Goal: Task Accomplishment & Management: Use online tool/utility

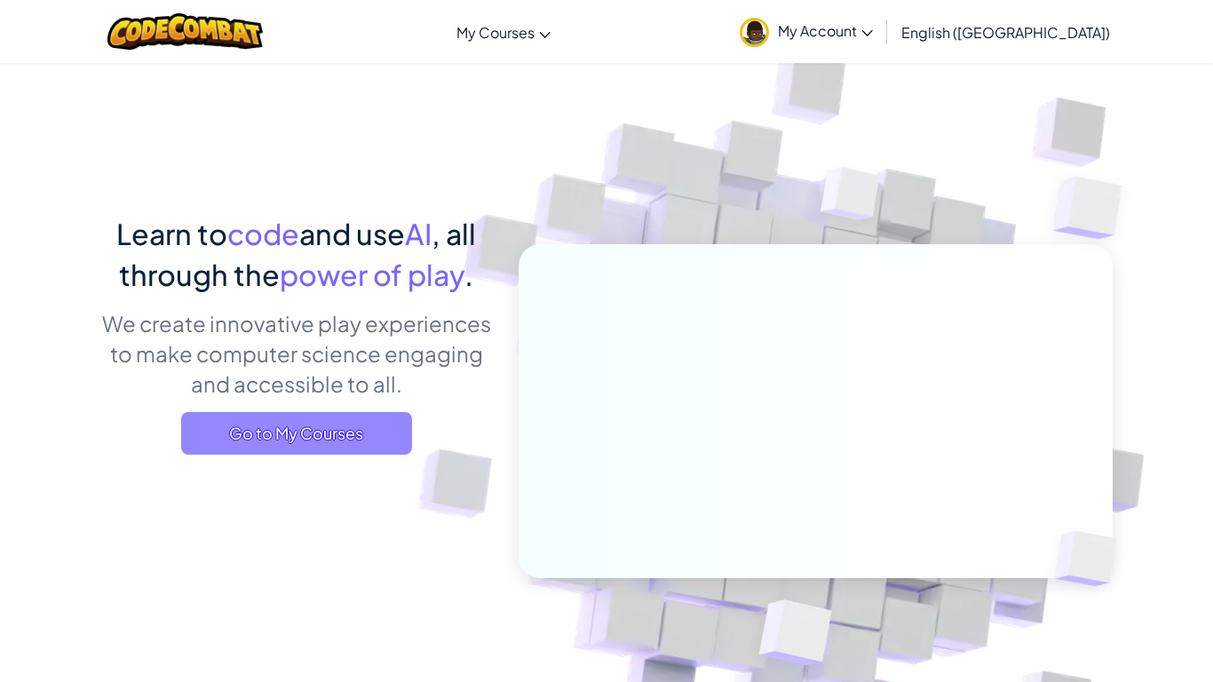
click at [266, 425] on span "Go to My Courses" at bounding box center [296, 433] width 231 height 43
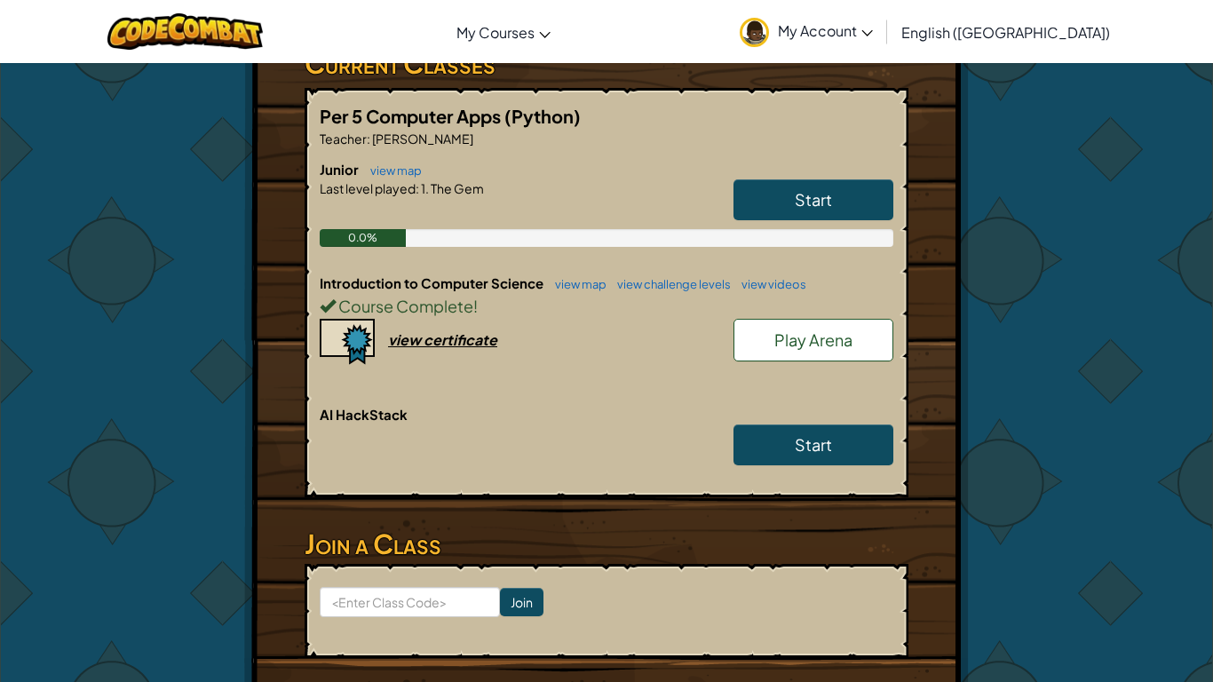
scroll to position [357, 0]
click at [878, 320] on link "Play Arena" at bounding box center [814, 341] width 160 height 43
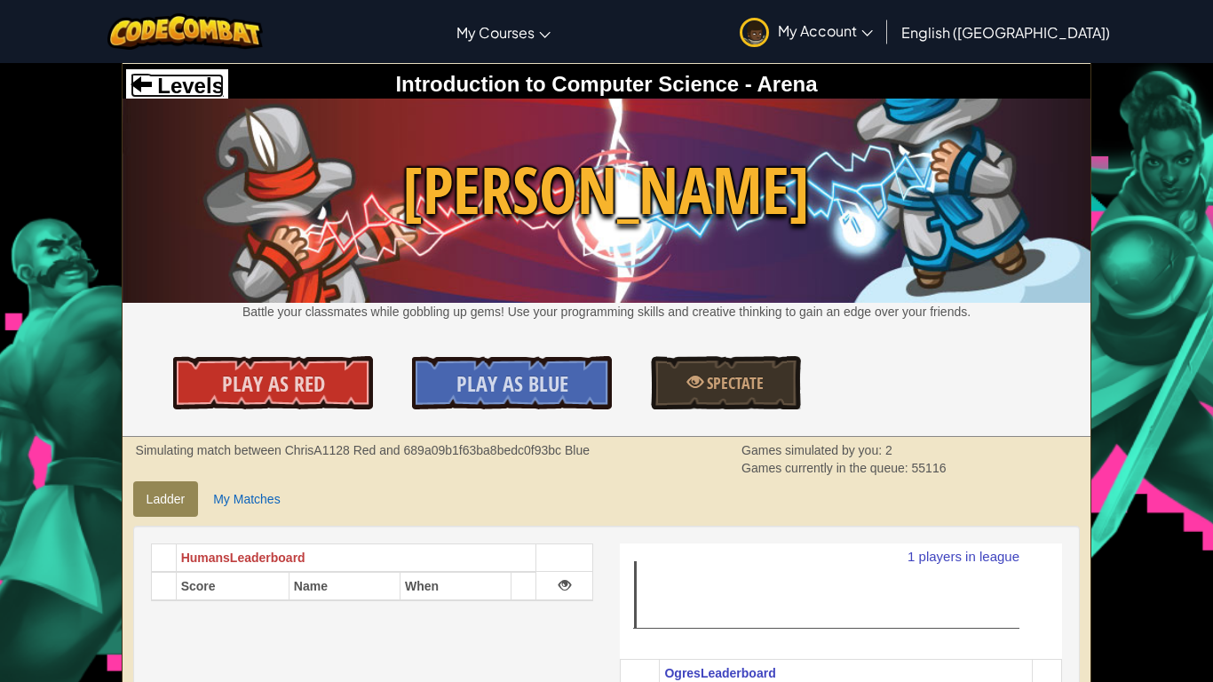
click at [195, 82] on span "Levels" at bounding box center [188, 86] width 72 height 24
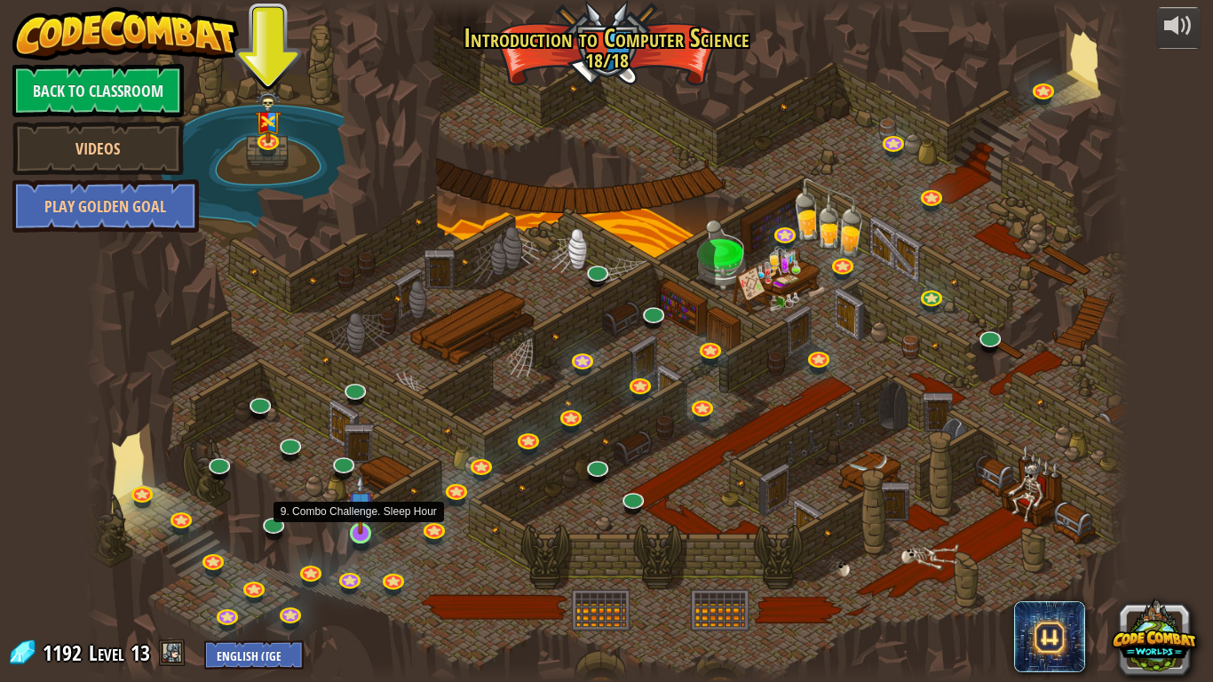
click at [354, 531] on img at bounding box center [360, 504] width 27 height 60
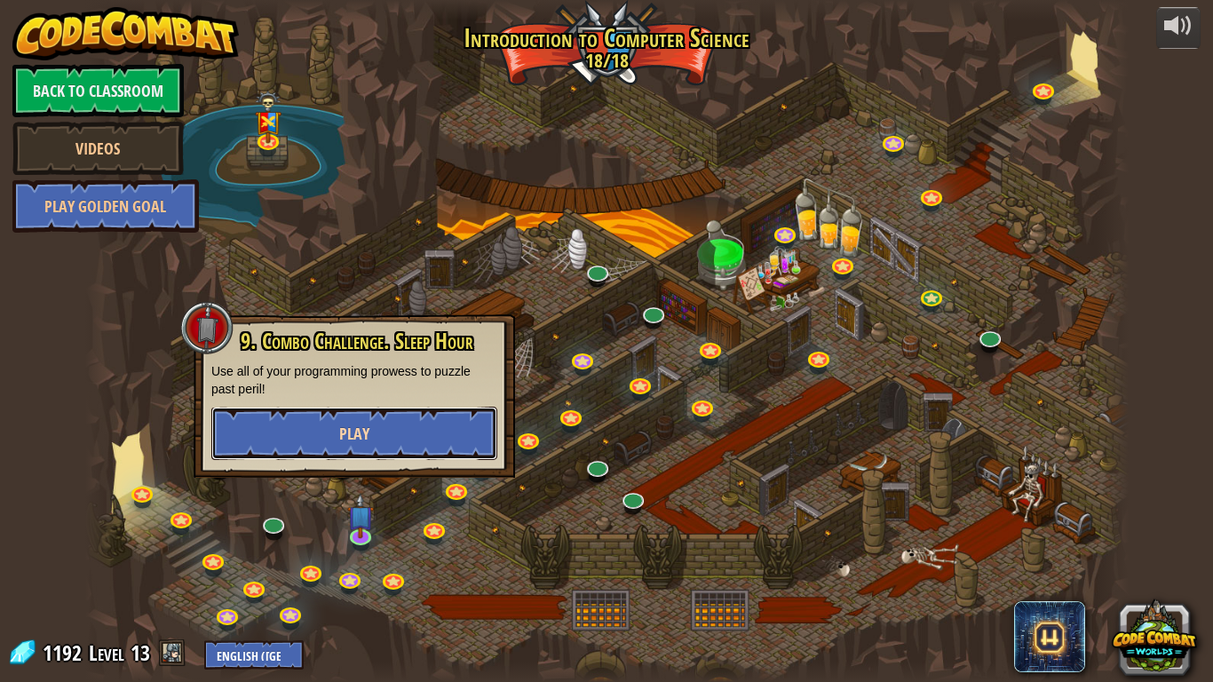
click at [378, 423] on button "Play" at bounding box center [354, 433] width 286 height 53
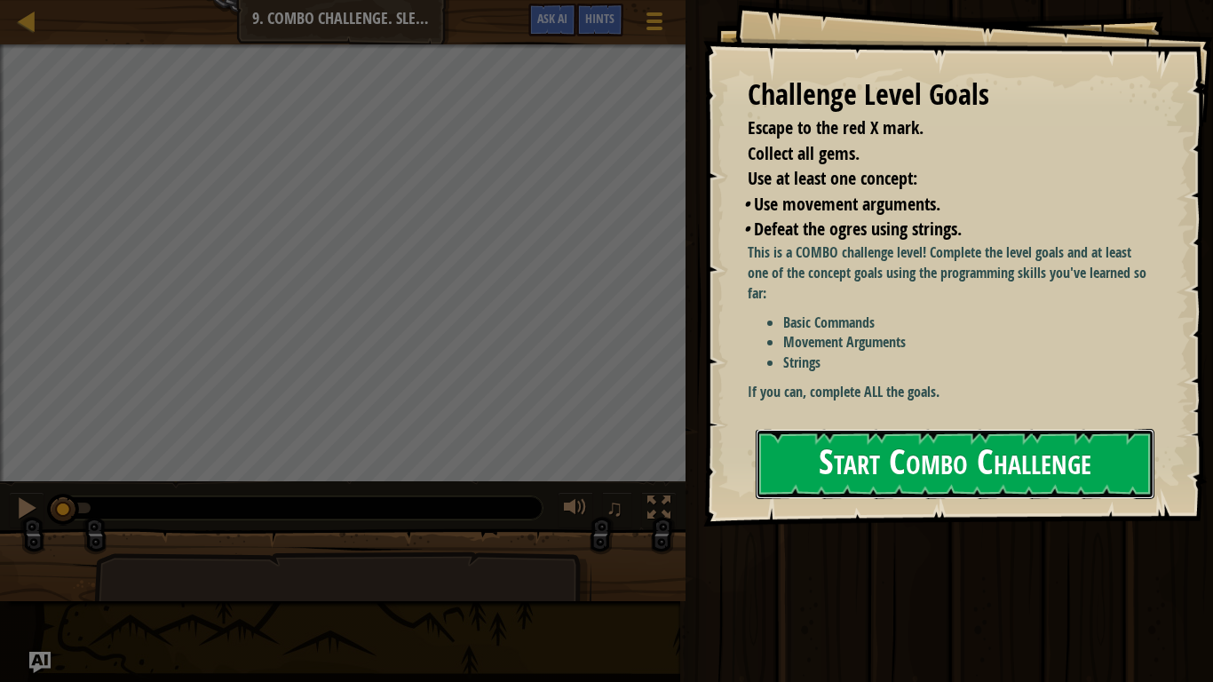
click at [912, 444] on button "Start Combo Challenge" at bounding box center [955, 464] width 399 height 70
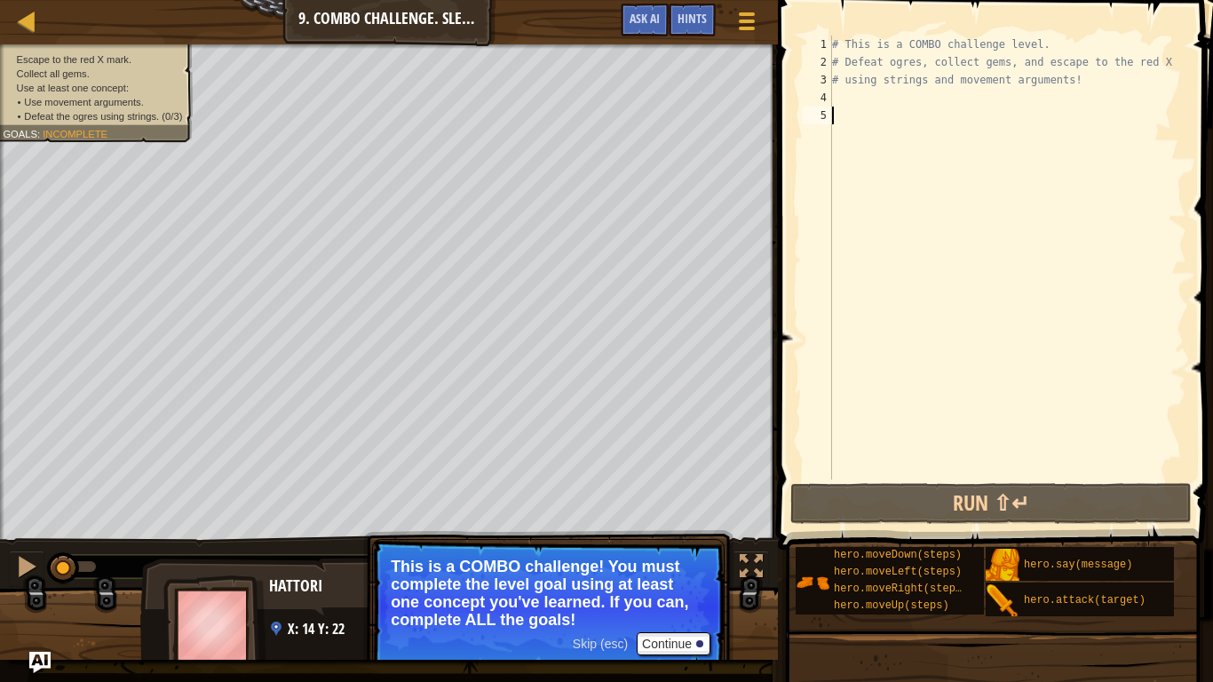
click at [266, 615] on div "Hattori 88 x: 14 y: 22 No target" at bounding box center [388, 630] width 497 height 147
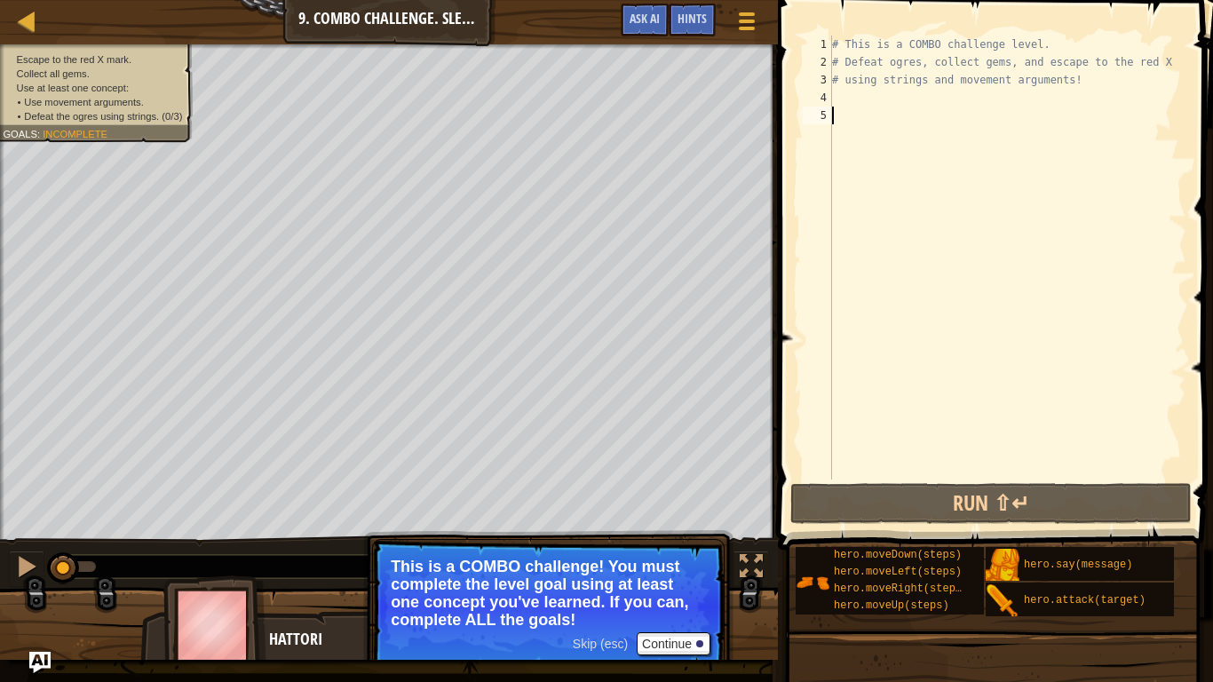
click at [186, 623] on img at bounding box center [214, 625] width 103 height 99
click at [682, 648] on button "Continue" at bounding box center [674, 643] width 74 height 23
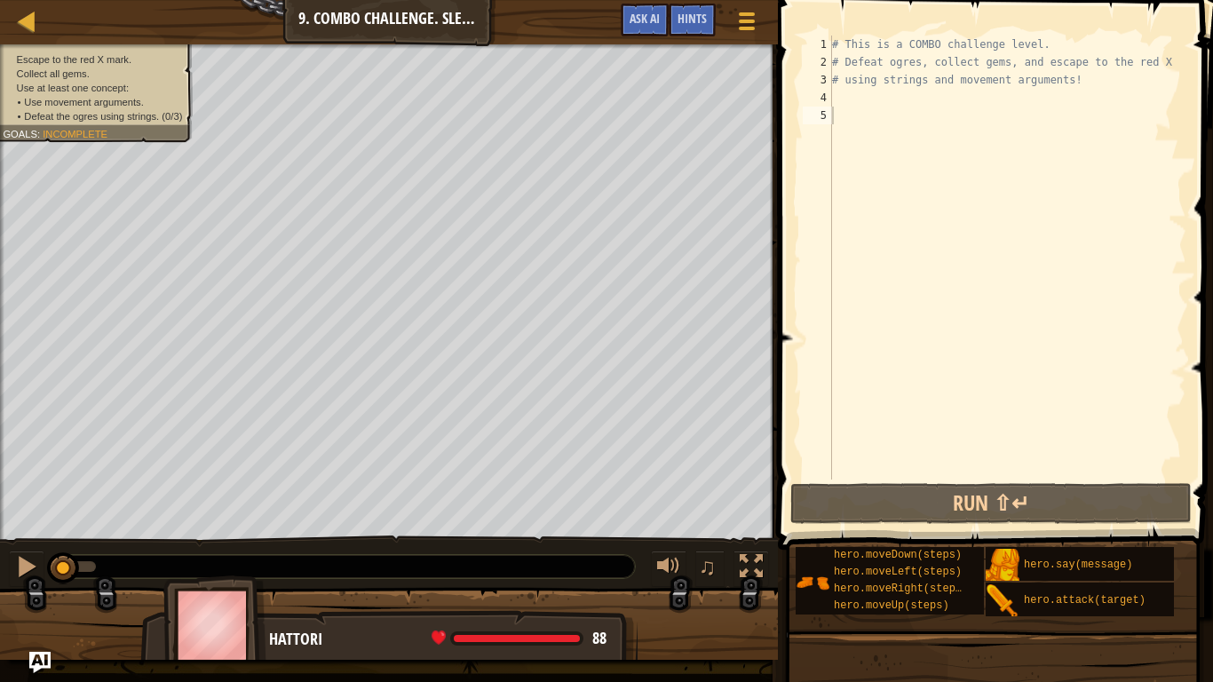
click at [248, 638] on img at bounding box center [214, 625] width 103 height 99
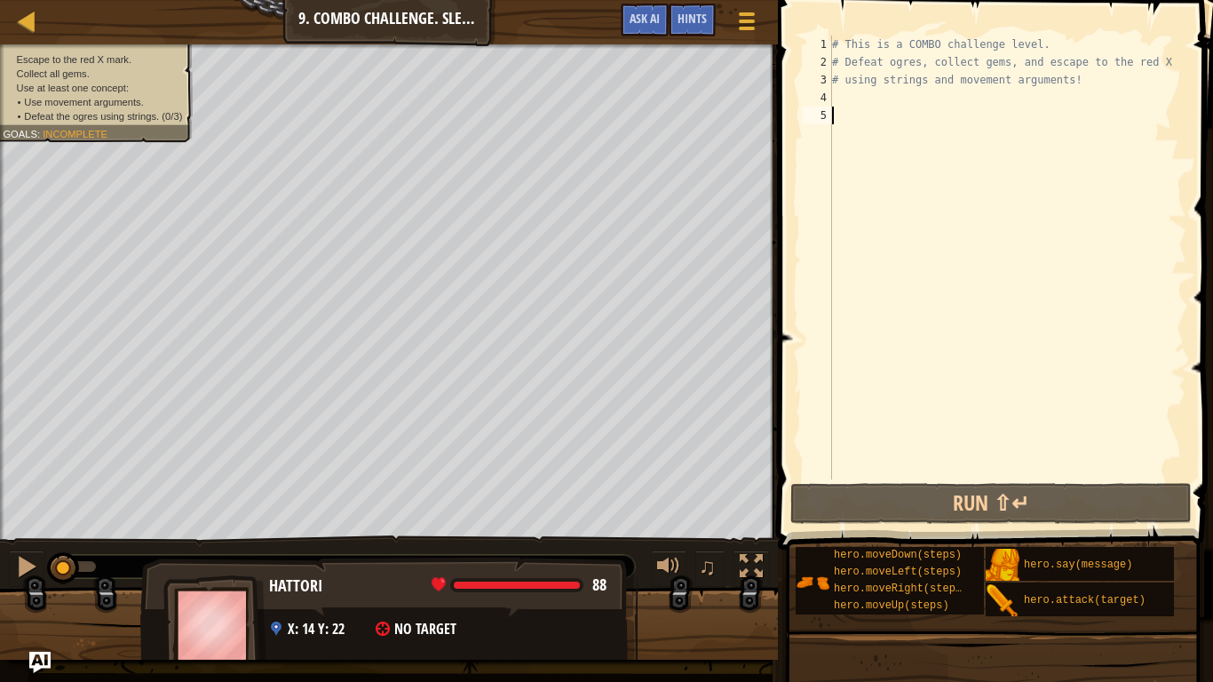
click at [349, 648] on div "Hattori 88 x: 14 y: 22 No target" at bounding box center [388, 630] width 497 height 147
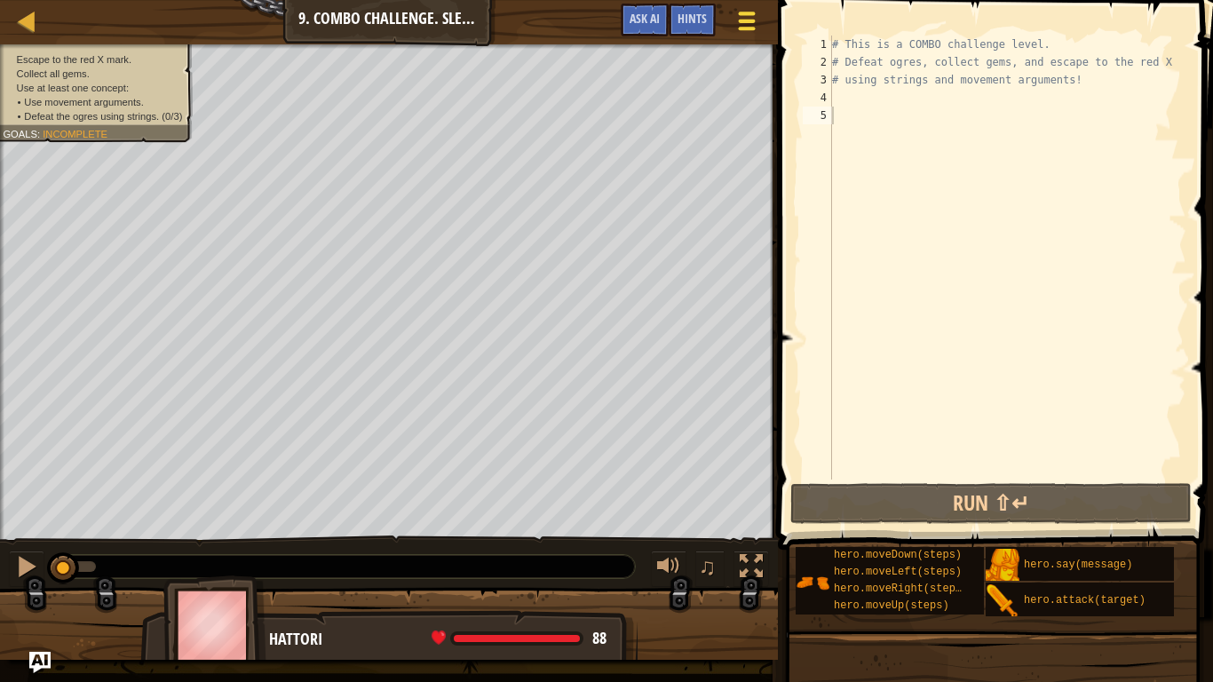
click at [743, 36] on button "Game Menu" at bounding box center [747, 25] width 47 height 44
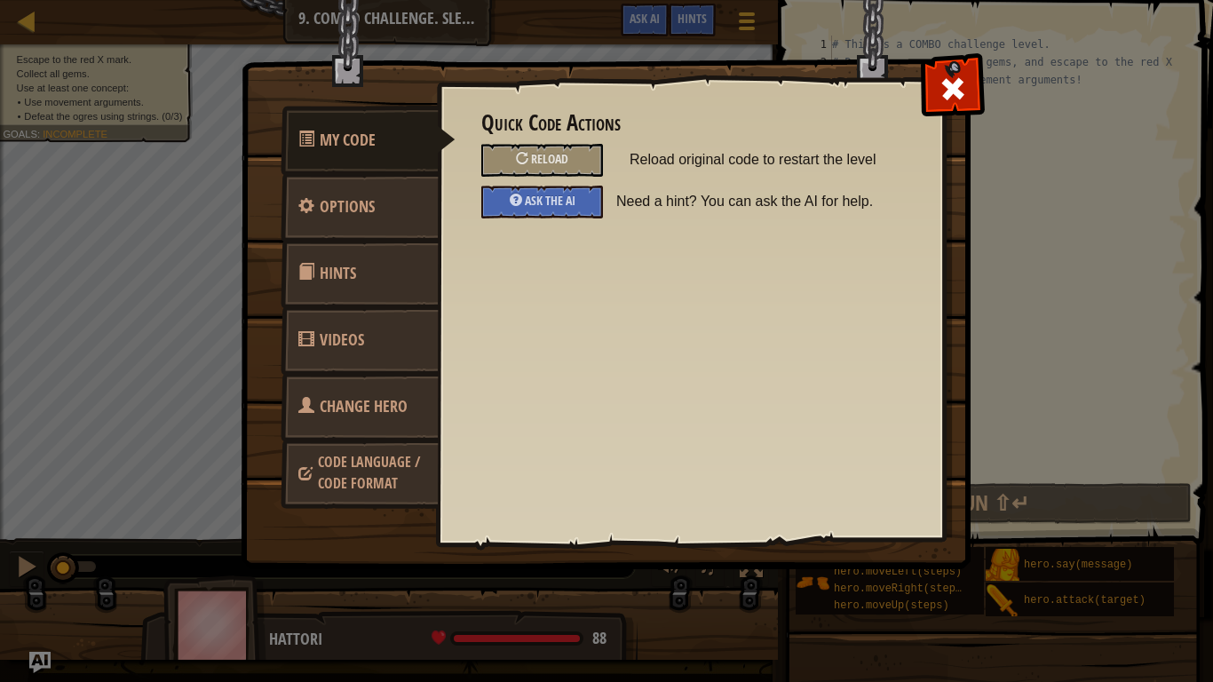
click at [351, 419] on link "Change Hero" at bounding box center [360, 406] width 158 height 69
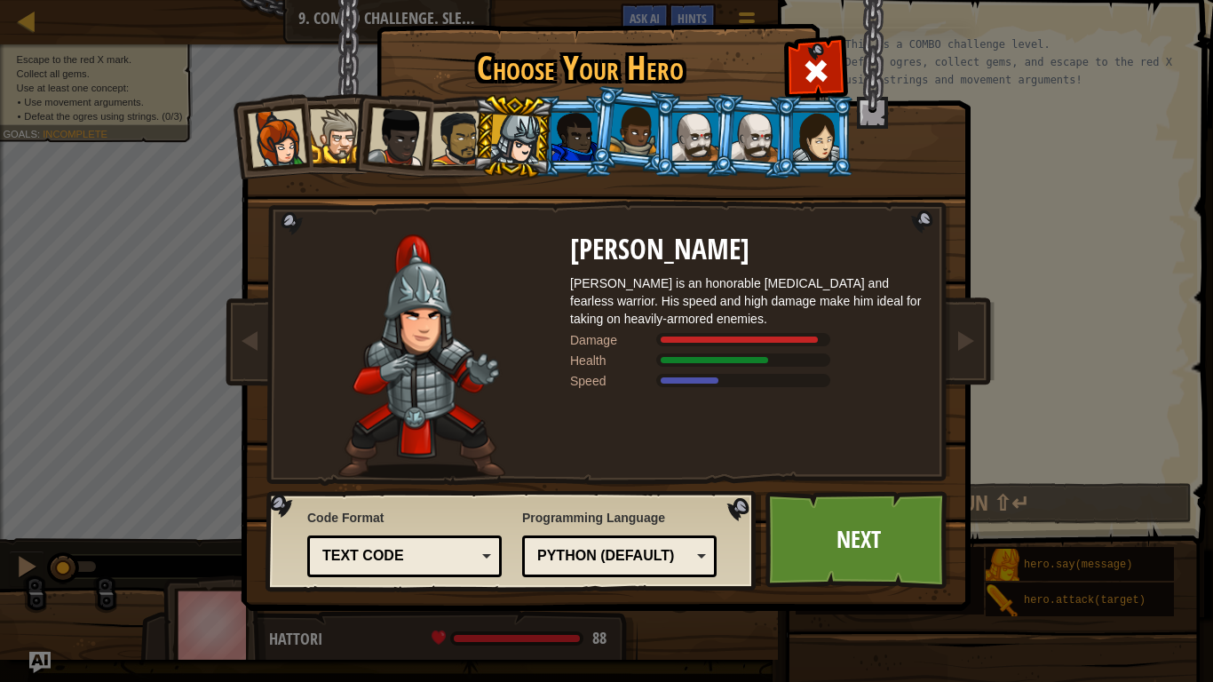
click at [568, 143] on div at bounding box center [575, 137] width 46 height 48
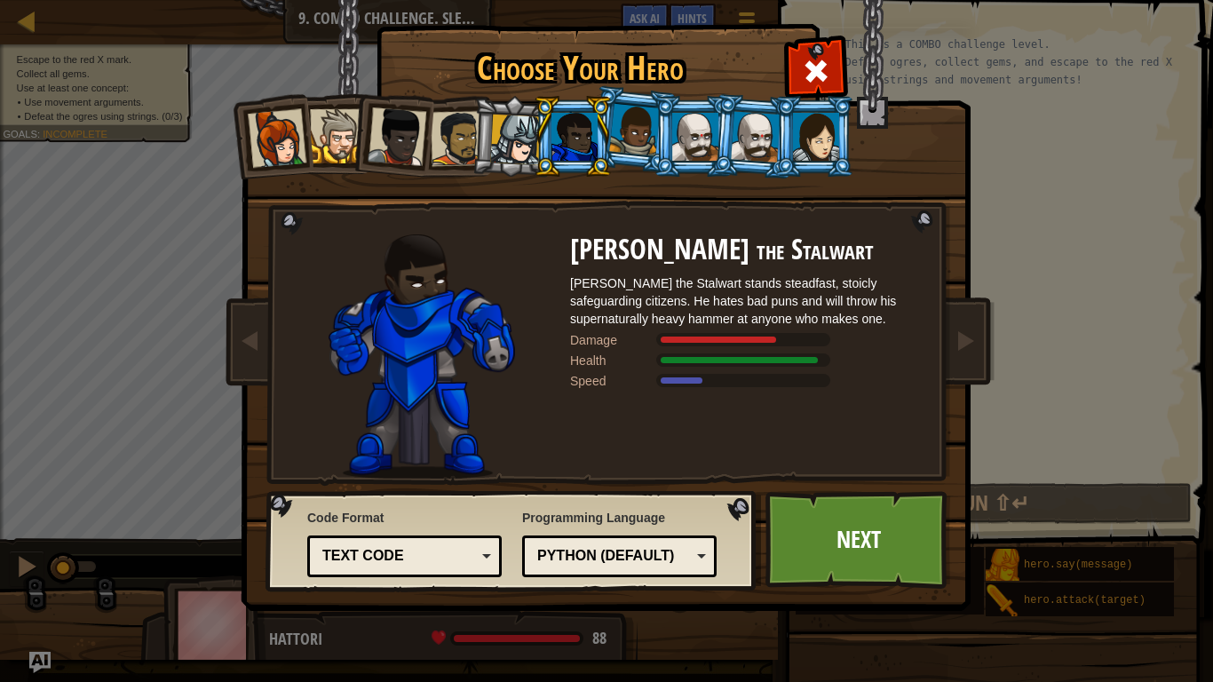
click at [625, 106] on div at bounding box center [634, 130] width 51 height 52
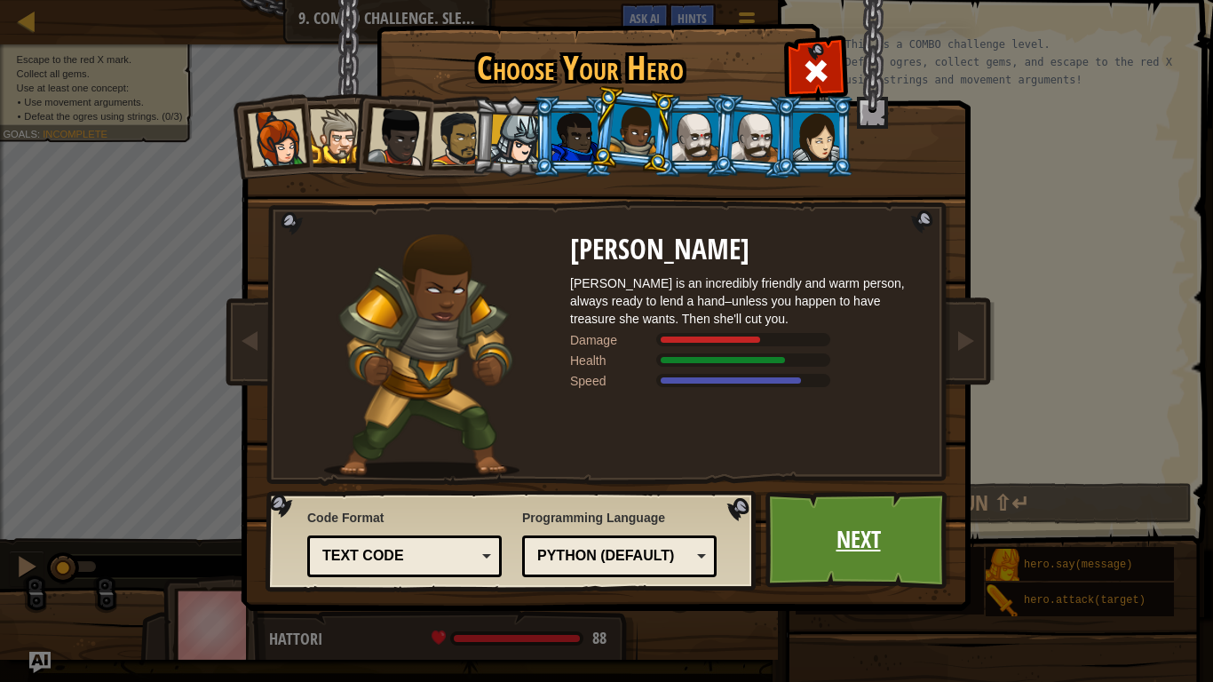
click at [828, 545] on link "Next" at bounding box center [859, 540] width 186 height 98
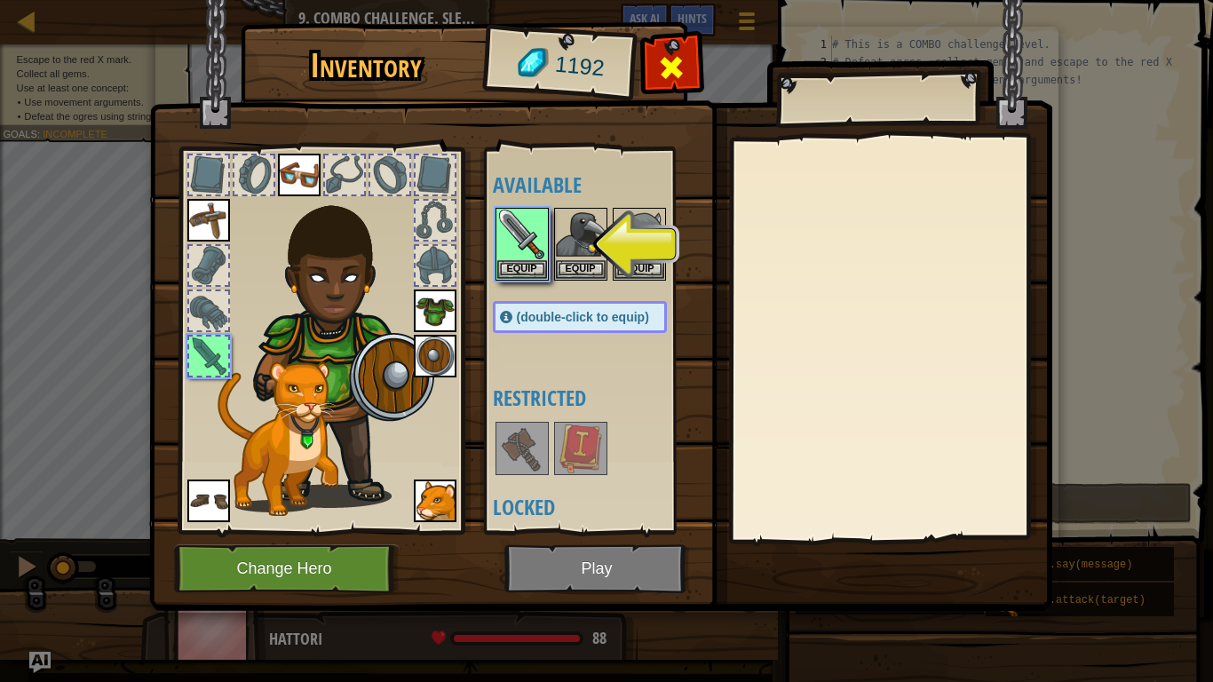
click at [683, 82] on span at bounding box center [671, 67] width 28 height 28
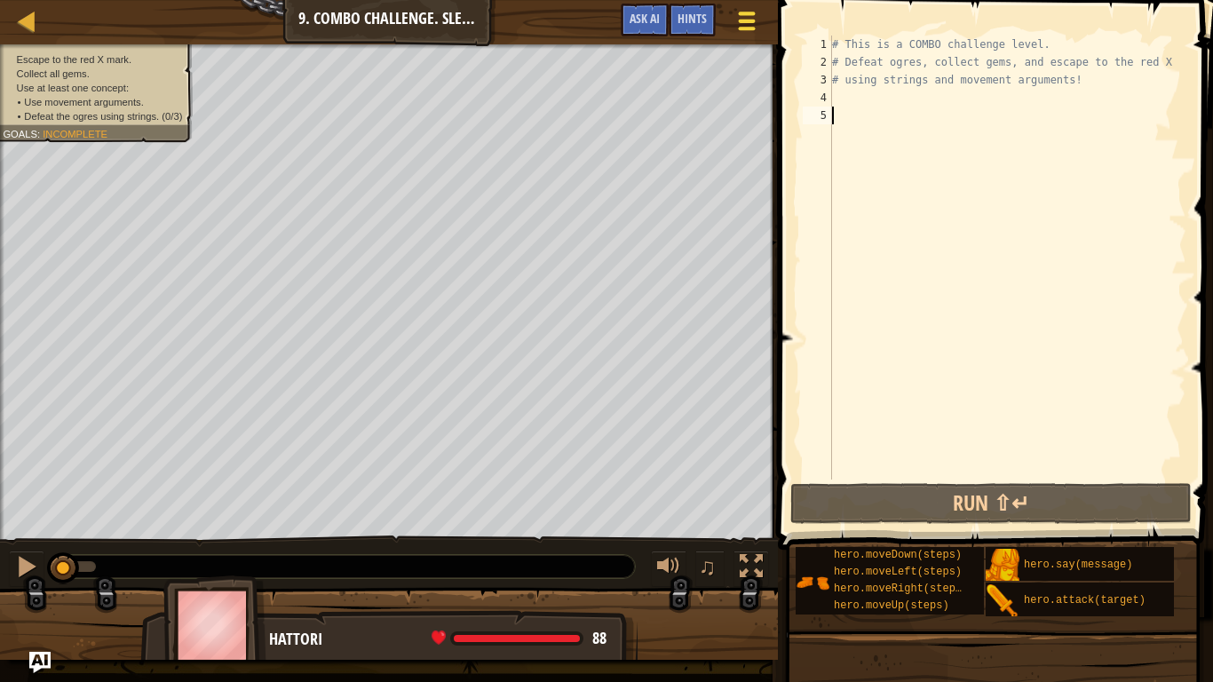
click at [735, 26] on div at bounding box center [747, 21] width 24 height 26
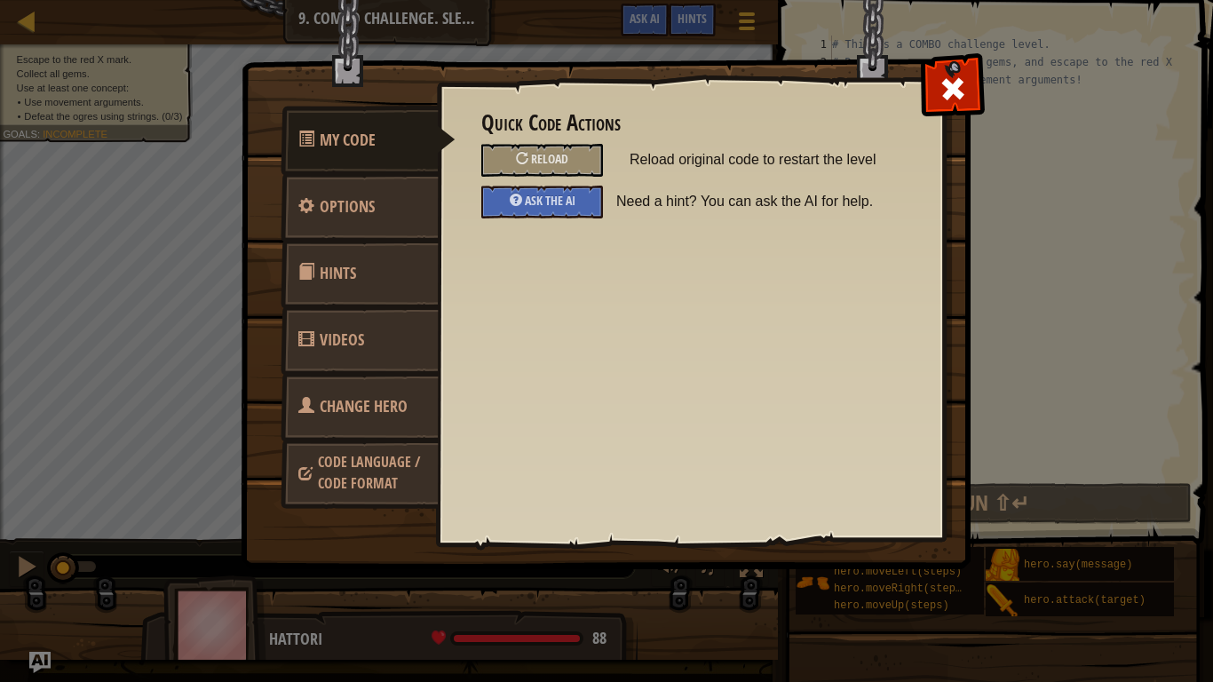
click at [322, 412] on span "Change Hero" at bounding box center [364, 406] width 88 height 22
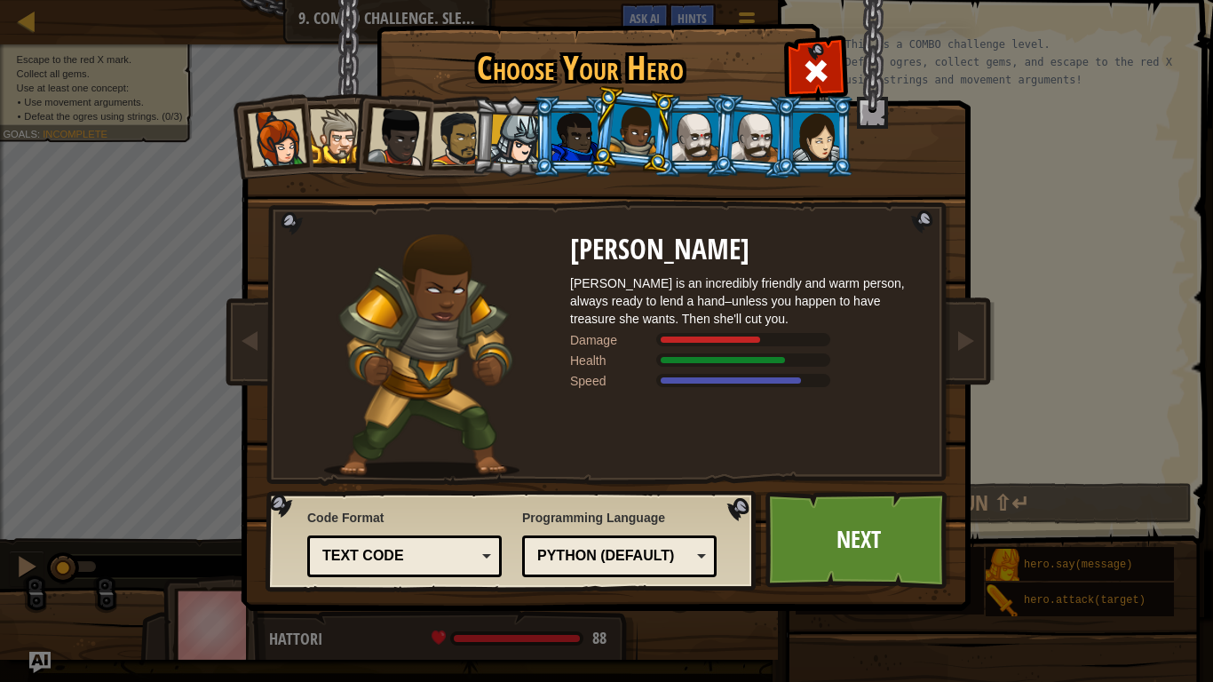
click at [712, 321] on div "[PERSON_NAME] is an incredibly friendly and warm person, always ready to lend a…" at bounding box center [747, 300] width 355 height 53
click at [880, 541] on link "Next" at bounding box center [859, 540] width 186 height 98
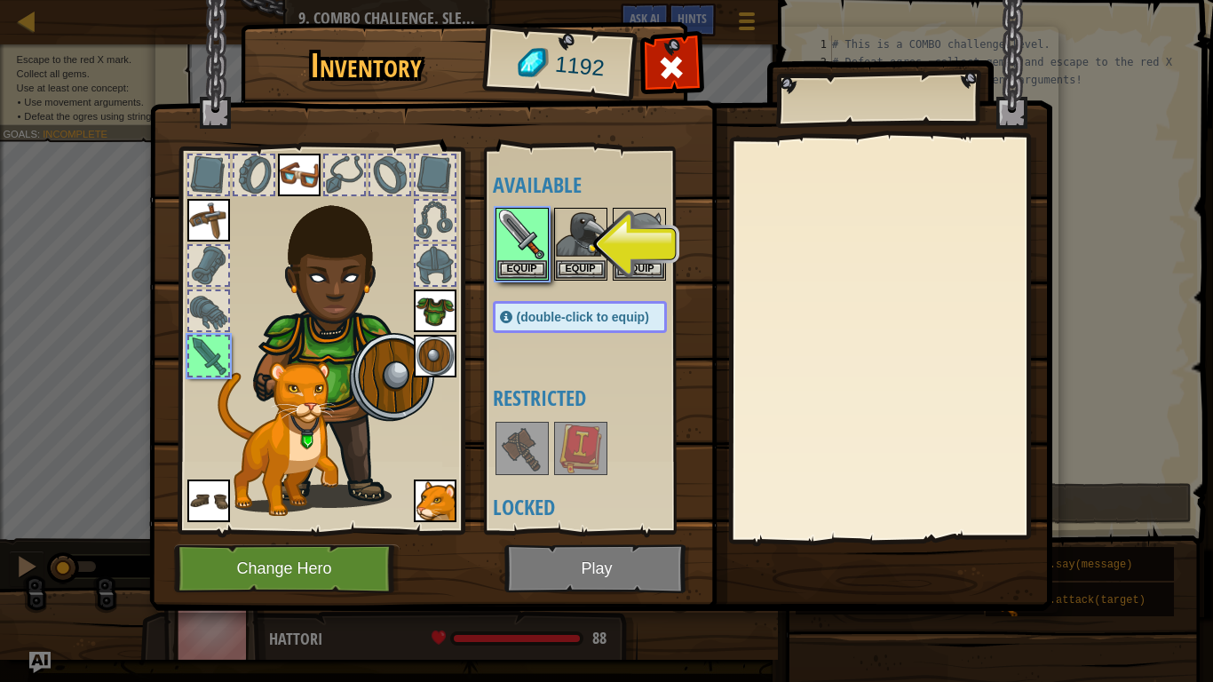
click at [542, 282] on div at bounding box center [598, 244] width 210 height 78
click at [532, 271] on button "Equip" at bounding box center [522, 268] width 50 height 19
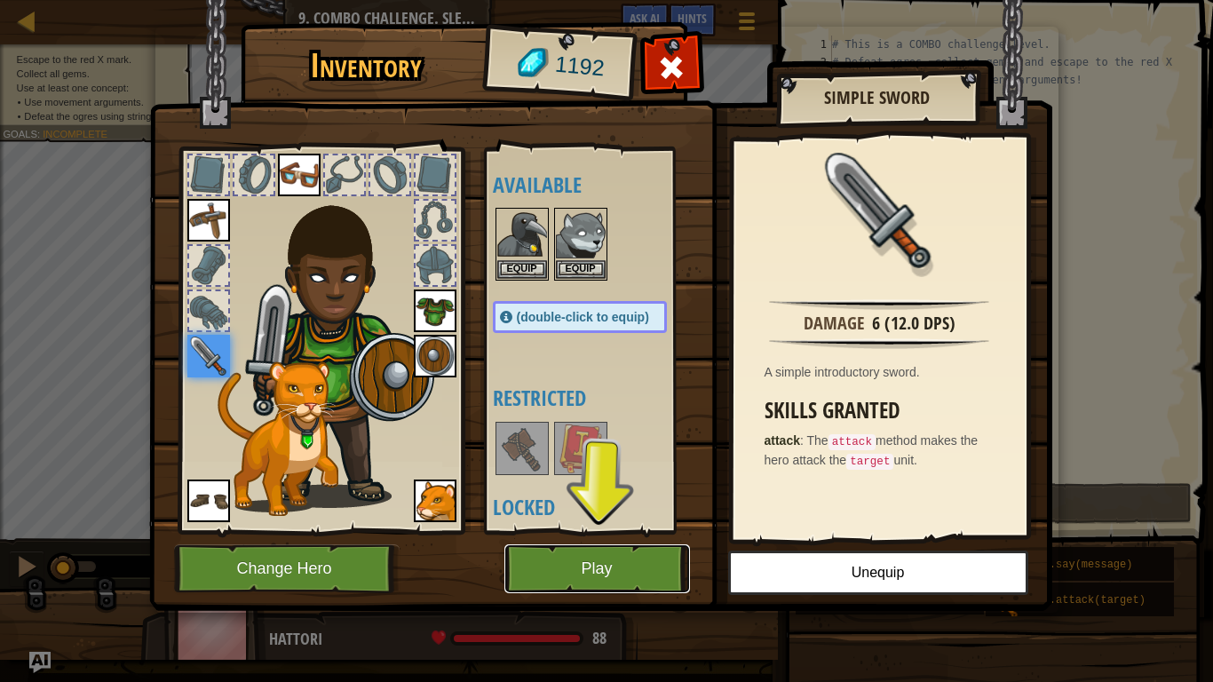
click at [658, 560] on button "Play" at bounding box center [598, 568] width 186 height 49
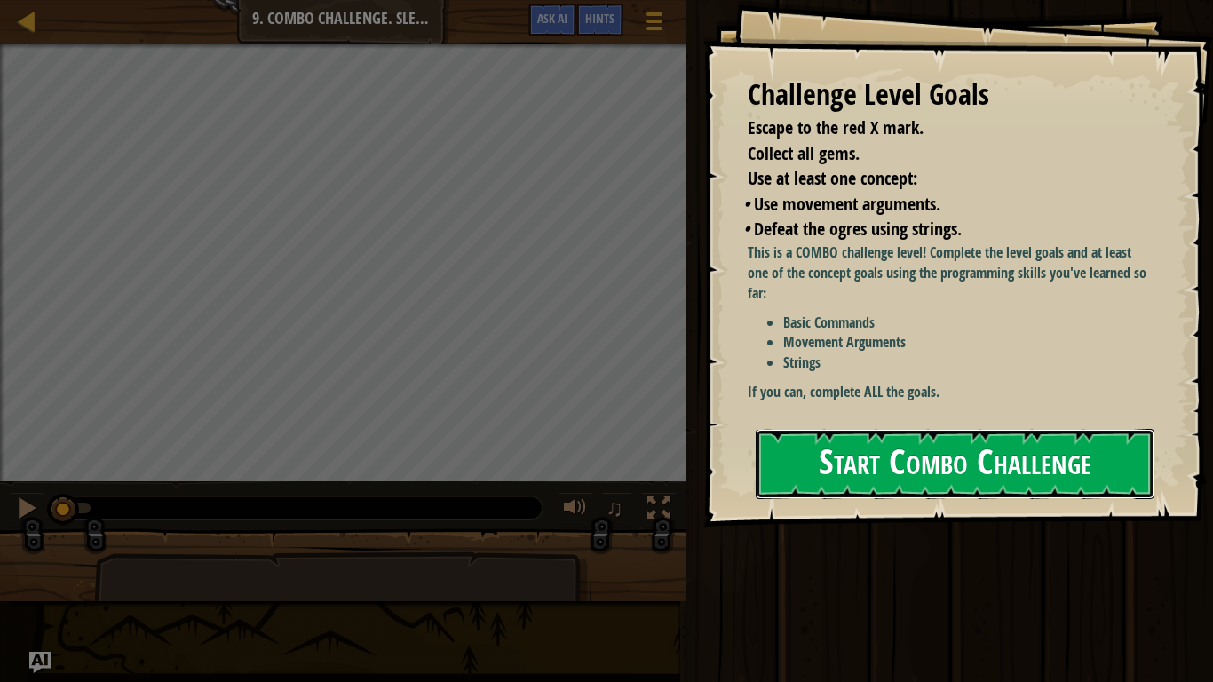
click at [902, 449] on button "Start Combo Challenge" at bounding box center [955, 464] width 399 height 70
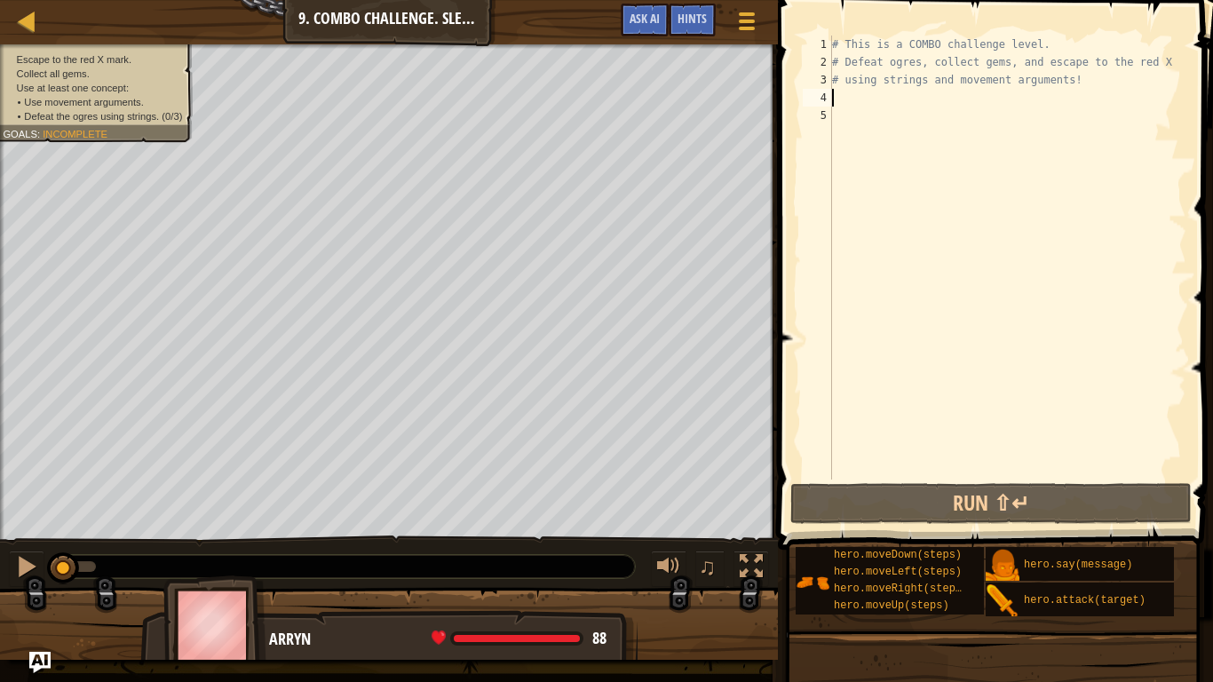
click at [844, 96] on div "# This is a COMBO challenge level. # Defeat [PERSON_NAME], collect gems, and es…" at bounding box center [1008, 276] width 358 height 480
type textarea "v"
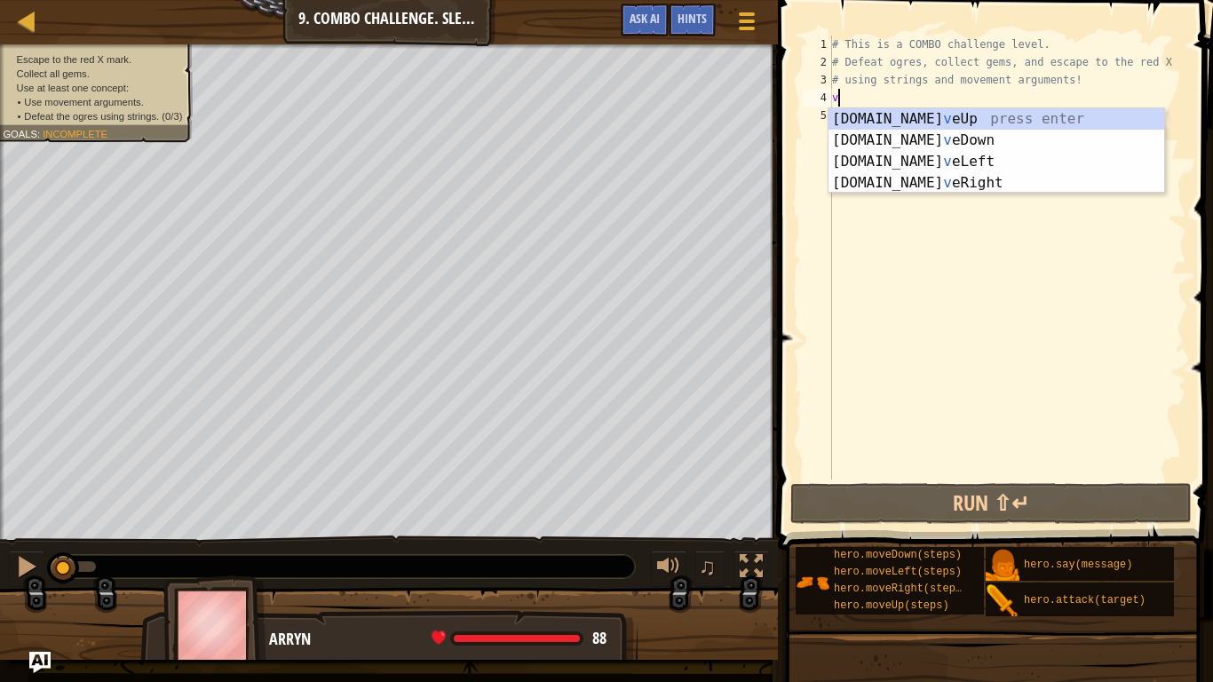
scroll to position [8, 0]
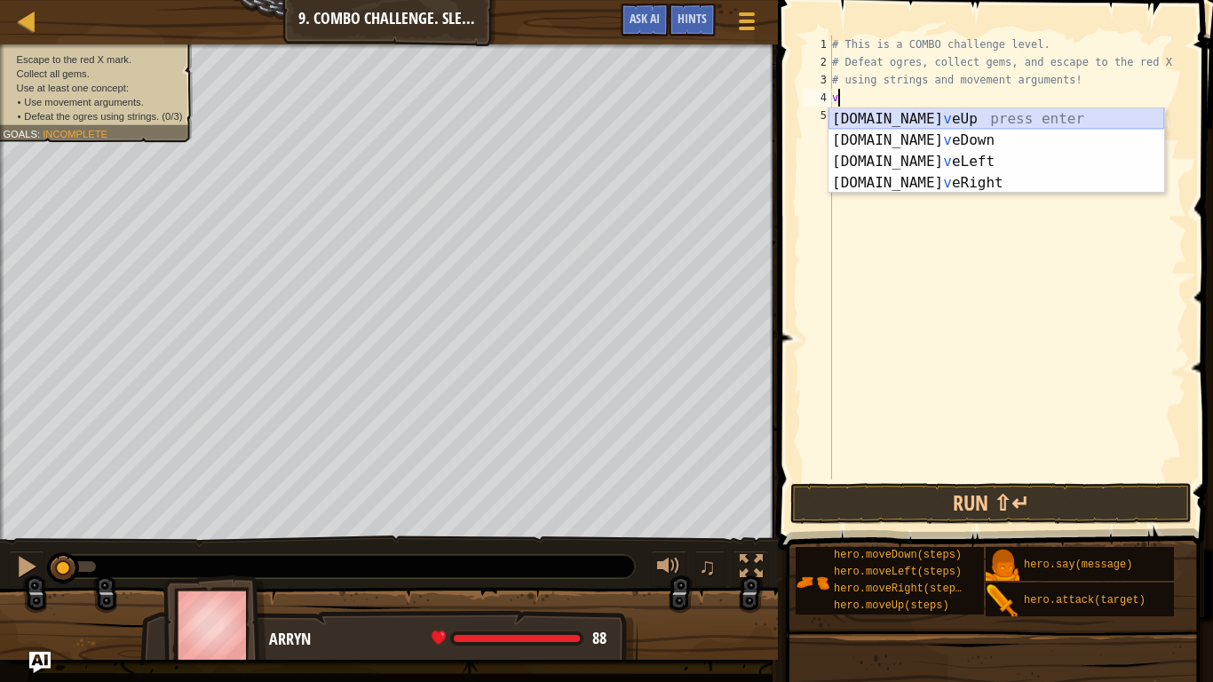
click at [948, 115] on div "[DOMAIN_NAME] v eUp press enter [DOMAIN_NAME] v eDown press enter [DOMAIN_NAME]…" at bounding box center [997, 172] width 336 height 128
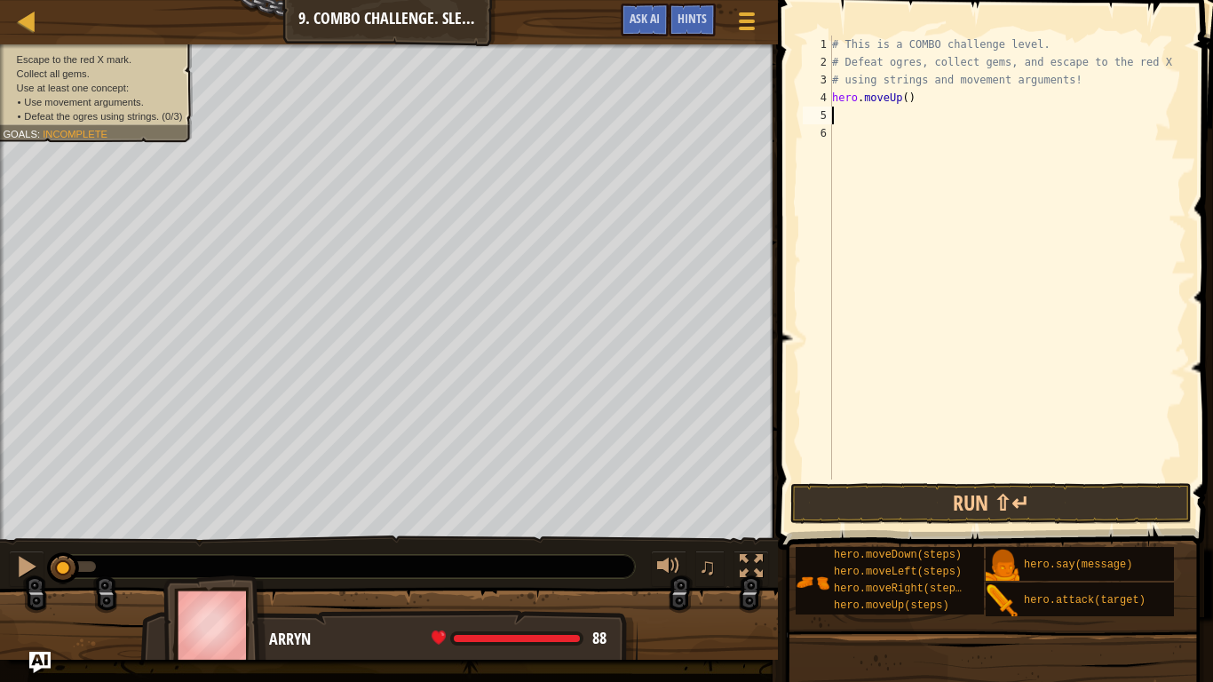
type textarea "h"
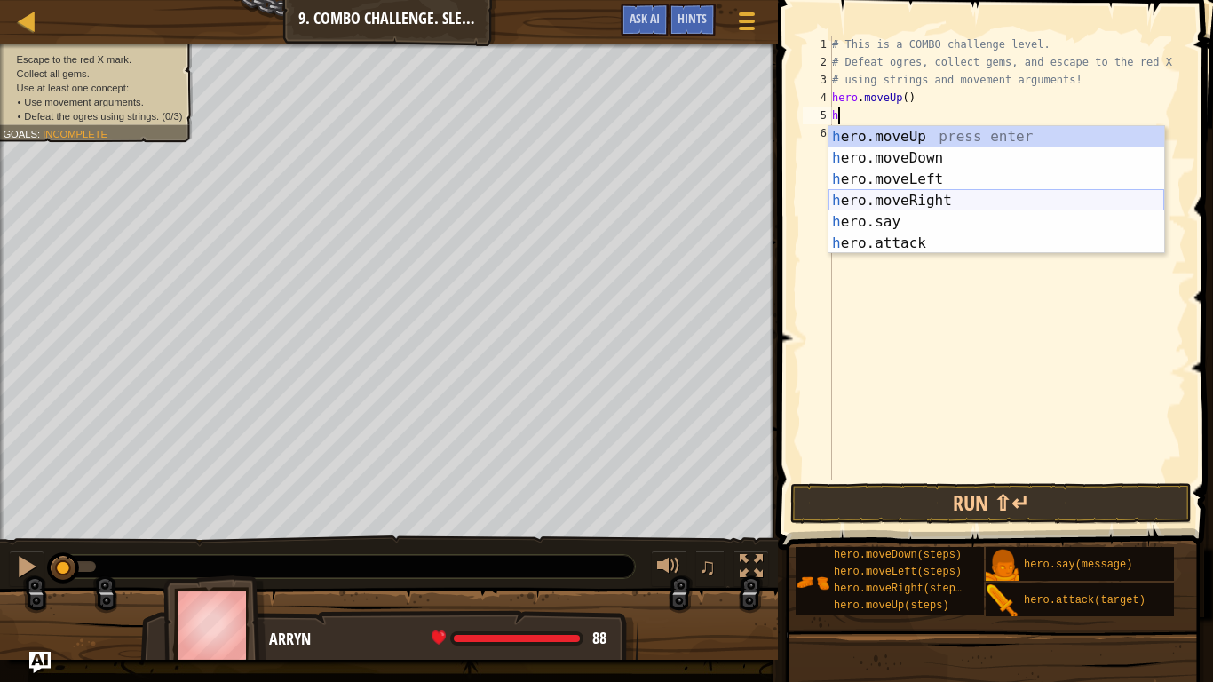
click at [931, 199] on div "h ero.moveUp press enter h ero.moveDown press enter h ero.moveLeft press enter …" at bounding box center [997, 211] width 336 height 171
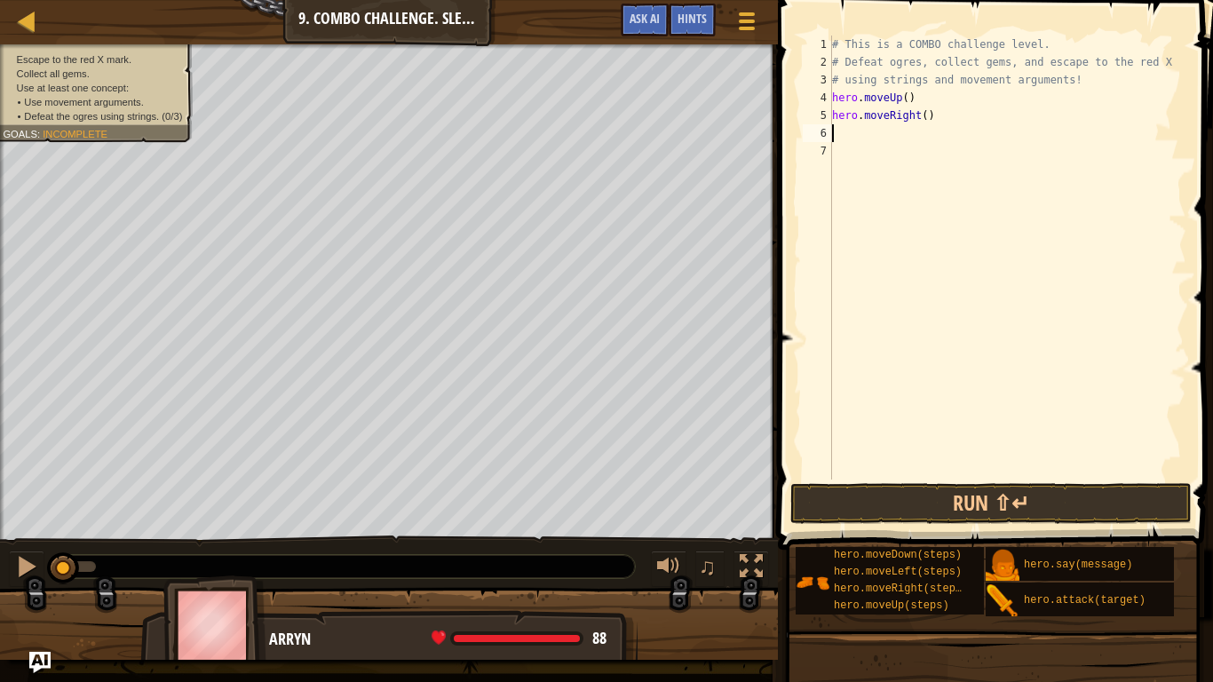
click at [926, 120] on div "# This is a COMBO challenge level. # Defeat [PERSON_NAME], collect gems, and es…" at bounding box center [1008, 276] width 358 height 480
type textarea "hero.moveRight(2)"
click at [898, 142] on div "# This is a COMBO challenge level. # Defeat [PERSON_NAME], collect gems, and es…" at bounding box center [1008, 276] width 358 height 480
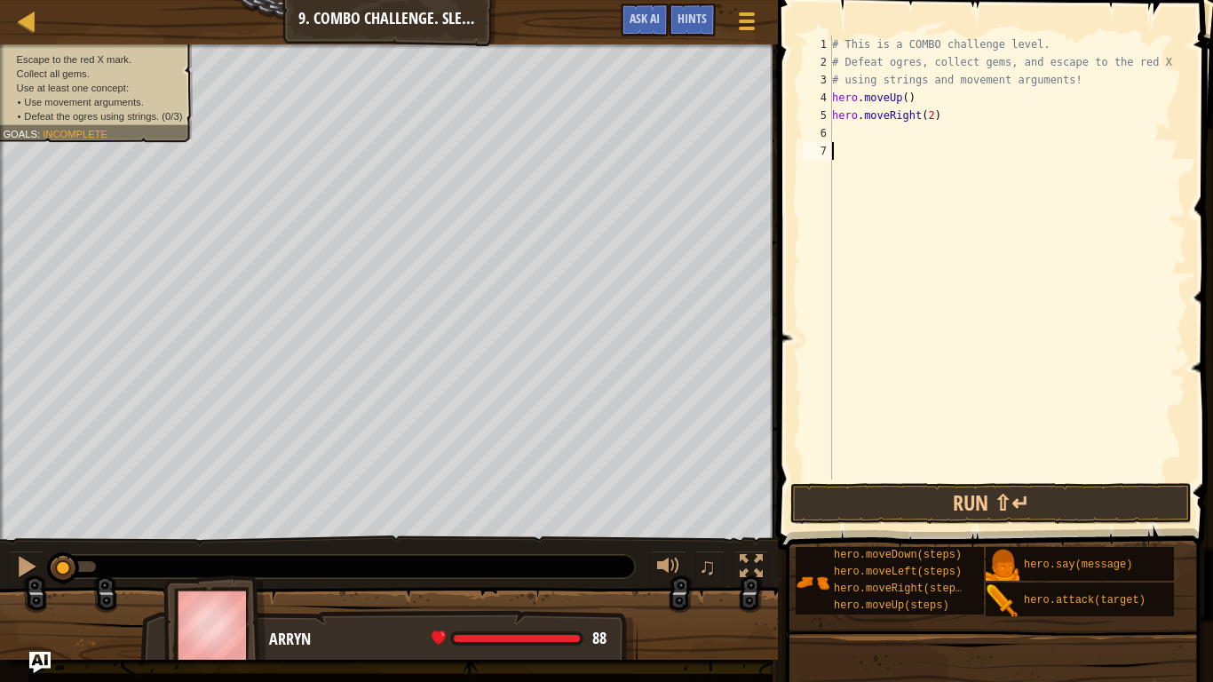
click at [889, 135] on div "# This is a COMBO challenge level. # Defeat [PERSON_NAME], collect gems, and es…" at bounding box center [1008, 276] width 358 height 480
type textarea "h"
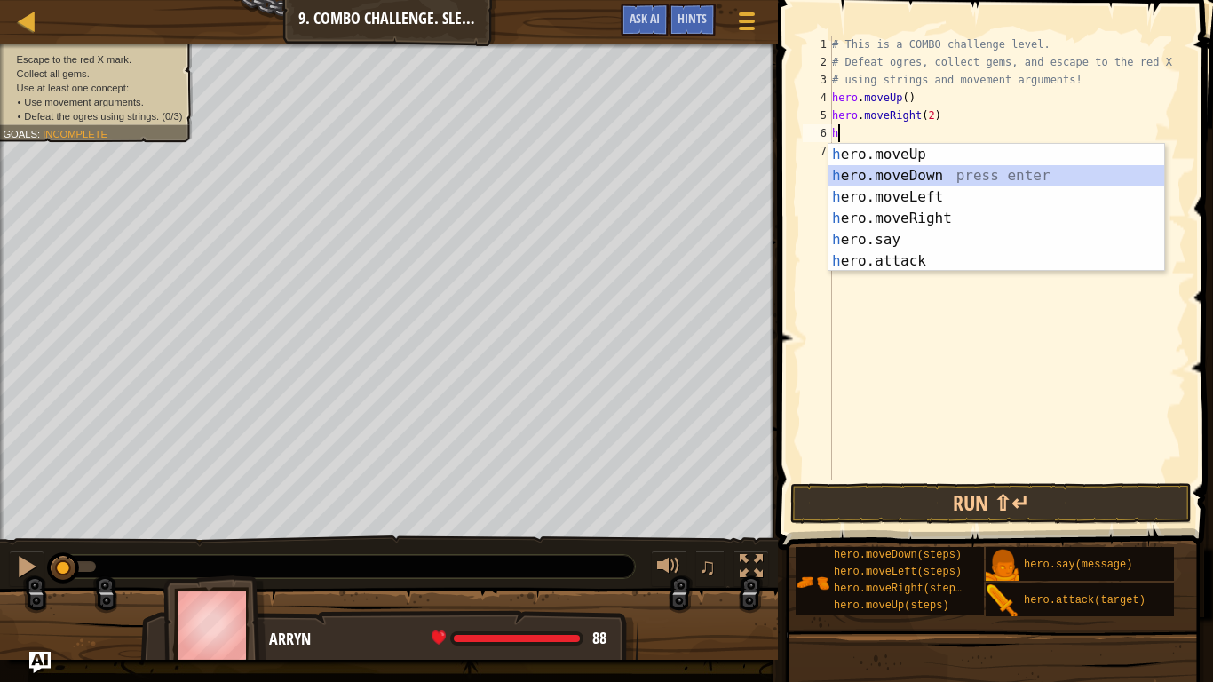
click at [909, 171] on div "h ero.moveUp press enter h ero.moveDown press enter h ero.moveLeft press enter …" at bounding box center [997, 229] width 336 height 171
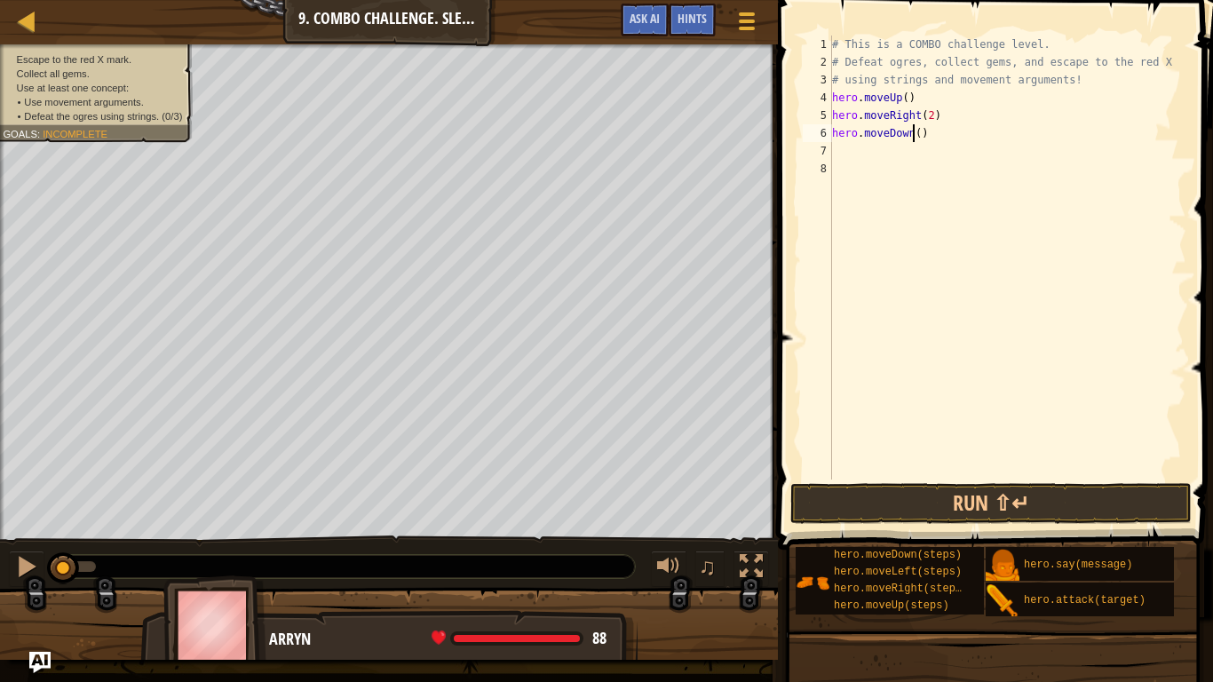
click at [916, 134] on div "# This is a COMBO challenge level. # Defeat [PERSON_NAME], collect gems, and es…" at bounding box center [1008, 276] width 358 height 480
click at [913, 132] on div "# This is a COMBO challenge level. # Defeat [PERSON_NAME], collect gems, and es…" at bounding box center [1008, 276] width 358 height 480
click at [926, 137] on div "# This is a COMBO challenge level. # Defeat [PERSON_NAME], collect gems, and es…" at bounding box center [1008, 276] width 358 height 480
click at [924, 135] on div "# This is a COMBO challenge level. # Defeat [PERSON_NAME], collect gems, and es…" at bounding box center [1008, 276] width 358 height 480
click at [918, 134] on div "# This is a COMBO challenge level. # Defeat [PERSON_NAME], collect gems, and es…" at bounding box center [1008, 276] width 358 height 480
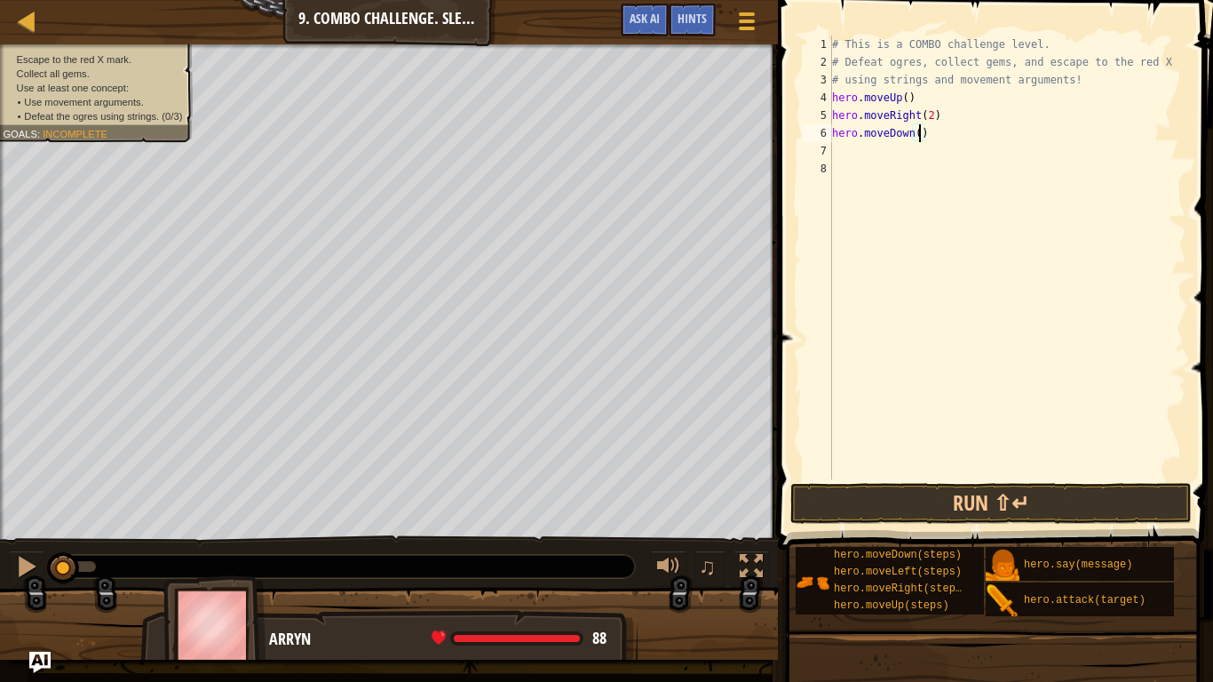
type textarea "hero.moveDown(2)"
click at [939, 152] on div "# This is a COMBO challenge level. # Defeat [PERSON_NAME], collect gems, and es…" at bounding box center [1008, 276] width 358 height 480
type textarea "h"
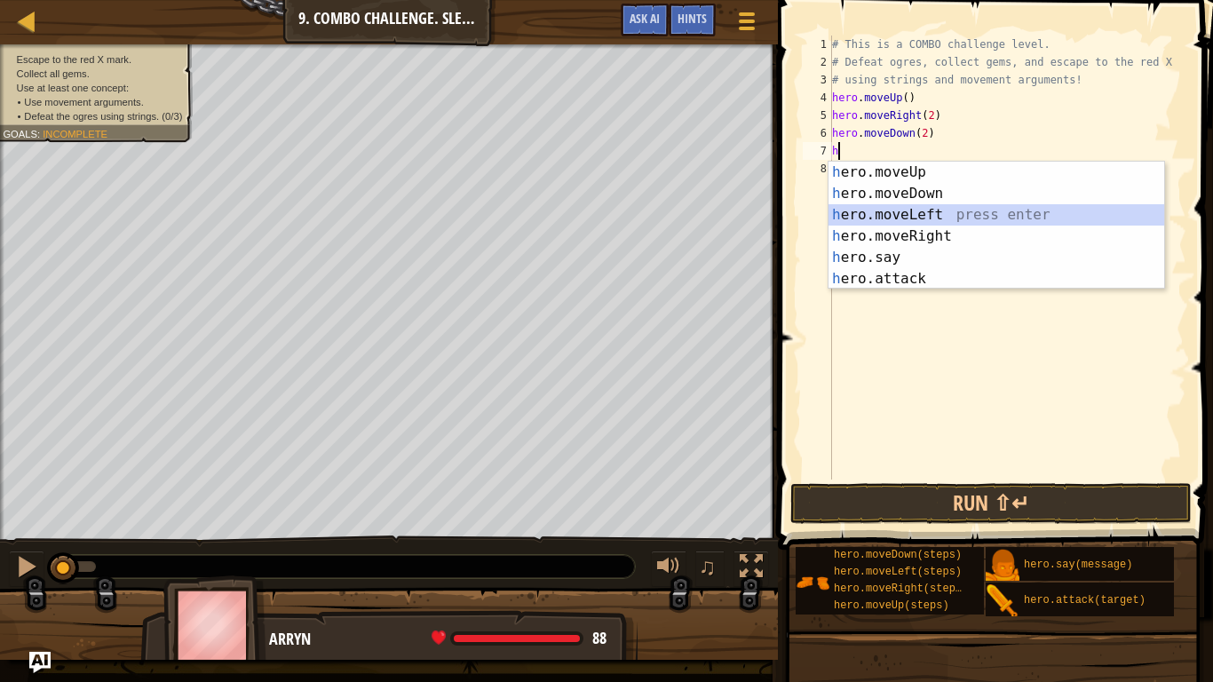
click at [1065, 217] on div "h ero.moveUp press enter h ero.moveDown press enter h ero.moveLeft press enter …" at bounding box center [997, 247] width 336 height 171
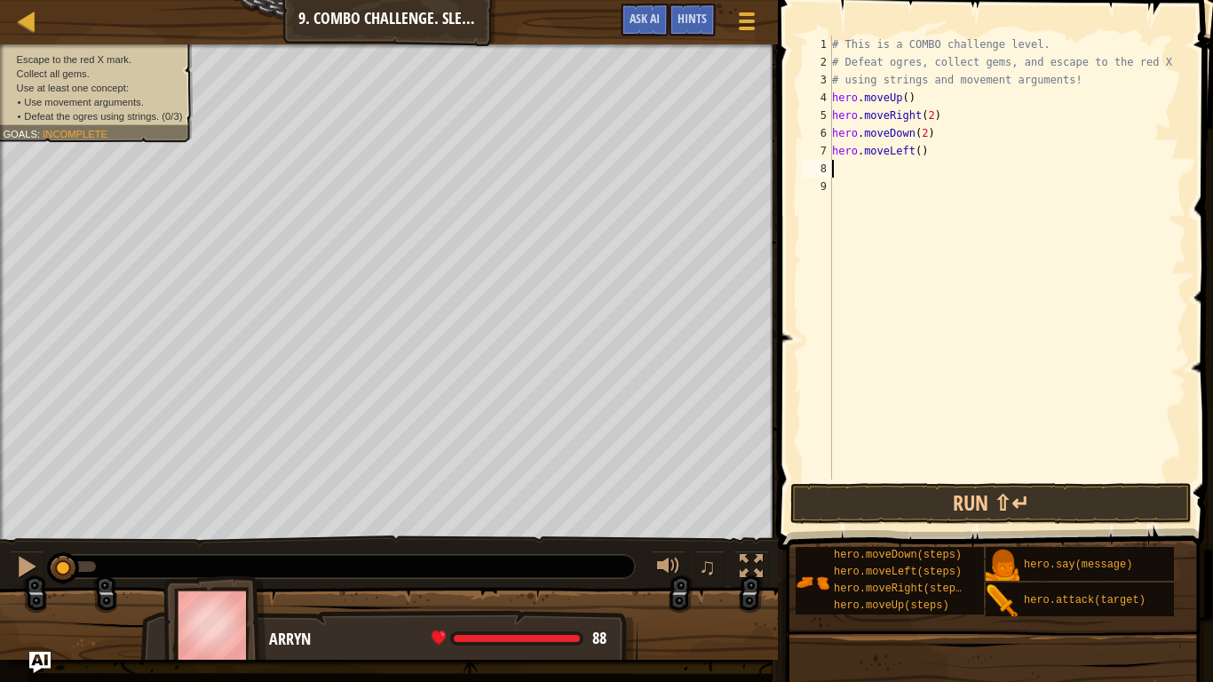
click at [922, 155] on div "# This is a COMBO challenge level. # Defeat [PERSON_NAME], collect gems, and es…" at bounding box center [1008, 276] width 358 height 480
type textarea "hero.moveLeft(2)"
click at [899, 171] on div "# This is a COMBO challenge level. # Defeat [PERSON_NAME], collect gems, and es…" at bounding box center [1008, 276] width 358 height 480
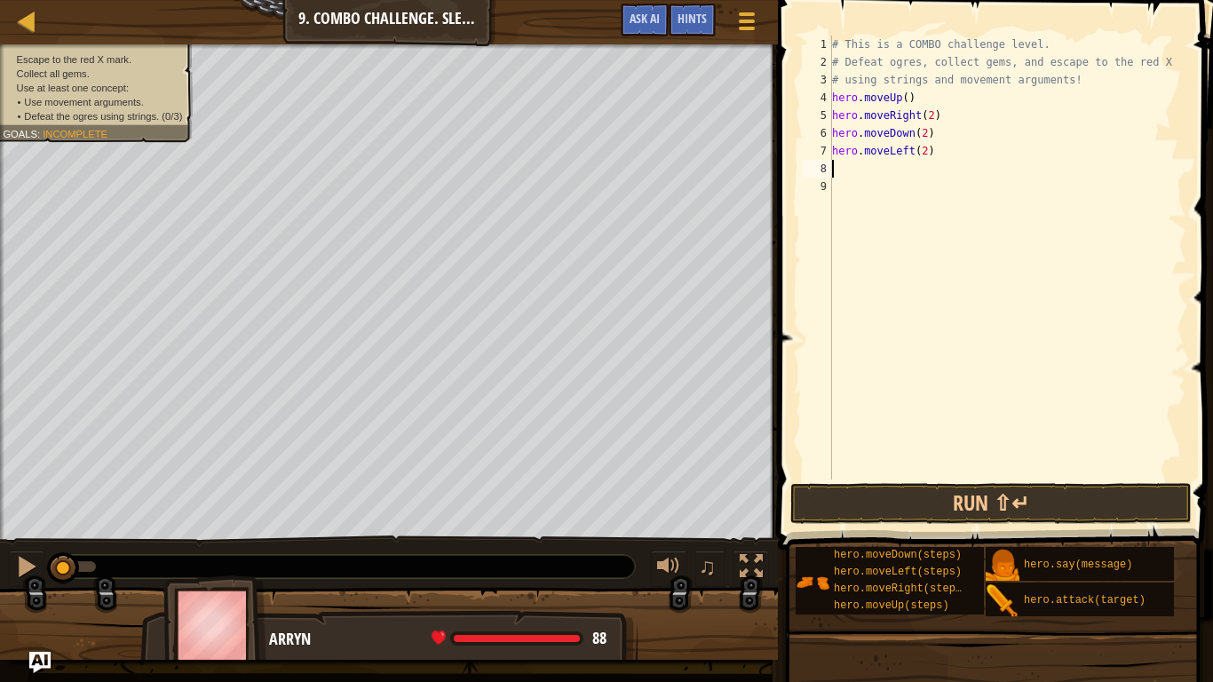
type textarea "h"
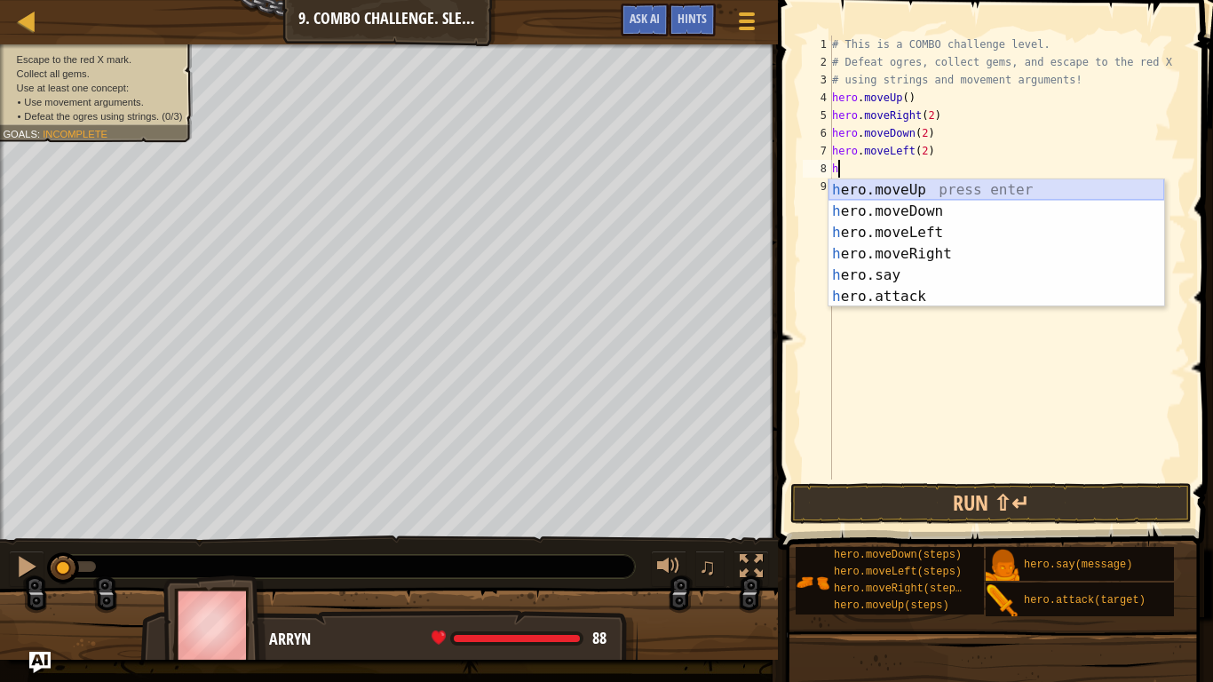
click at [882, 189] on div "h ero.moveUp press enter h ero.moveDown press enter h ero.moveLeft press enter …" at bounding box center [997, 264] width 336 height 171
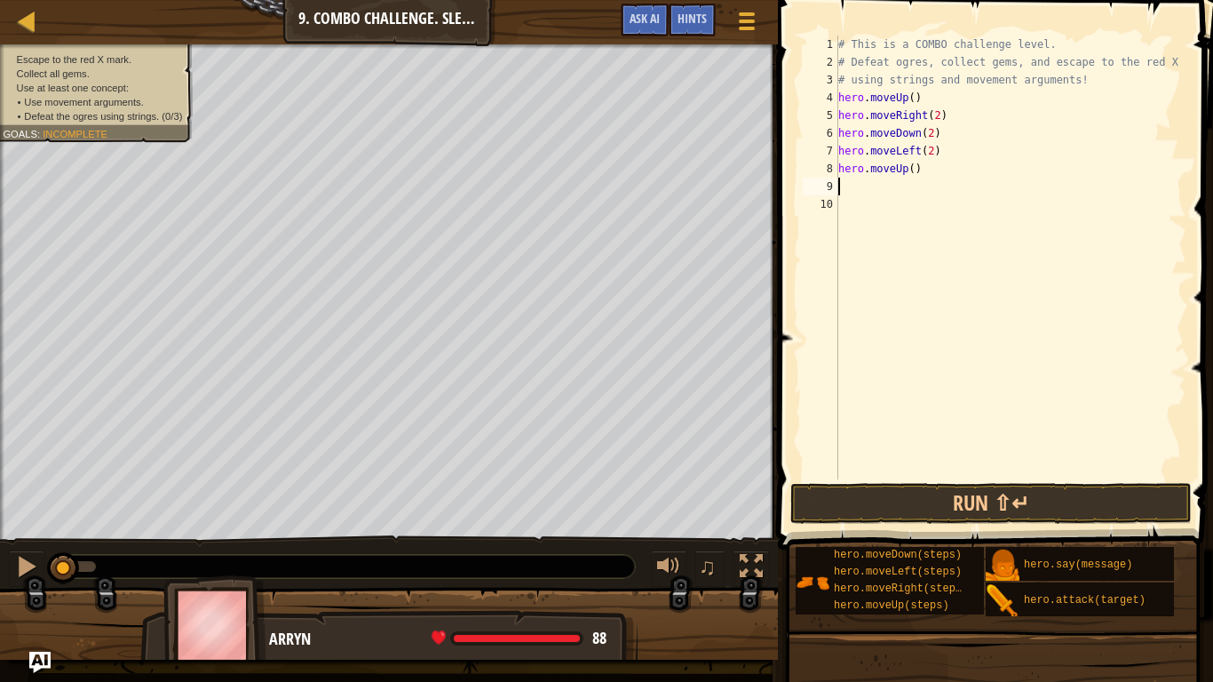
click at [906, 169] on div "# This is a COMBO challenge level. # Defeat [PERSON_NAME], collect gems, and es…" at bounding box center [1011, 276] width 352 height 480
click at [912, 168] on div "# This is a COMBO challenge level. # Defeat [PERSON_NAME], collect gems, and es…" at bounding box center [1011, 276] width 352 height 480
type textarea "hero.moveUp(2)"
click at [893, 182] on div "# This is a COMBO challenge level. # Defeat [PERSON_NAME], collect gems, and es…" at bounding box center [1011, 276] width 352 height 480
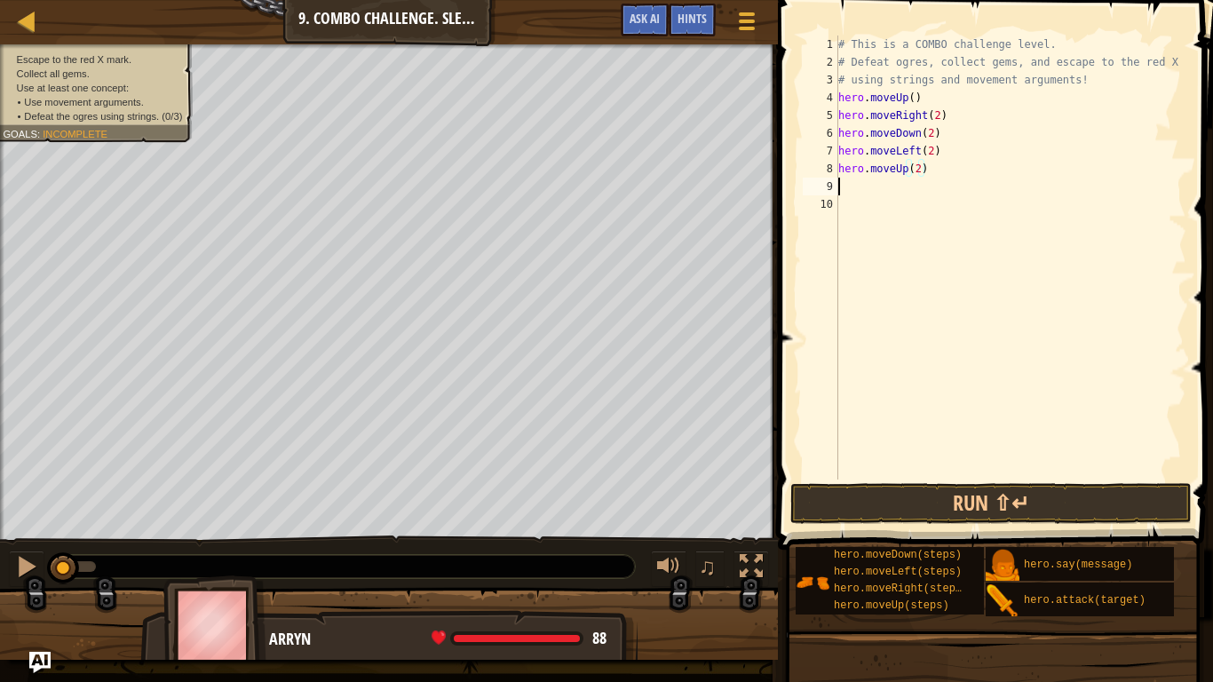
scroll to position [8, 0]
type textarea "h"
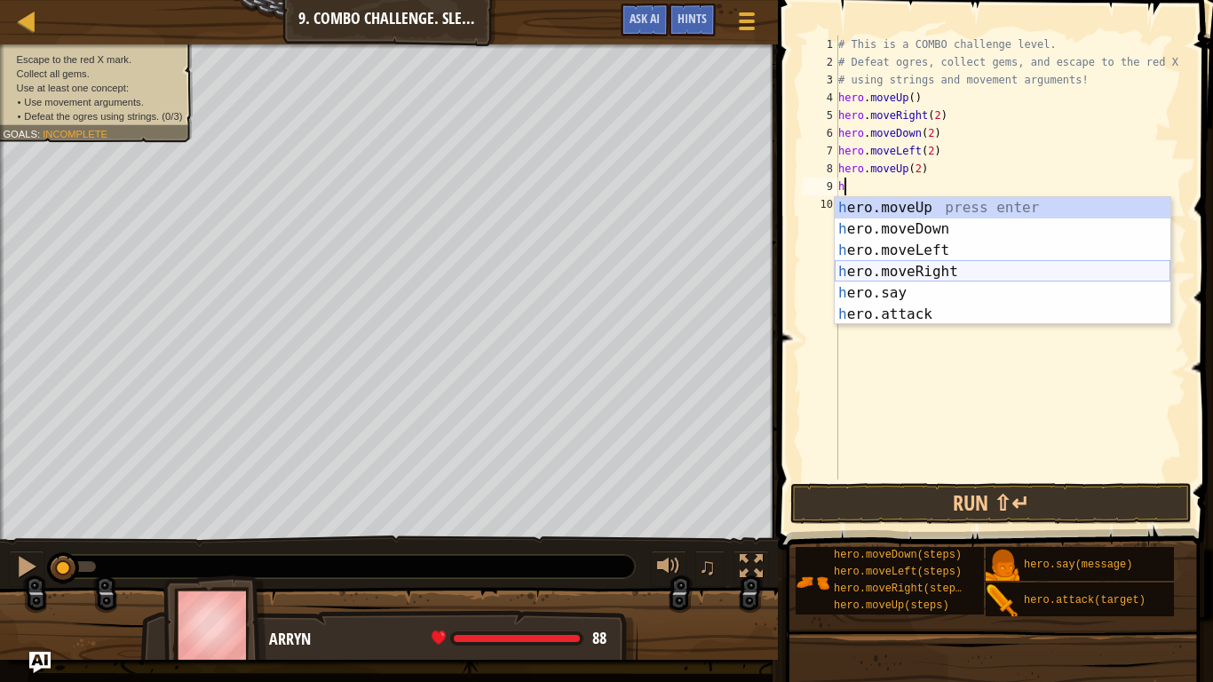
click at [925, 274] on div "h ero.moveUp press enter h ero.moveDown press enter h ero.moveLeft press enter …" at bounding box center [1003, 282] width 336 height 171
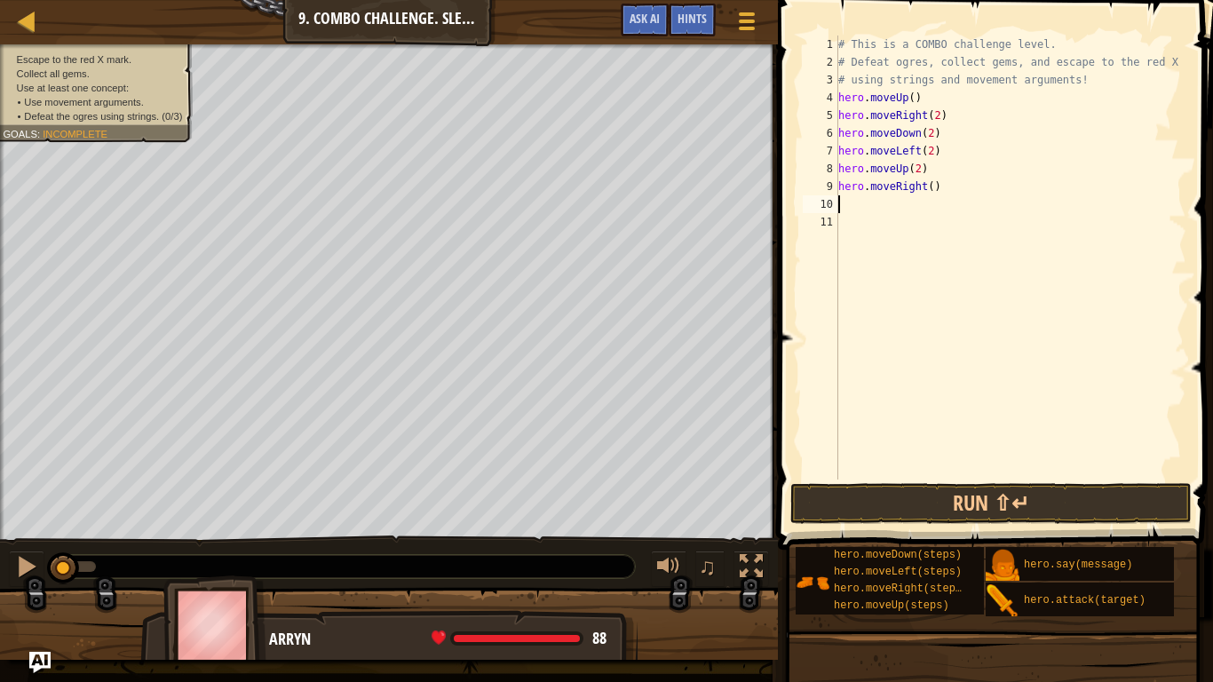
click at [930, 183] on div "# This is a COMBO challenge level. # Defeat [PERSON_NAME], collect gems, and es…" at bounding box center [1011, 276] width 352 height 480
click at [956, 493] on button "Run ⇧↵" at bounding box center [991, 503] width 401 height 41
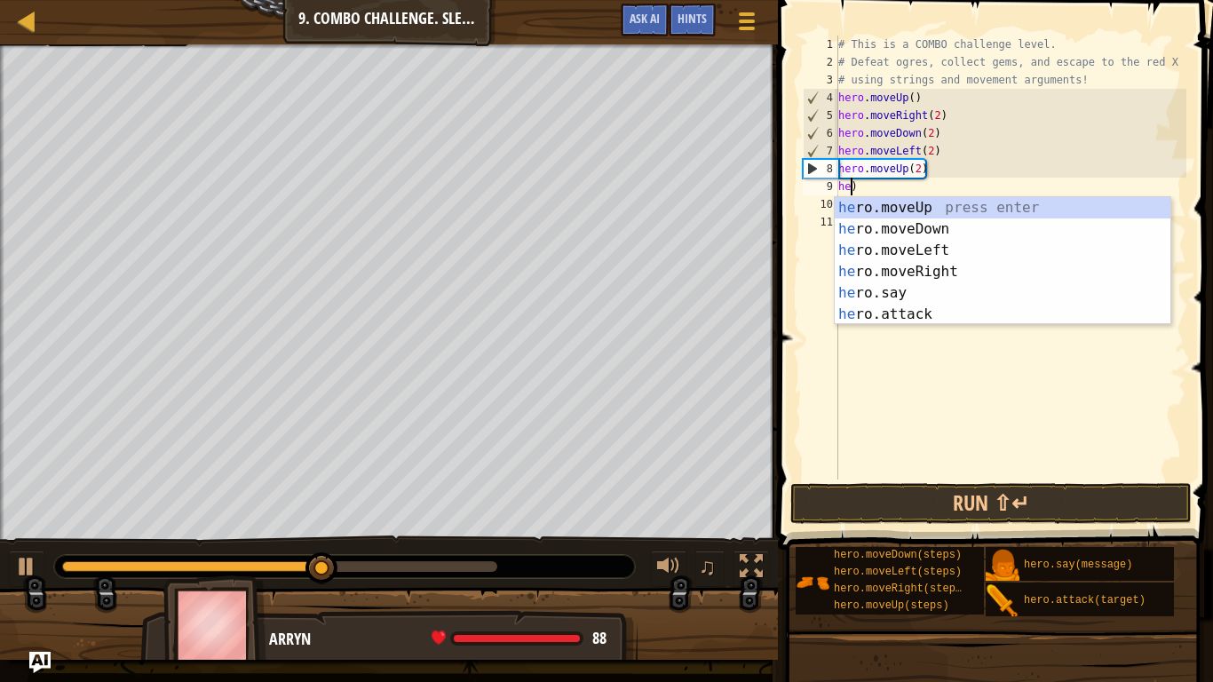
scroll to position [8, 0]
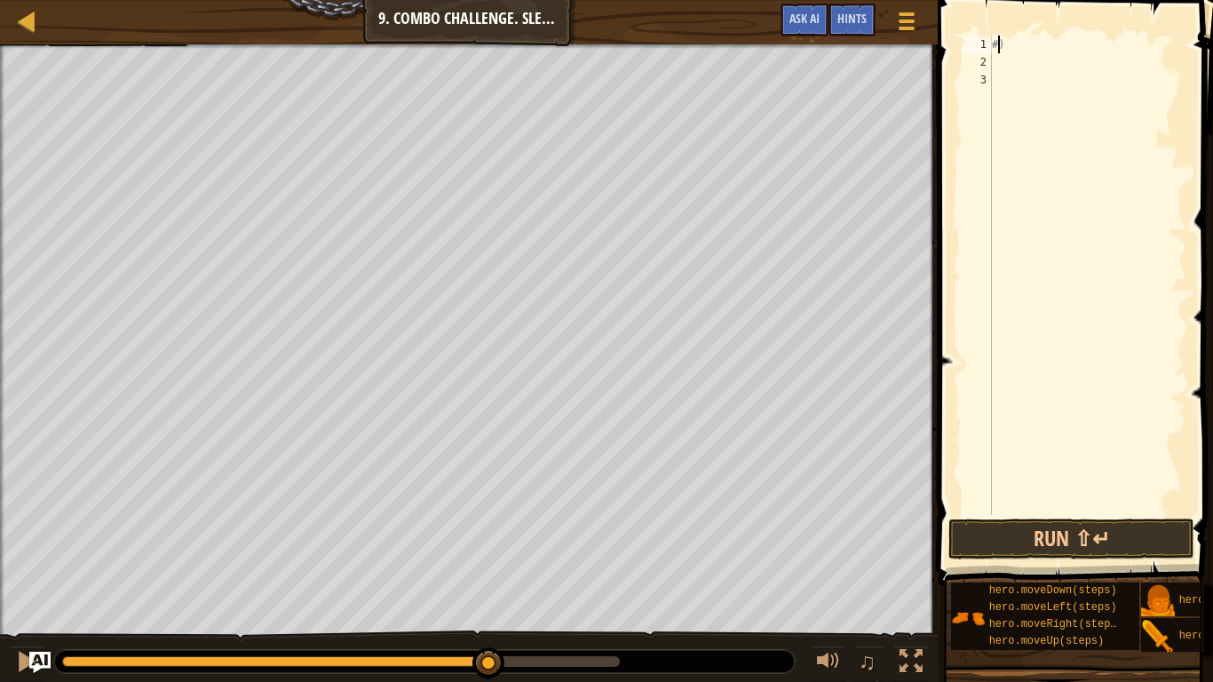
type textarea ")"
click at [1006, 40] on div ")" at bounding box center [1088, 293] width 198 height 515
type textarea "h"
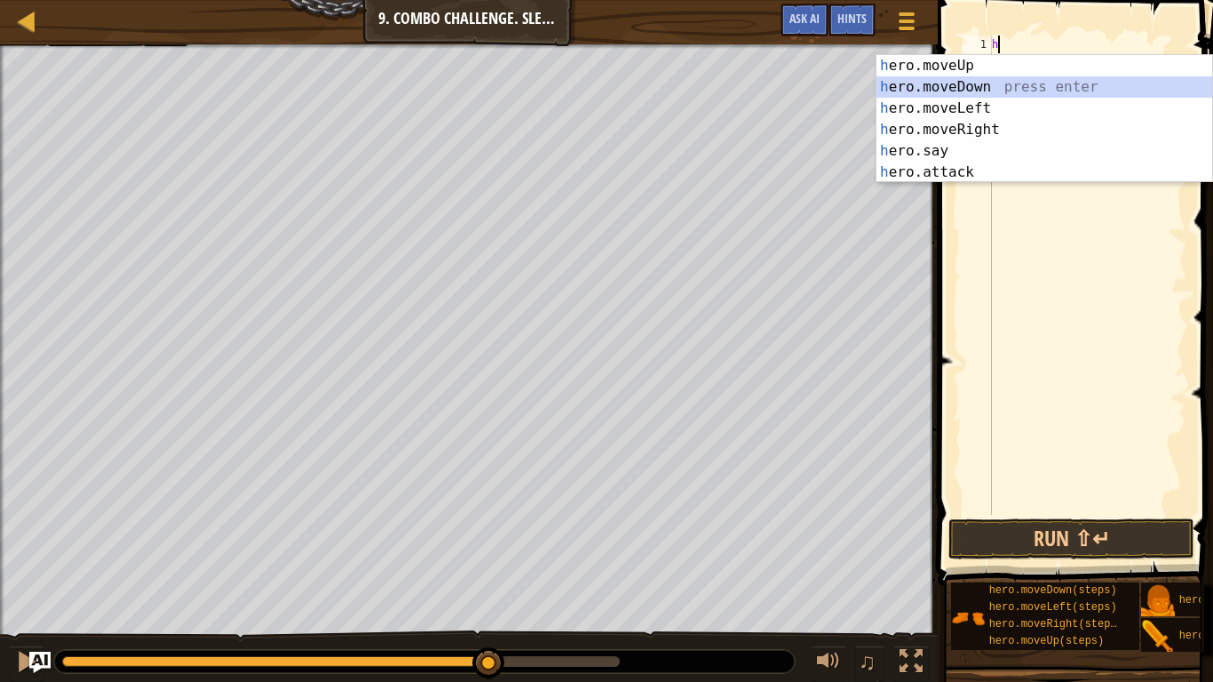
click at [949, 84] on div "h ero.moveUp press enter h ero.moveDown press enter h ero.moveLeft press enter …" at bounding box center [1045, 140] width 336 height 171
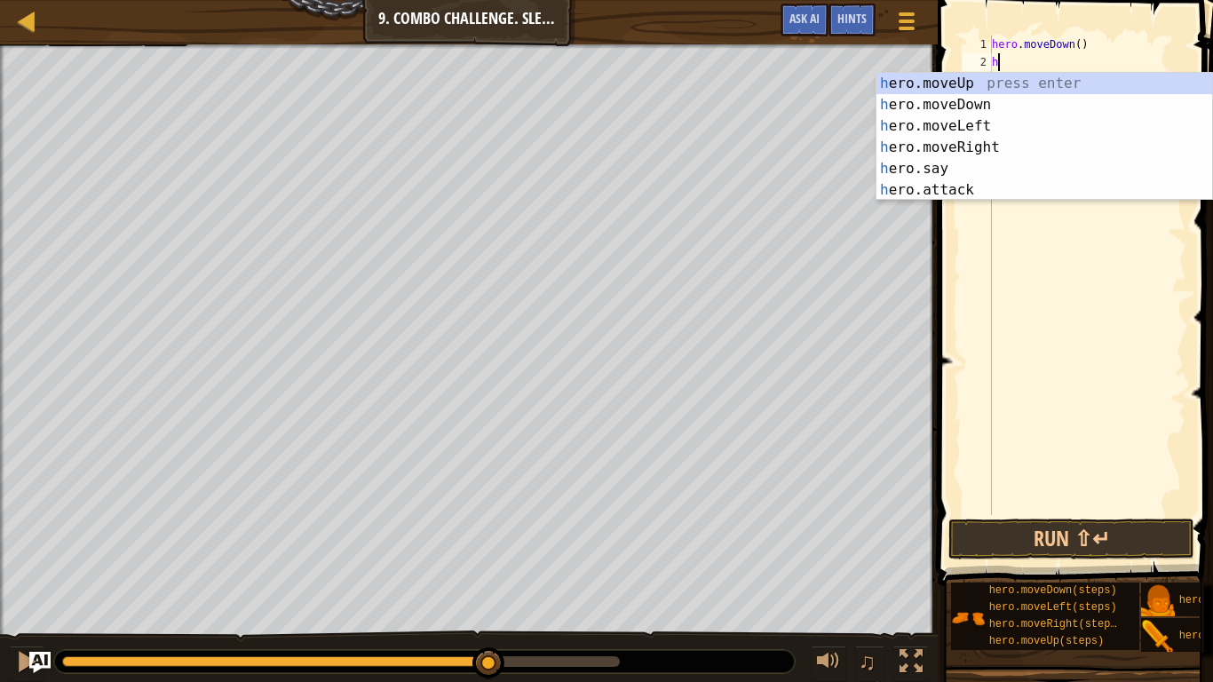
type textarea "hh"
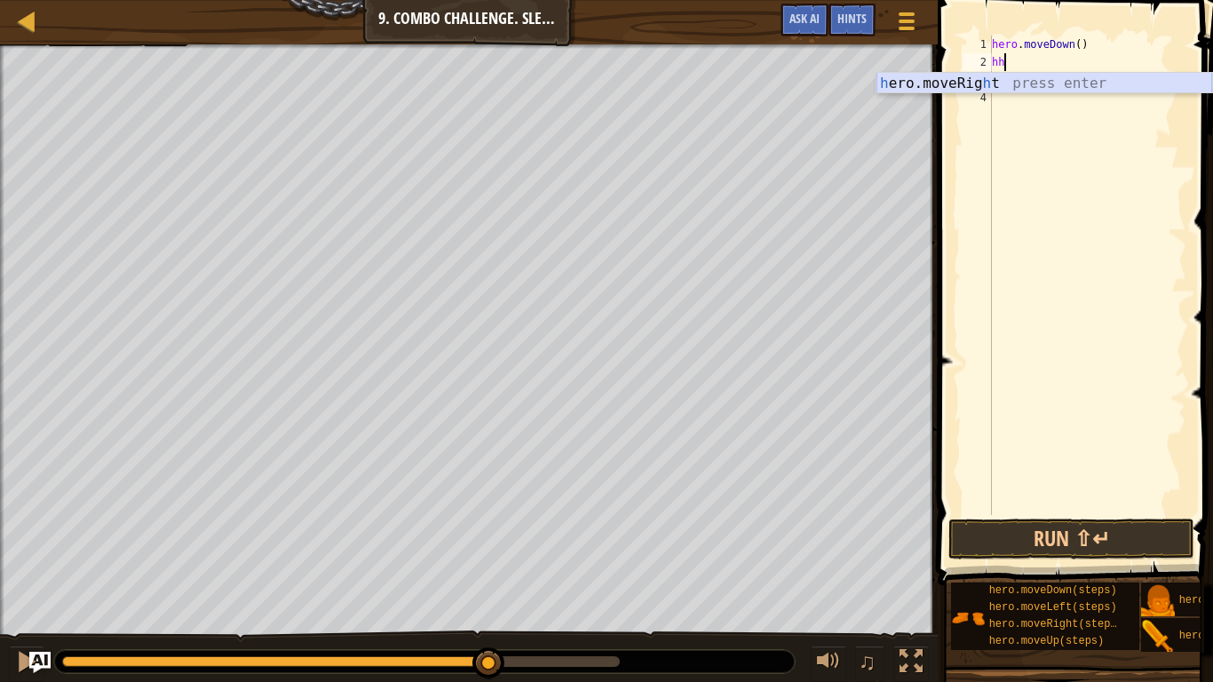
click at [1080, 77] on div "h ero.moveRig h t press enter" at bounding box center [1045, 105] width 336 height 64
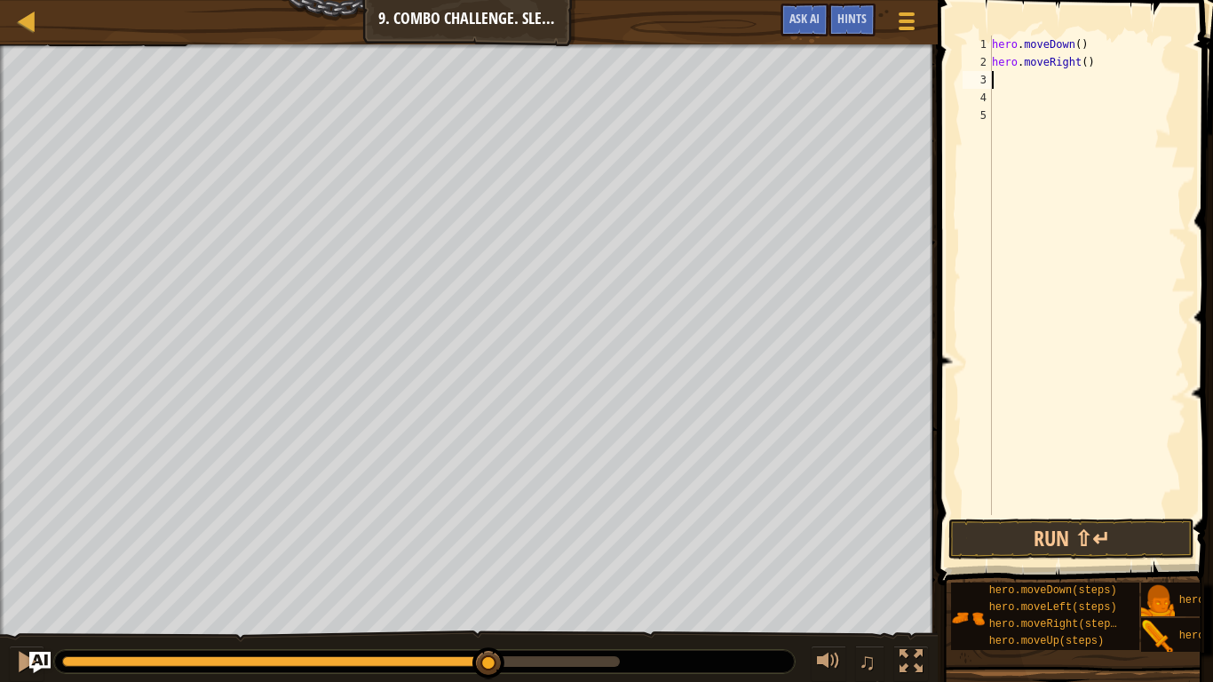
click at [1085, 63] on div "hero . moveDown ( ) hero . moveRight ( )" at bounding box center [1088, 293] width 198 height 515
type textarea "hero.moveRight(2)"
click at [1104, 82] on div "hero . moveDown ( ) hero . moveRight ( 2 )" at bounding box center [1088, 293] width 198 height 515
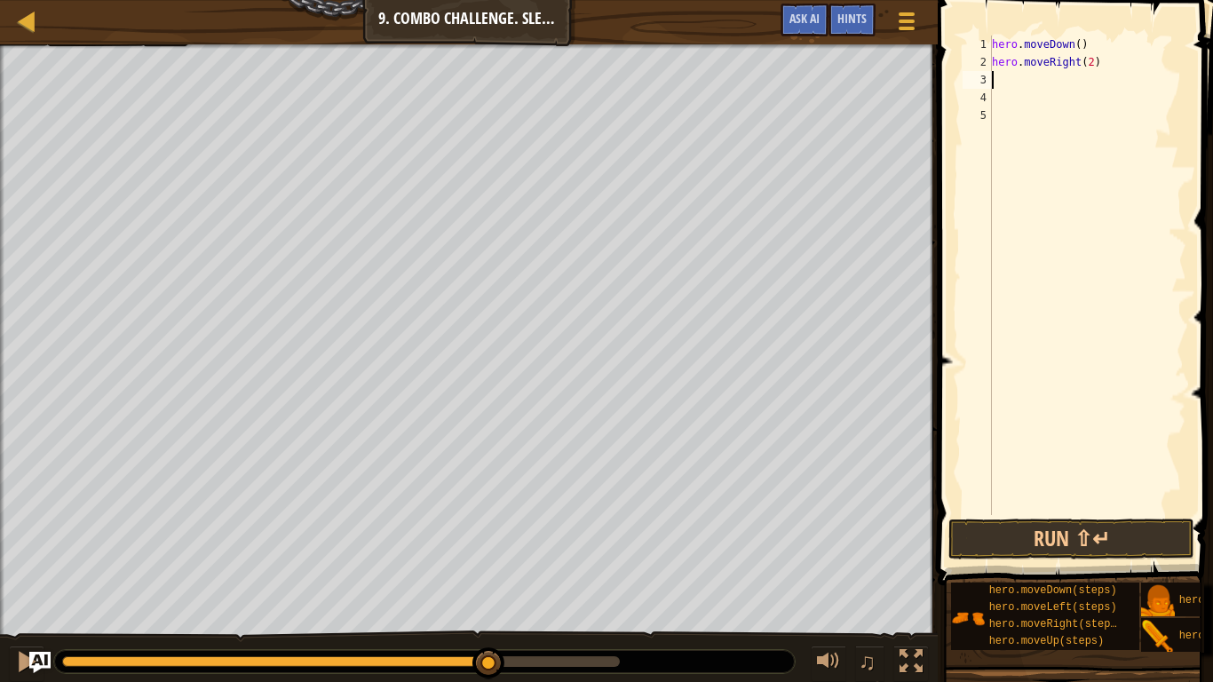
type textarea "j"
type textarea "h"
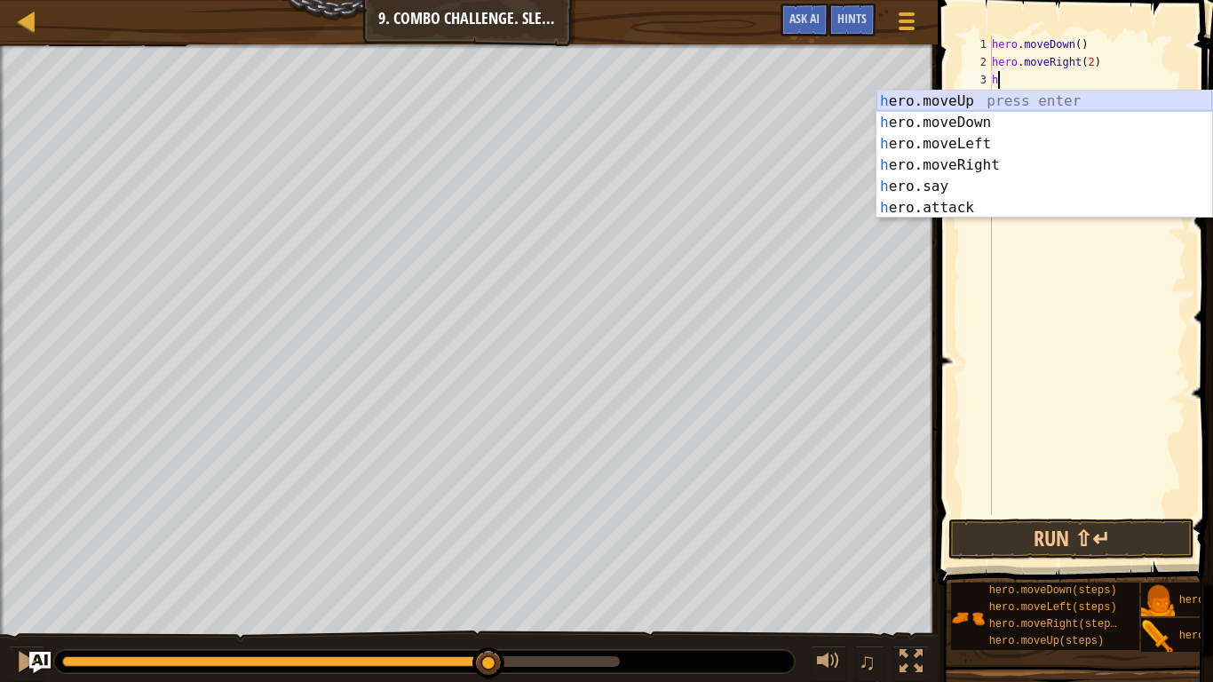
click at [970, 103] on div "h ero.moveUp press enter h ero.moveDown press enter h ero.moveLeft press enter …" at bounding box center [1045, 176] width 336 height 171
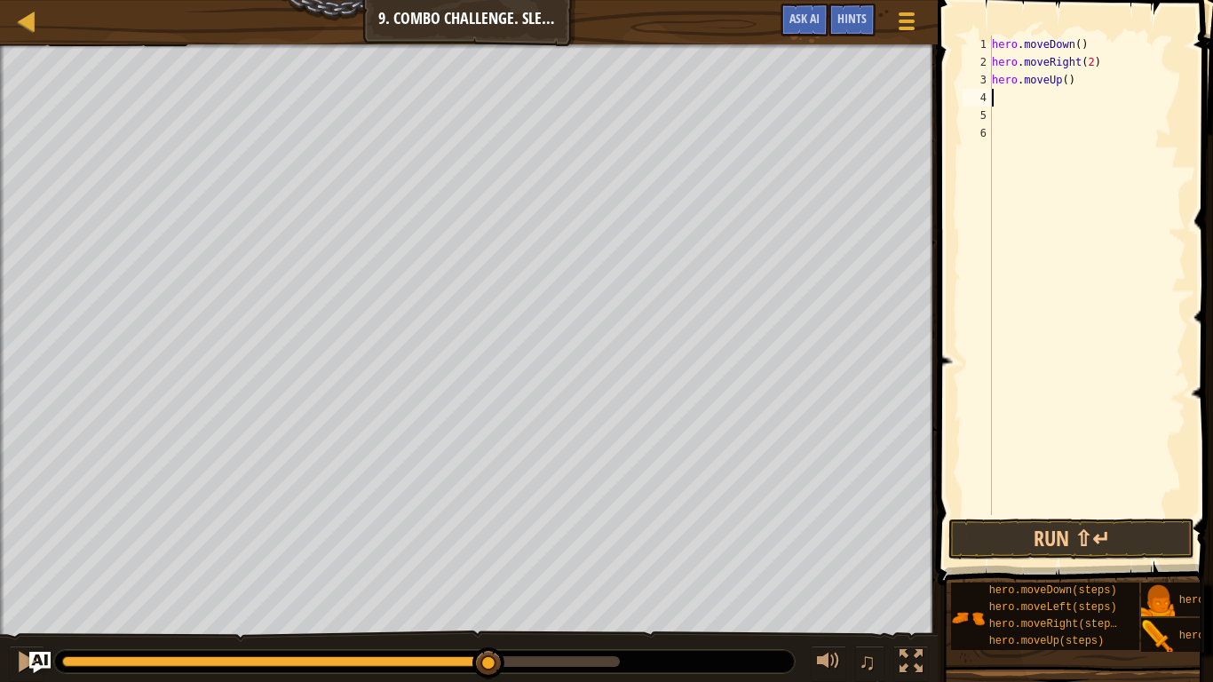
type textarea "h"
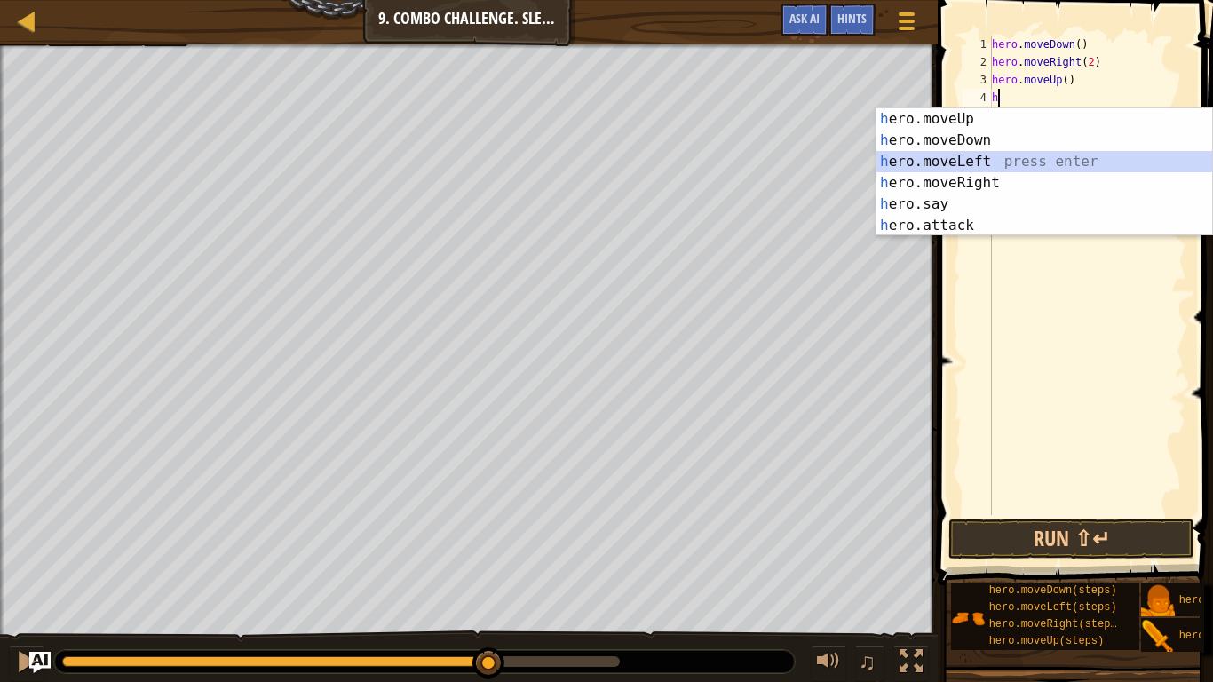
click at [966, 159] on div "h ero.moveUp press enter h ero.moveDown press enter h ero.moveLeft press enter …" at bounding box center [1045, 193] width 336 height 171
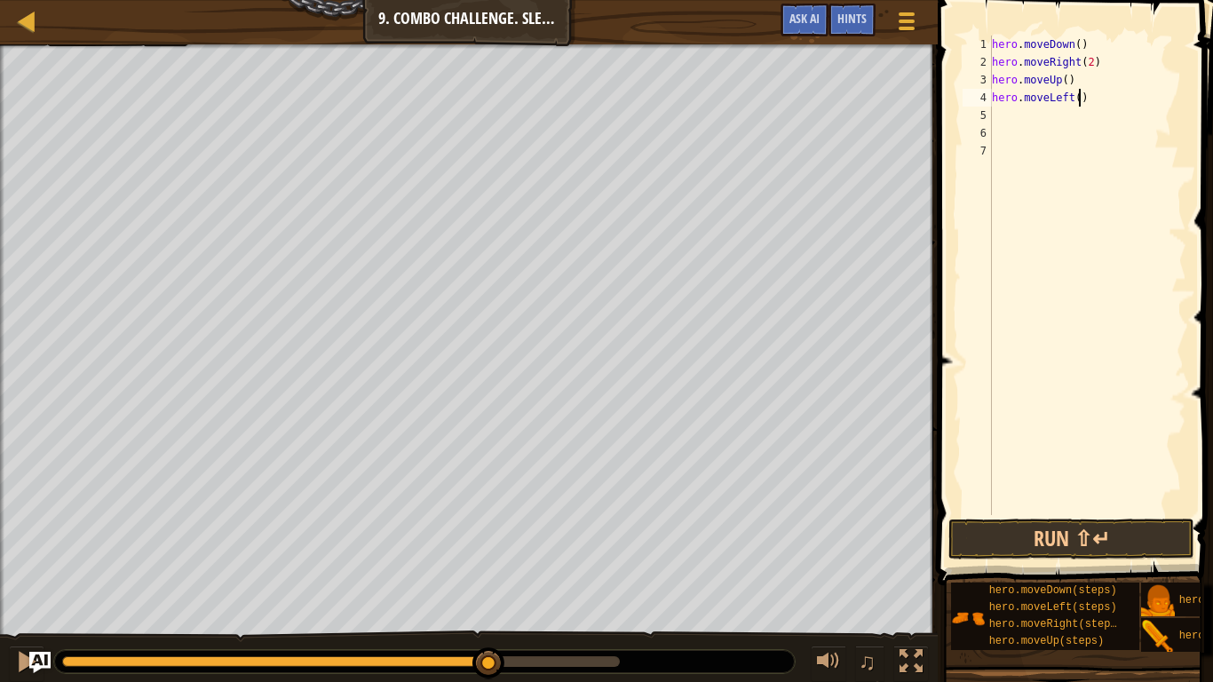
click at [1078, 98] on div "hero . moveDown ( ) hero . moveRight ( 2 ) hero . moveUp ( ) hero . moveLeft ( )" at bounding box center [1088, 293] width 198 height 515
type textarea "hero.moveLeft(2)"
click at [1046, 114] on div "hero . moveDown ( ) hero . moveRight ( 2 ) hero . moveUp ( ) hero . moveLeft ( …" at bounding box center [1088, 293] width 198 height 515
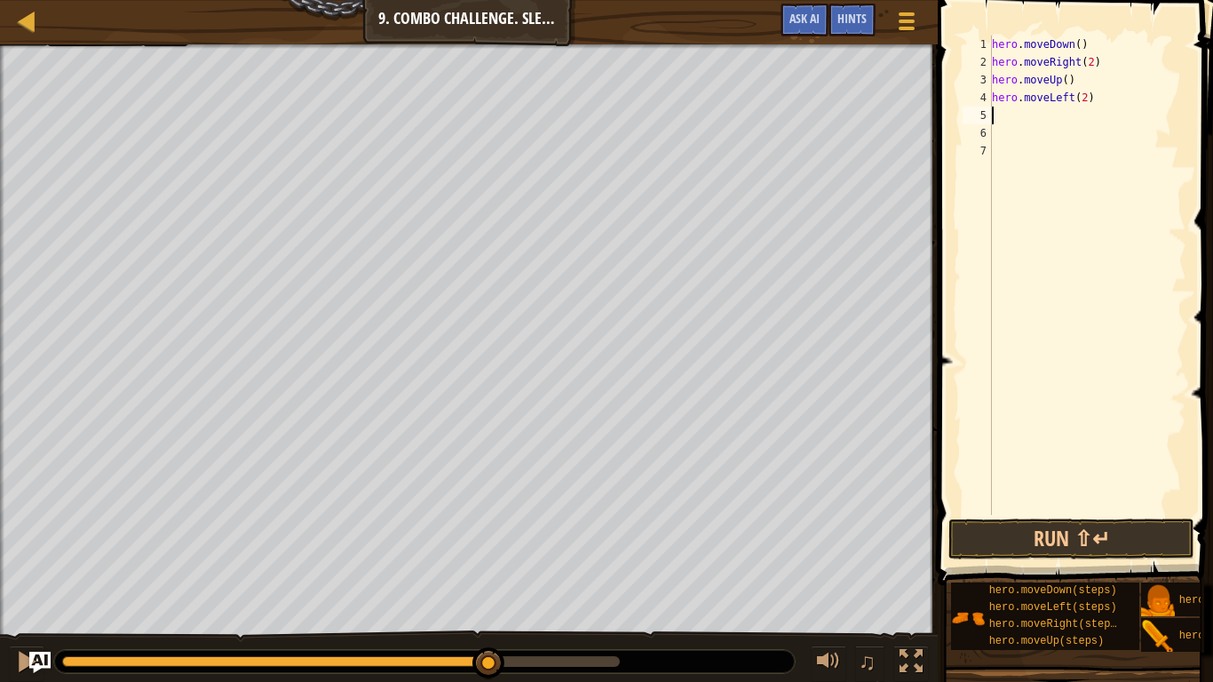
type textarea "h"
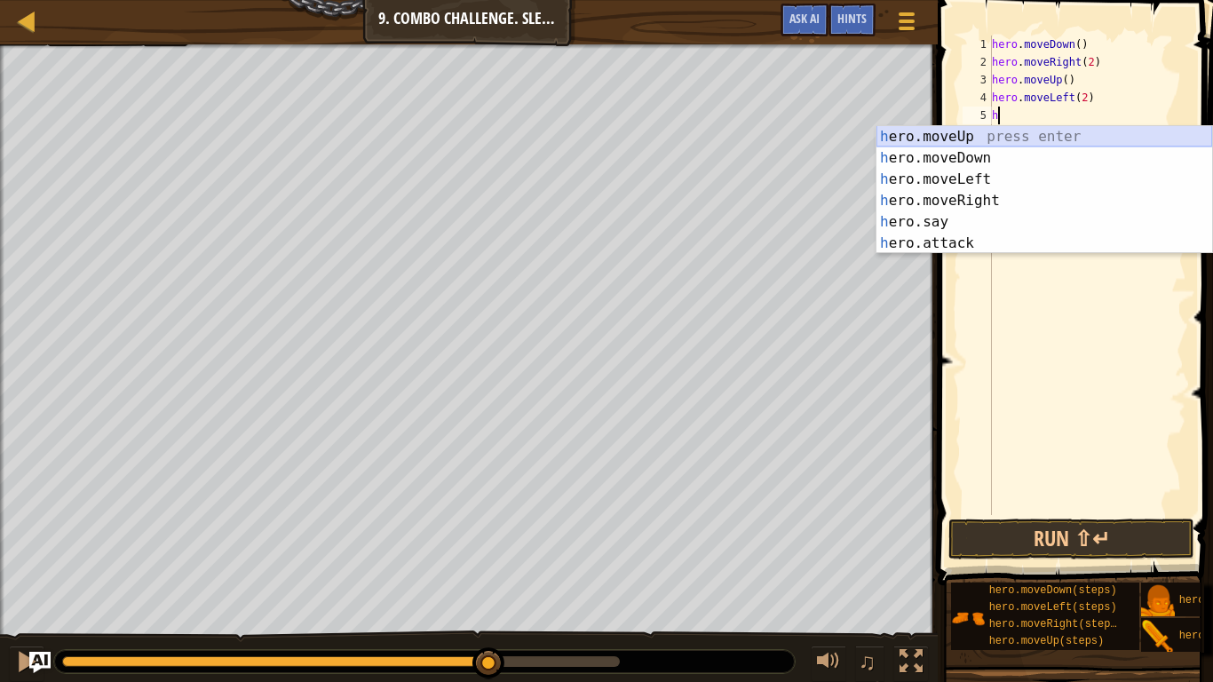
click at [991, 126] on div "h ero.moveUp press enter h ero.moveDown press enter h ero.moveLeft press enter …" at bounding box center [1045, 211] width 336 height 171
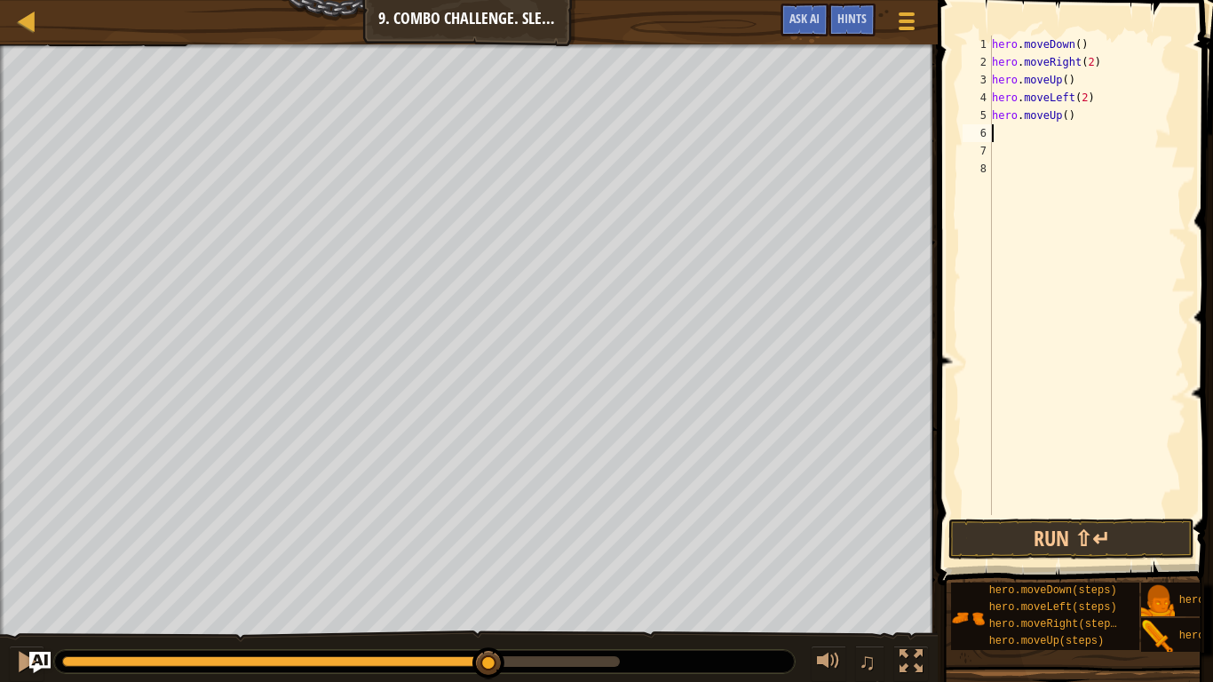
type textarea "m"
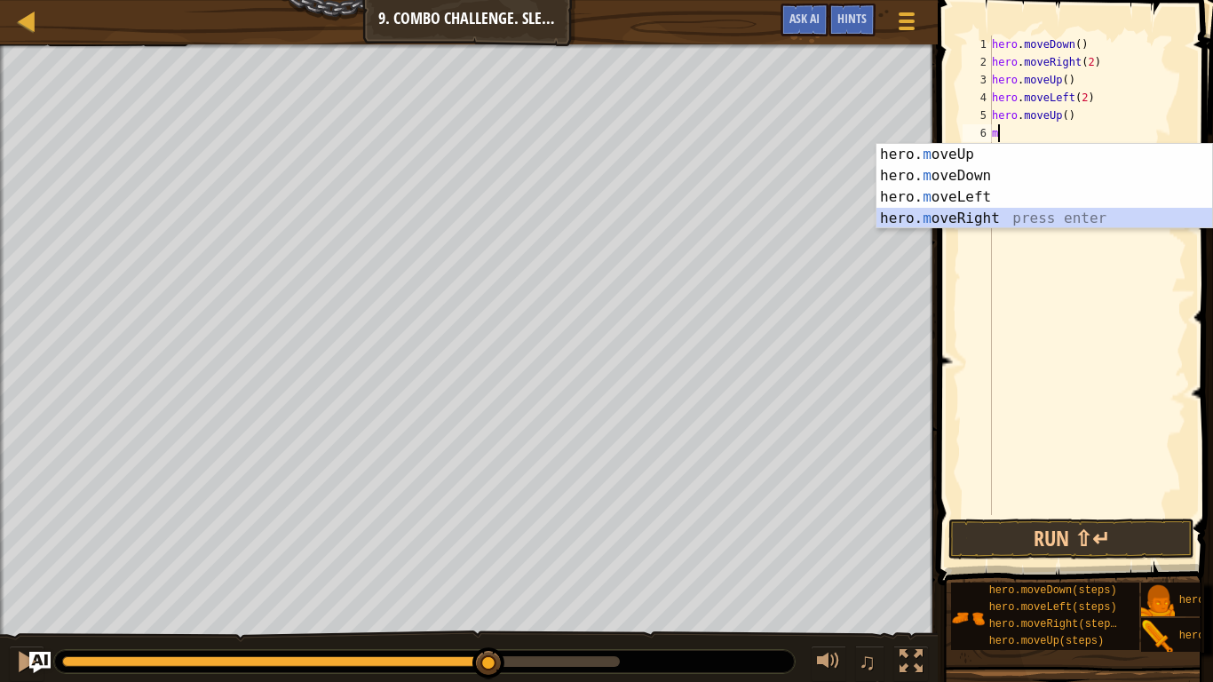
click at [1030, 210] on div "hero. m oveUp press enter hero. m oveDown press enter hero. m oveLeft press ent…" at bounding box center [1045, 208] width 336 height 128
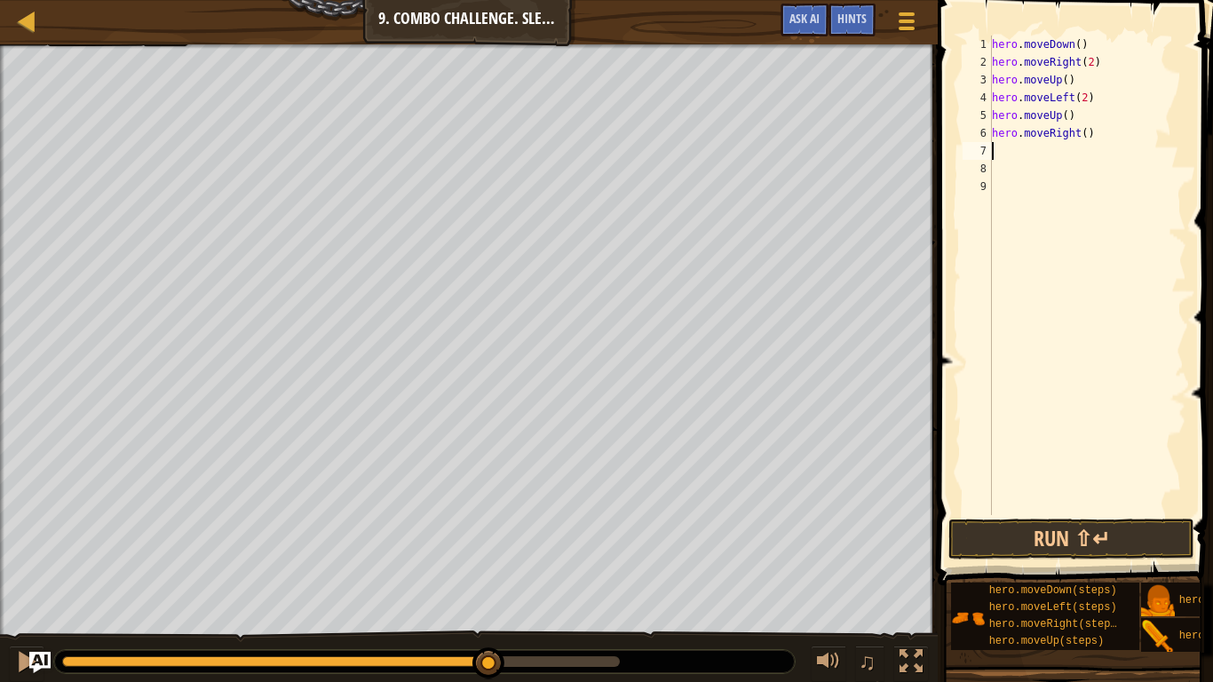
click at [1085, 136] on div "hero . moveDown ( ) hero . moveRight ( 2 ) hero . moveUp ( ) hero . moveLeft ( …" at bounding box center [1088, 293] width 198 height 515
type textarea "hero.moveRight(3)"
click at [1061, 519] on button "Run ⇧↵" at bounding box center [1072, 539] width 246 height 41
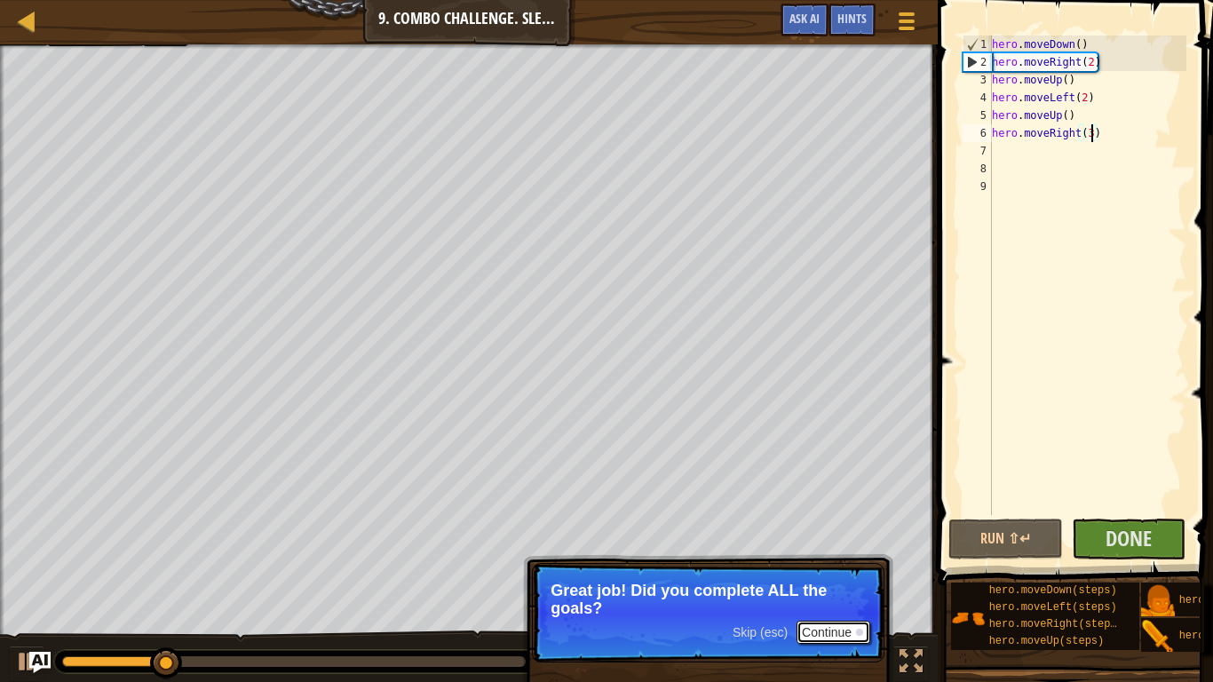
click at [849, 631] on button "Continue" at bounding box center [834, 632] width 74 height 23
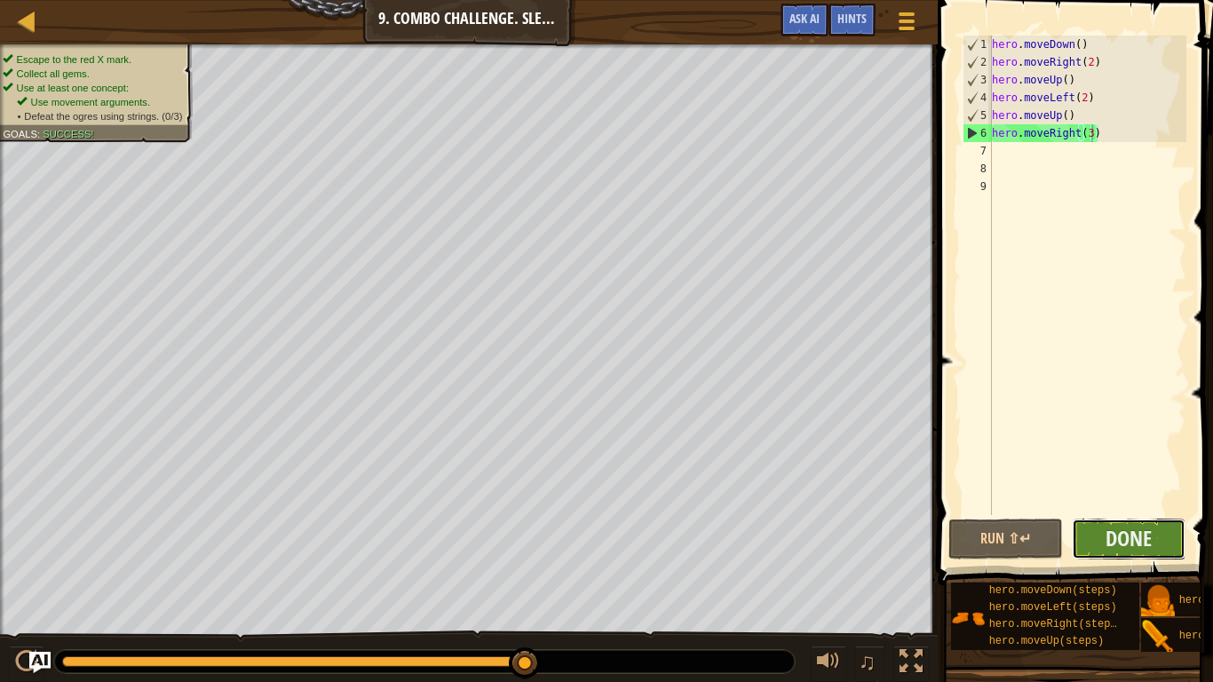
click at [1158, 550] on button "Done" at bounding box center [1129, 539] width 115 height 41
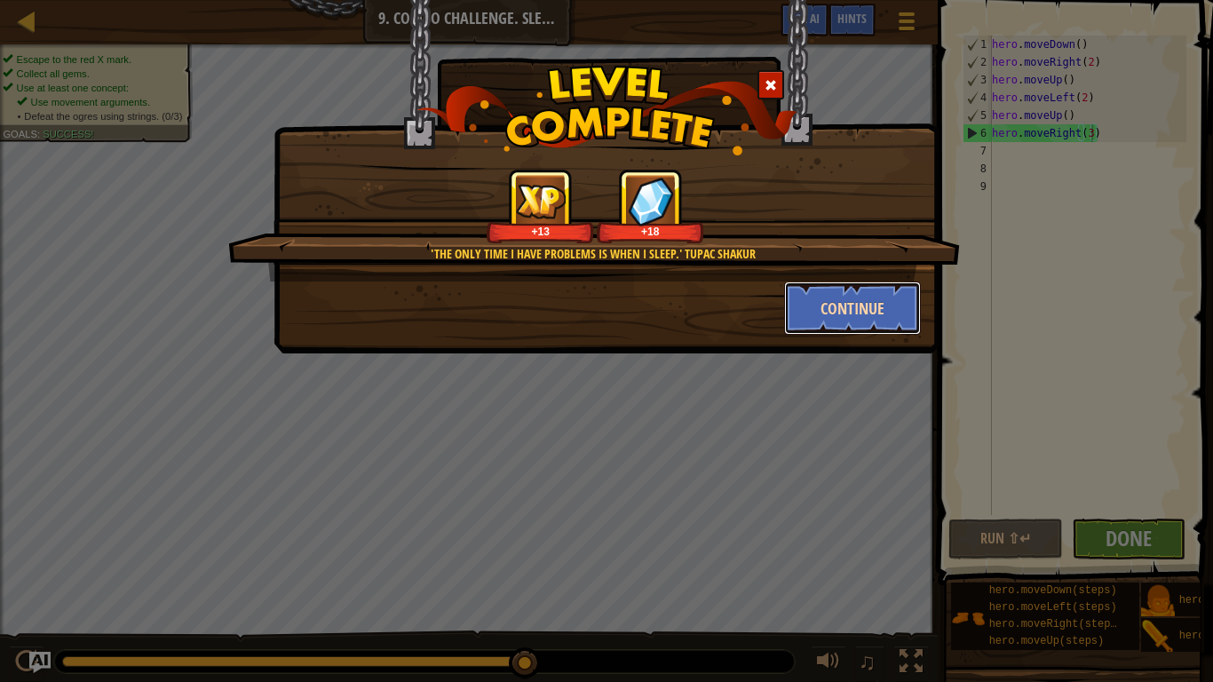
click at [831, 296] on button "Continue" at bounding box center [853, 308] width 138 height 53
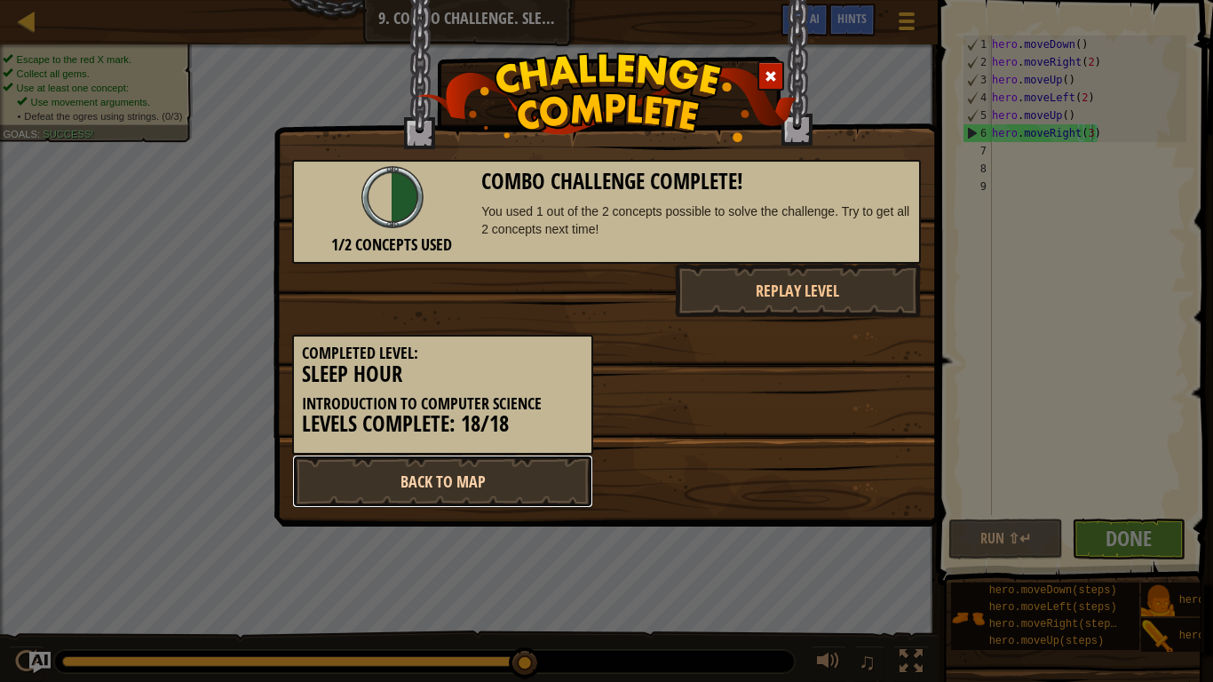
click at [459, 489] on link "Back to Map" at bounding box center [442, 481] width 301 height 53
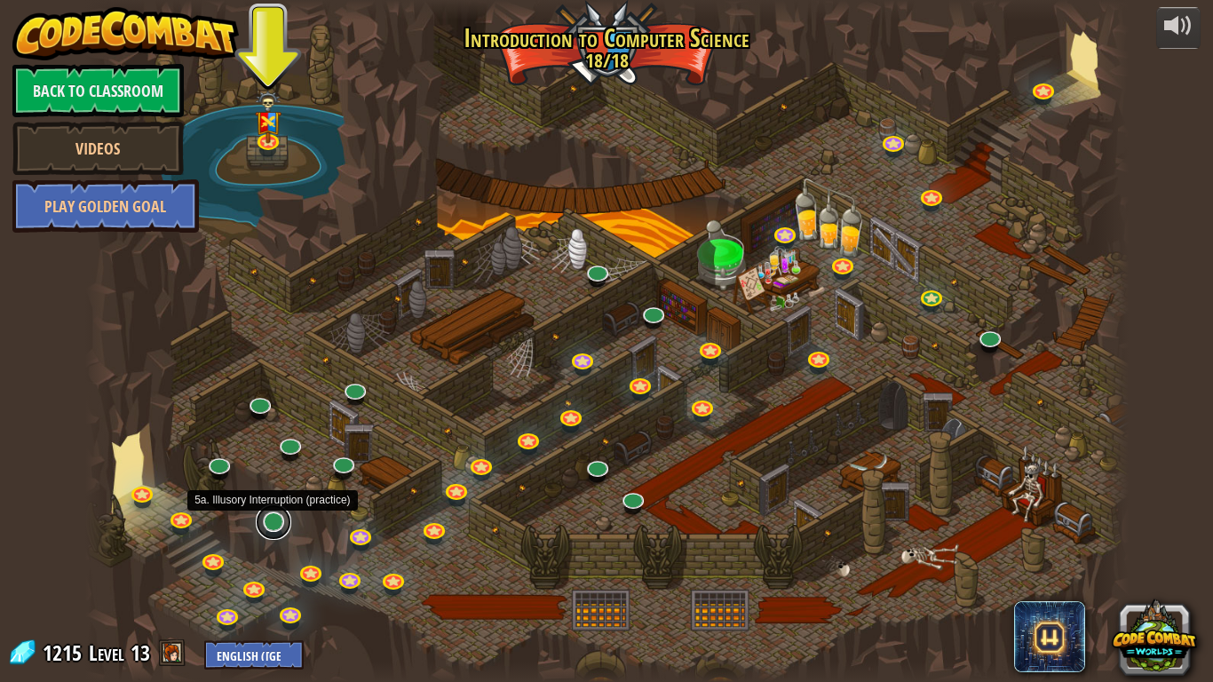
click at [274, 529] on link at bounding box center [274, 523] width 36 height 36
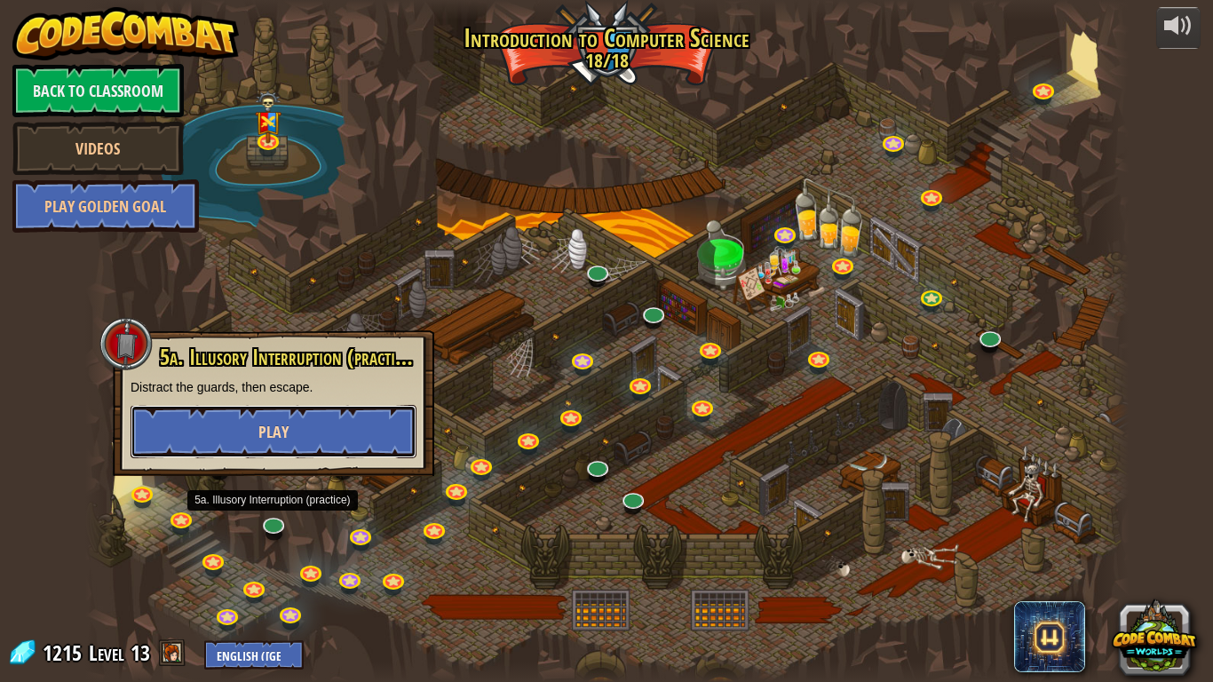
click at [307, 433] on button "Play" at bounding box center [274, 431] width 286 height 53
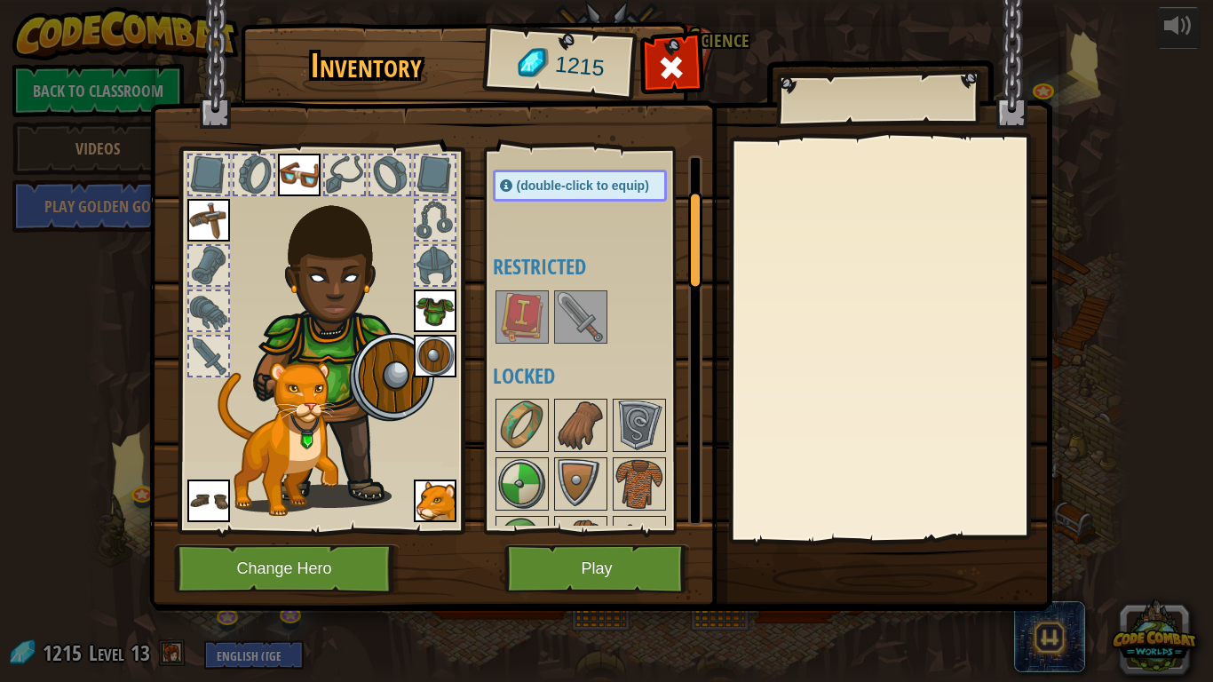
scroll to position [147, 0]
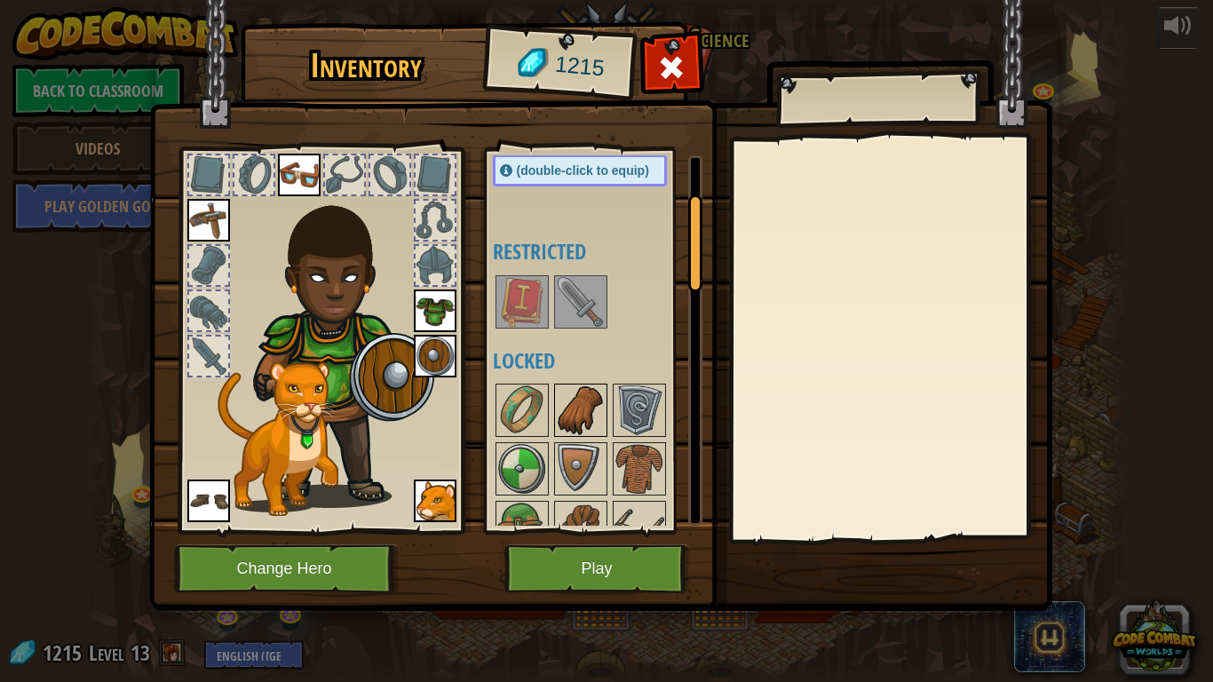
click at [585, 431] on img at bounding box center [581, 410] width 50 height 50
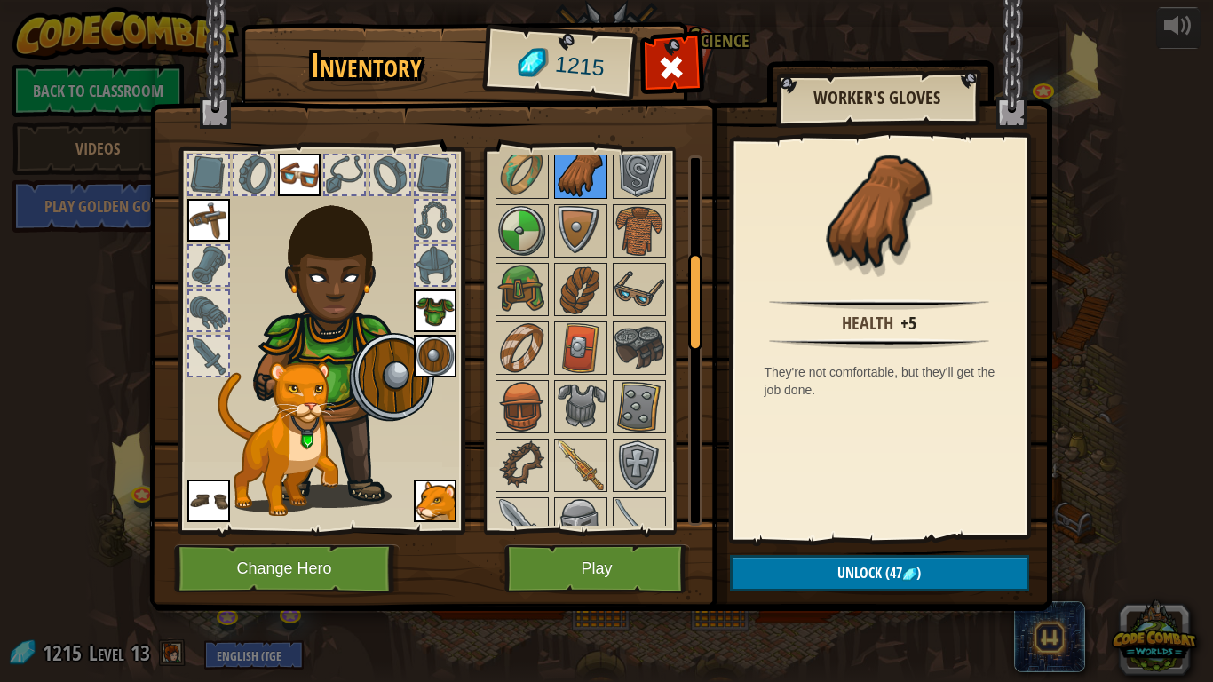
scroll to position [379, 0]
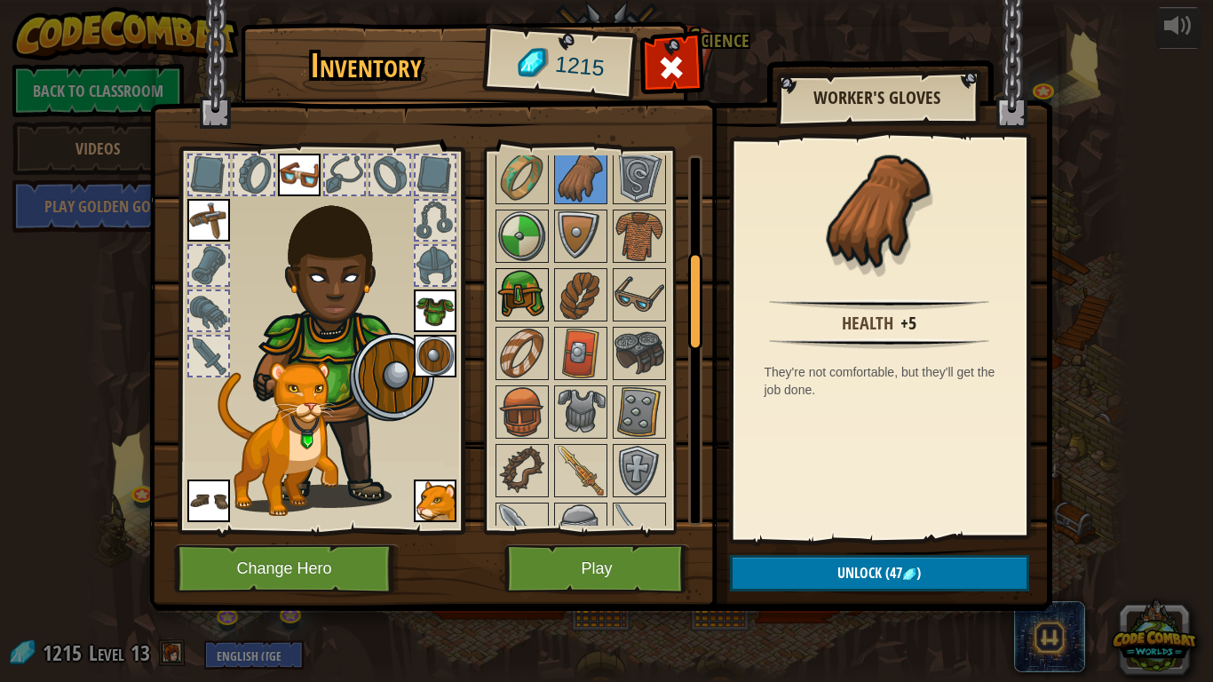
click at [524, 300] on img at bounding box center [522, 295] width 50 height 50
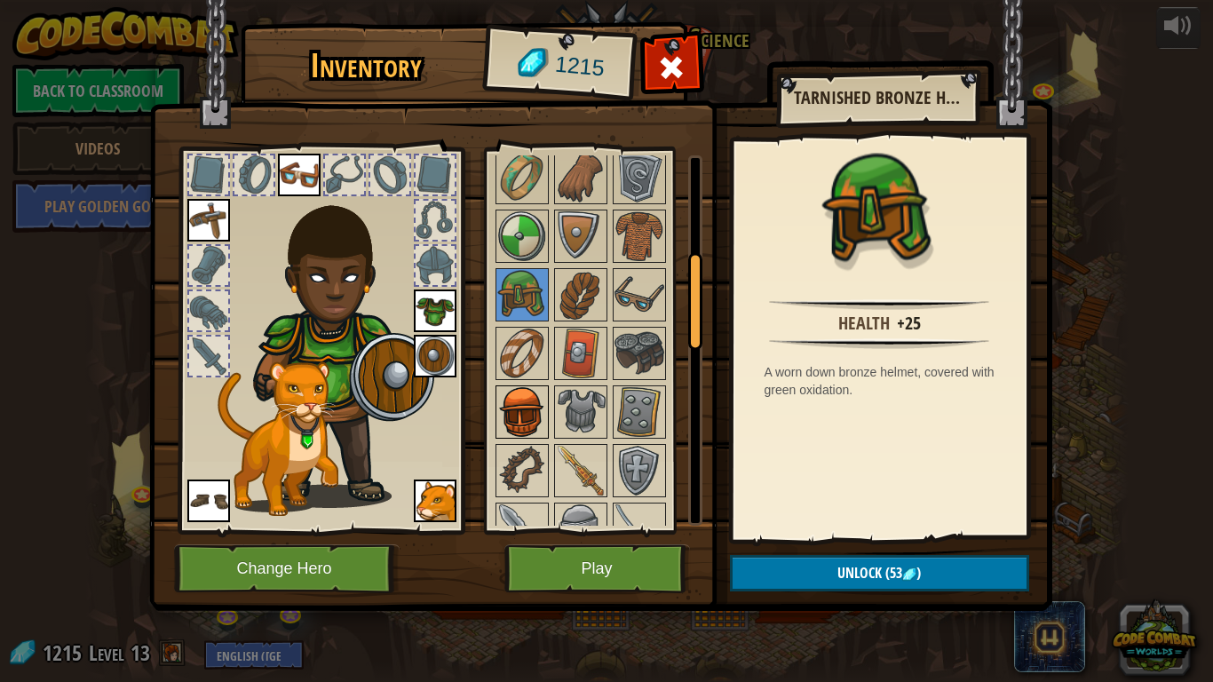
click at [531, 397] on img at bounding box center [522, 412] width 50 height 50
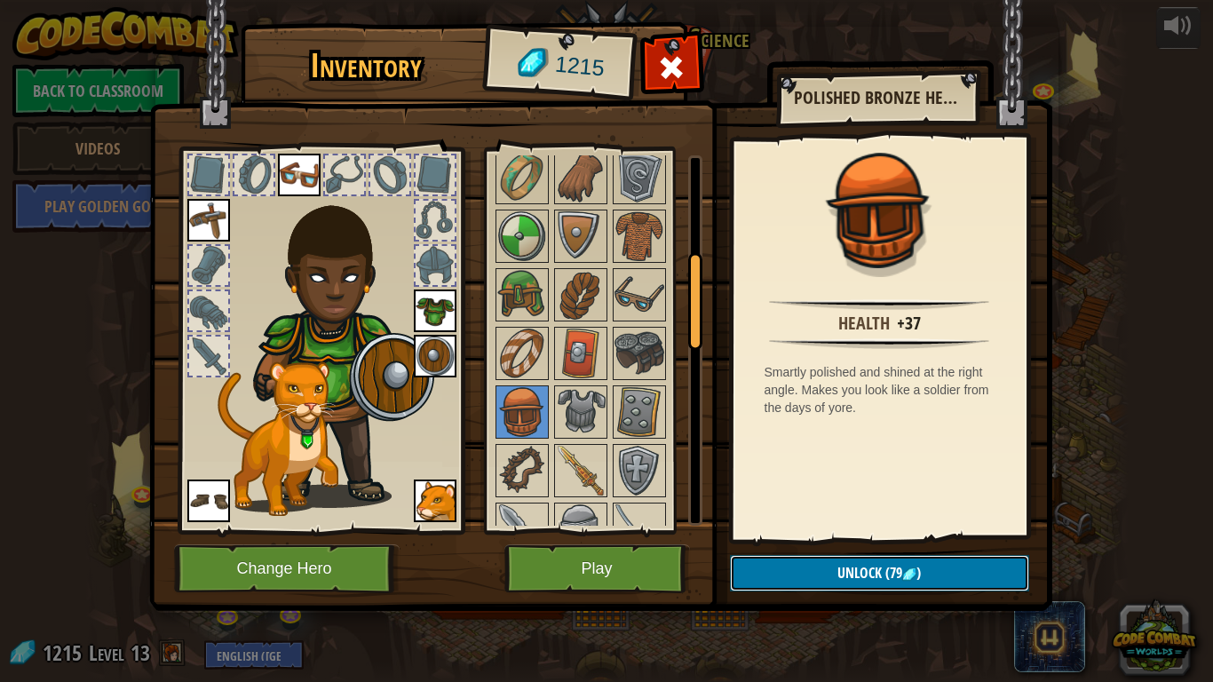
click at [890, 565] on span "(79" at bounding box center [892, 573] width 20 height 20
click at [884, 568] on button "Confirm" at bounding box center [879, 573] width 299 height 36
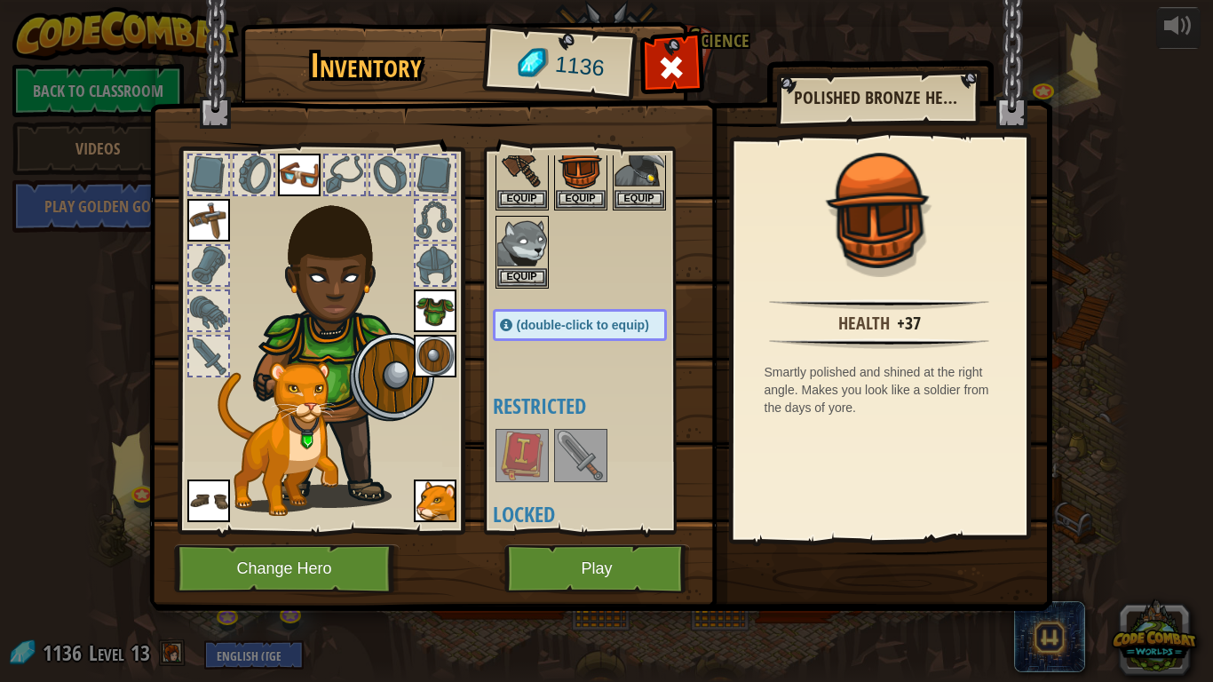
scroll to position [65, 0]
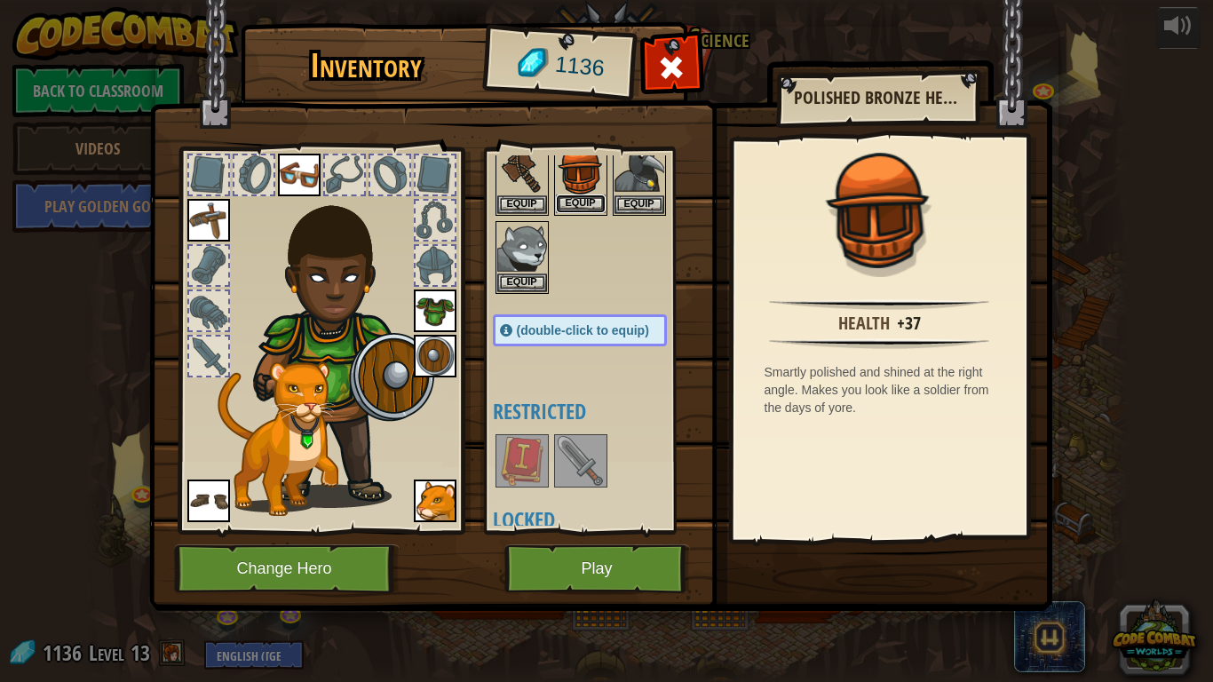
click at [573, 202] on button "Equip" at bounding box center [581, 204] width 50 height 19
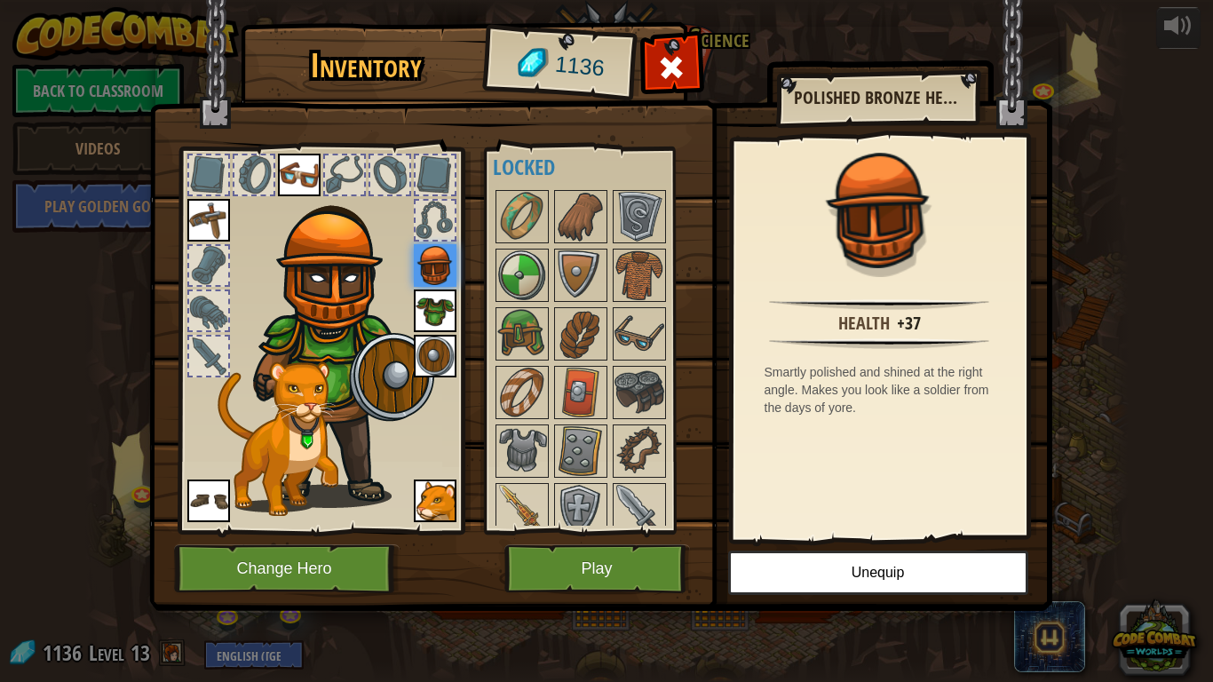
scroll to position [345, 0]
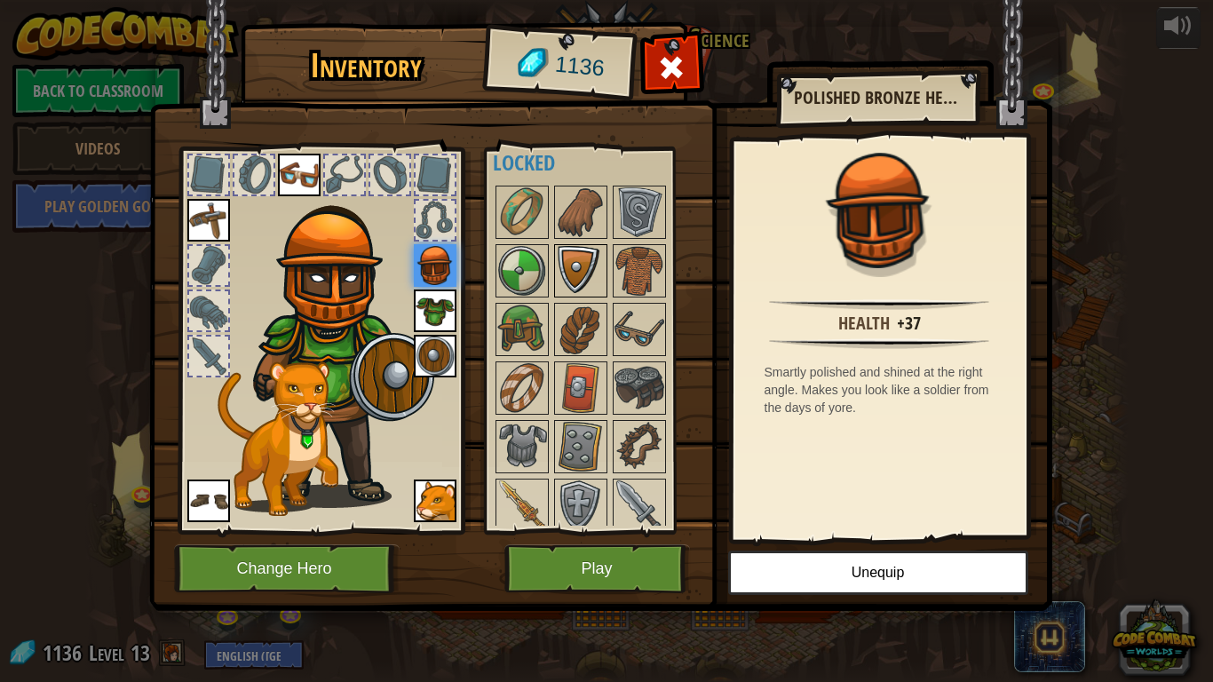
click at [582, 258] on img at bounding box center [581, 271] width 50 height 50
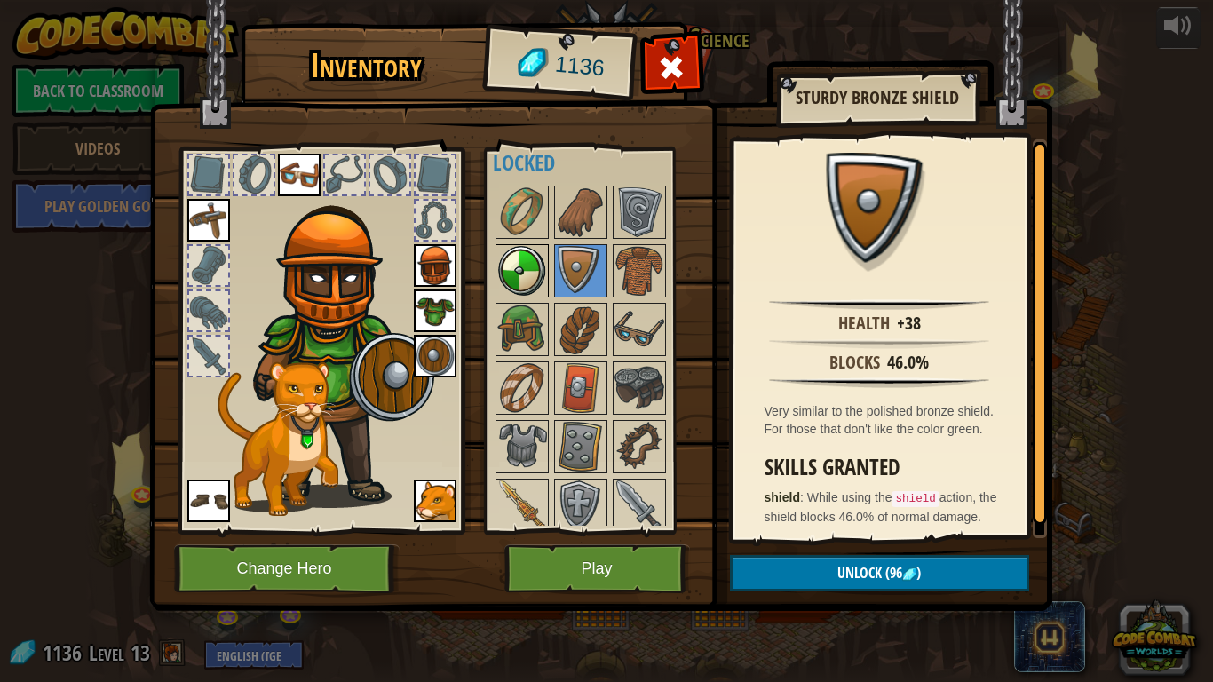
click at [536, 258] on img at bounding box center [522, 271] width 50 height 50
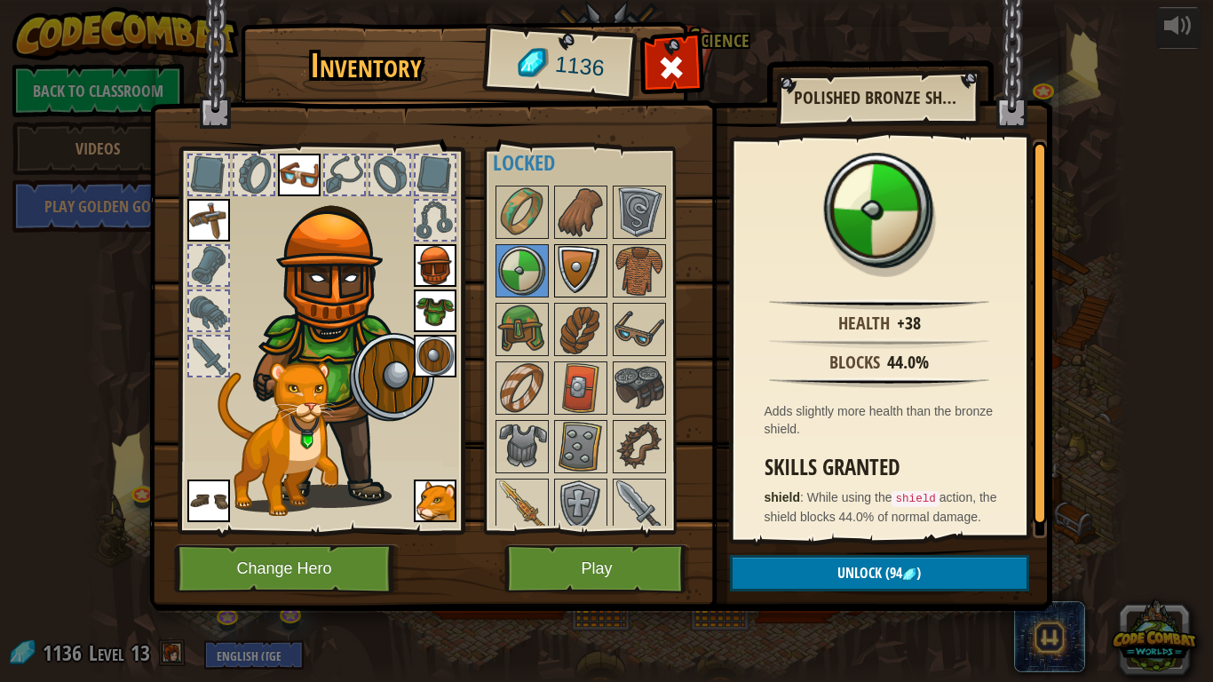
click at [598, 266] on img at bounding box center [581, 271] width 50 height 50
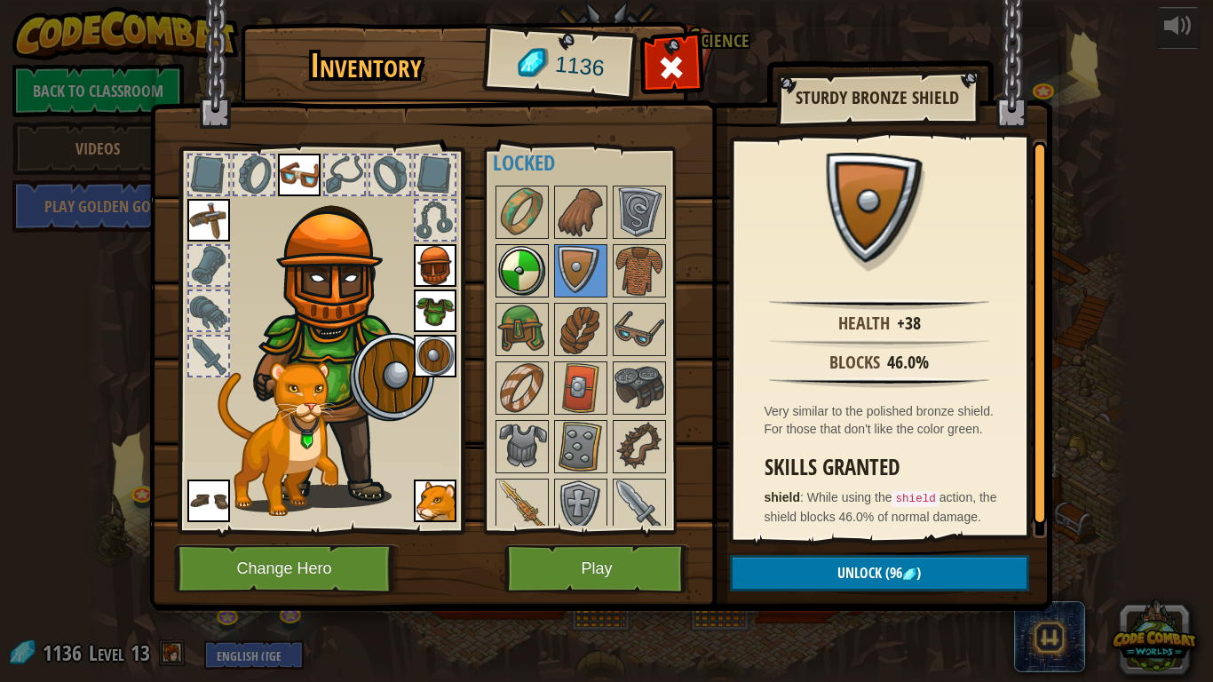
click at [541, 261] on img at bounding box center [522, 271] width 50 height 50
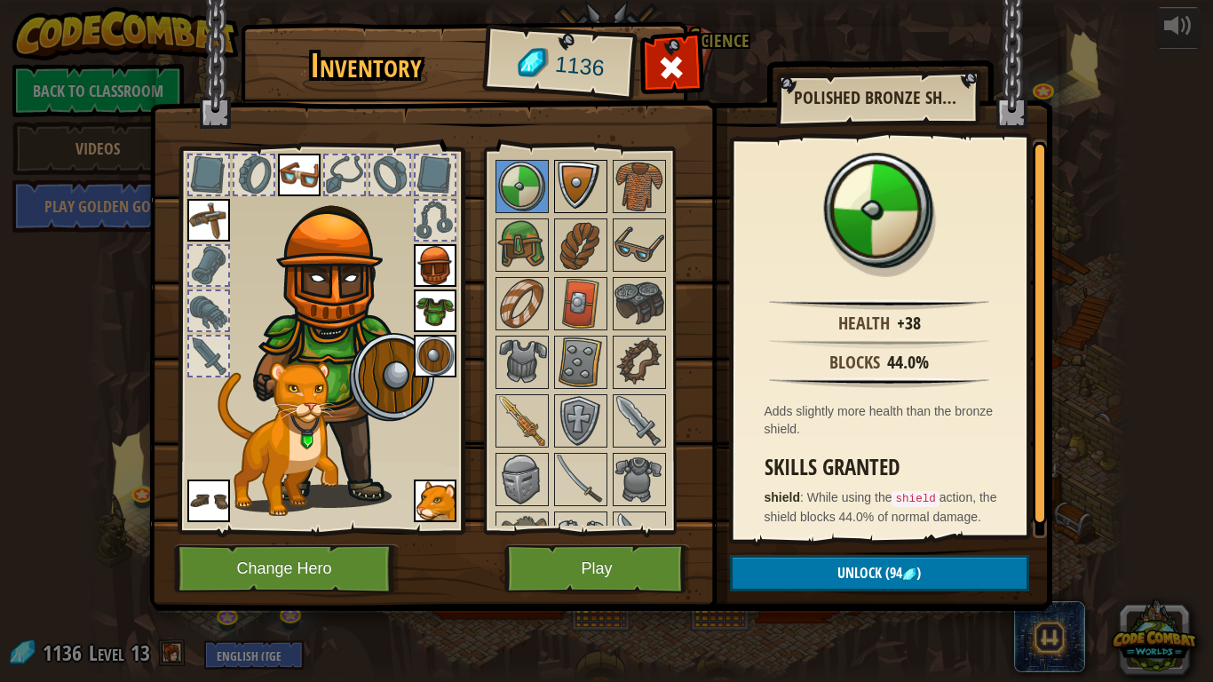
scroll to position [432, 0]
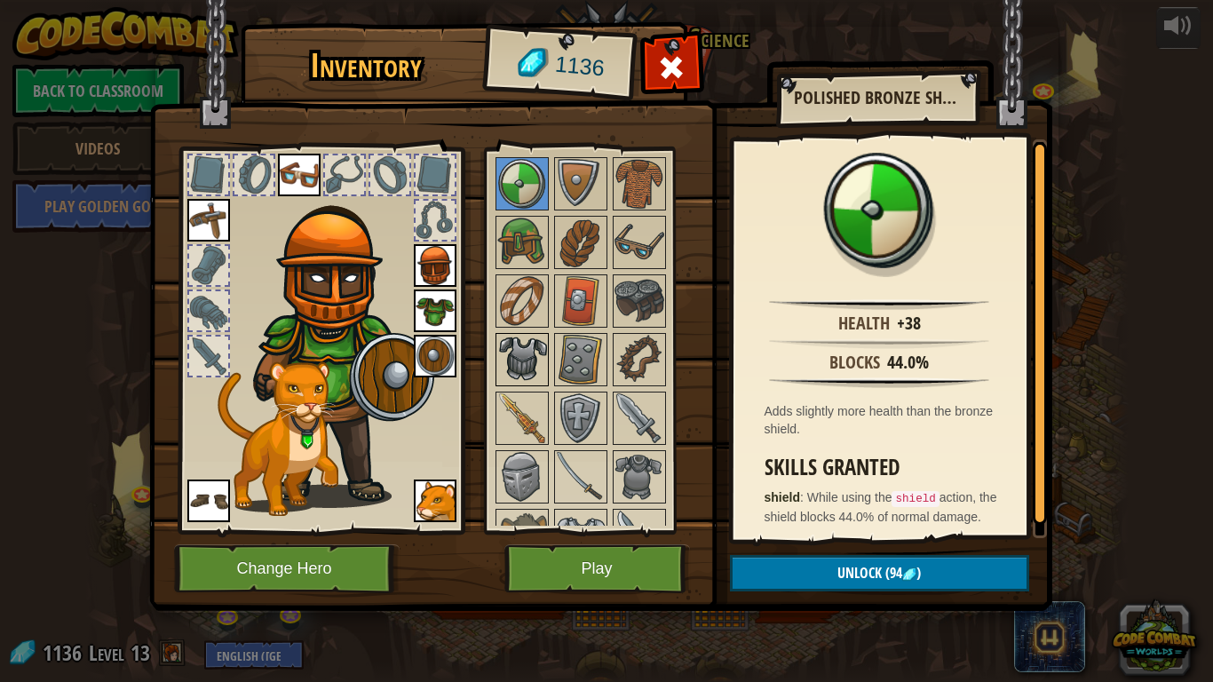
click at [509, 349] on img at bounding box center [522, 360] width 50 height 50
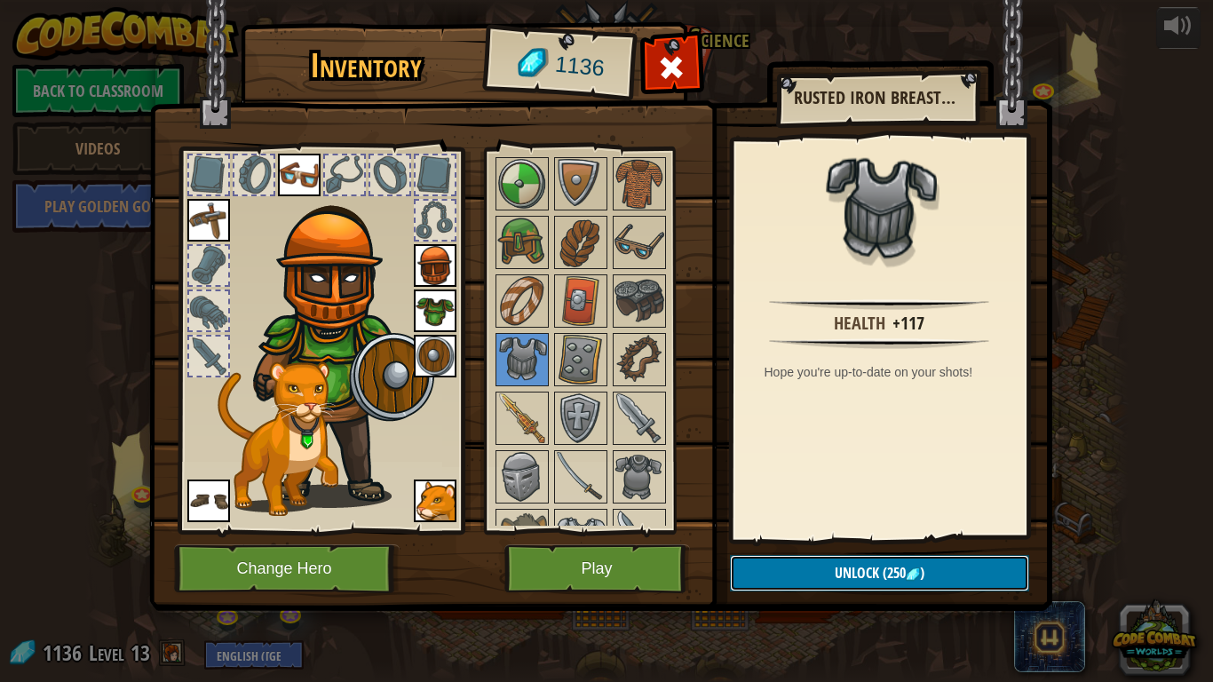
click at [816, 568] on button "Unlock (250 )" at bounding box center [879, 573] width 299 height 36
click at [817, 571] on button "Confirm" at bounding box center [879, 573] width 299 height 36
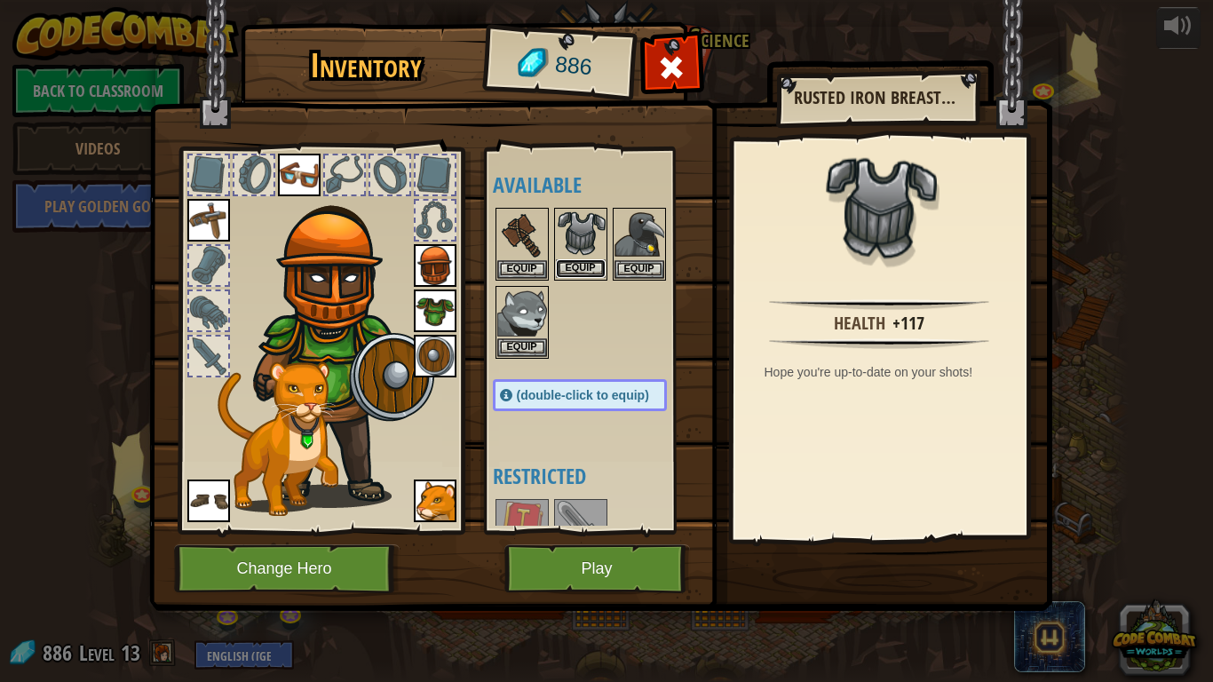
click at [584, 269] on button "Equip" at bounding box center [581, 268] width 50 height 19
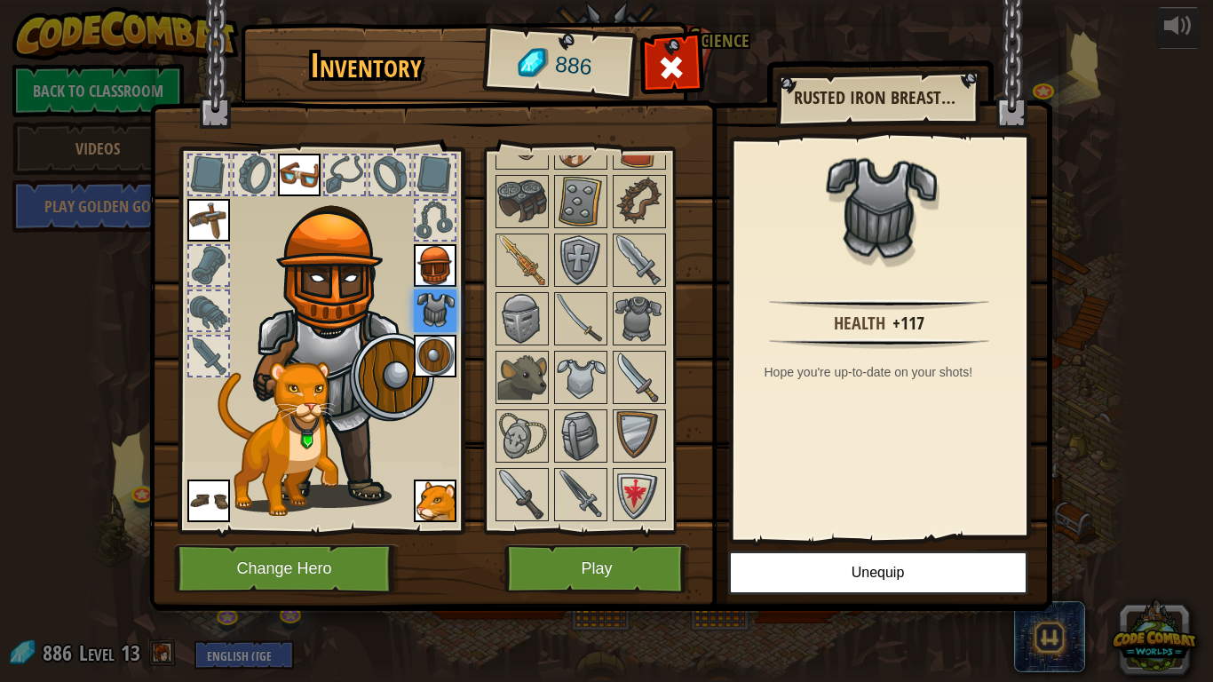
scroll to position [598, 0]
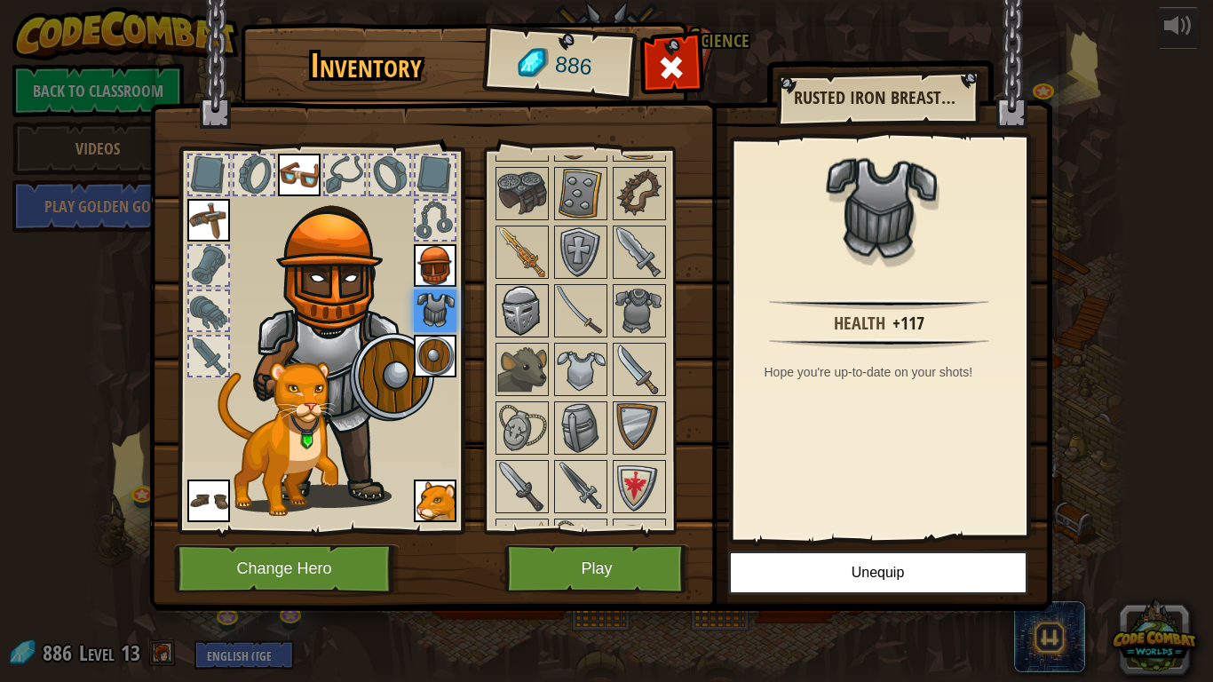
click at [529, 333] on img at bounding box center [522, 311] width 50 height 50
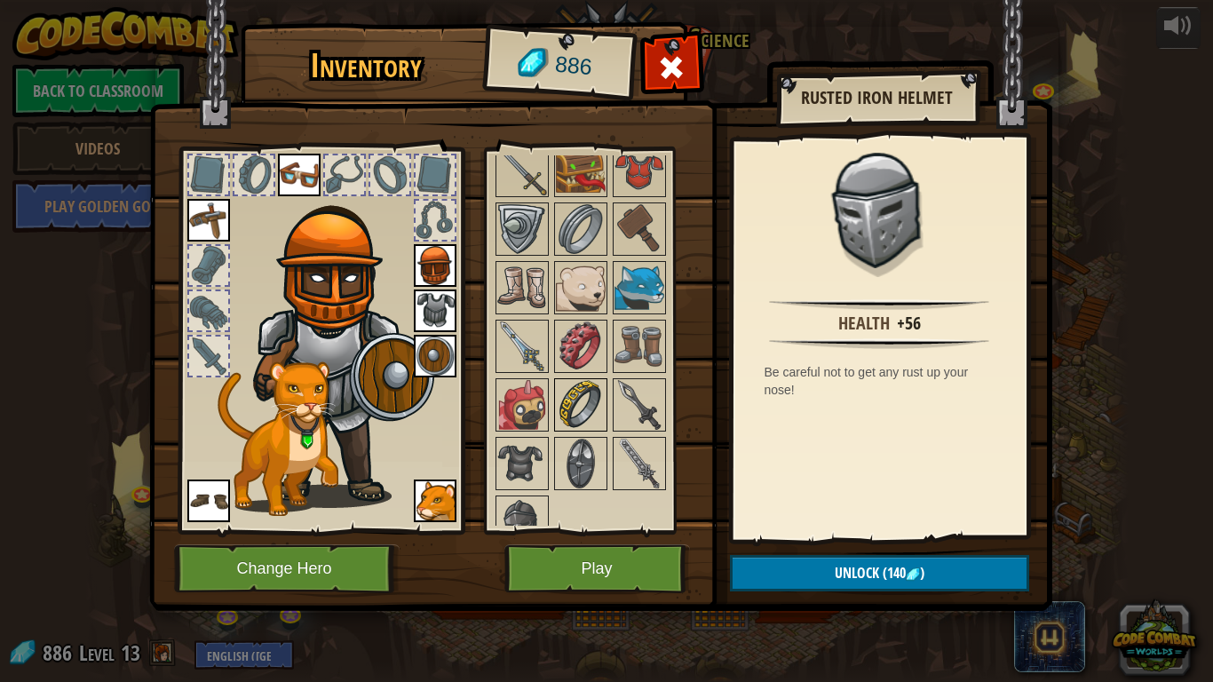
scroll to position [1116, 0]
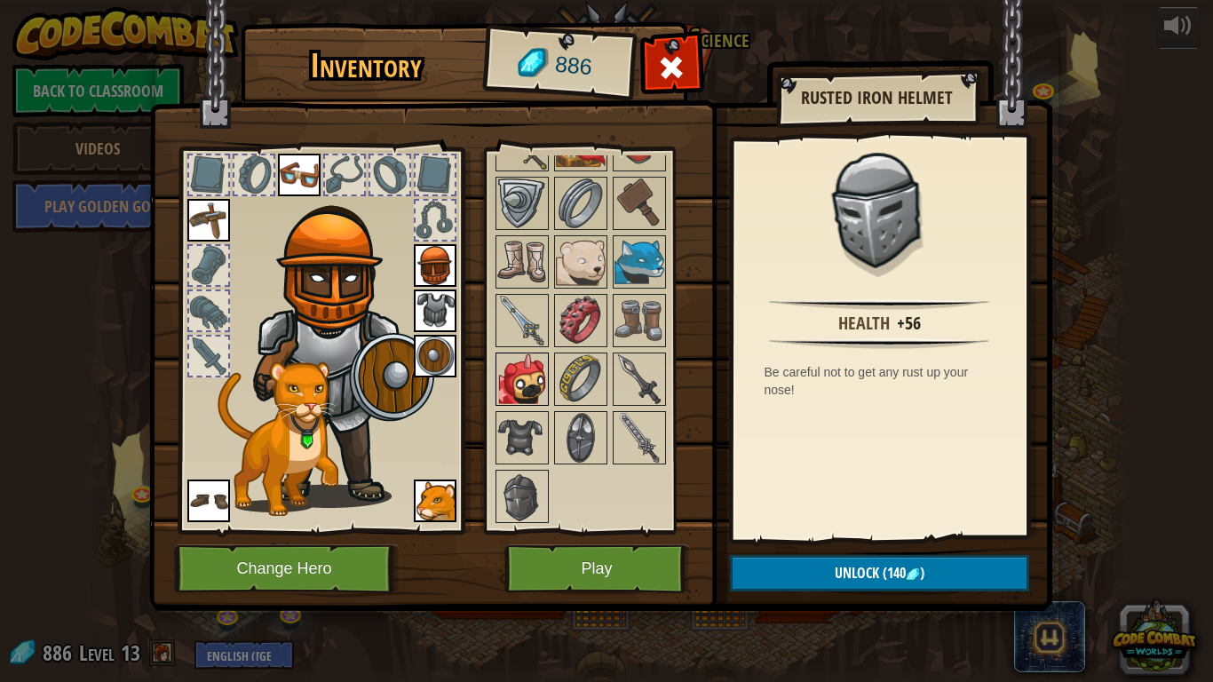
click at [538, 386] on img at bounding box center [522, 379] width 50 height 50
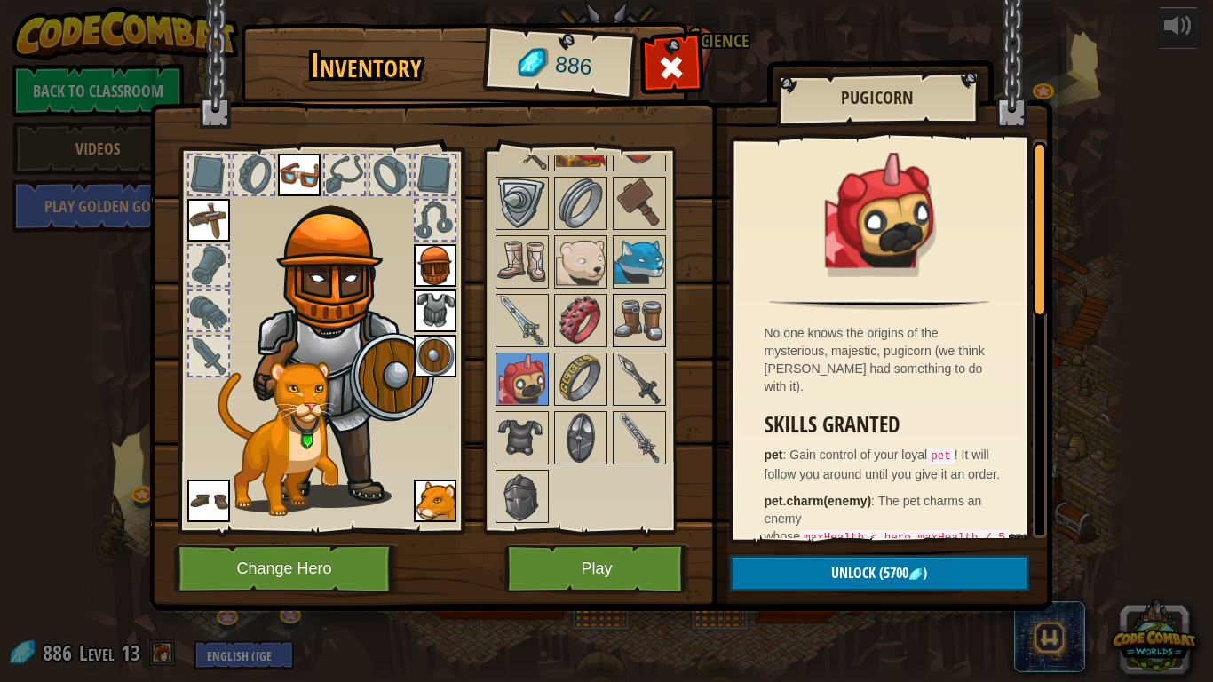
click at [658, 330] on img at bounding box center [640, 321] width 50 height 50
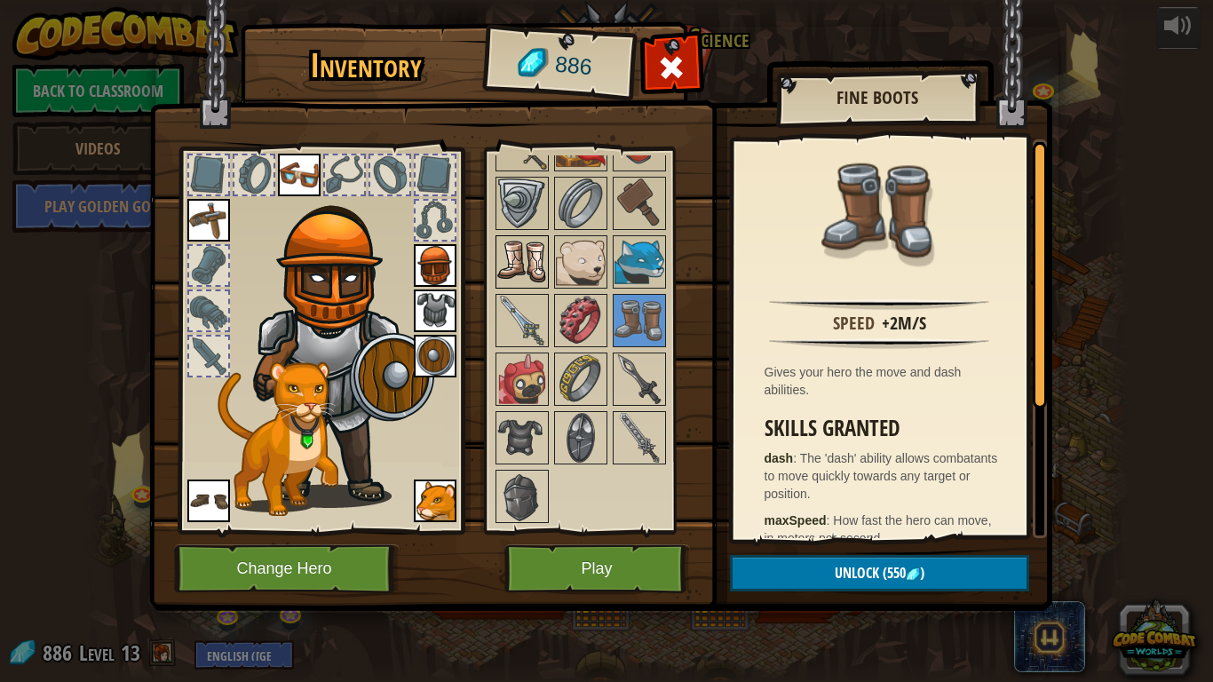
click at [524, 258] on img at bounding box center [522, 262] width 50 height 50
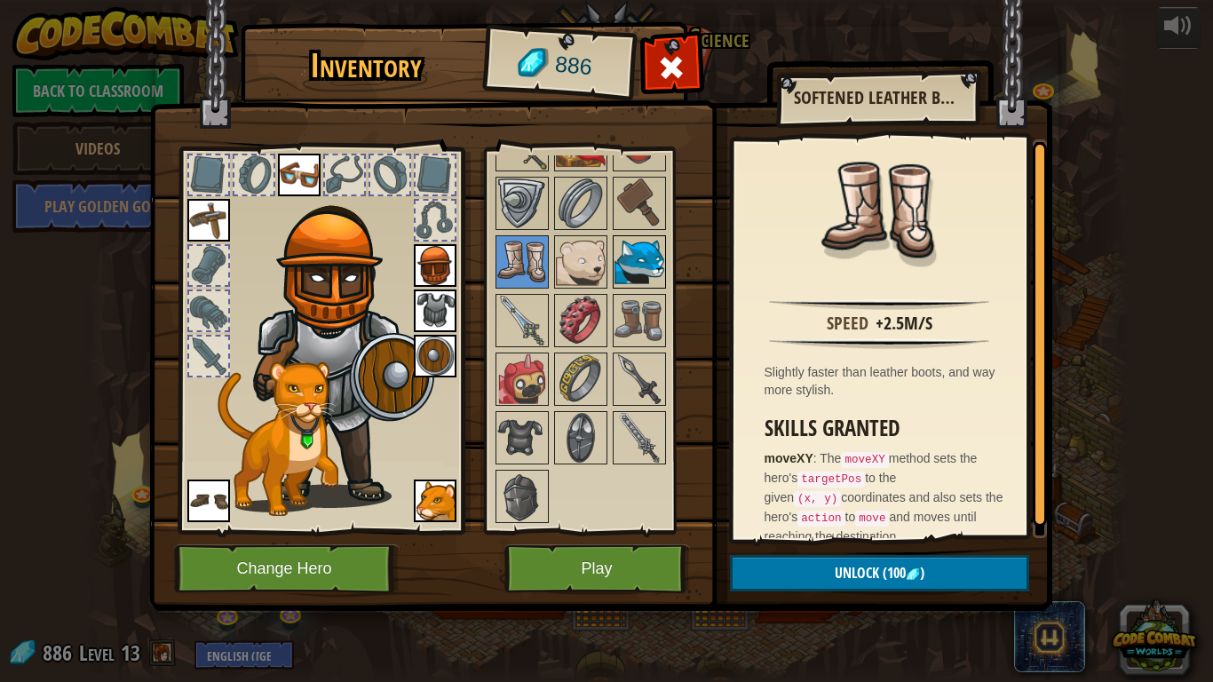
click at [624, 253] on img at bounding box center [640, 262] width 50 height 50
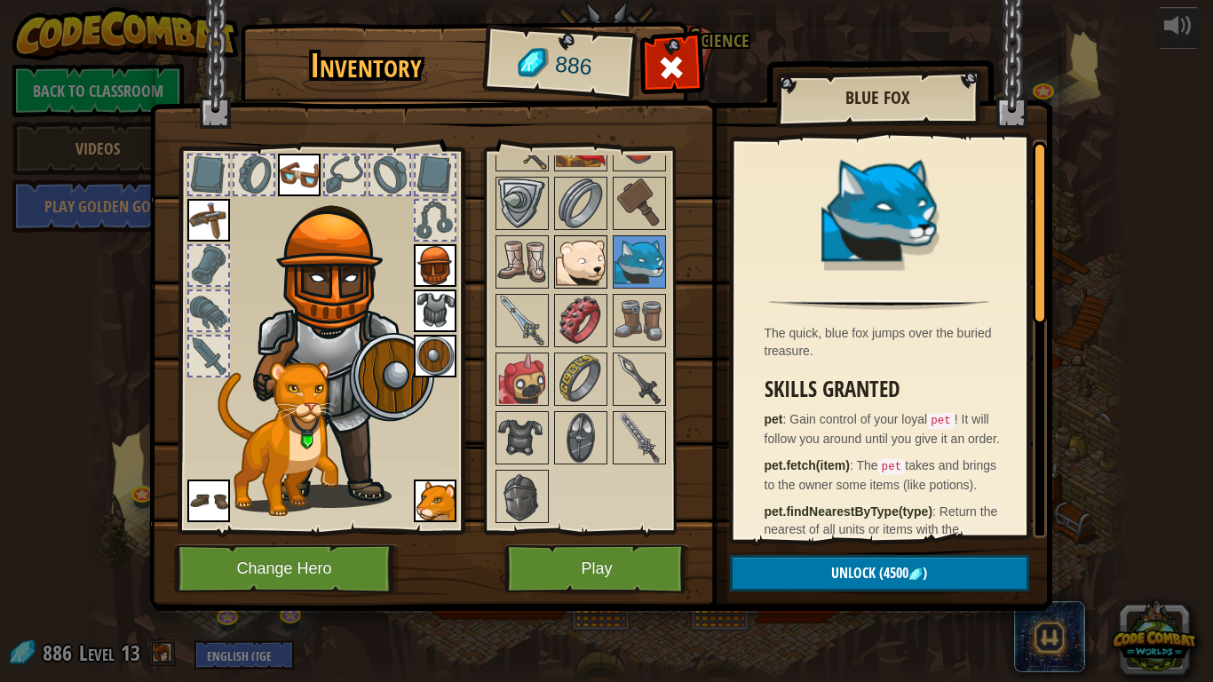
click at [580, 262] on img at bounding box center [581, 262] width 50 height 50
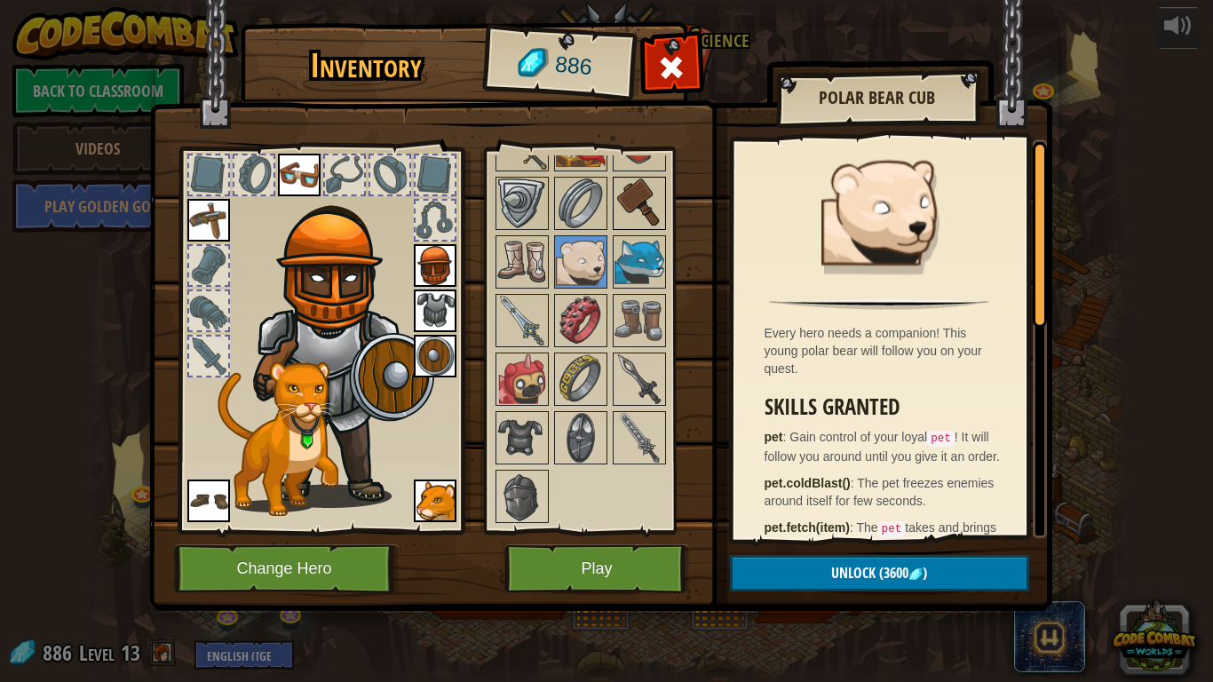
click at [640, 195] on img at bounding box center [640, 204] width 50 height 50
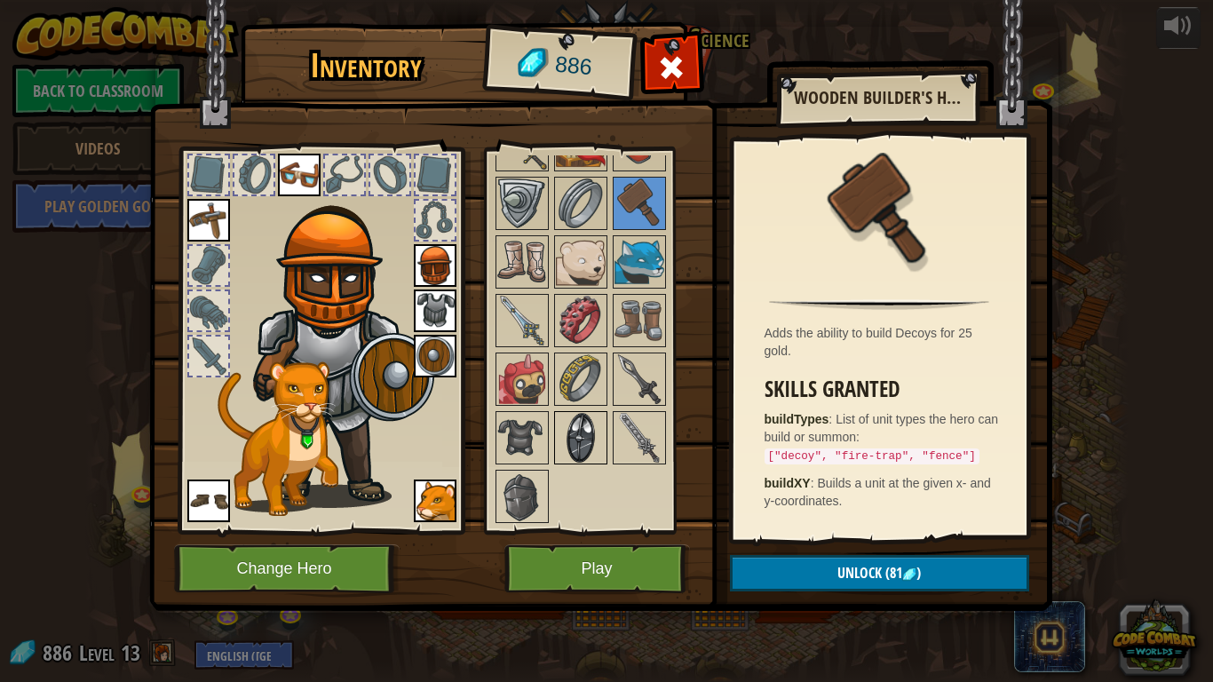
click at [591, 423] on img at bounding box center [581, 438] width 50 height 50
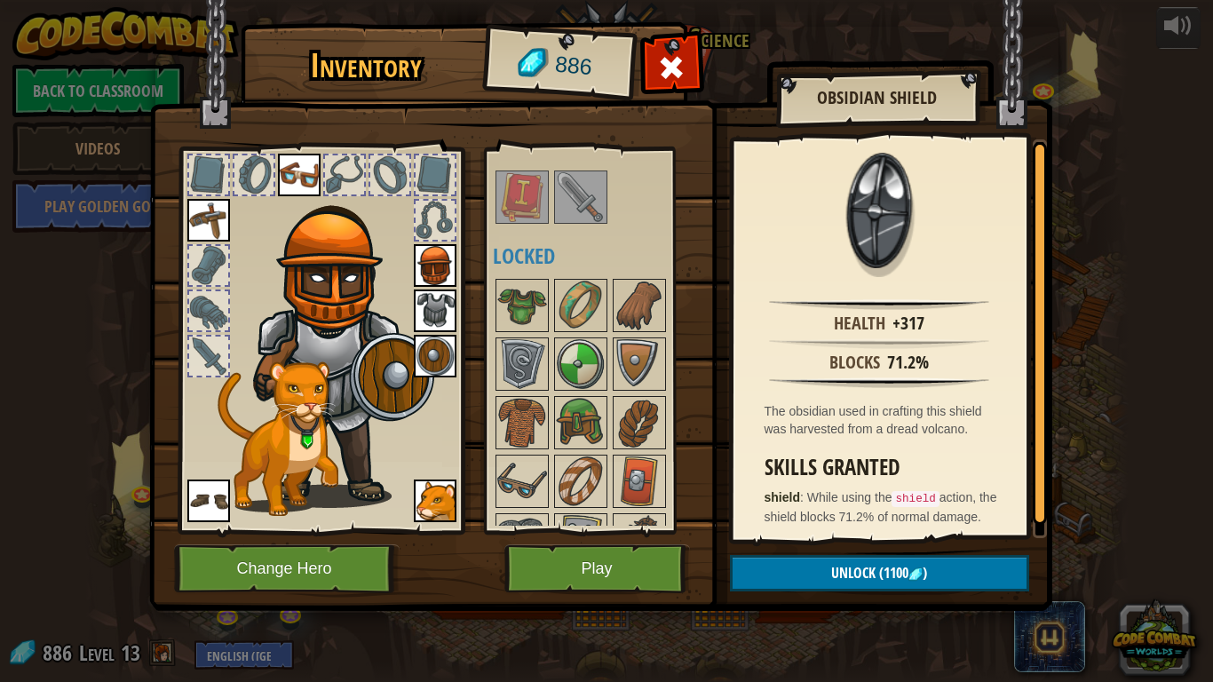
scroll to position [255, 0]
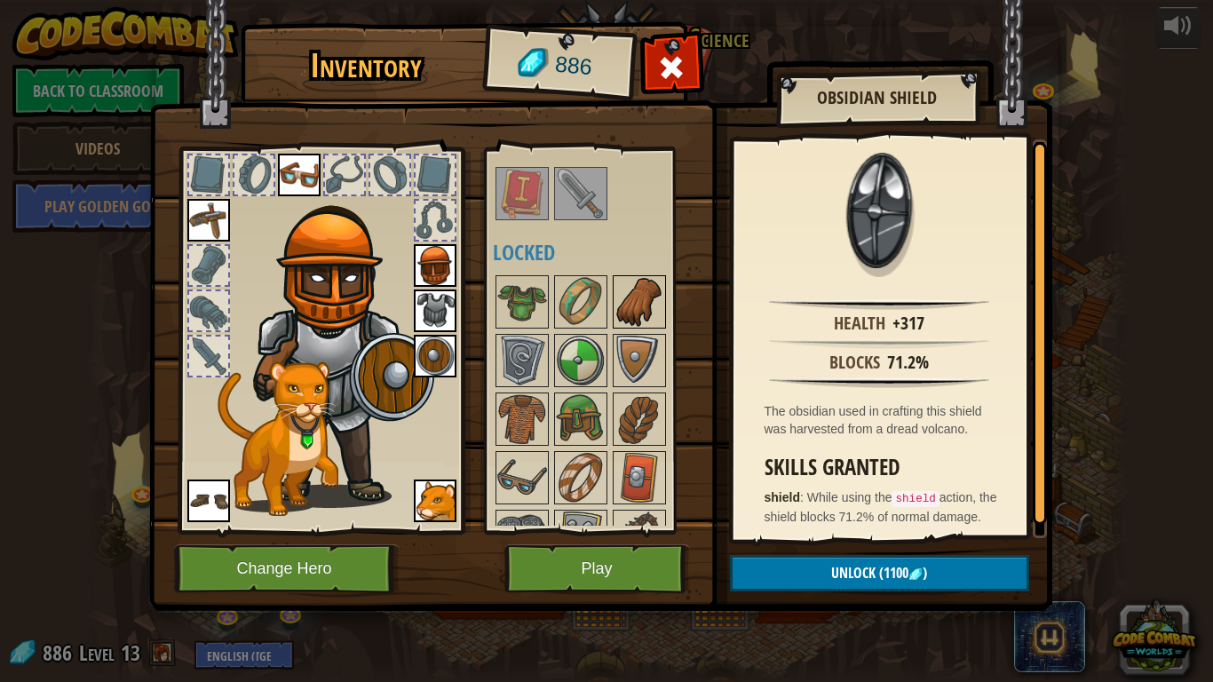
click at [644, 291] on img at bounding box center [640, 302] width 50 height 50
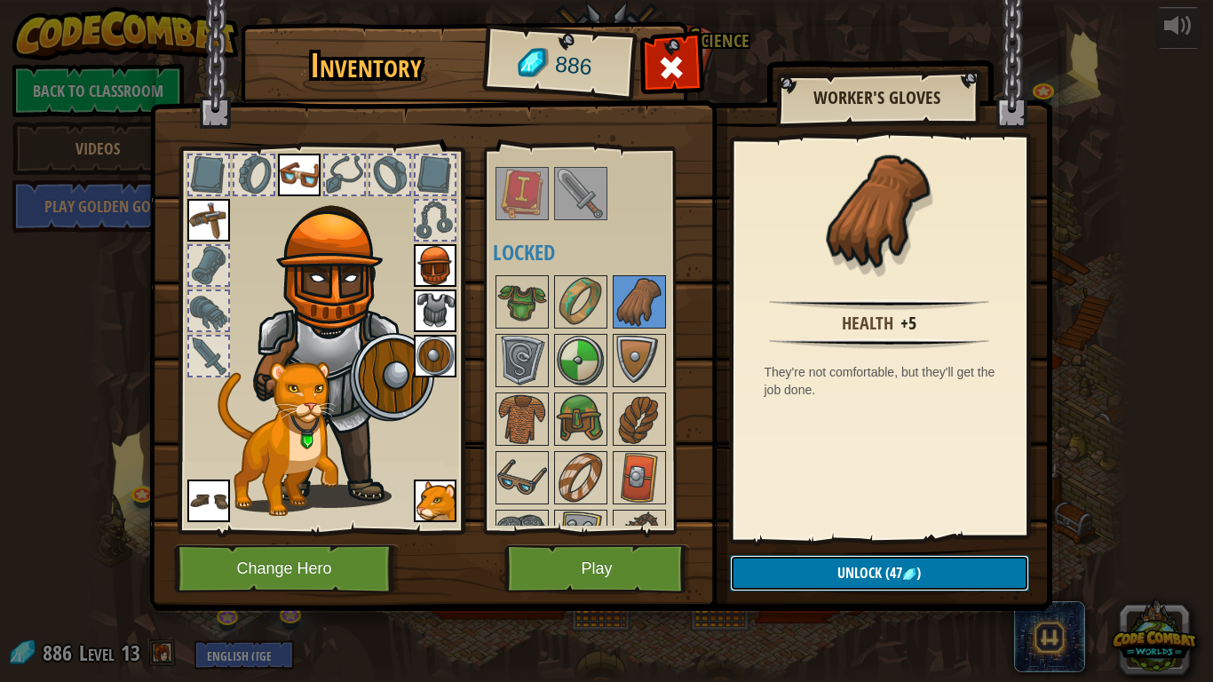
click at [810, 579] on button "Unlock (47 )" at bounding box center [879, 573] width 299 height 36
click at [838, 566] on button "Confirm" at bounding box center [879, 573] width 299 height 36
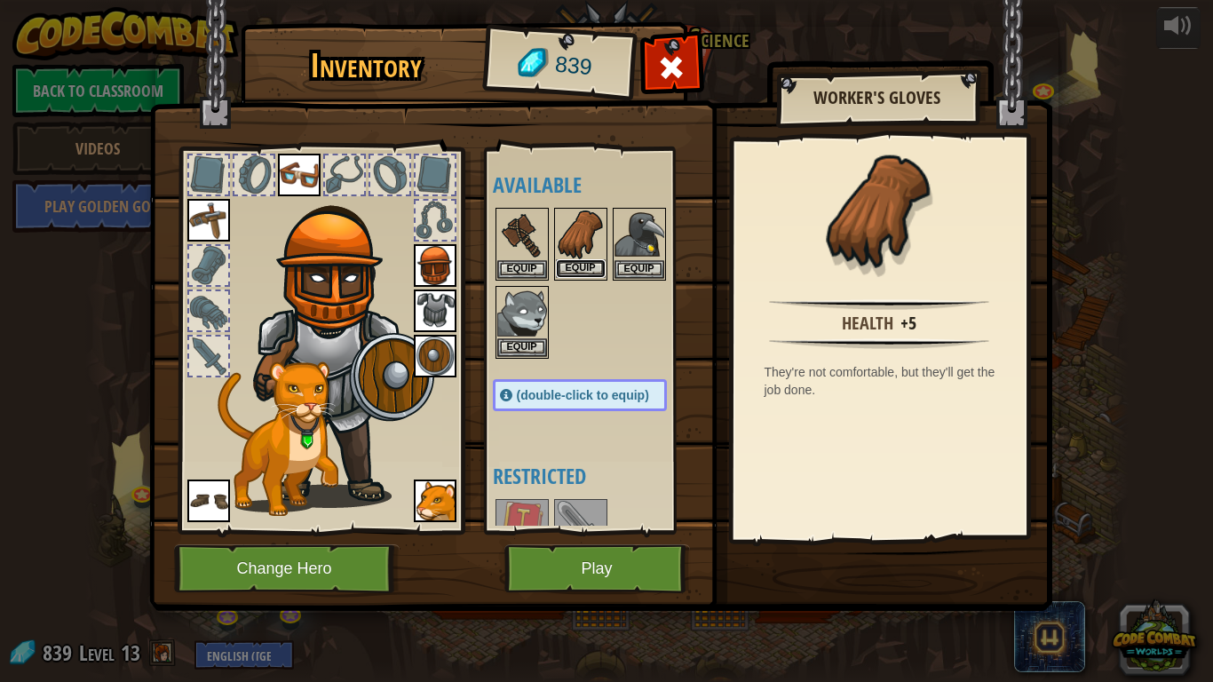
click at [582, 263] on button "Equip" at bounding box center [581, 268] width 50 height 19
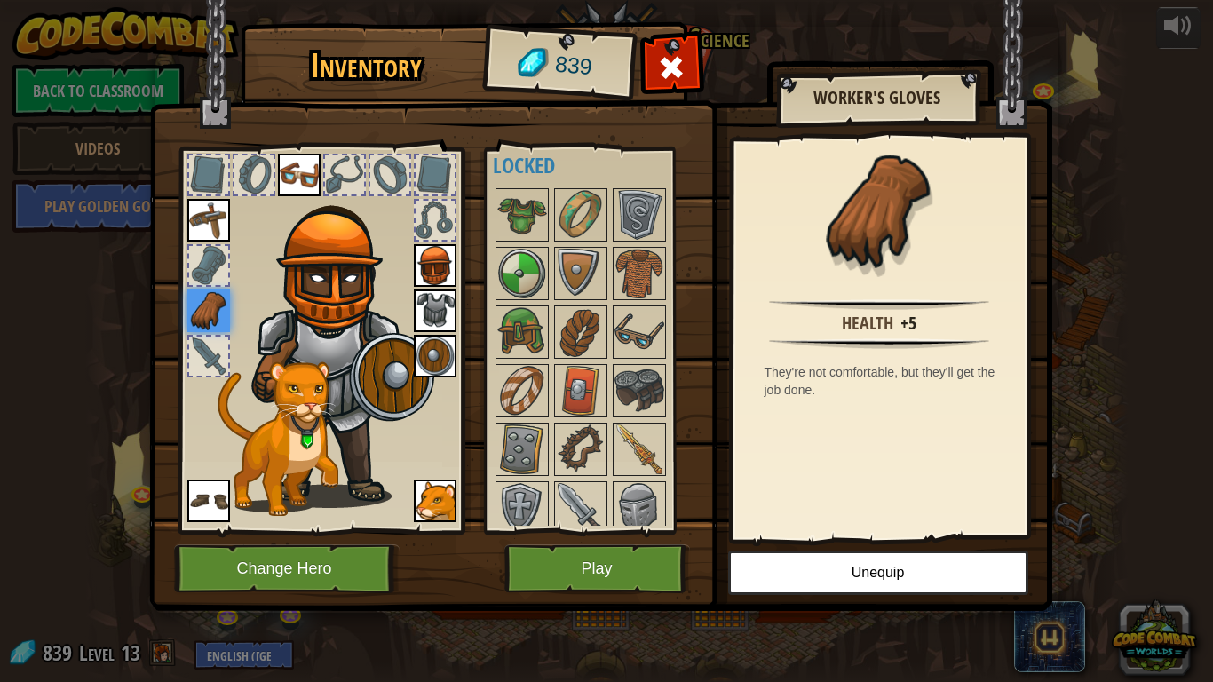
scroll to position [346, 0]
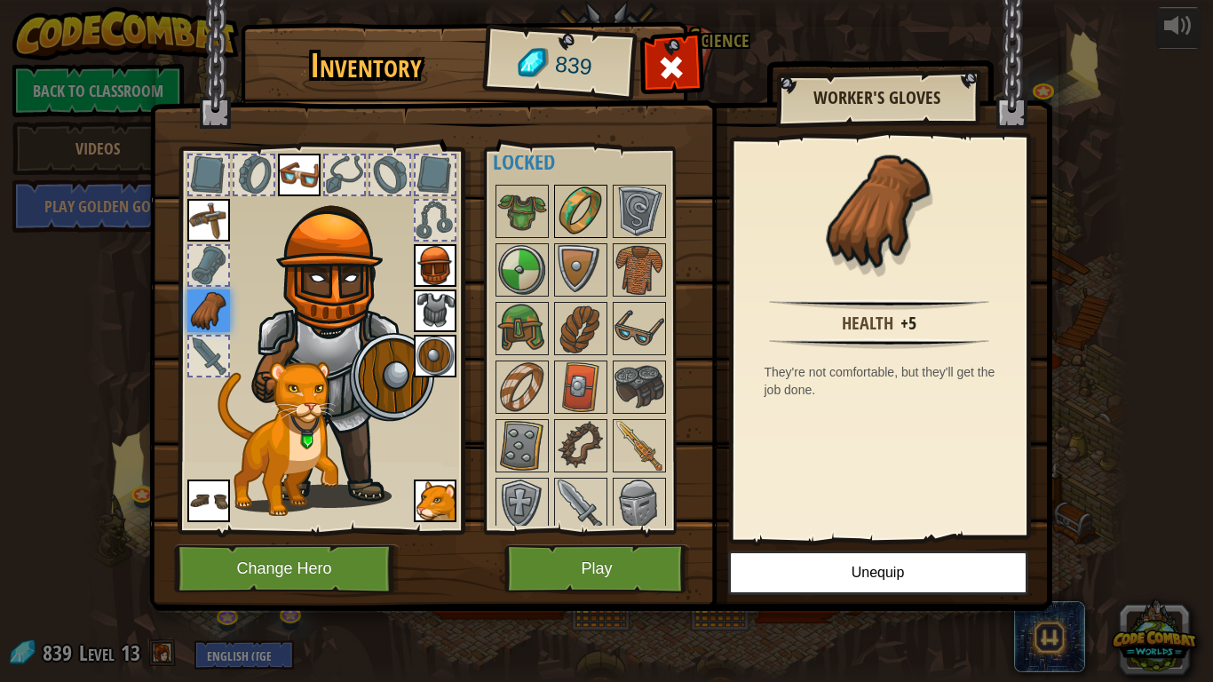
click at [583, 211] on img at bounding box center [581, 212] width 50 height 50
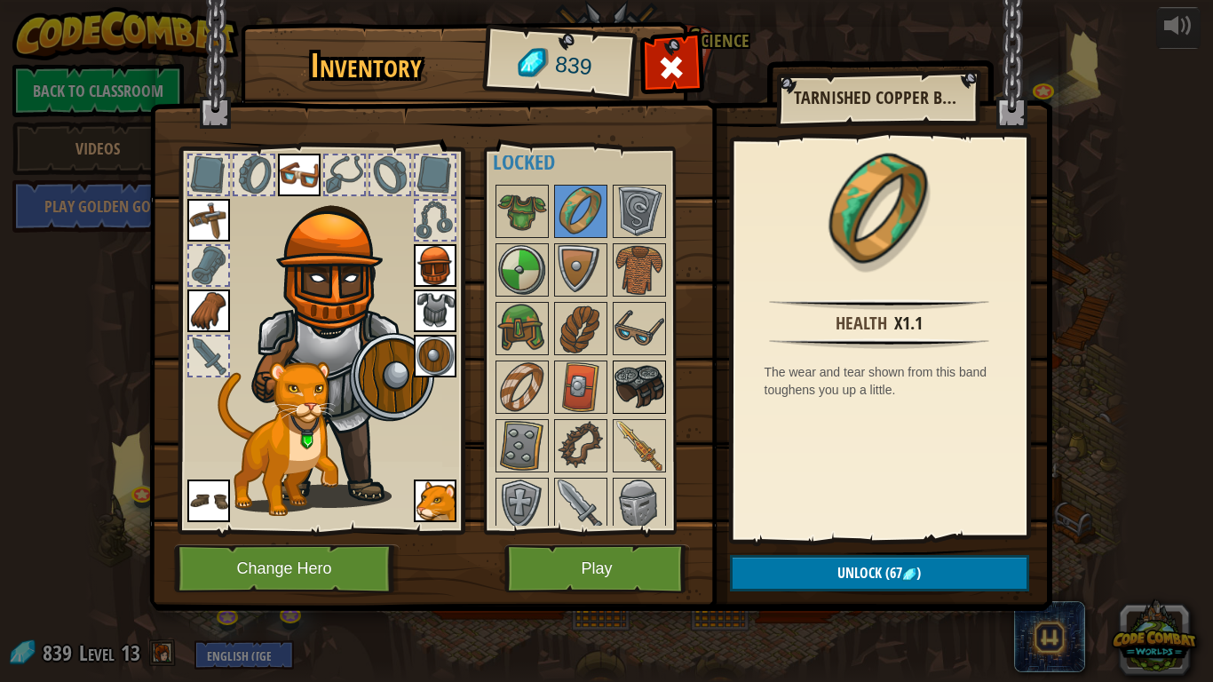
click at [660, 386] on img at bounding box center [640, 387] width 50 height 50
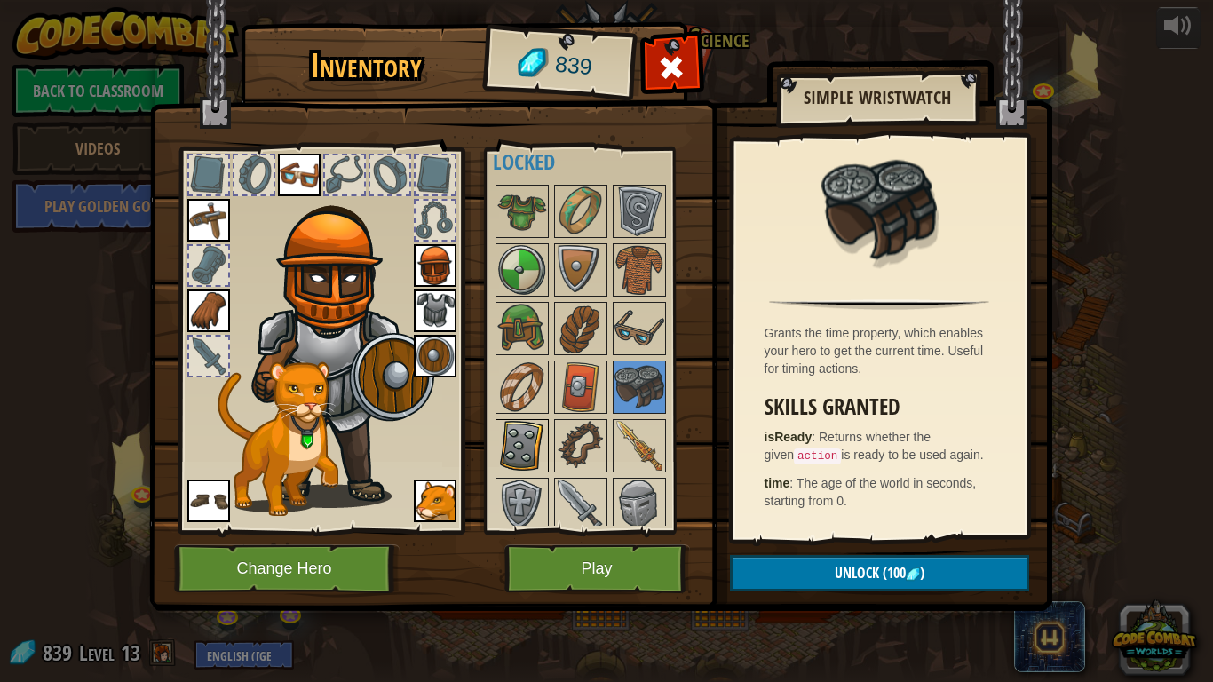
click at [518, 441] on img at bounding box center [522, 446] width 50 height 50
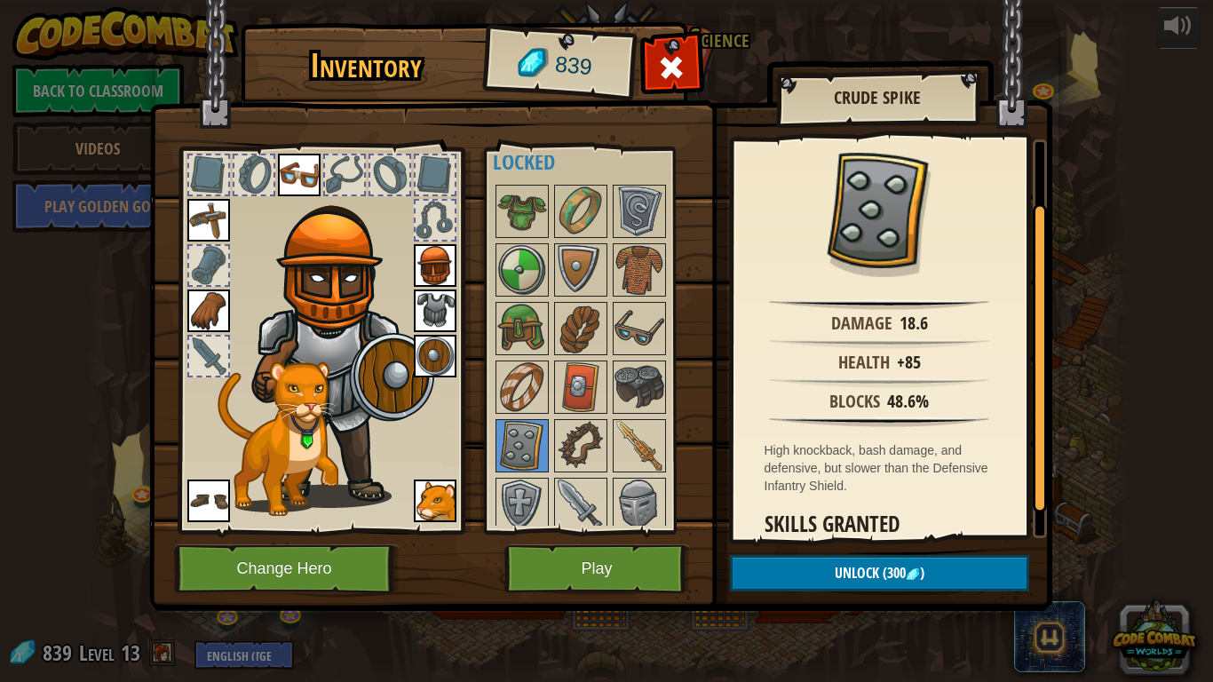
scroll to position [124, 0]
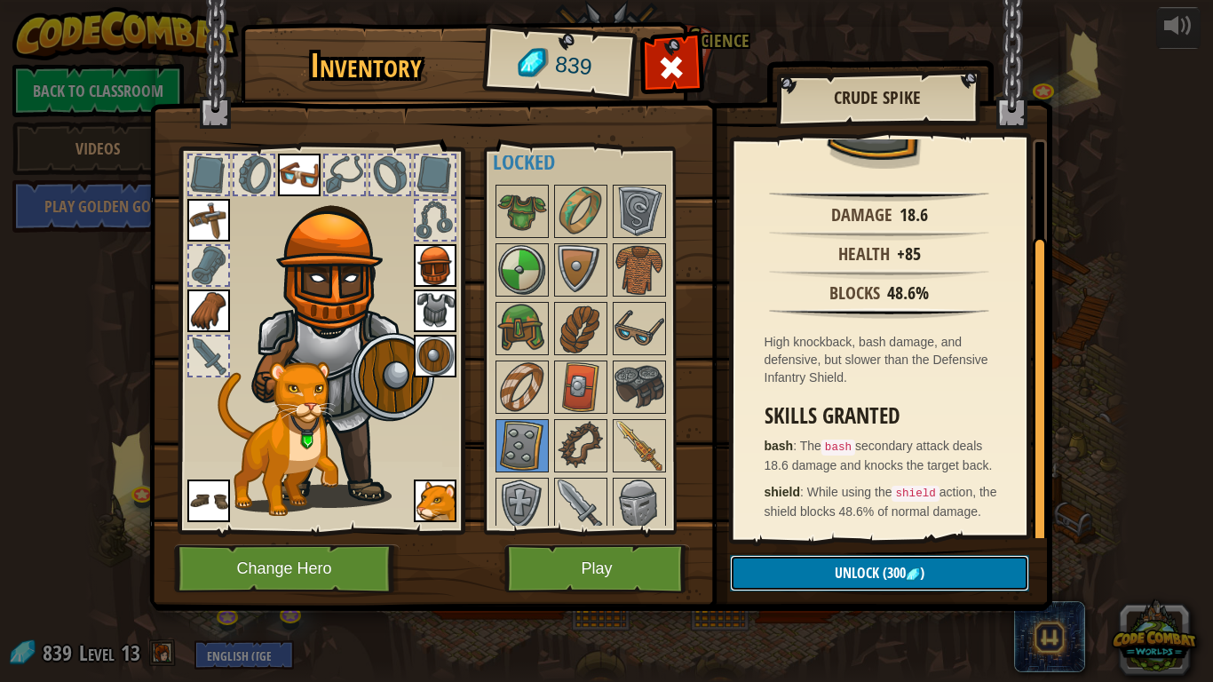
click at [935, 573] on button "Unlock (300 )" at bounding box center [879, 573] width 299 height 36
click at [959, 565] on button "Confirm" at bounding box center [879, 573] width 299 height 36
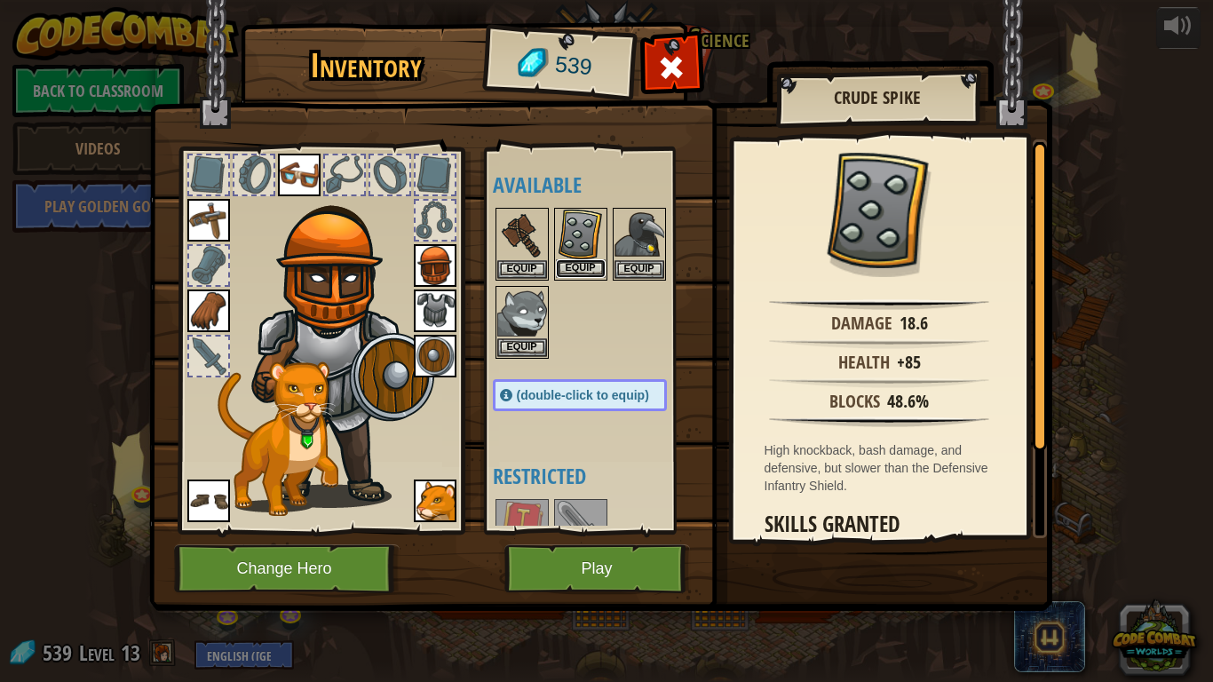
click at [587, 268] on button "Equip" at bounding box center [581, 268] width 50 height 19
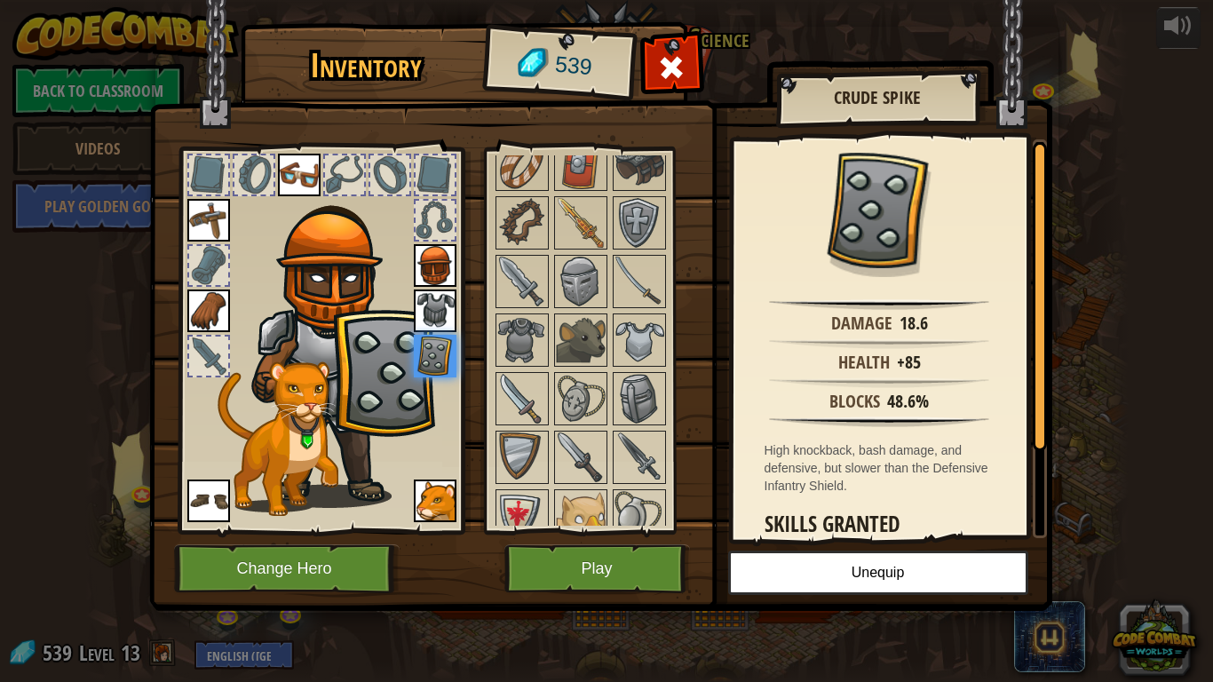
scroll to position [648, 0]
click at [628, 292] on img at bounding box center [640, 281] width 50 height 50
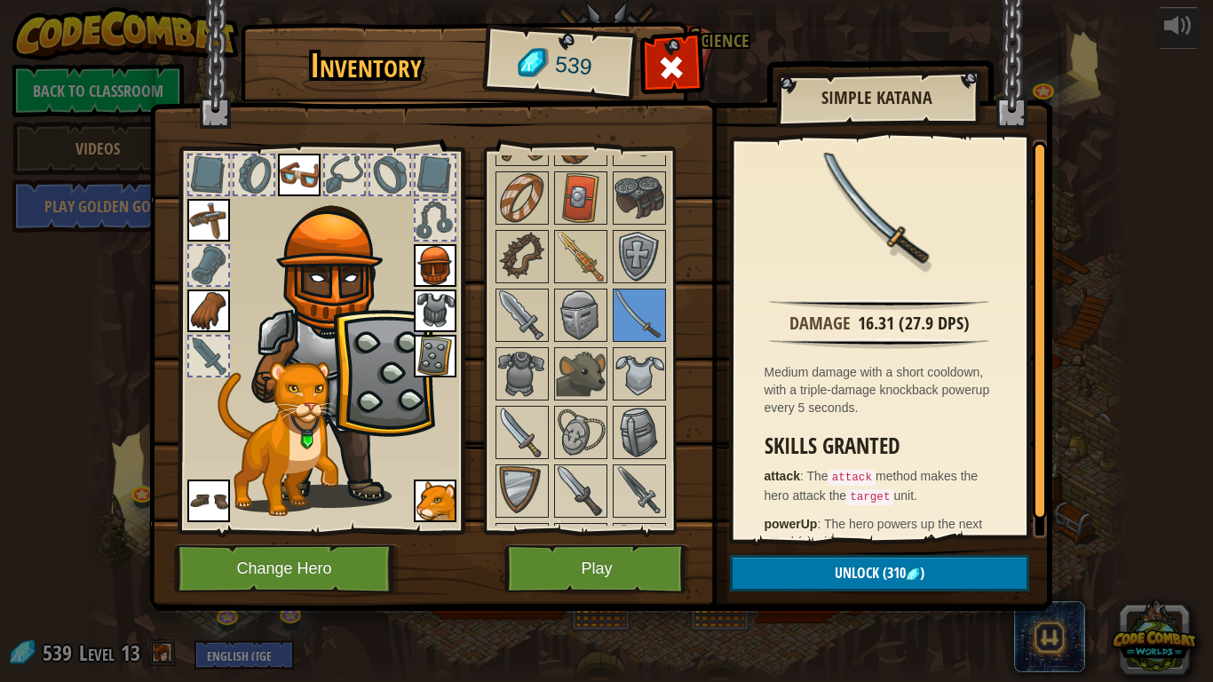
scroll to position [606, 0]
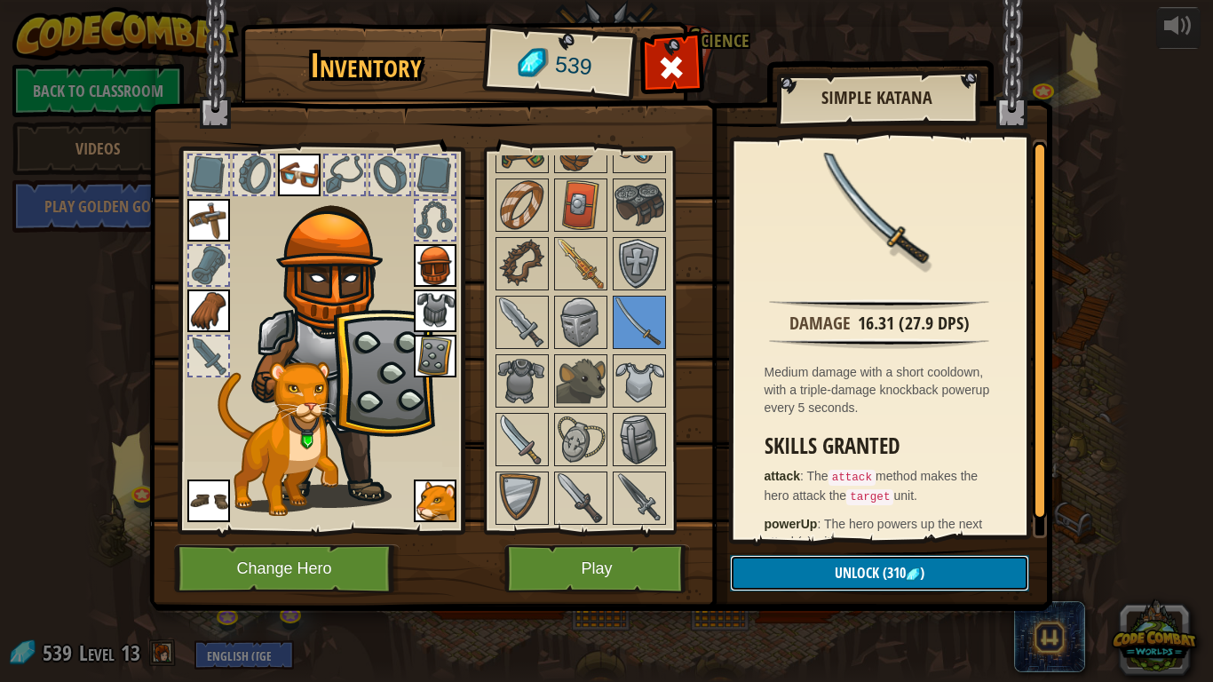
click at [828, 581] on button "Unlock (310 )" at bounding box center [879, 573] width 299 height 36
click at [828, 581] on button "Confirm" at bounding box center [879, 573] width 299 height 36
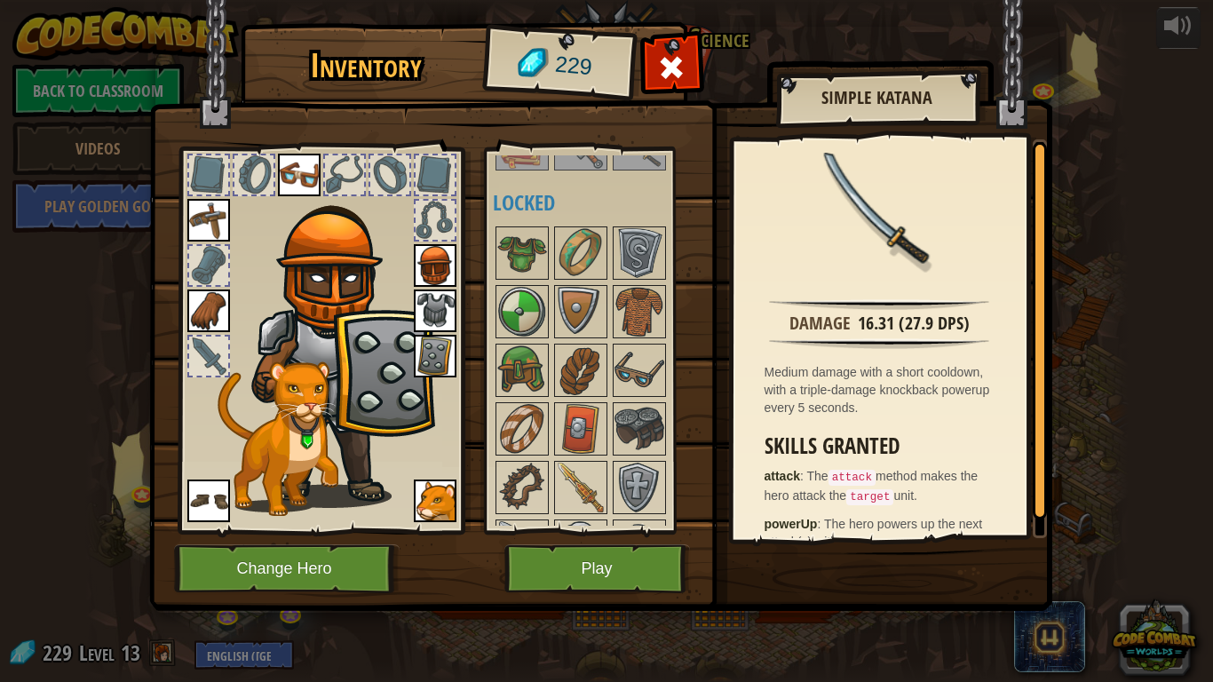
scroll to position [385, 0]
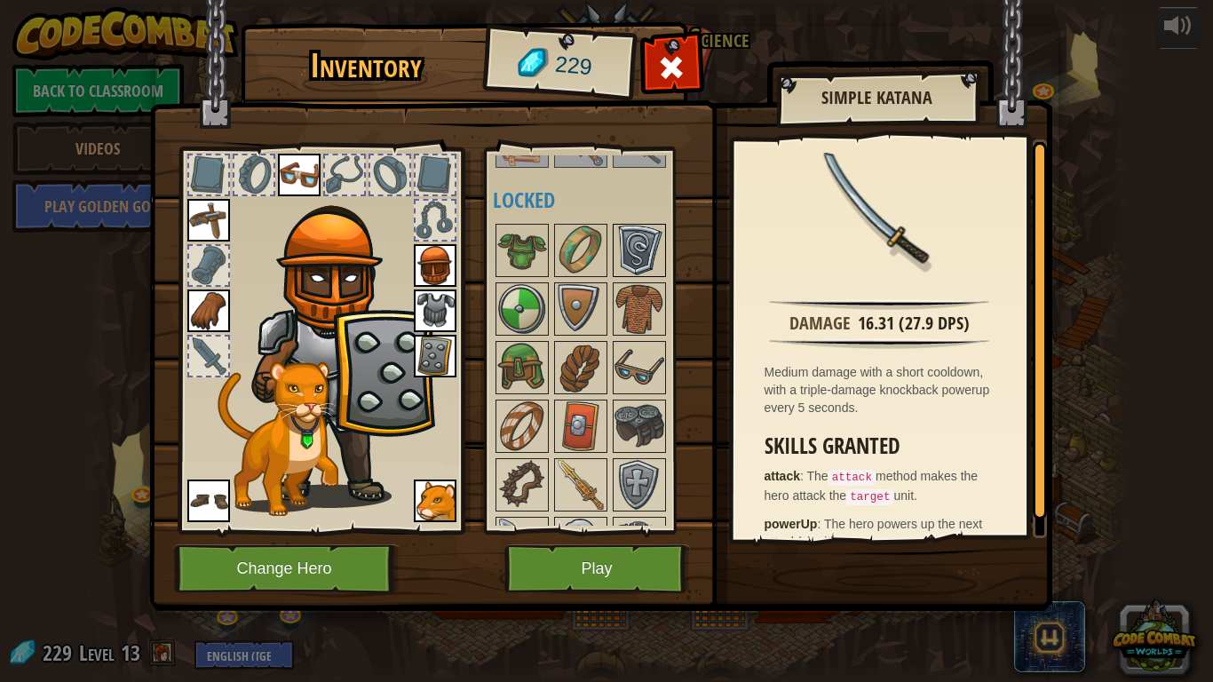
click at [633, 226] on img at bounding box center [640, 251] width 50 height 50
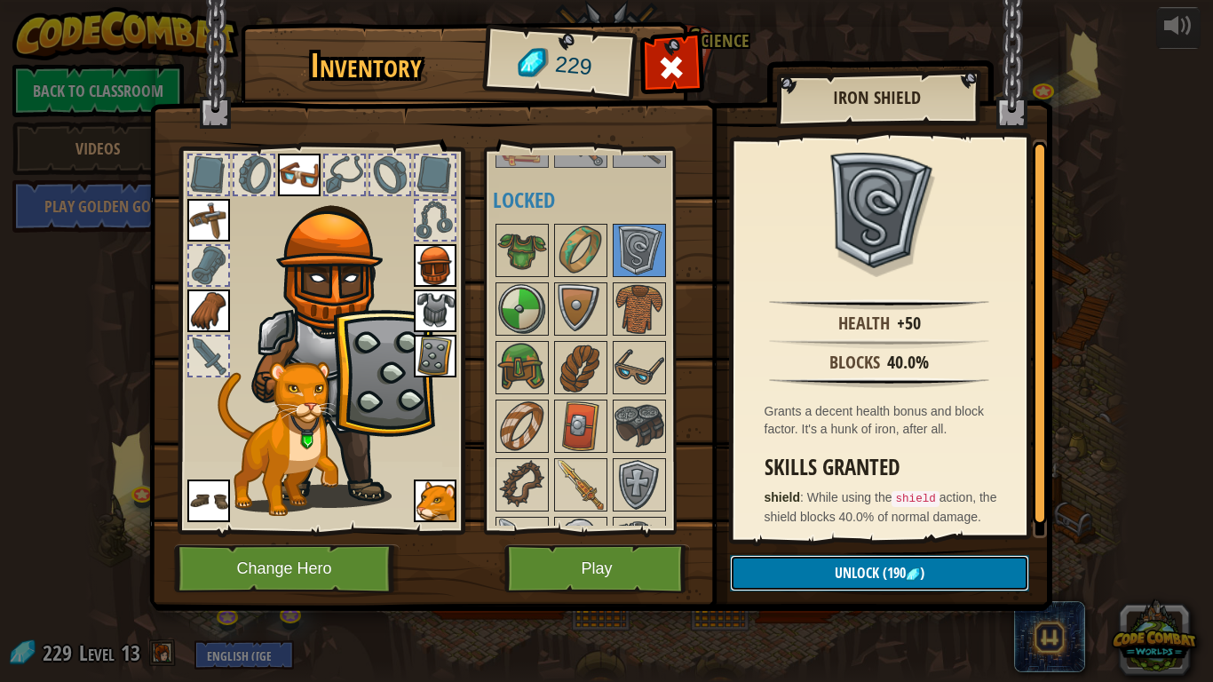
click at [888, 565] on span "(190" at bounding box center [892, 573] width 27 height 20
click at [888, 567] on button "Confirm" at bounding box center [879, 573] width 299 height 36
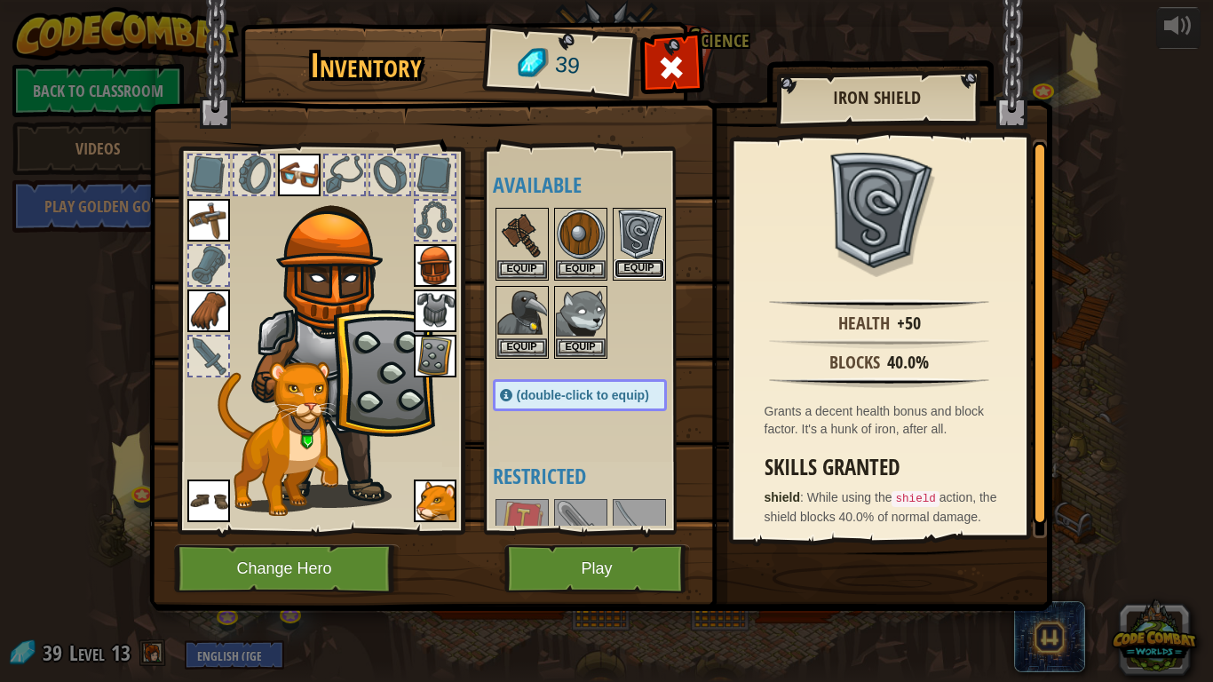
click at [634, 263] on button "Equip" at bounding box center [640, 268] width 50 height 19
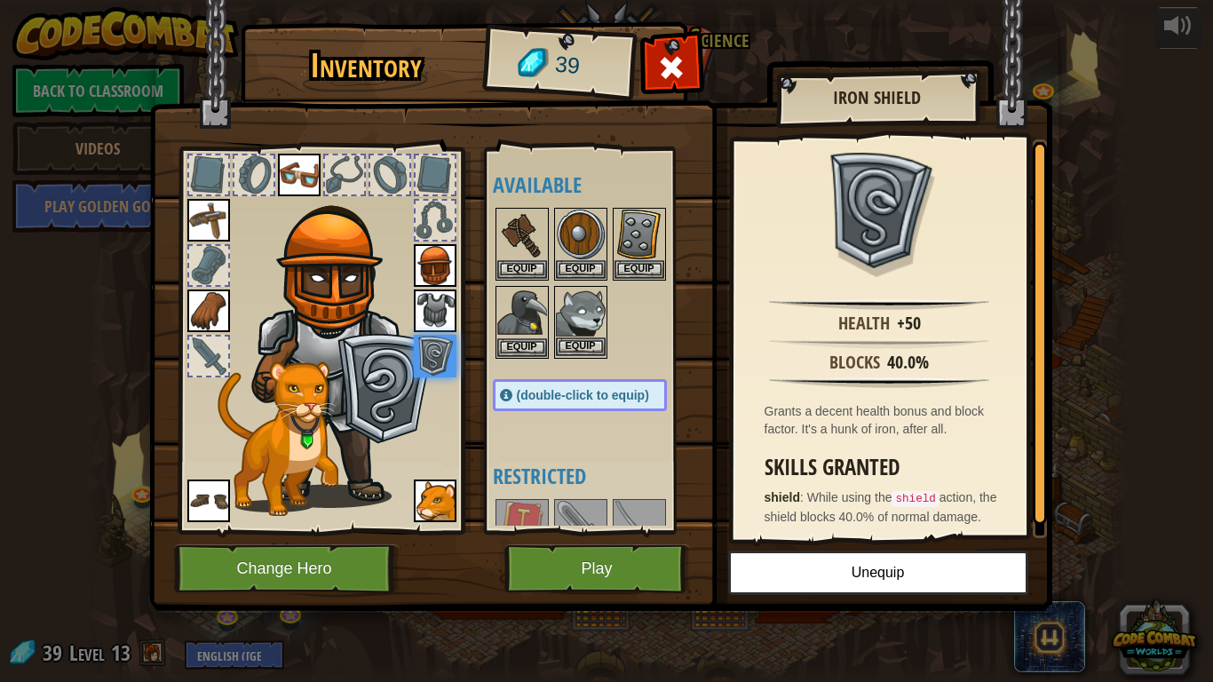
click at [581, 336] on img at bounding box center [581, 313] width 50 height 50
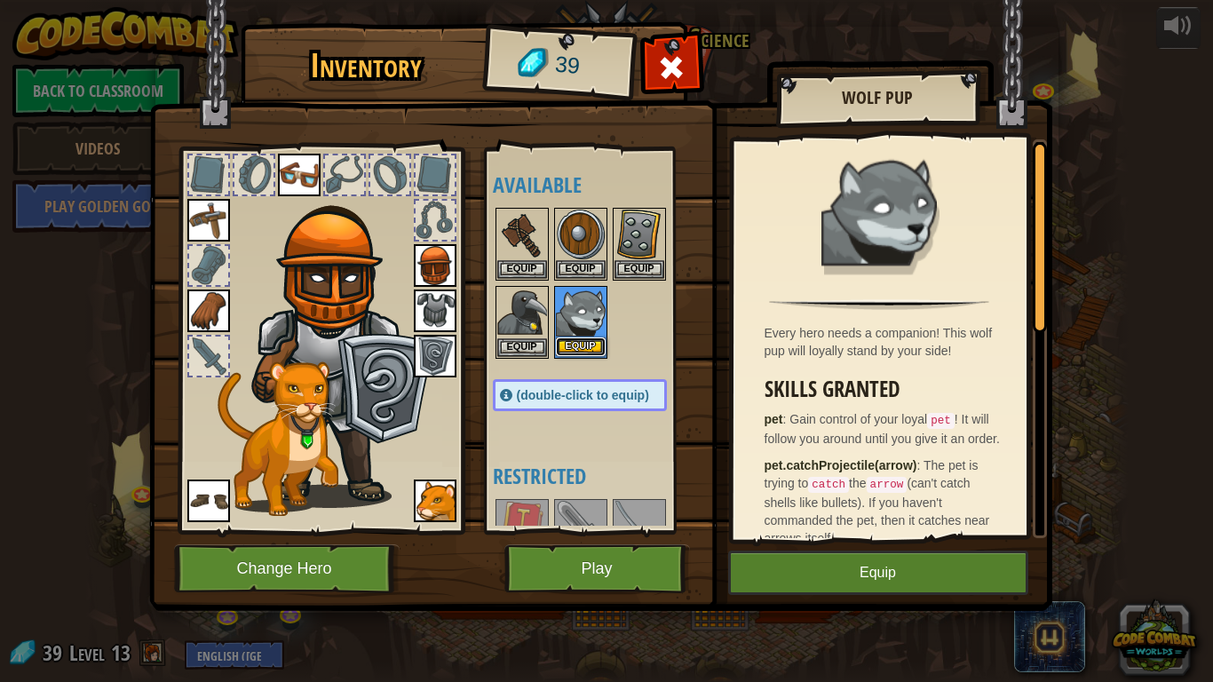
click at [576, 346] on button "Equip" at bounding box center [581, 347] width 50 height 19
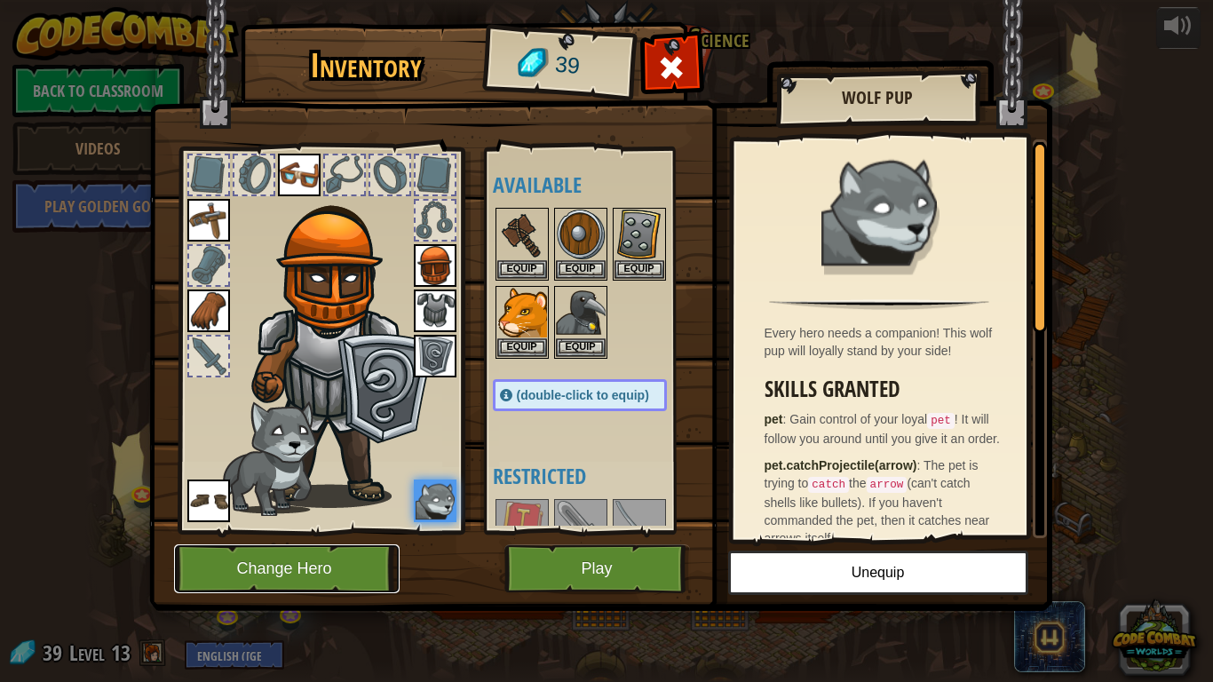
click at [298, 560] on button "Change Hero" at bounding box center [287, 568] width 226 height 49
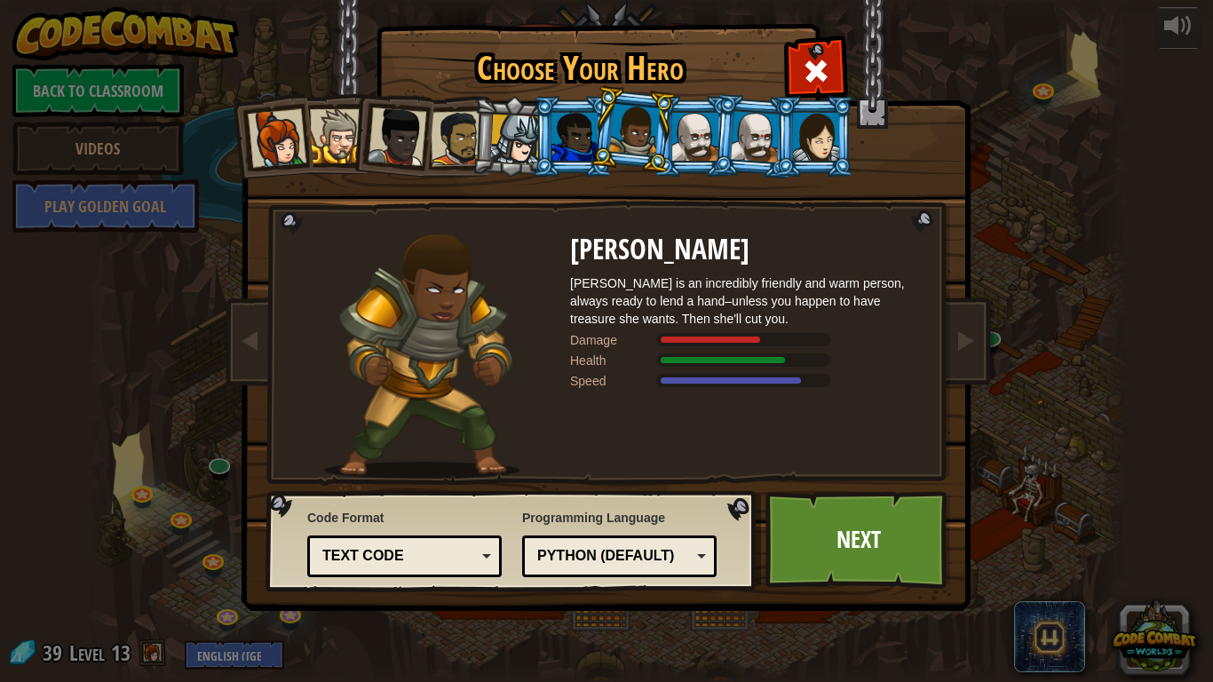
click at [531, 132] on div at bounding box center [515, 140] width 51 height 51
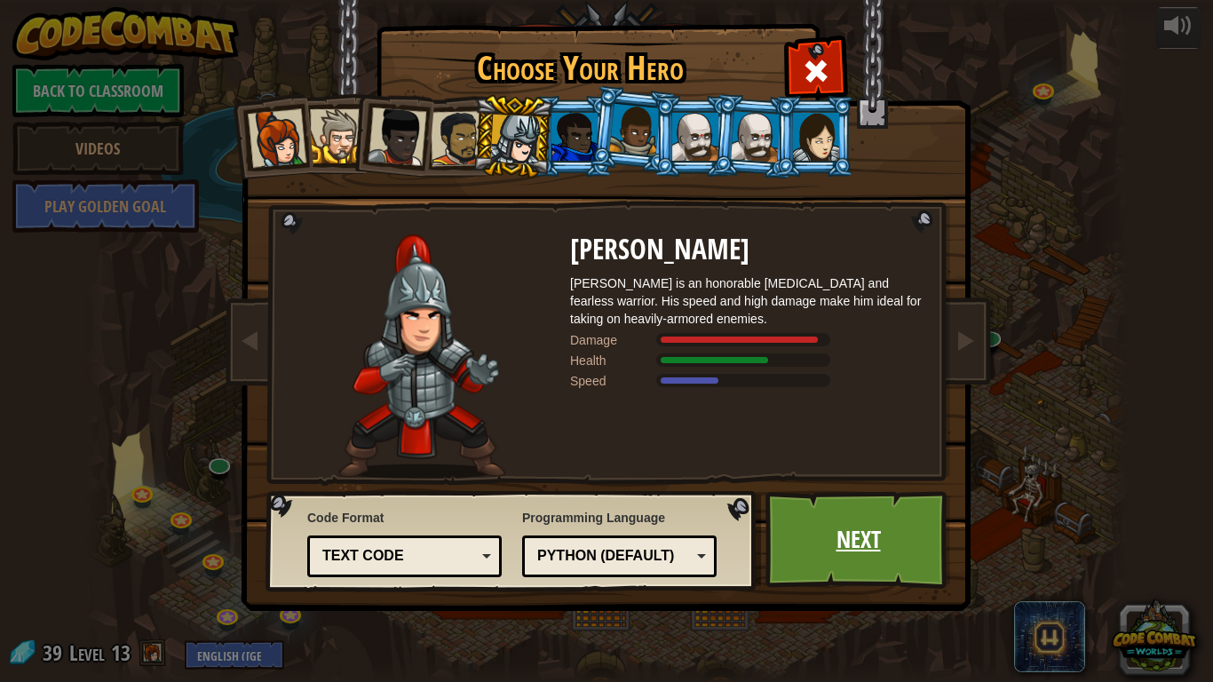
click at [836, 547] on link "Next" at bounding box center [859, 540] width 186 height 98
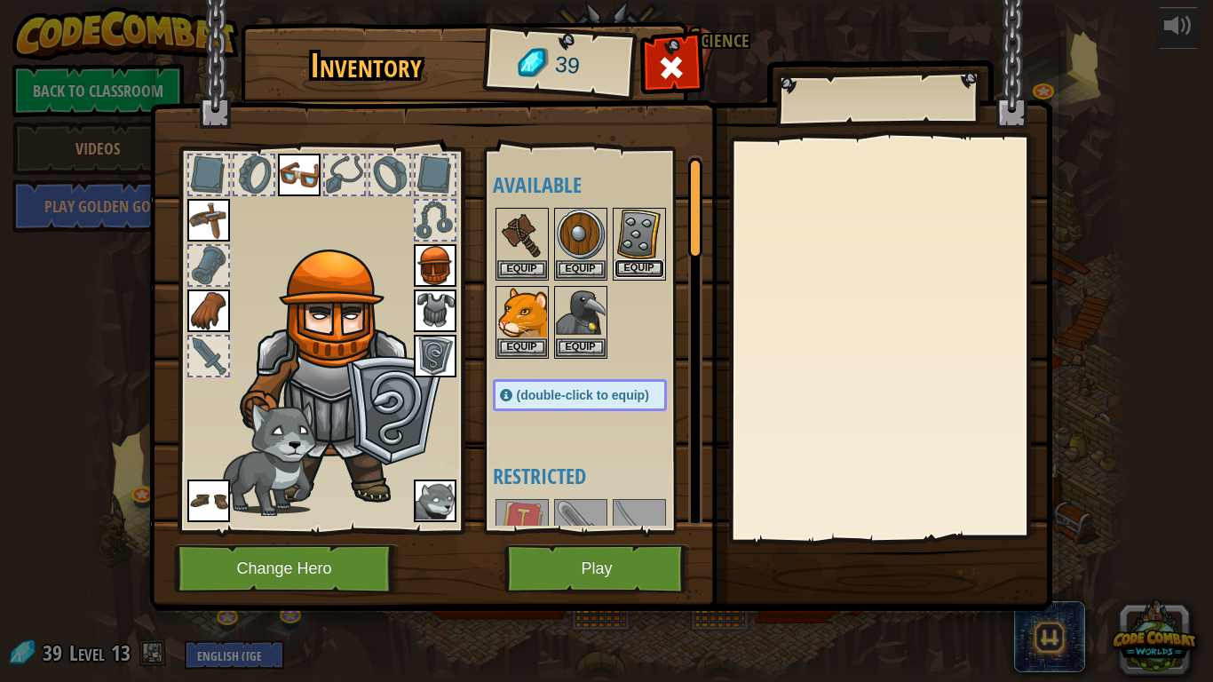
click at [642, 265] on button "Equip" at bounding box center [640, 268] width 50 height 19
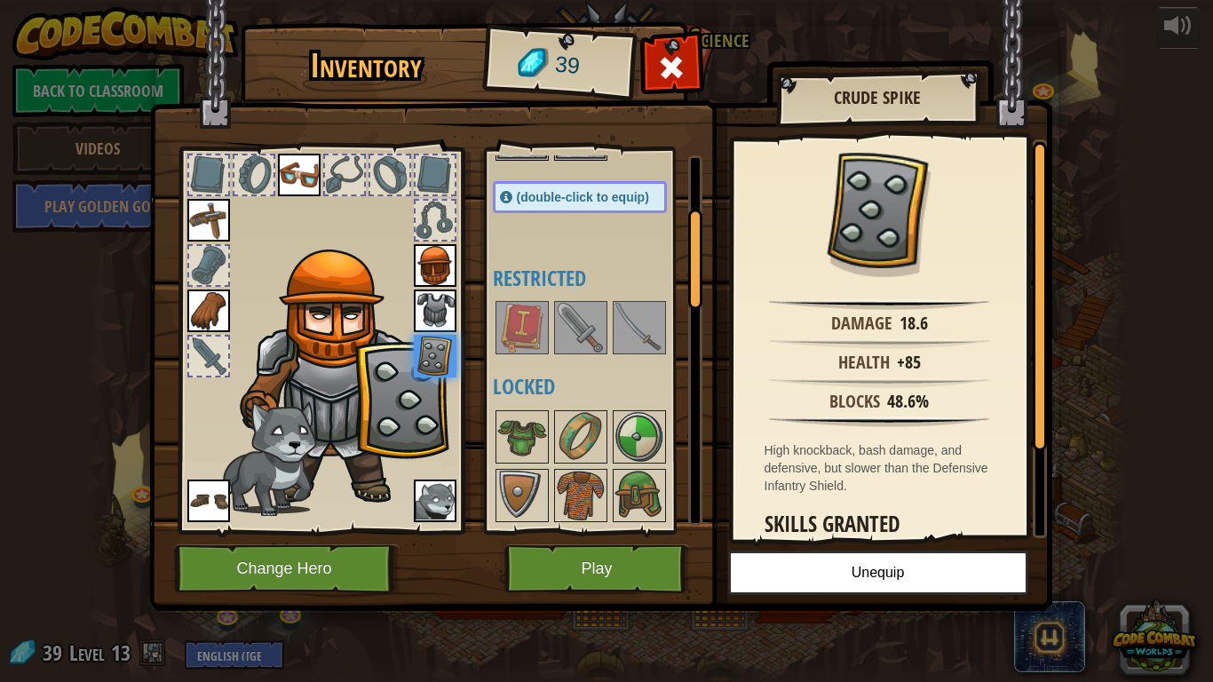
scroll to position [203, 0]
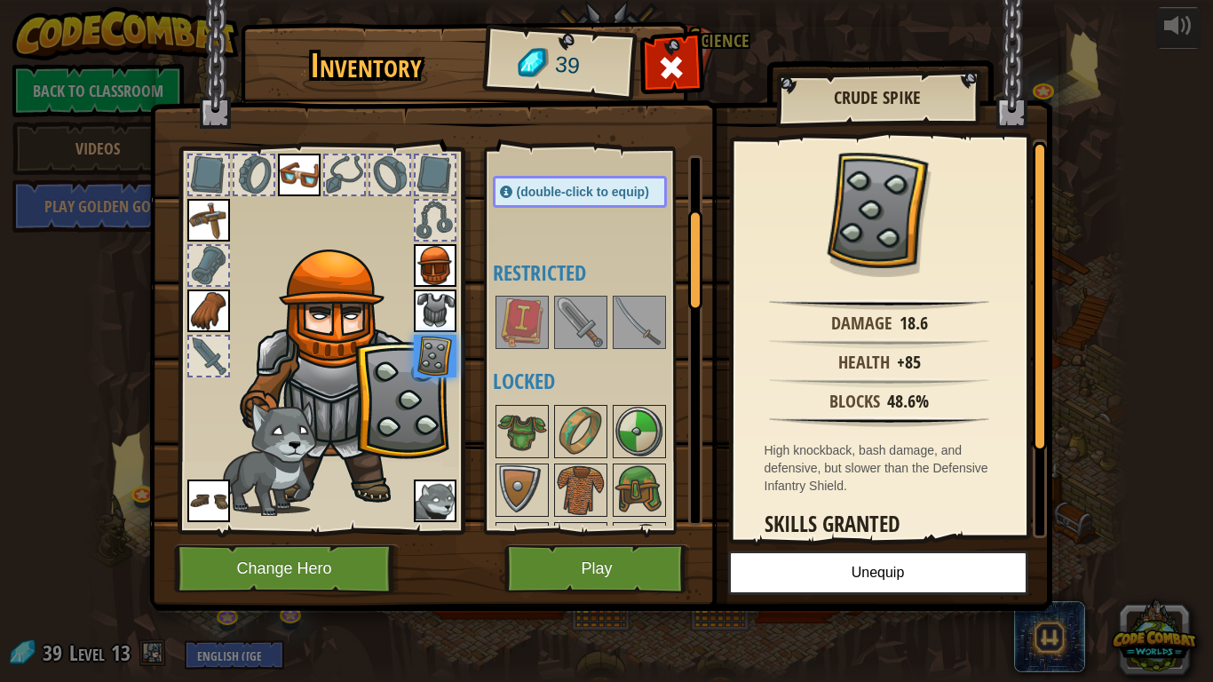
click at [619, 338] on img at bounding box center [640, 323] width 50 height 50
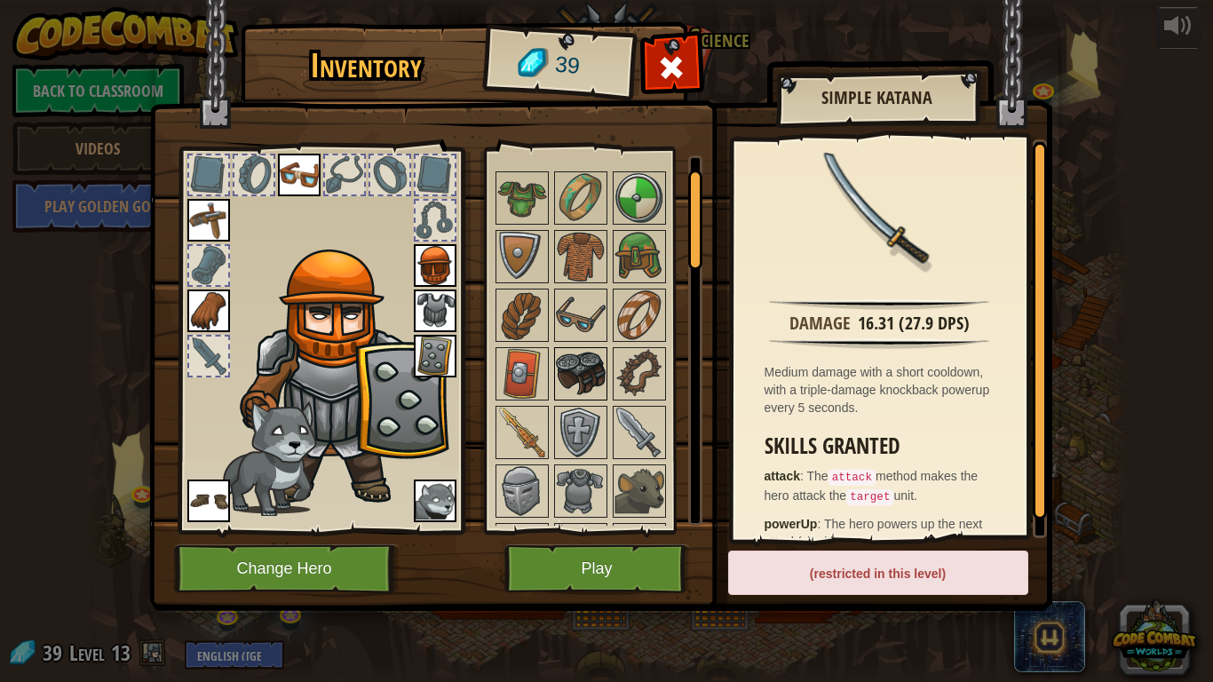
scroll to position [0, 0]
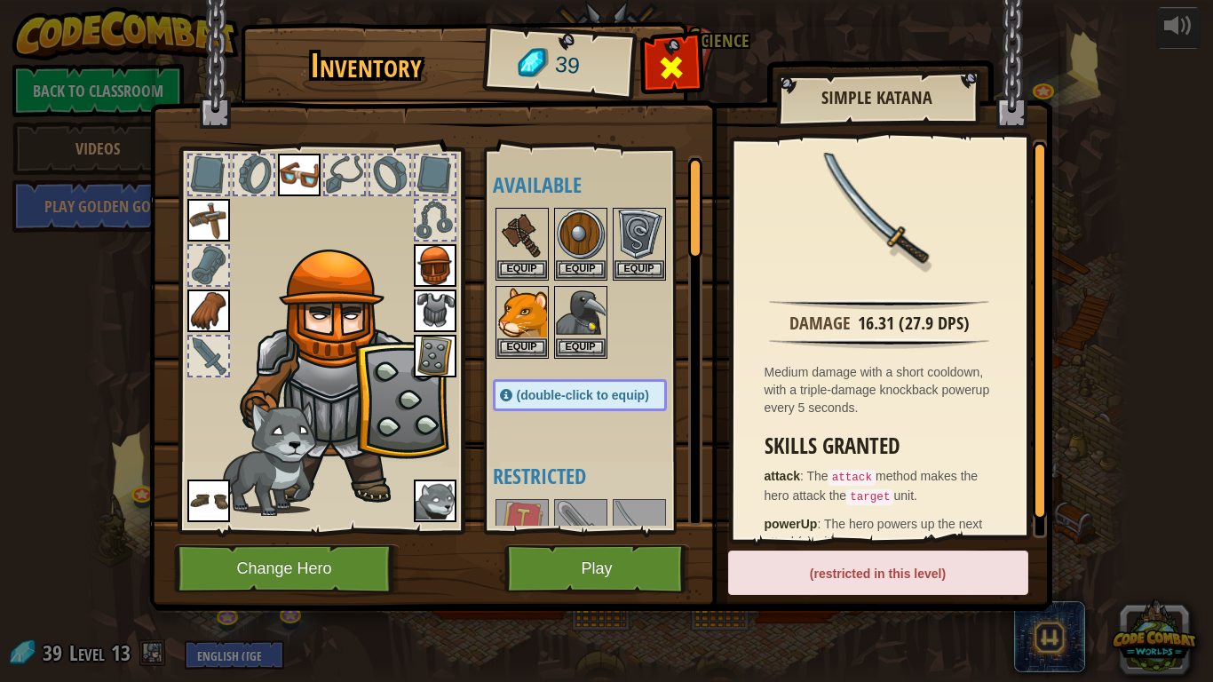
click at [673, 46] on div at bounding box center [672, 72] width 56 height 56
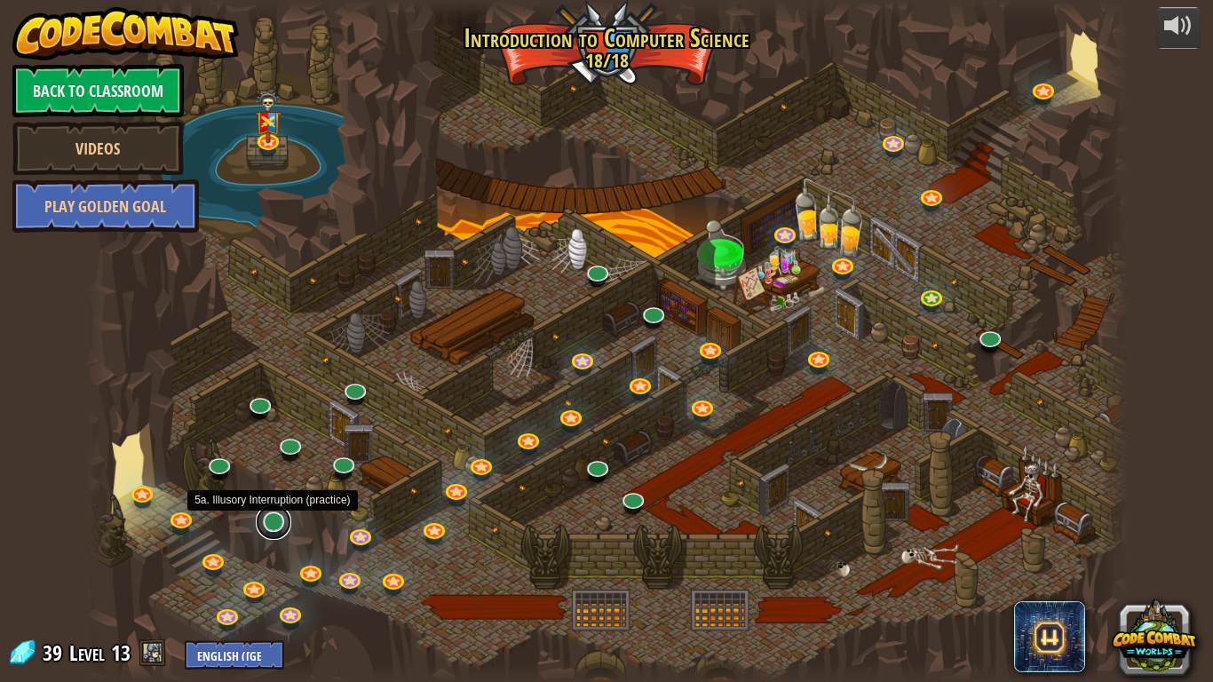
click at [265, 526] on link at bounding box center [274, 523] width 36 height 36
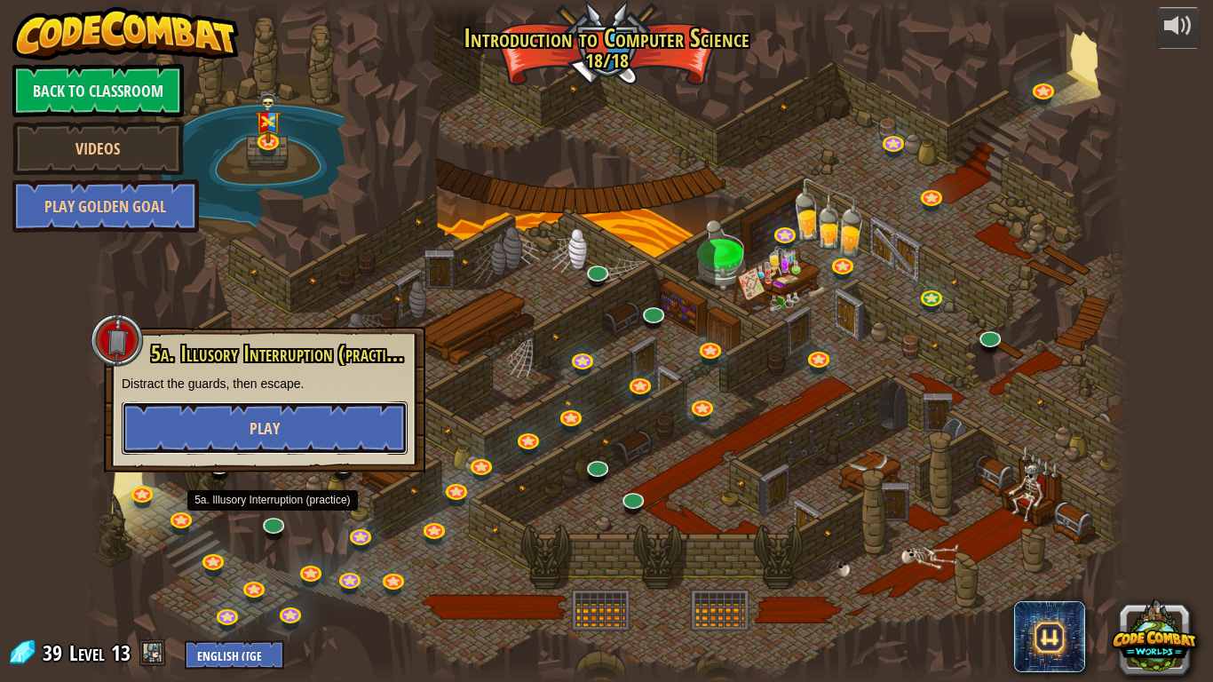
click at [258, 441] on button "Play" at bounding box center [265, 427] width 286 height 53
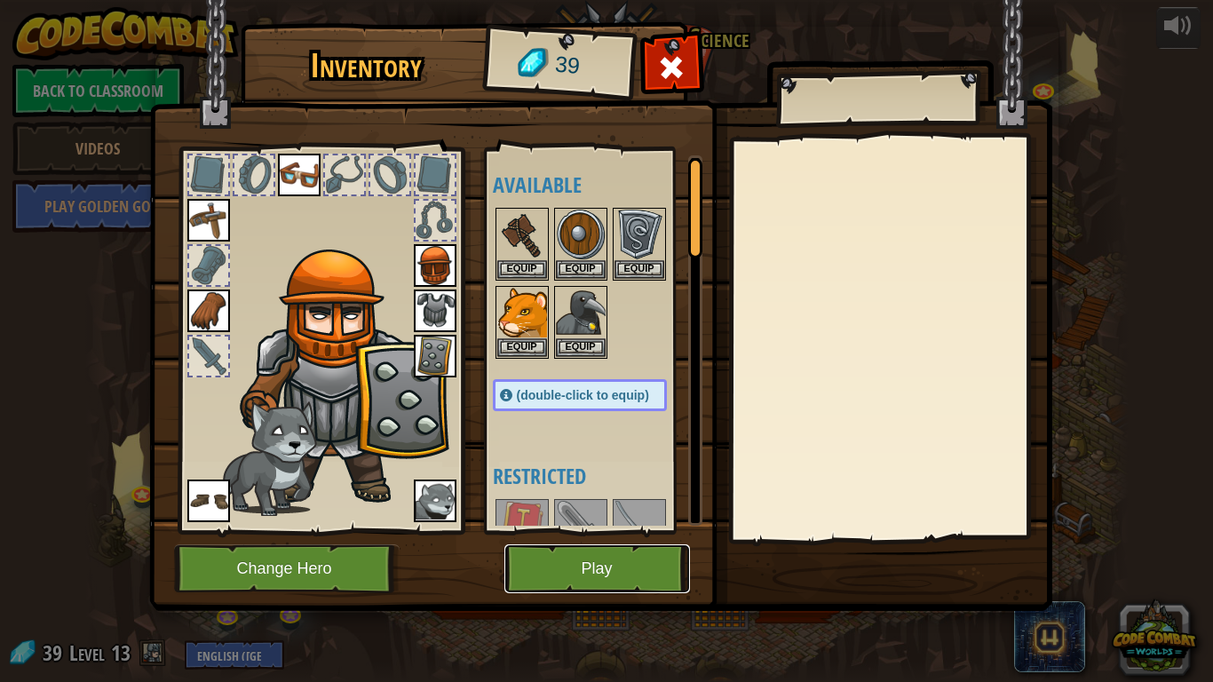
click at [628, 575] on button "Play" at bounding box center [598, 568] width 186 height 49
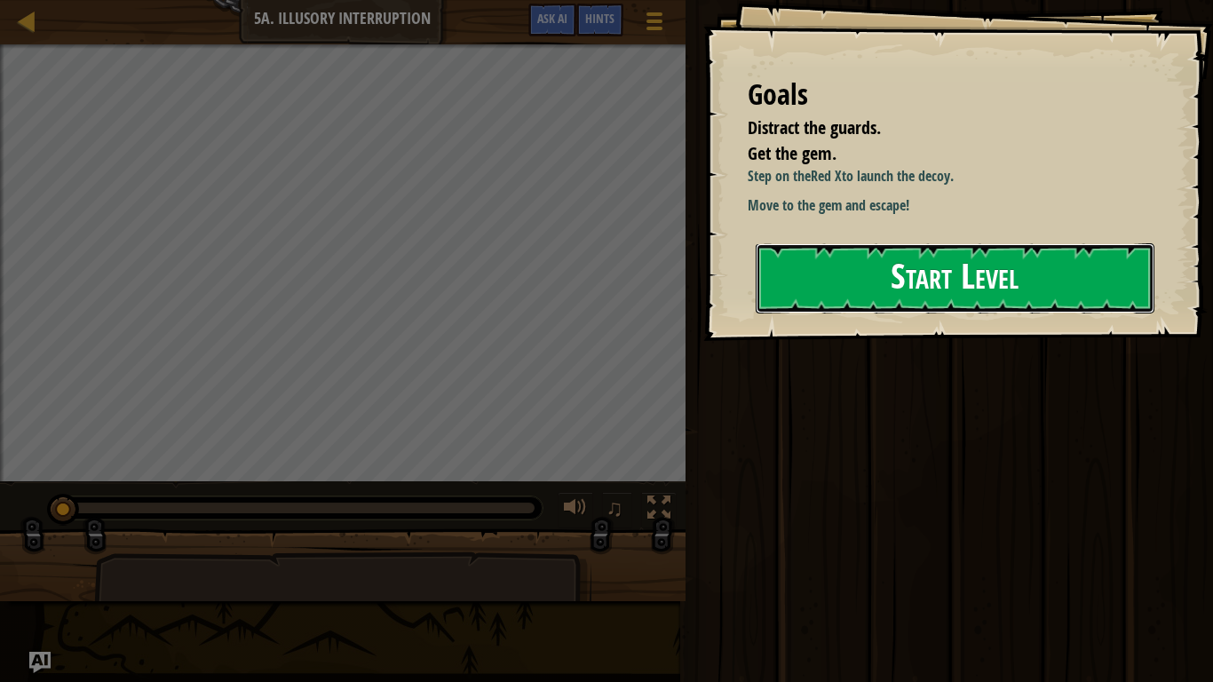
click at [850, 271] on button "Start Level" at bounding box center [955, 278] width 399 height 70
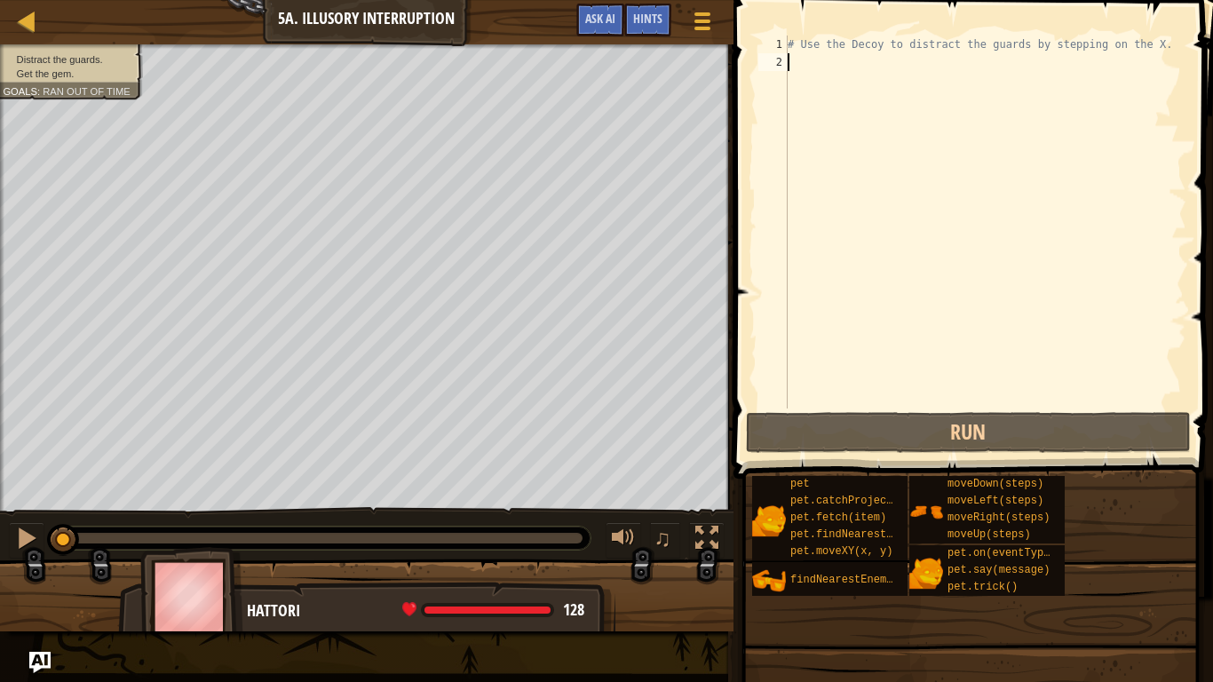
type textarea "h"
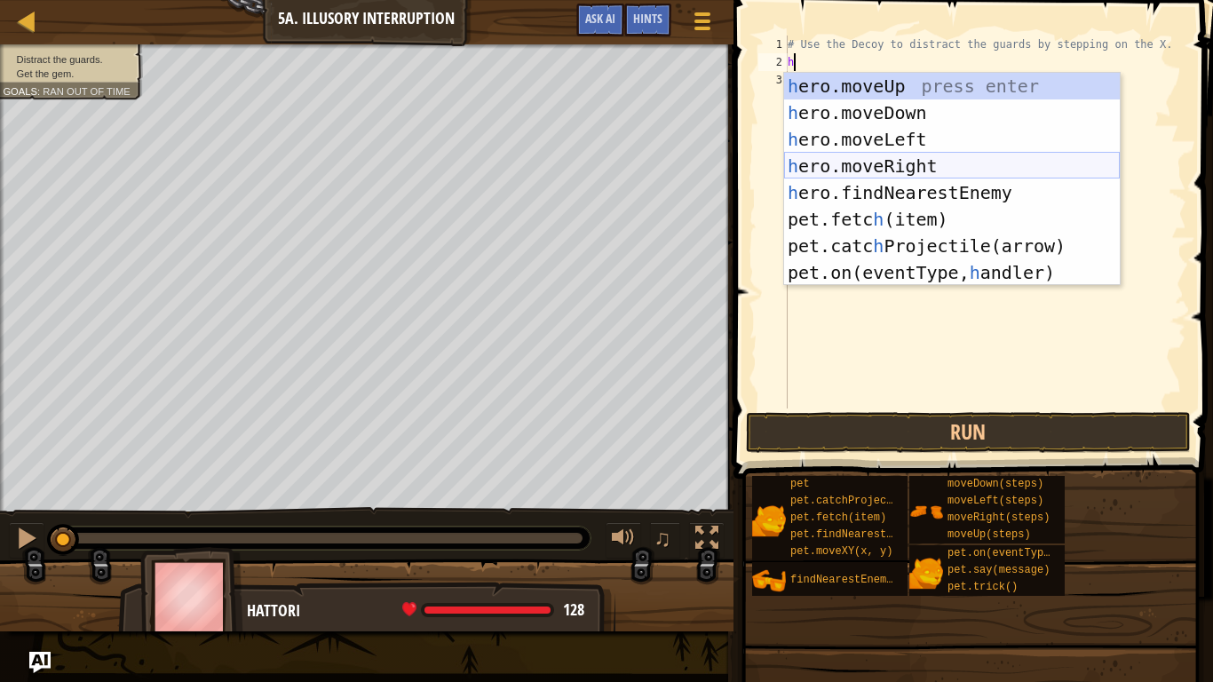
click at [926, 164] on div "h ero.moveUp press enter h ero.moveDown press enter h ero.moveLeft press enter …" at bounding box center [952, 206] width 336 height 266
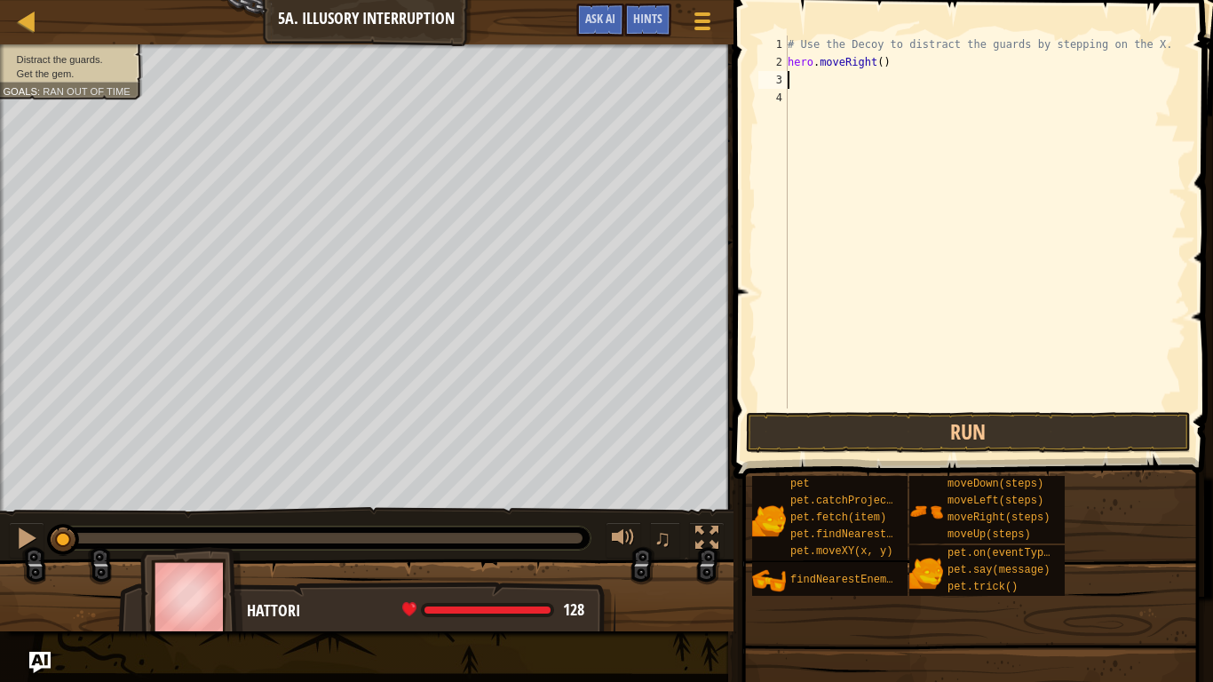
type textarea "h"
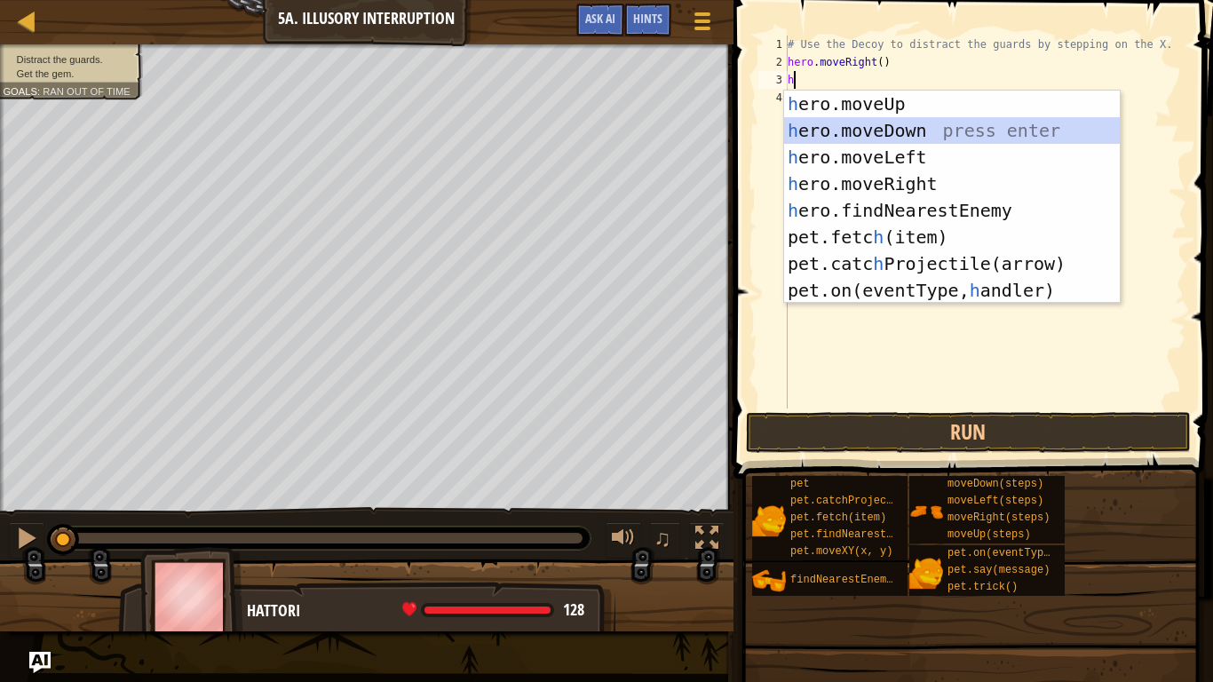
click at [915, 129] on div "h ero.moveUp press enter h ero.moveDown press enter h ero.moveLeft press enter …" at bounding box center [952, 224] width 336 height 266
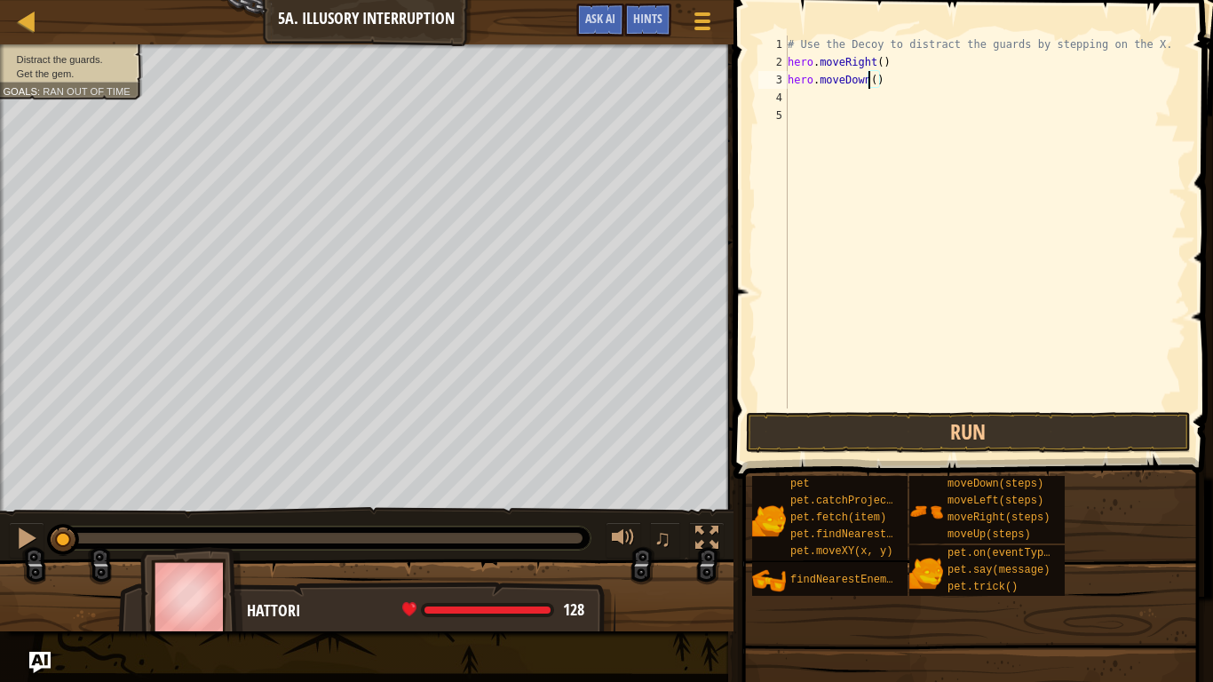
click at [871, 81] on div "# Use the Decoy to distract the guards by stepping on the X. hero . moveRight (…" at bounding box center [985, 240] width 402 height 409
click at [878, 84] on div "# Use the Decoy to distract the guards by stepping on the X. hero . moveRight (…" at bounding box center [985, 240] width 402 height 409
click at [874, 83] on div "# Use the Decoy to distract the guards by stepping on the X. hero . moveRight (…" at bounding box center [985, 240] width 402 height 409
type textarea "hero.moveDown(3)"
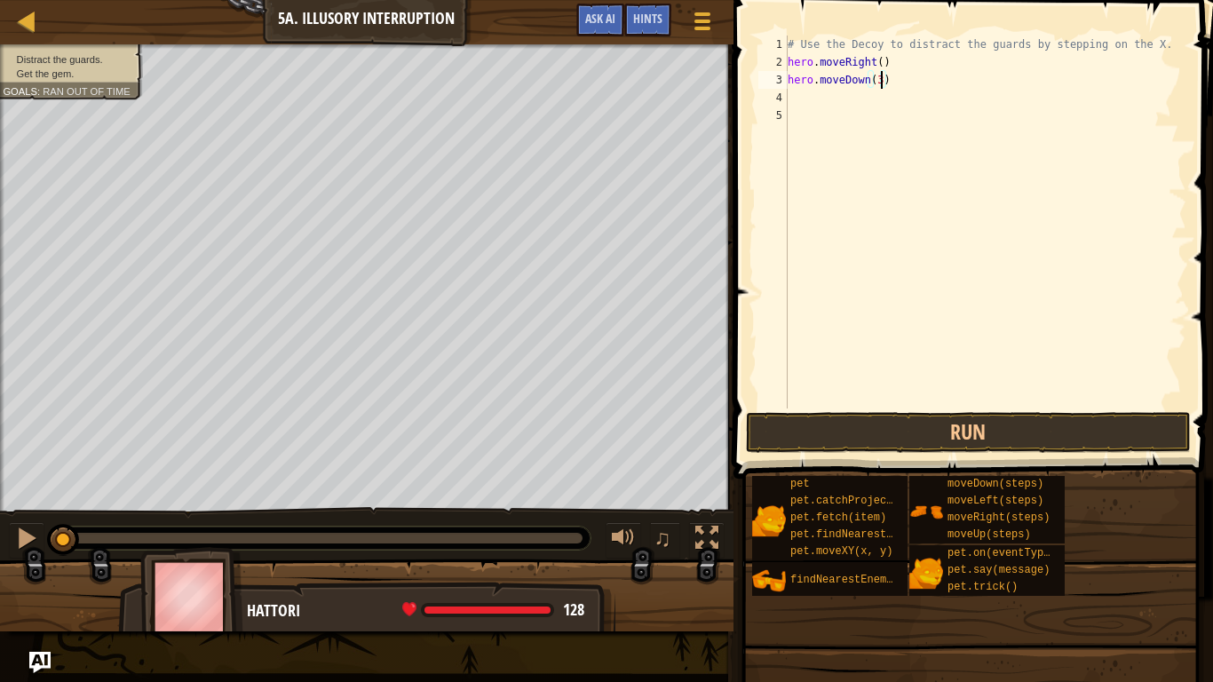
click at [875, 101] on div "# Use the Decoy to distract the guards by stepping on the X. hero . moveRight (…" at bounding box center [985, 240] width 402 height 409
type textarea "h"
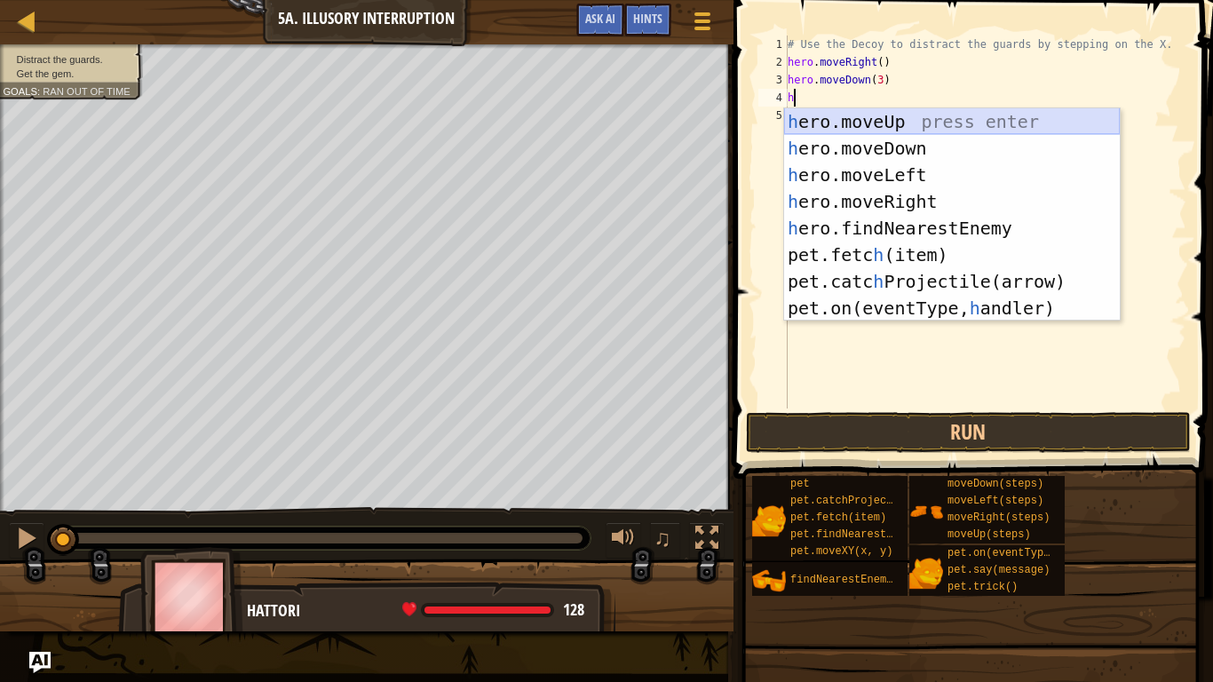
click at [873, 119] on div "h ero.moveUp press enter h ero.moveDown press enter h ero.moveLeft press enter …" at bounding box center [952, 241] width 336 height 266
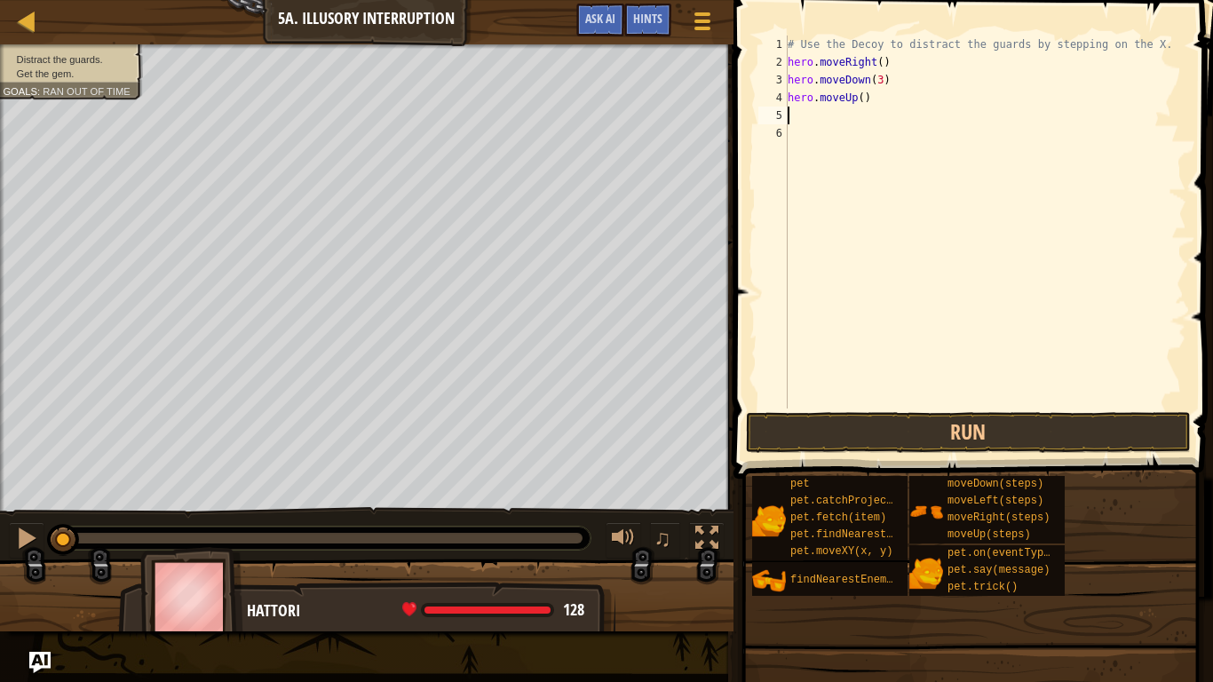
click at [862, 102] on div "# Use the Decoy to distract the guards by stepping on the X. hero . moveRight (…" at bounding box center [985, 240] width 402 height 409
type textarea "hero.moveUp(3)"
click at [839, 111] on div "# Use the Decoy to distract the guards by stepping on the X. hero . moveRight (…" at bounding box center [985, 240] width 402 height 409
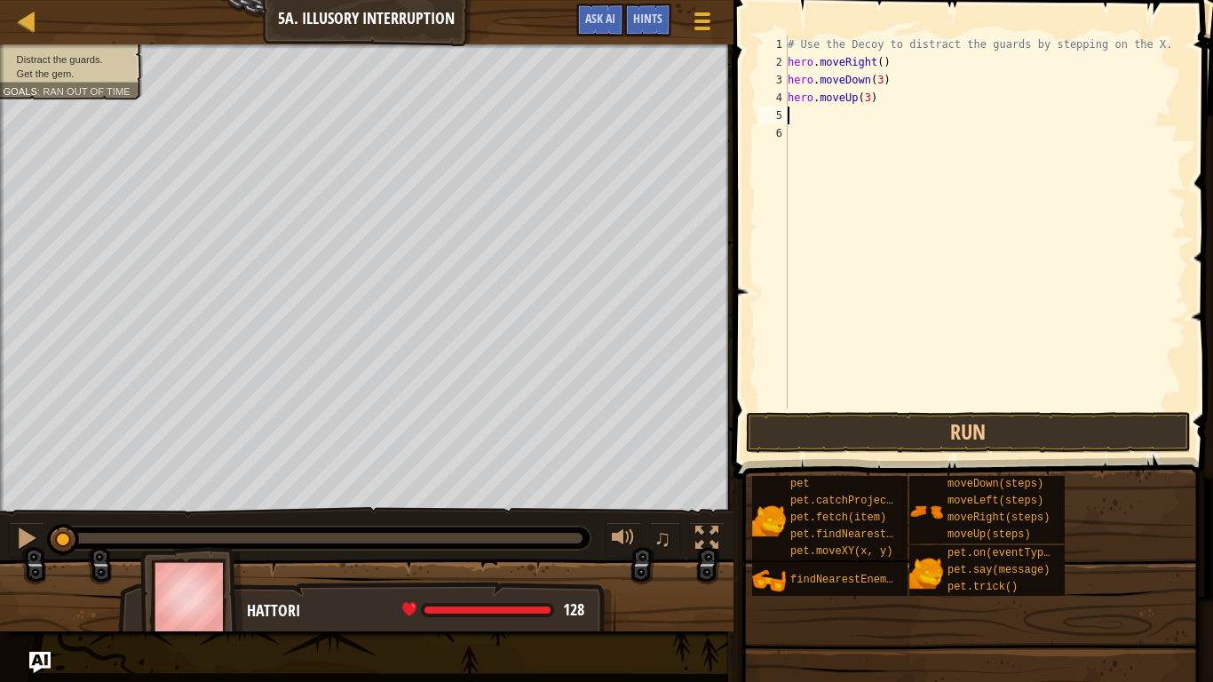
type textarea "h"
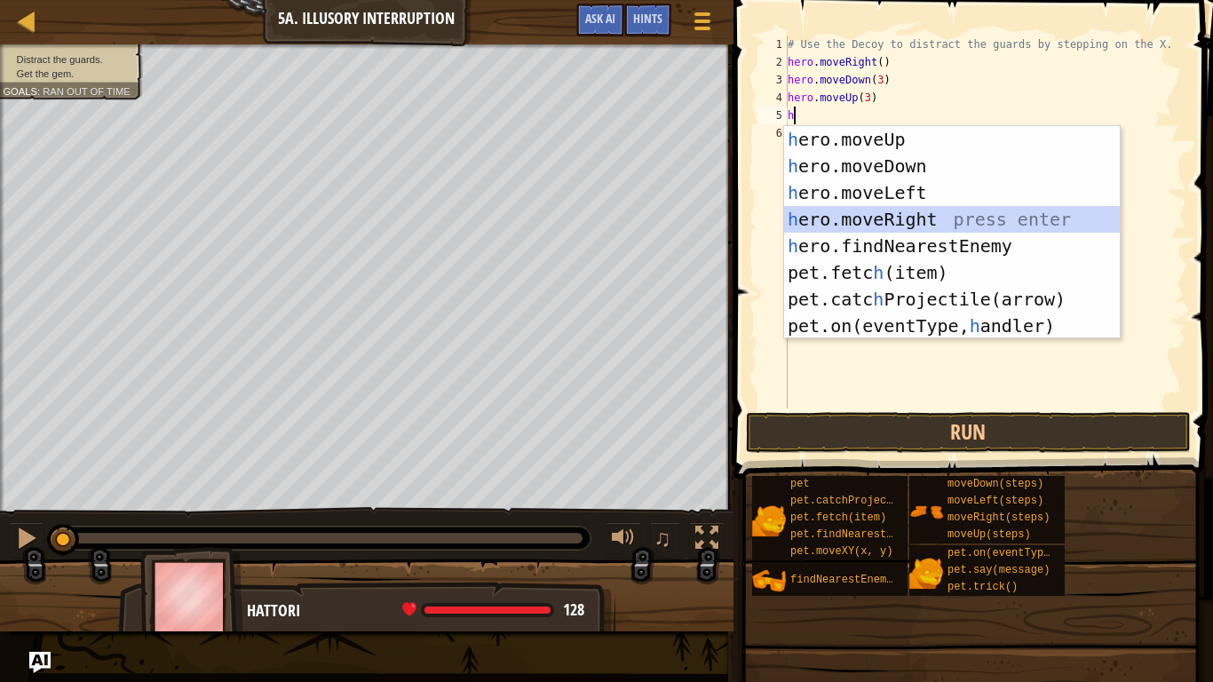
click at [916, 211] on div "h ero.moveUp press enter h ero.moveDown press enter h ero.moveLeft press enter …" at bounding box center [952, 259] width 336 height 266
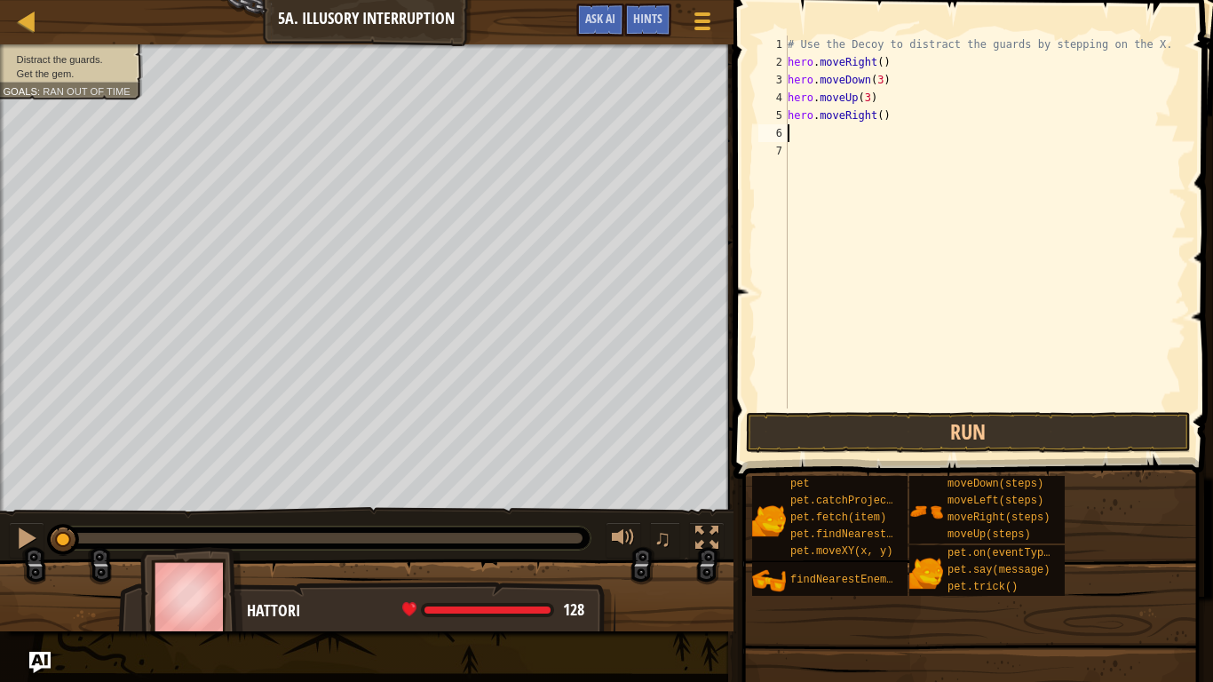
click at [883, 115] on div "# Use the Decoy to distract the guards by stepping on the X. hero . moveRight (…" at bounding box center [985, 240] width 402 height 409
click at [1053, 424] on button "Run" at bounding box center [968, 432] width 445 height 41
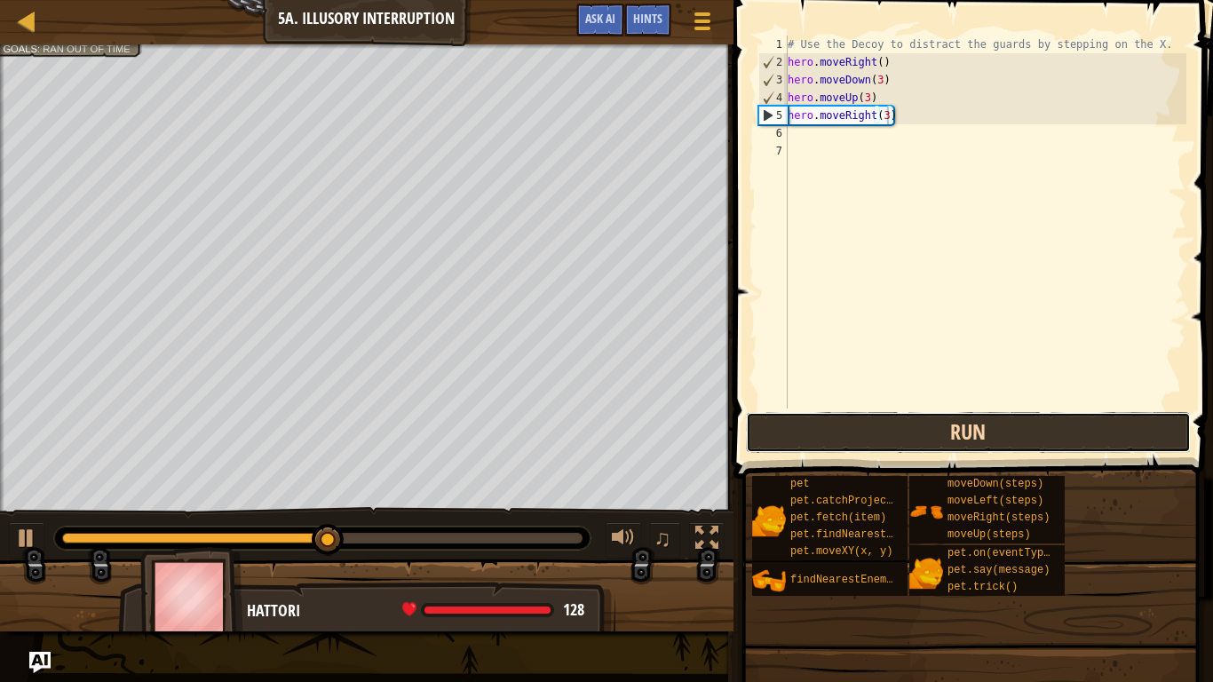
click at [1075, 420] on button "Run" at bounding box center [968, 432] width 445 height 41
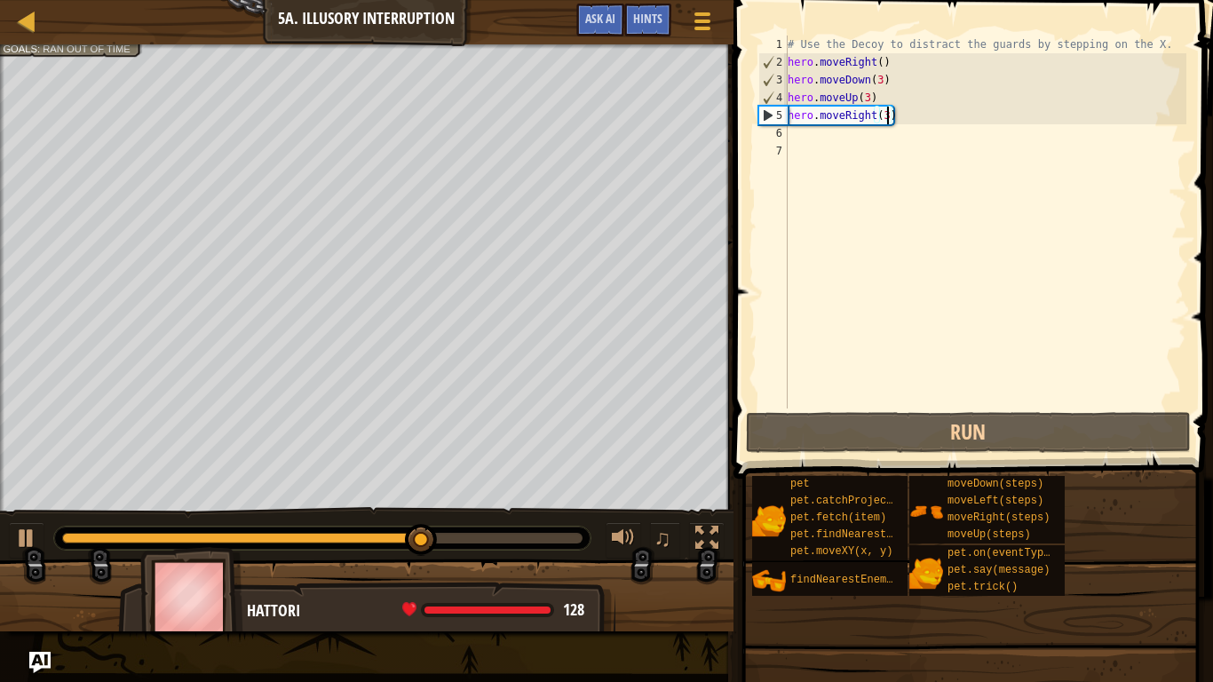
click at [868, 96] on div "# Use the Decoy to distract the guards by stepping on the X. hero . moveRight (…" at bounding box center [985, 240] width 402 height 409
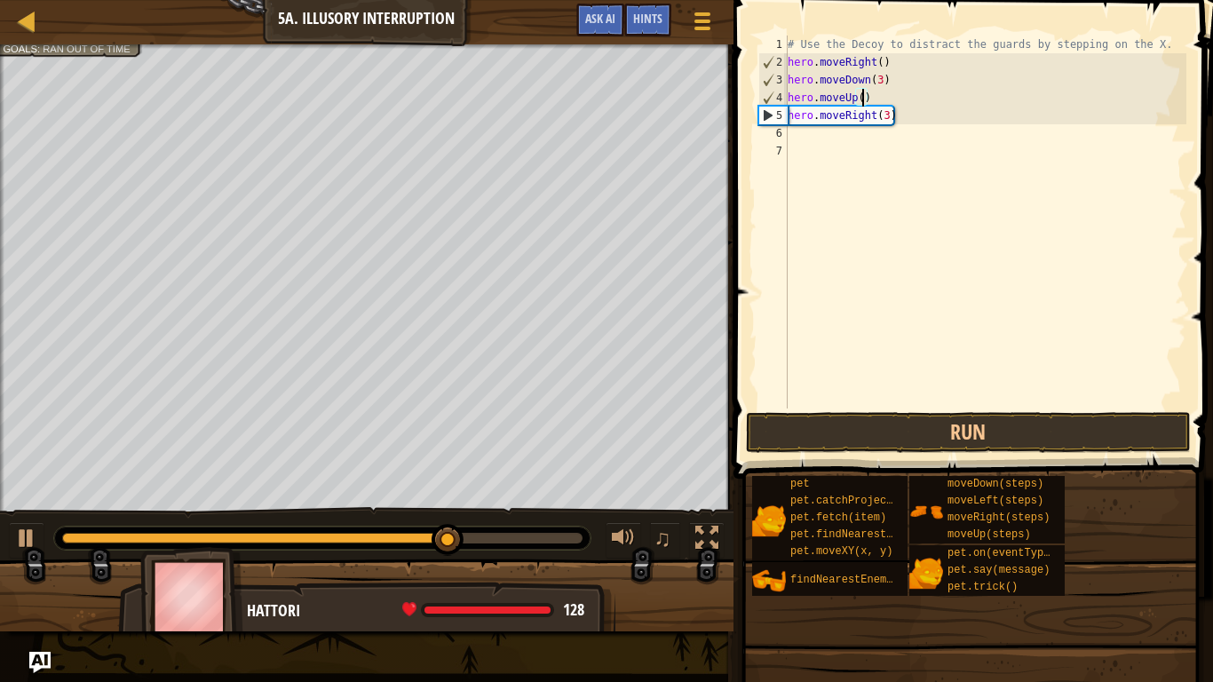
type textarea "hero.moveUp(2)"
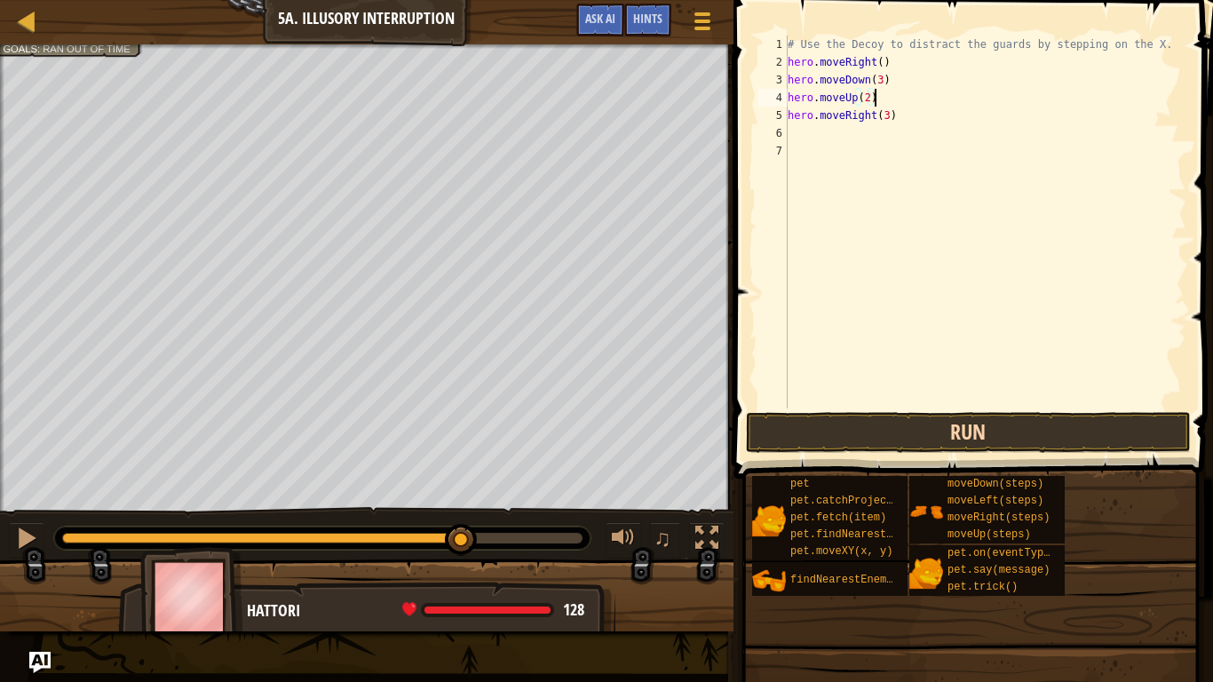
type textarea "hero.moveUp(2)"
click at [1020, 432] on button "Run" at bounding box center [968, 432] width 445 height 41
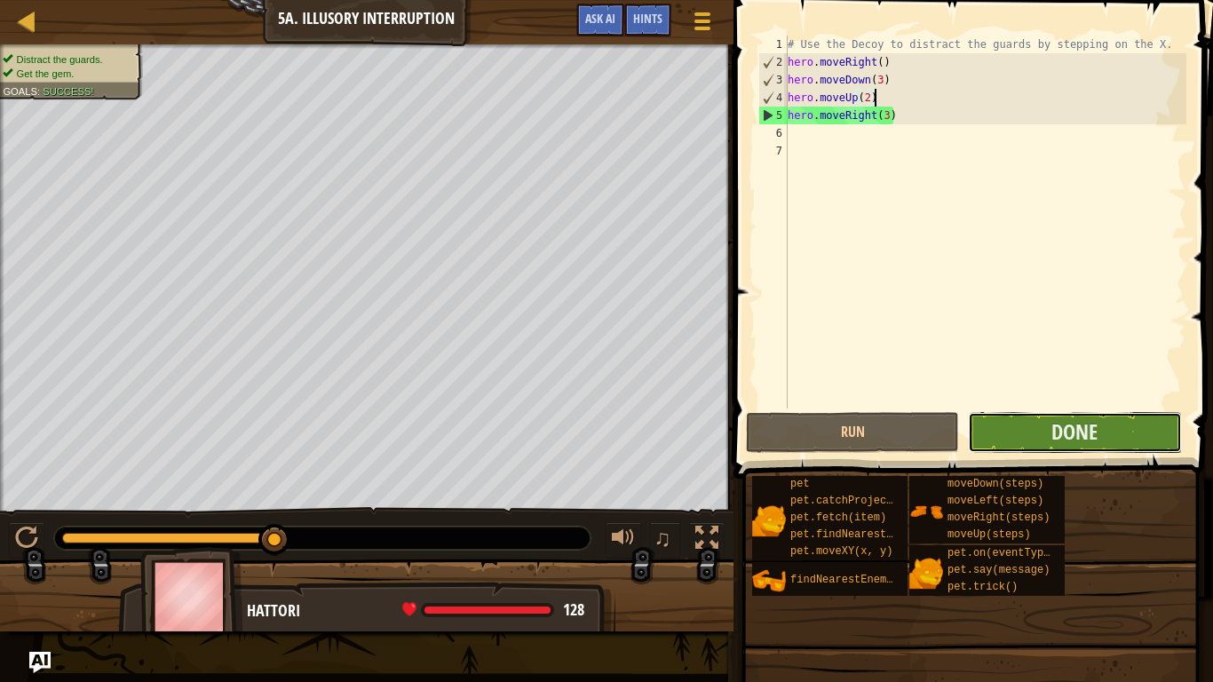
click at [1015, 431] on button "Done" at bounding box center [1074, 432] width 213 height 41
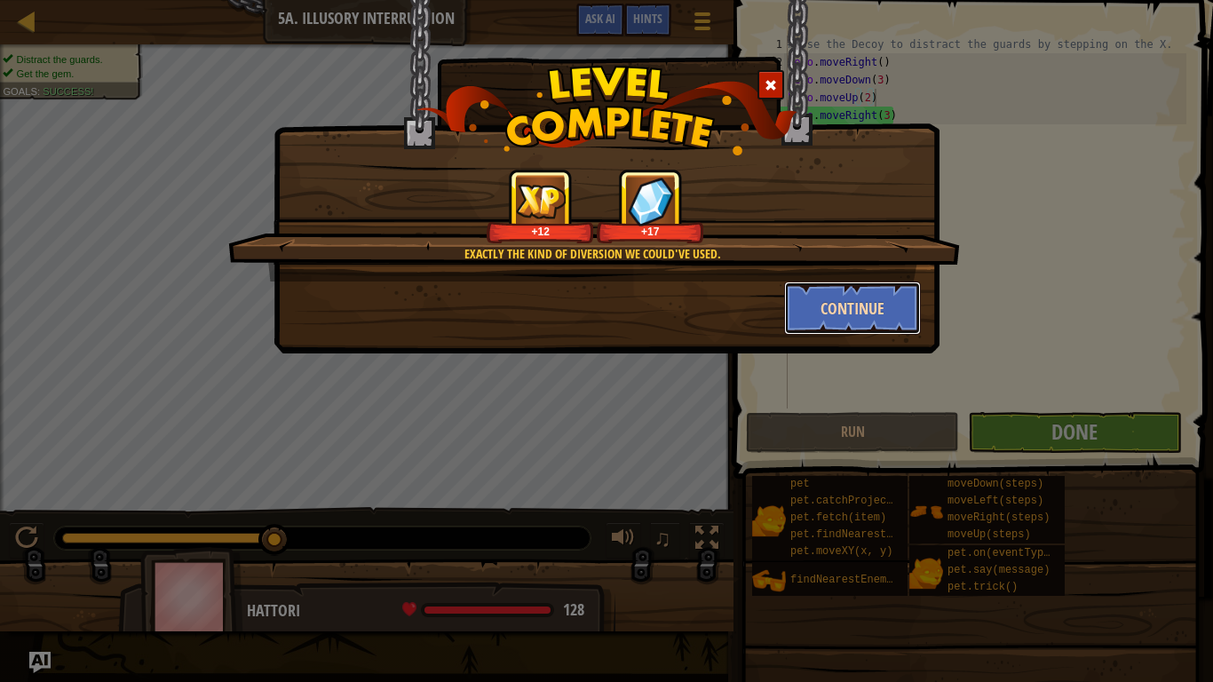
click at [825, 298] on button "Continue" at bounding box center [853, 308] width 138 height 53
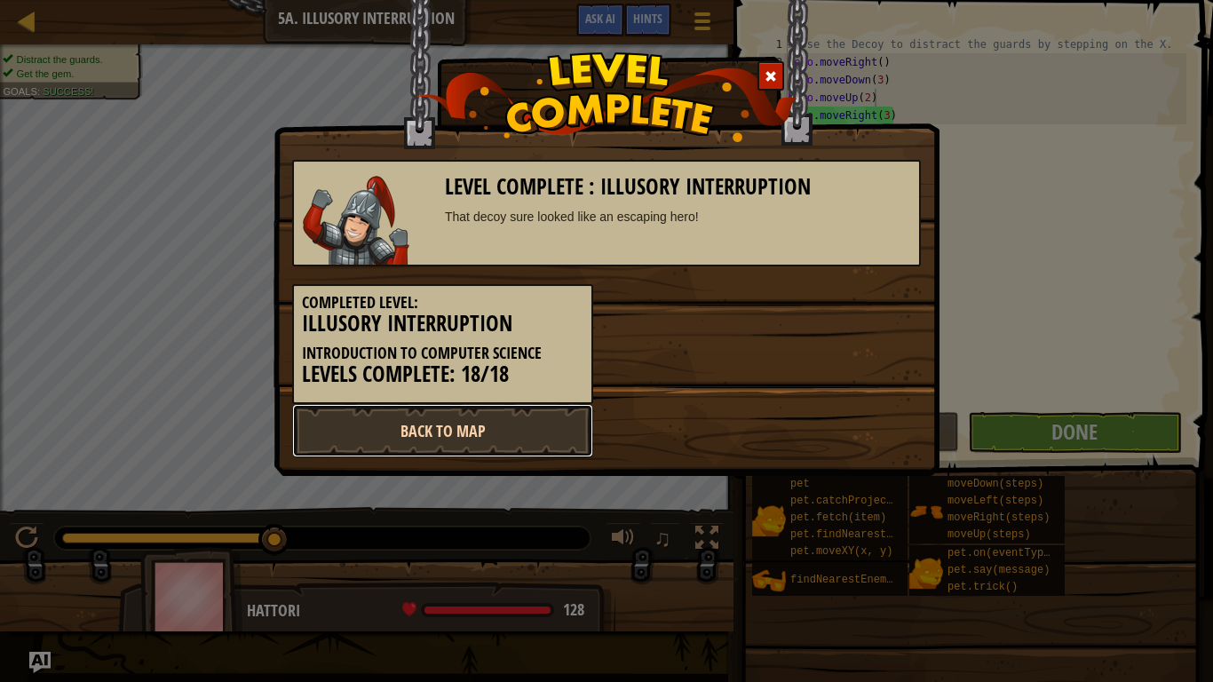
click at [560, 415] on link "Back to Map" at bounding box center [442, 430] width 301 height 53
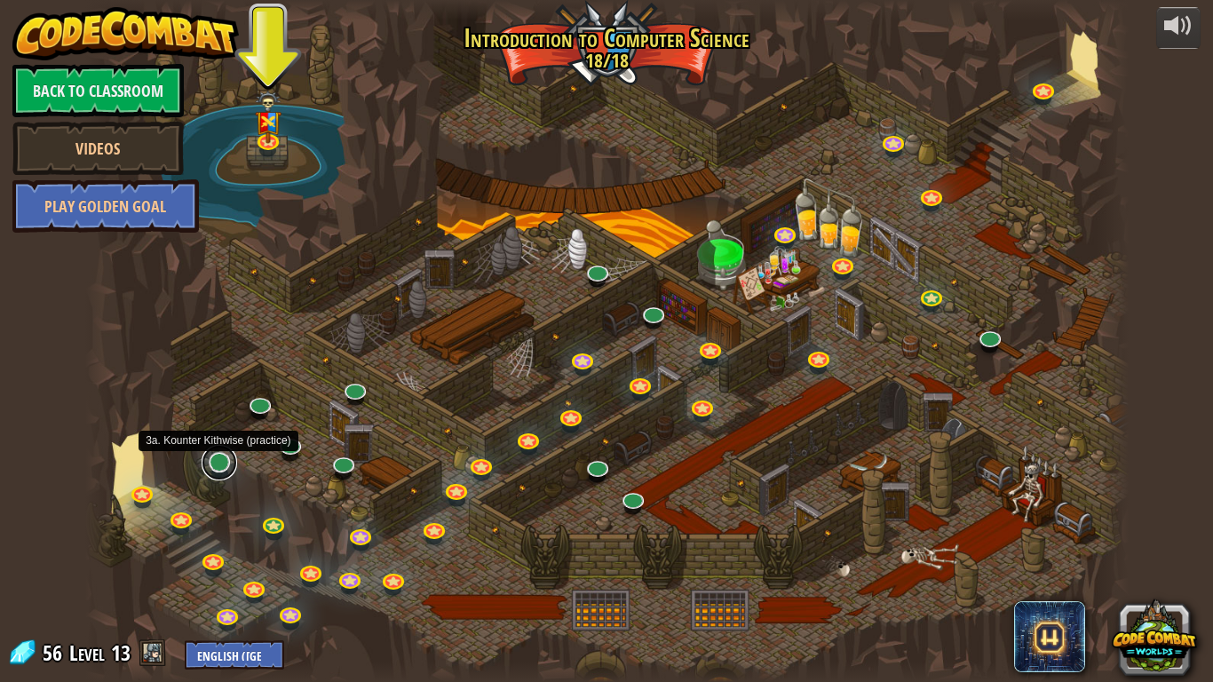
click at [218, 468] on link at bounding box center [220, 463] width 36 height 36
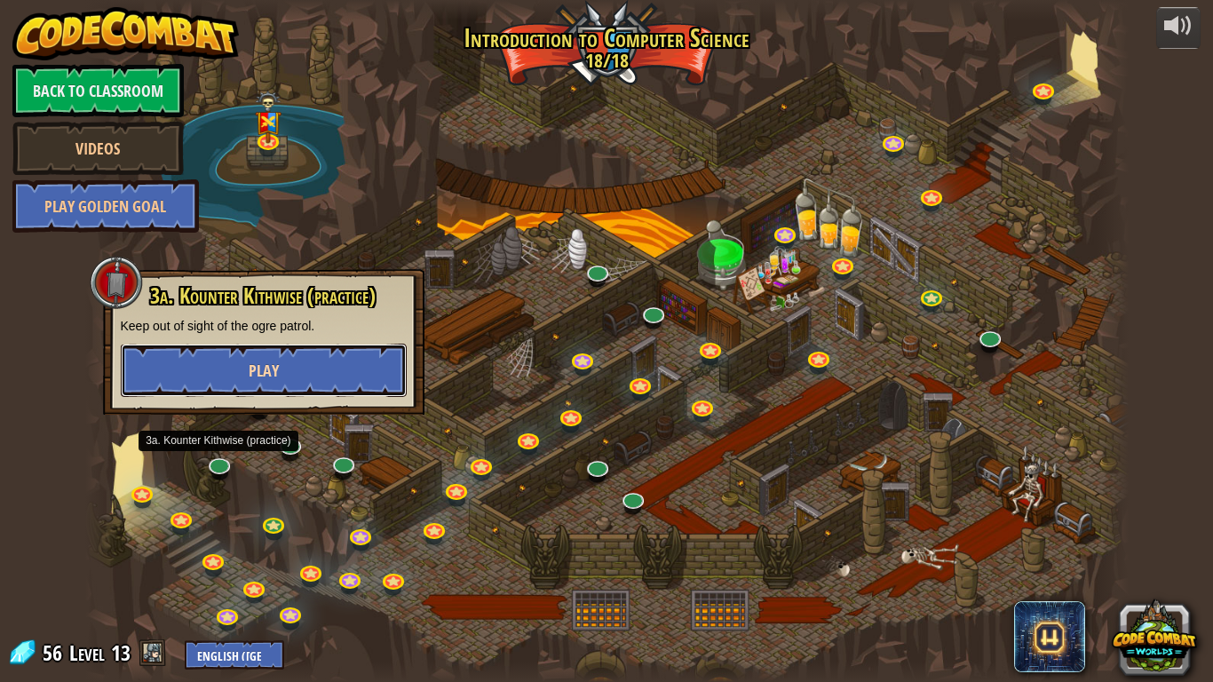
click at [242, 393] on button "Play" at bounding box center [264, 370] width 286 height 53
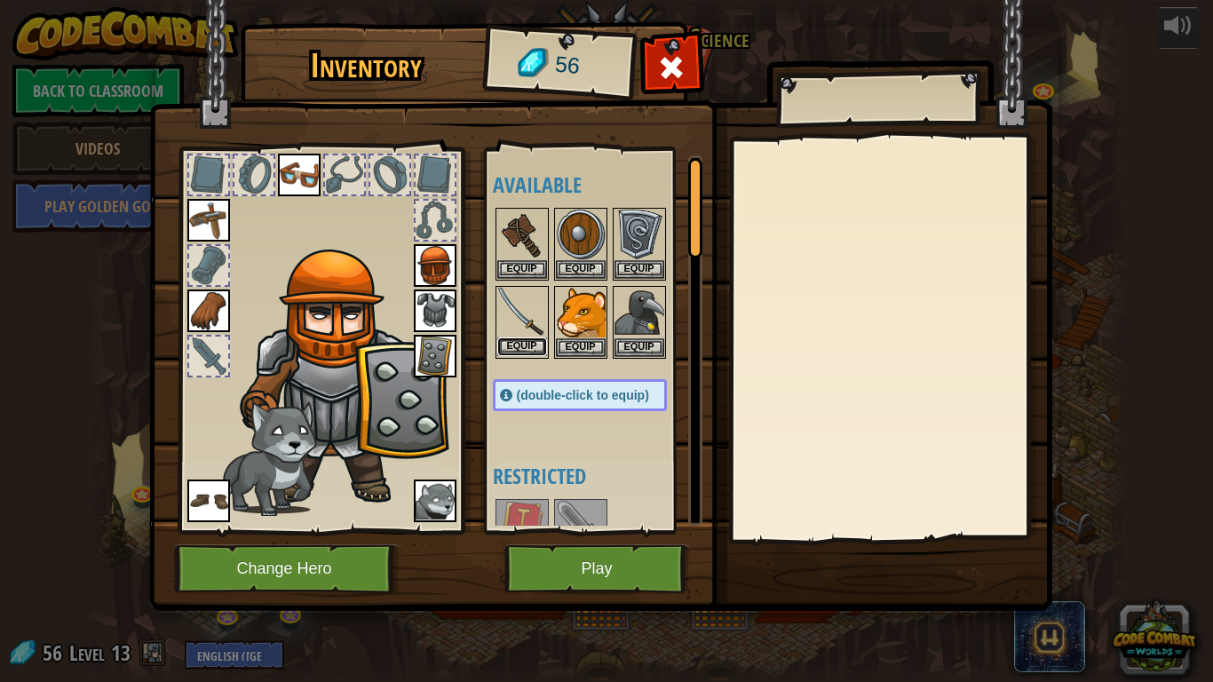
click at [507, 341] on button "Equip" at bounding box center [522, 347] width 50 height 19
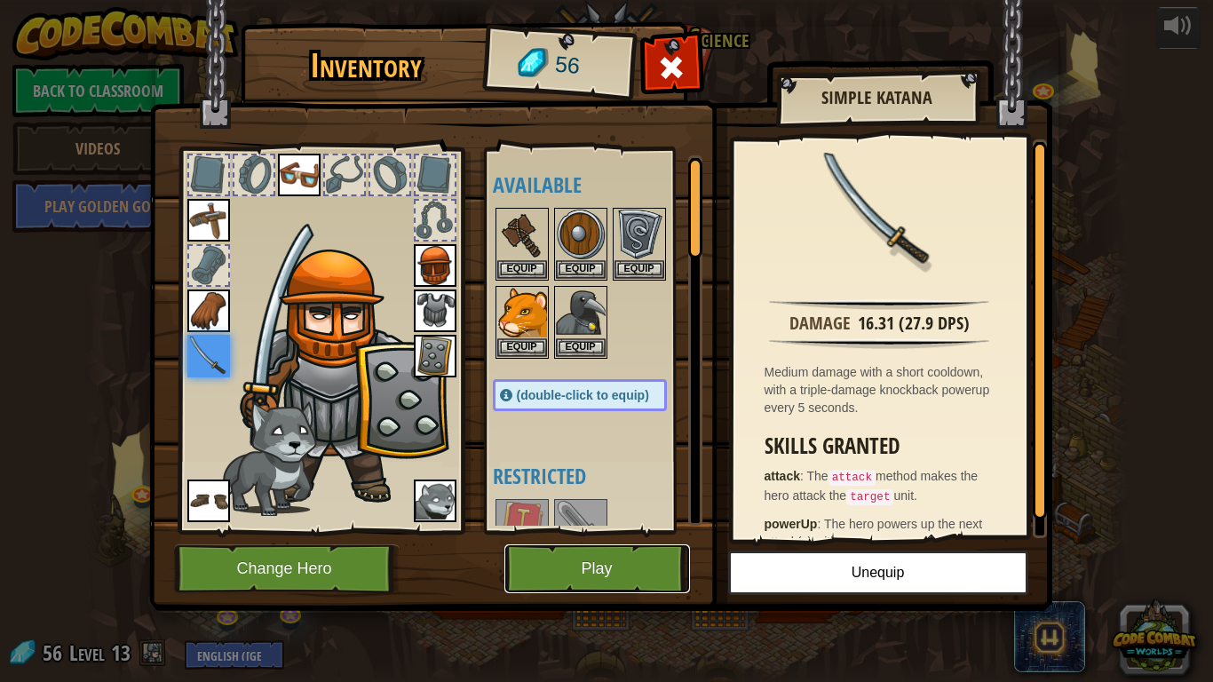
click at [621, 560] on button "Play" at bounding box center [598, 568] width 186 height 49
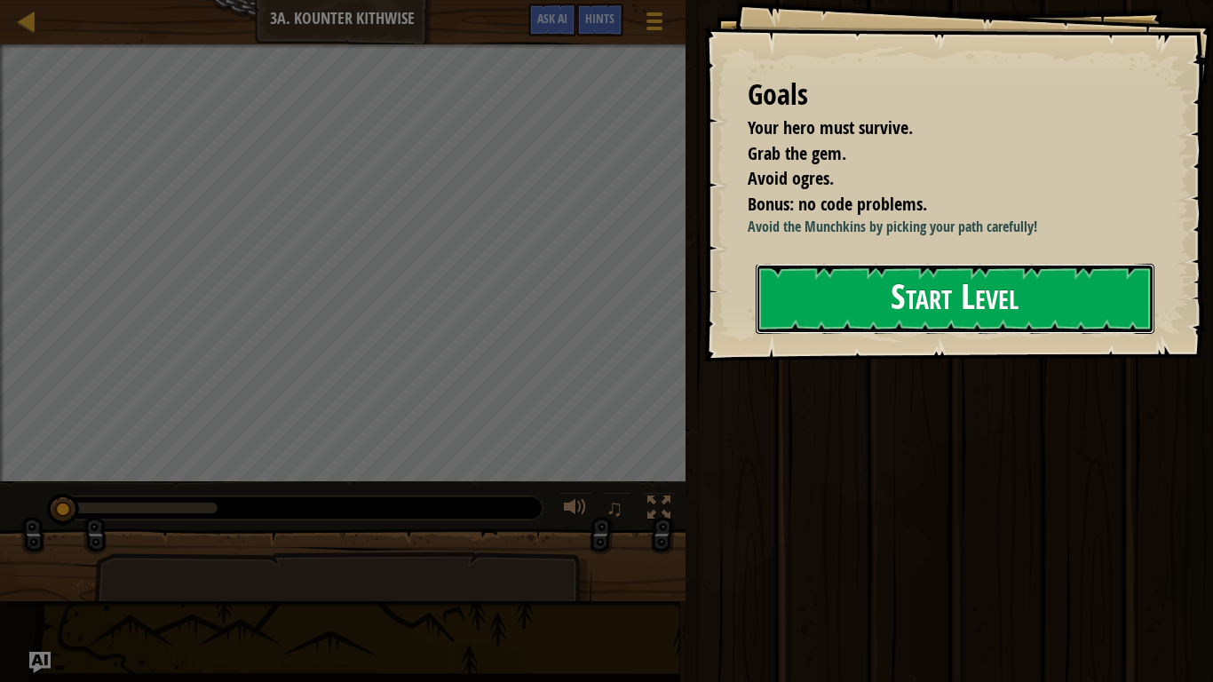
click at [873, 286] on button "Start Level" at bounding box center [955, 299] width 399 height 70
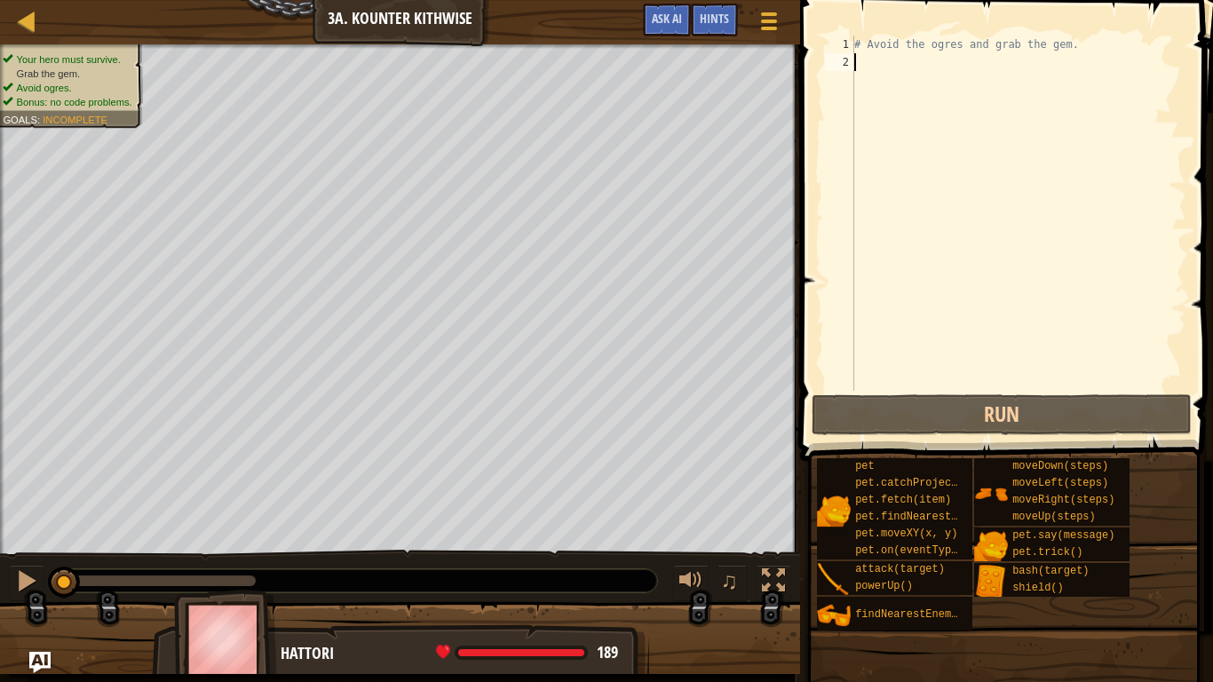
type textarea "h"
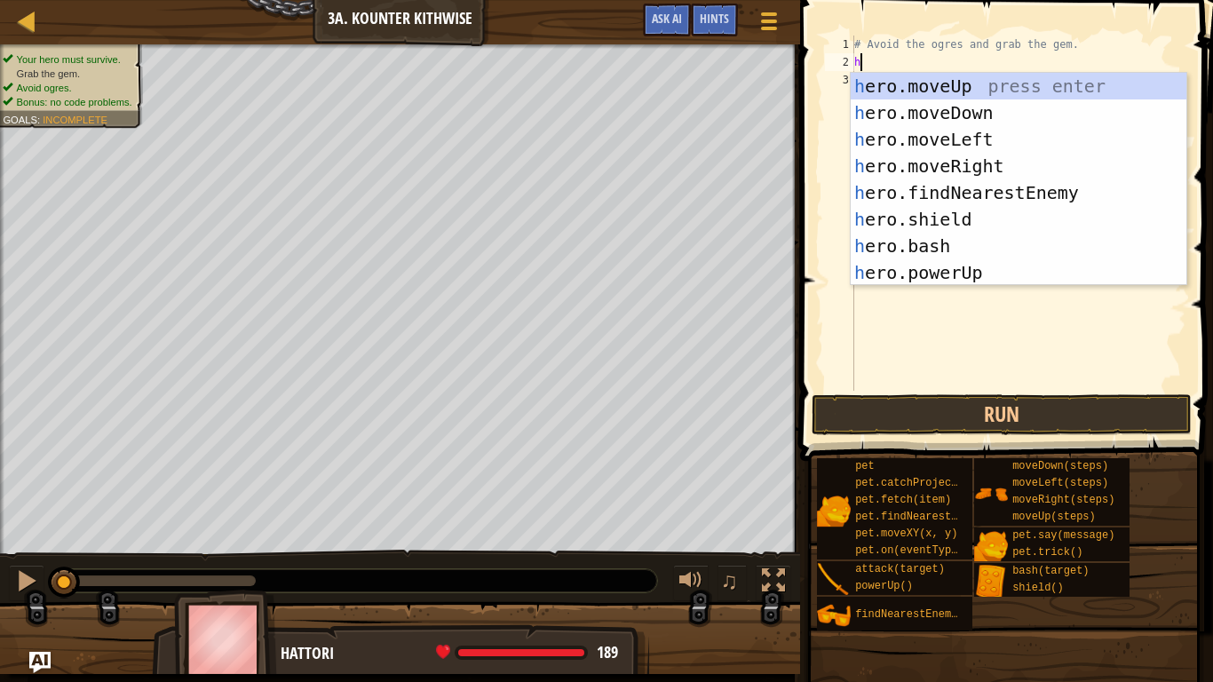
scroll to position [8, 0]
click at [1010, 118] on div "h ero.moveUp press enter h ero.moveDown press enter h ero.moveLeft press enter …" at bounding box center [1019, 206] width 336 height 266
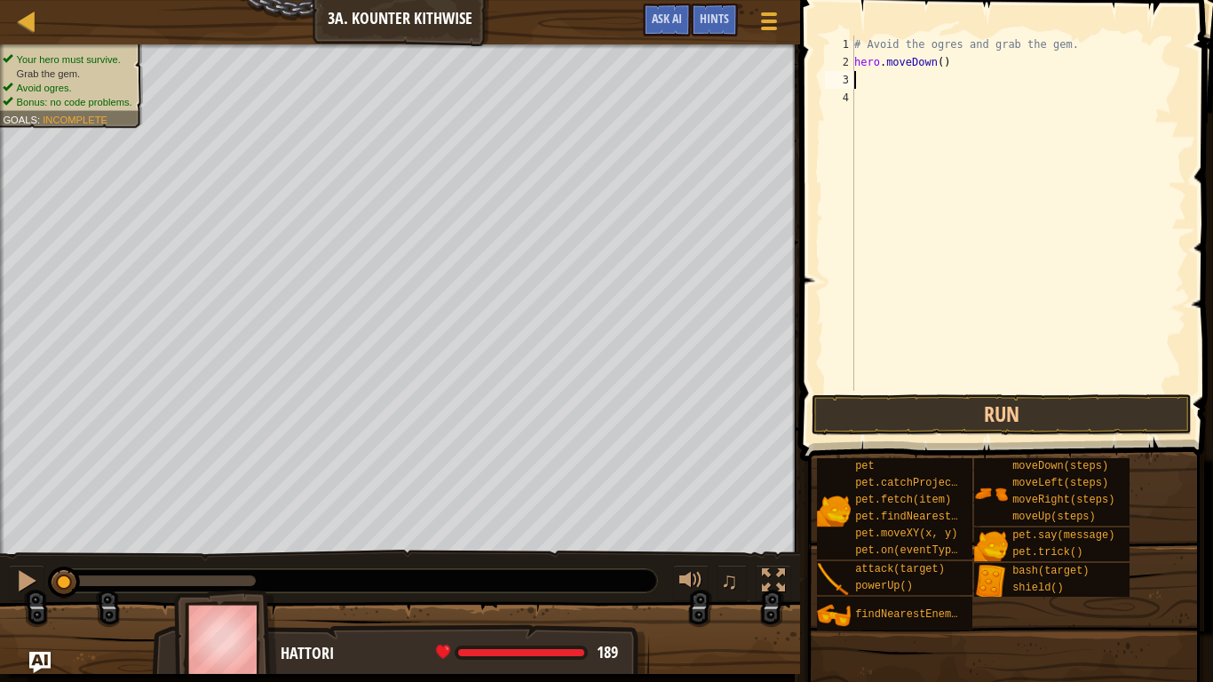
click at [941, 67] on div "# Avoid the ogres and grab the gem. hero . moveDown ( )" at bounding box center [1019, 231] width 336 height 391
type textarea "hero.moveDown(2)"
click at [905, 78] on div "# Avoid the ogres and grab the gem. hero . moveDown ( 2 )" at bounding box center [1019, 231] width 336 height 391
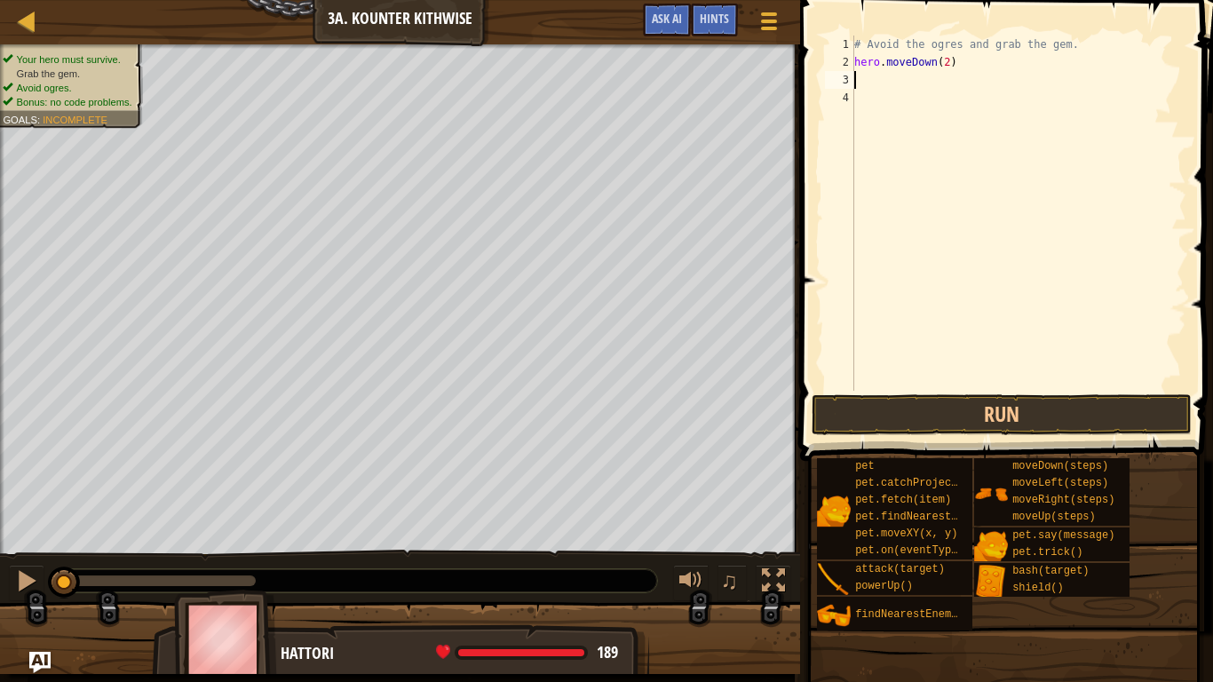
type textarea "h"
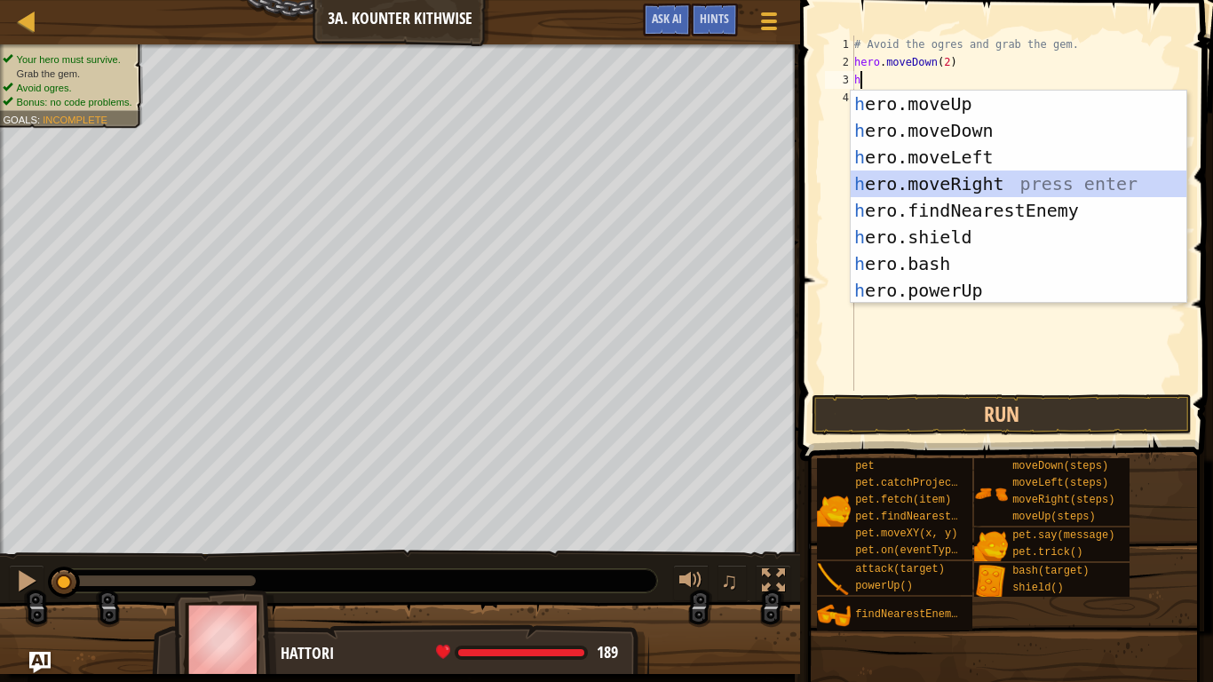
click at [974, 184] on div "h ero.moveUp press enter h ero.moveDown press enter h ero.moveLeft press enter …" at bounding box center [1019, 224] width 336 height 266
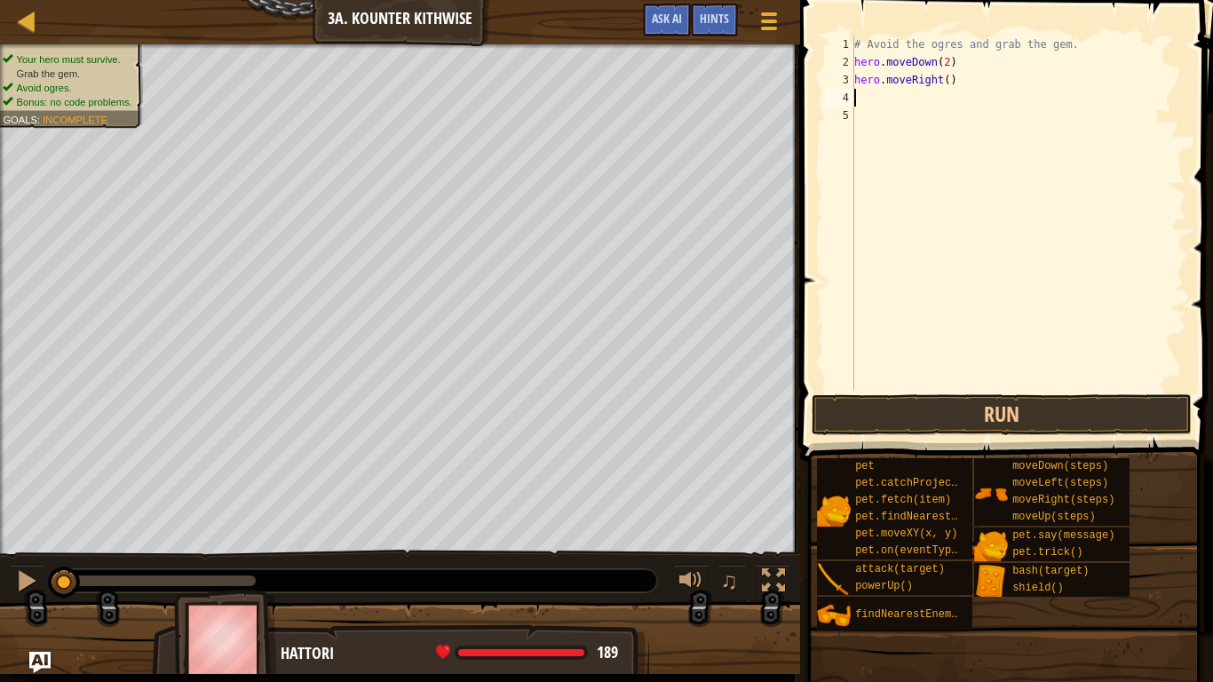
type textarea "h"
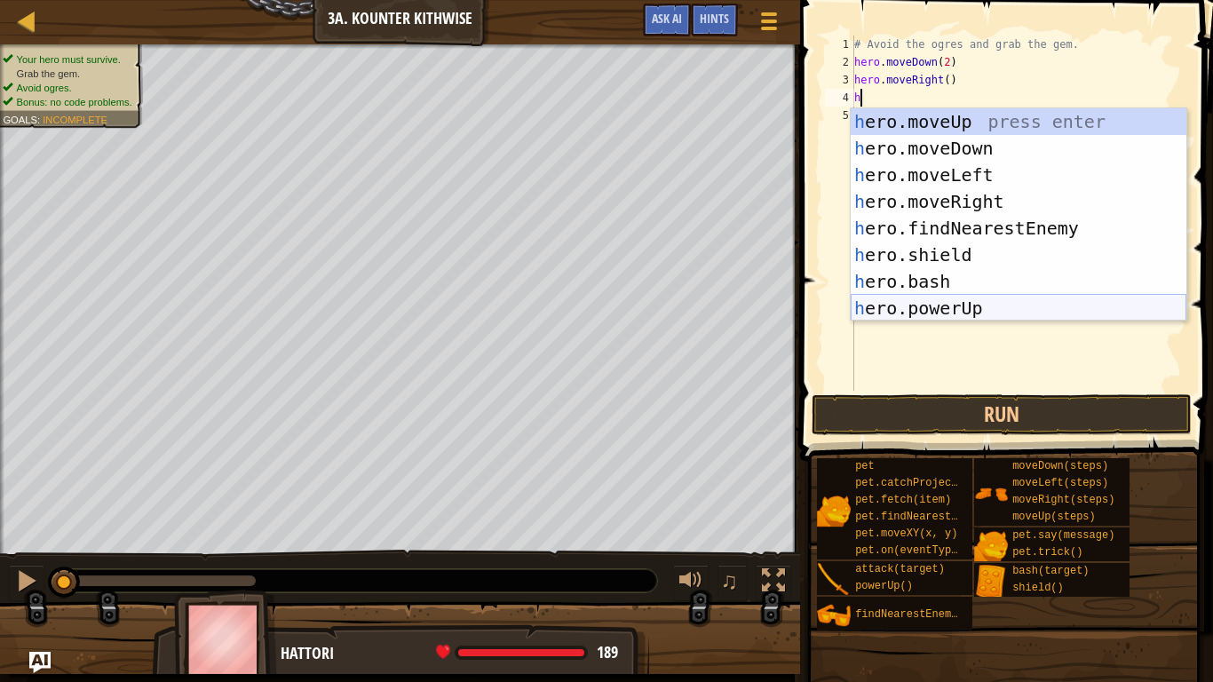
click at [999, 310] on div "h ero.moveUp press enter h ero.moveDown press enter h ero.moveLeft press enter …" at bounding box center [1019, 241] width 336 height 266
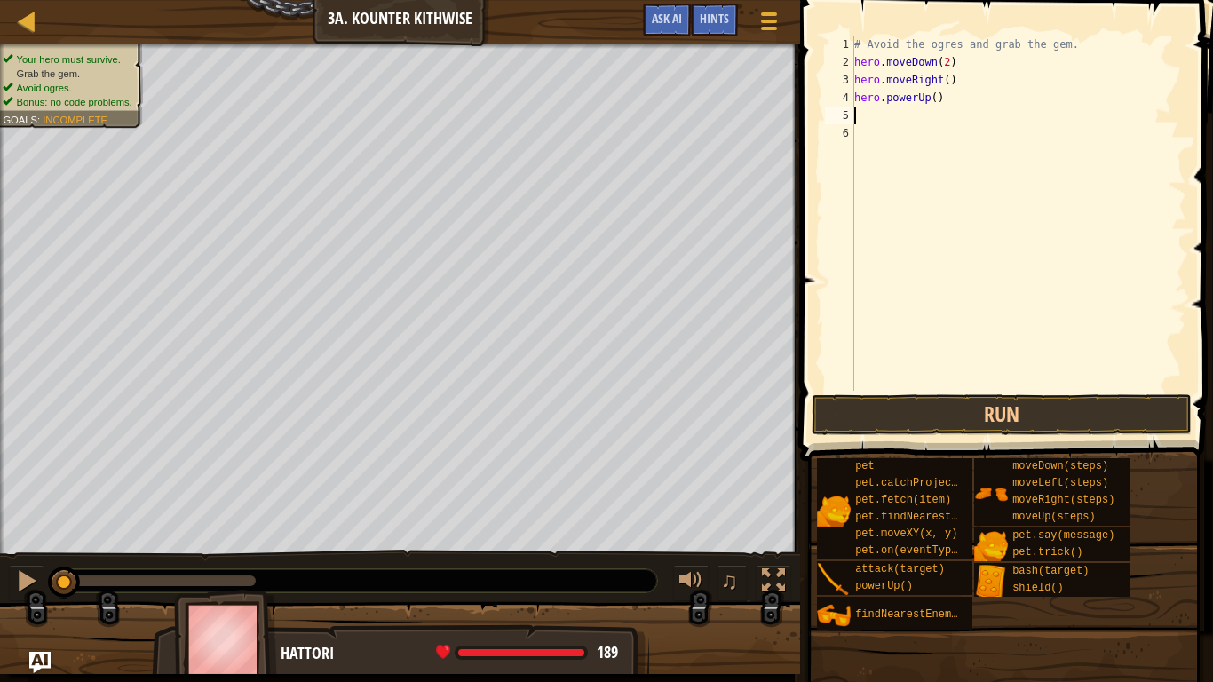
click at [910, 107] on div "# Avoid the ogres and grab the gem. hero . moveDown ( 2 ) hero . moveRight ( ) …" at bounding box center [1019, 231] width 336 height 391
click at [914, 101] on div "# Avoid the ogres and grab the gem. hero . moveDown ( 2 ) hero . moveRight ( ) …" at bounding box center [1019, 231] width 336 height 391
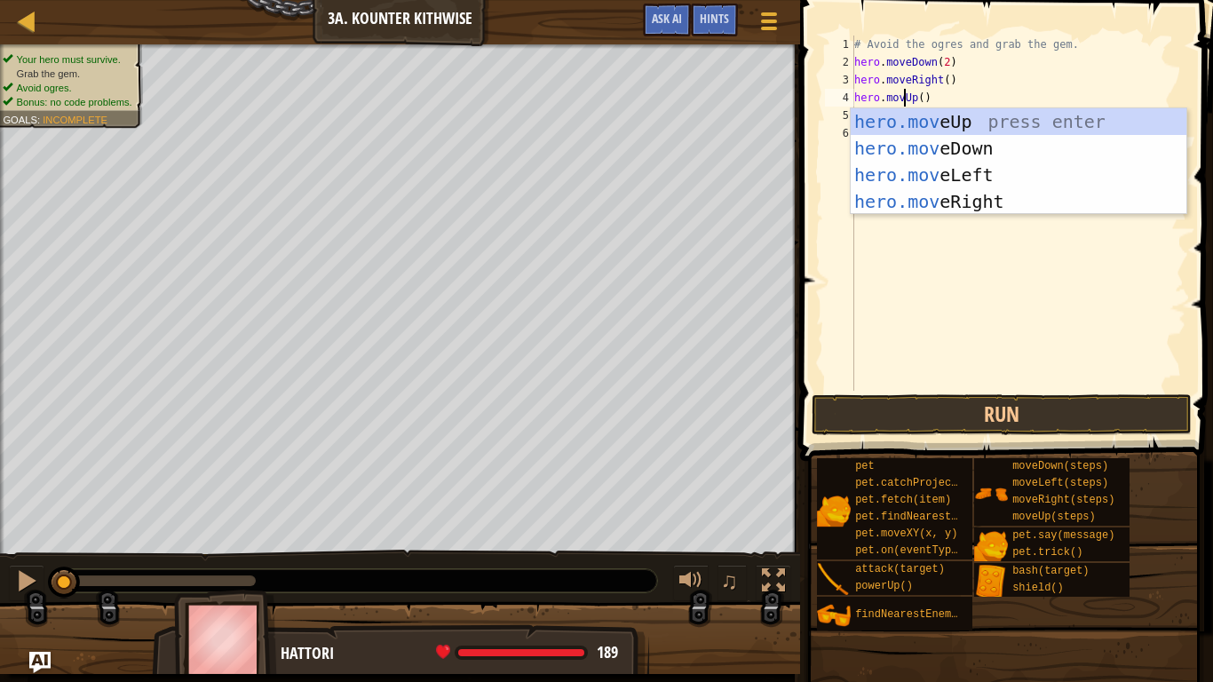
scroll to position [8, 8]
click at [955, 119] on div "hero.move Up press enter hero.move Down press enter hero.move Left press enter …" at bounding box center [1019, 188] width 336 height 160
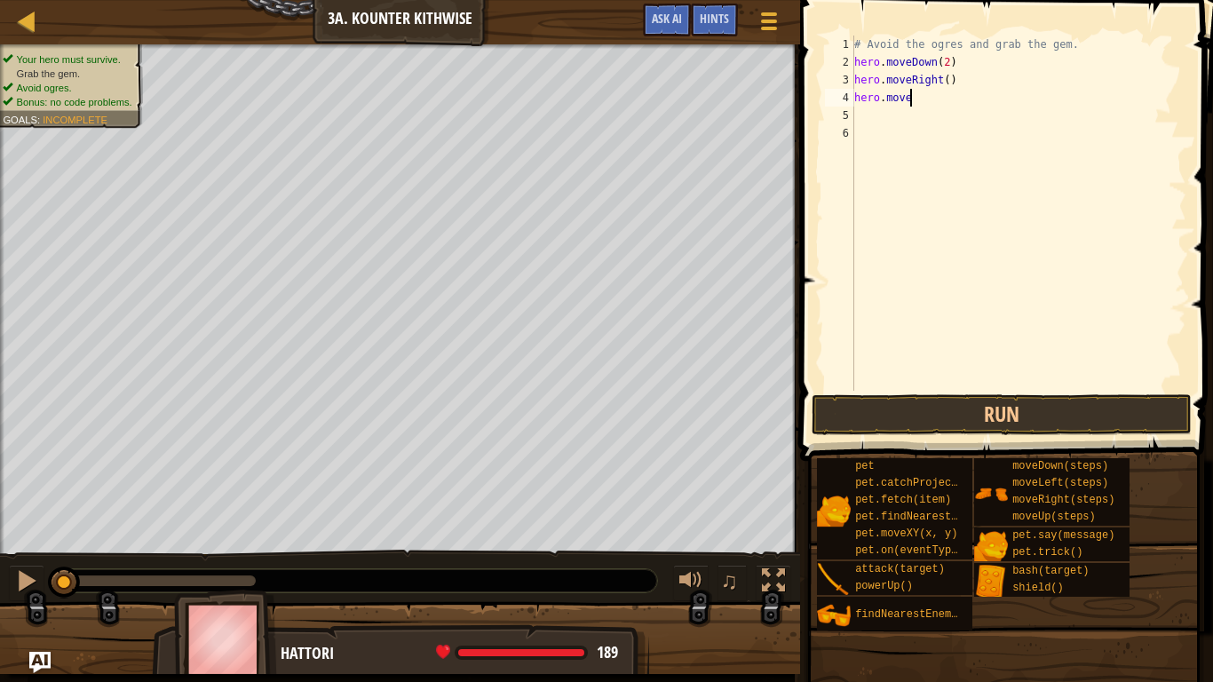
scroll to position [8, 7]
type textarea "hero.moveU"
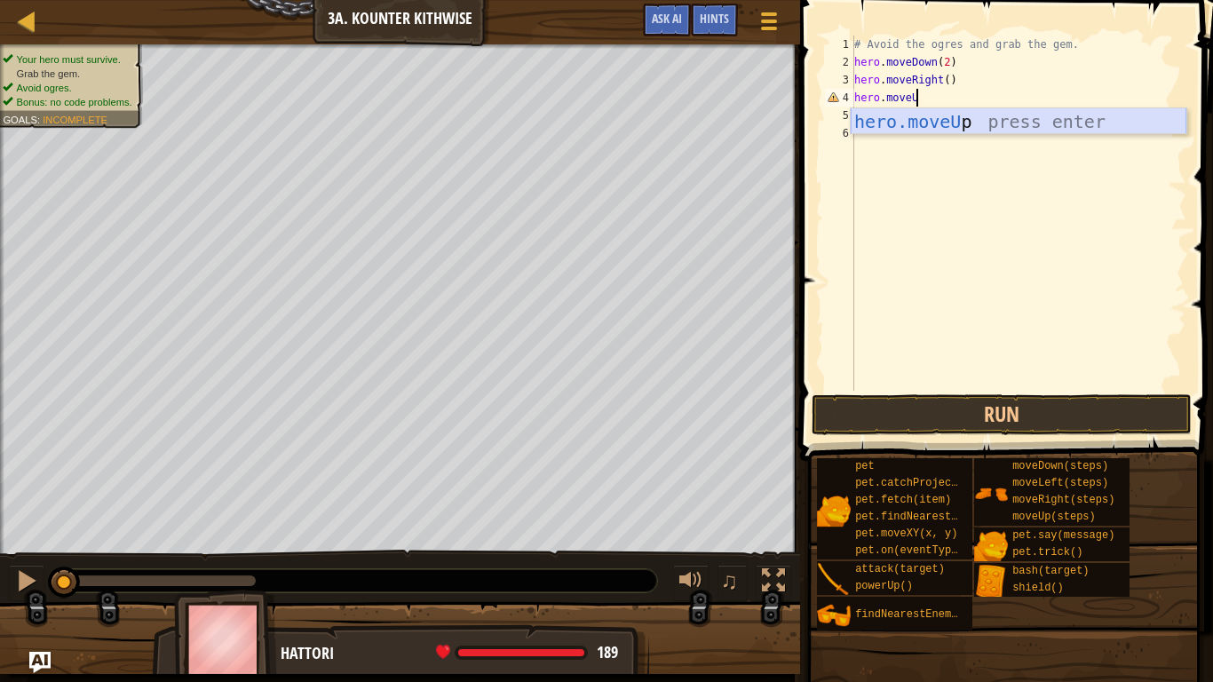
click at [931, 115] on div "hero.moveU p press enter" at bounding box center [1019, 148] width 336 height 80
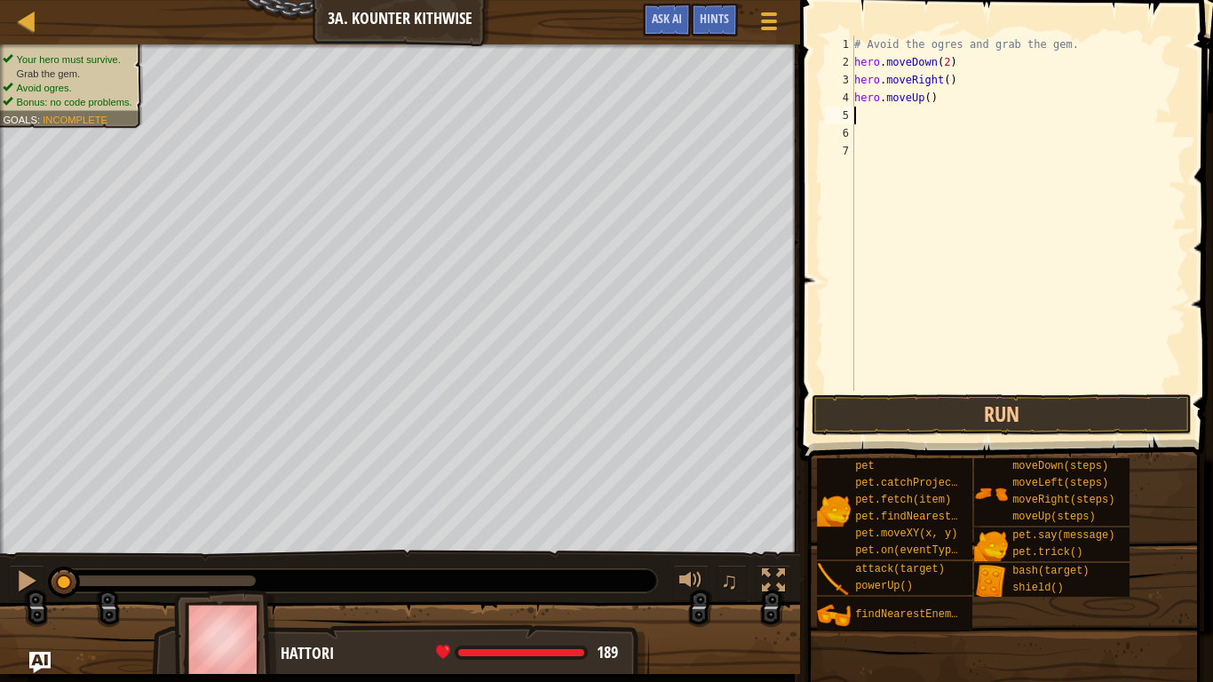
scroll to position [8, 0]
click at [927, 99] on div "# Avoid the ogres and grab the gem. hero . moveDown ( 2 ) hero . moveRight ( ) …" at bounding box center [1019, 231] width 336 height 391
type textarea "hero.moveUp()"
click at [942, 139] on div "# Avoid the ogres and grab the gem. hero . moveDown ( 2 ) hero . moveRight ( ) …" at bounding box center [1019, 231] width 336 height 391
click at [921, 116] on div "# Avoid the ogres and grab the gem. hero . moveDown ( 2 ) hero . moveRight ( ) …" at bounding box center [1019, 231] width 336 height 391
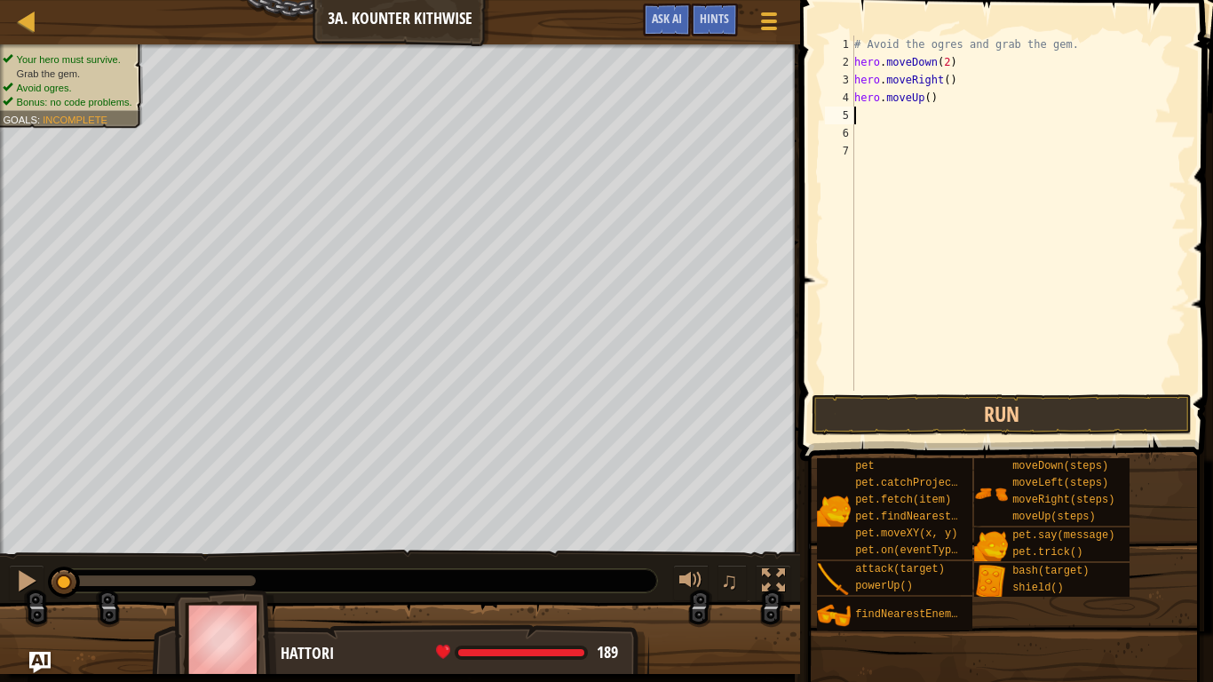
type textarea "h"
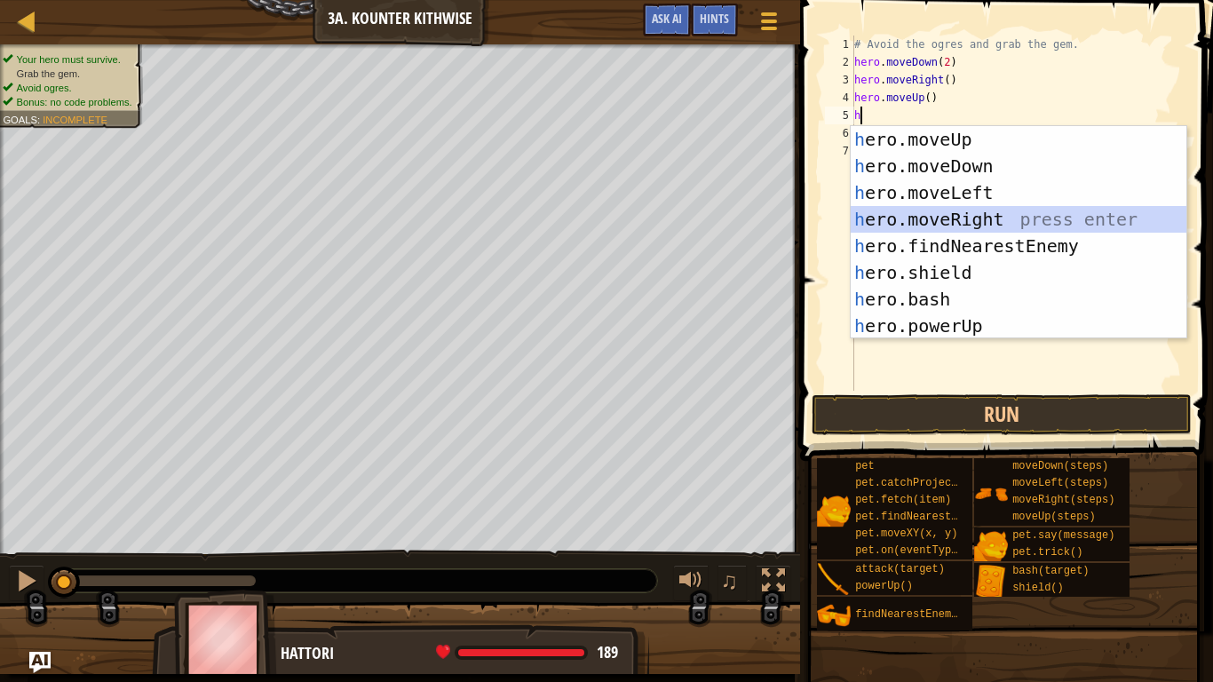
click at [1020, 212] on div "h ero.moveUp press enter h ero.moveDown press enter h ero.moveLeft press enter …" at bounding box center [1019, 259] width 336 height 266
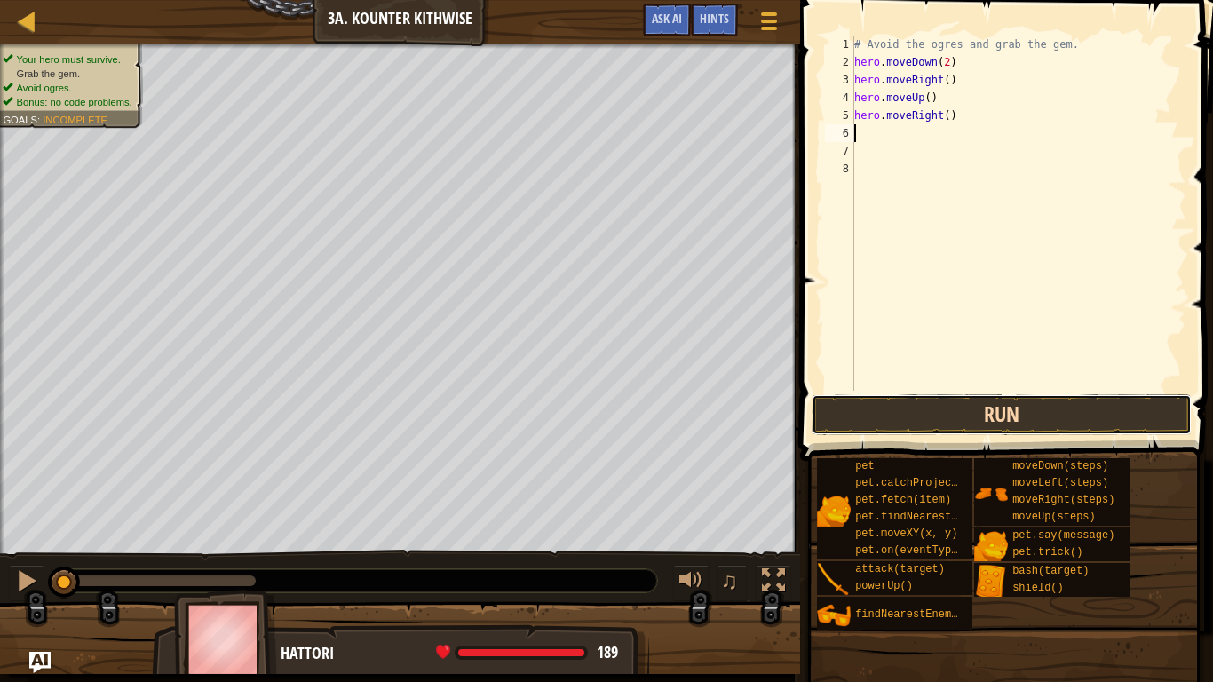
click at [1048, 420] on button "Run" at bounding box center [1002, 414] width 380 height 41
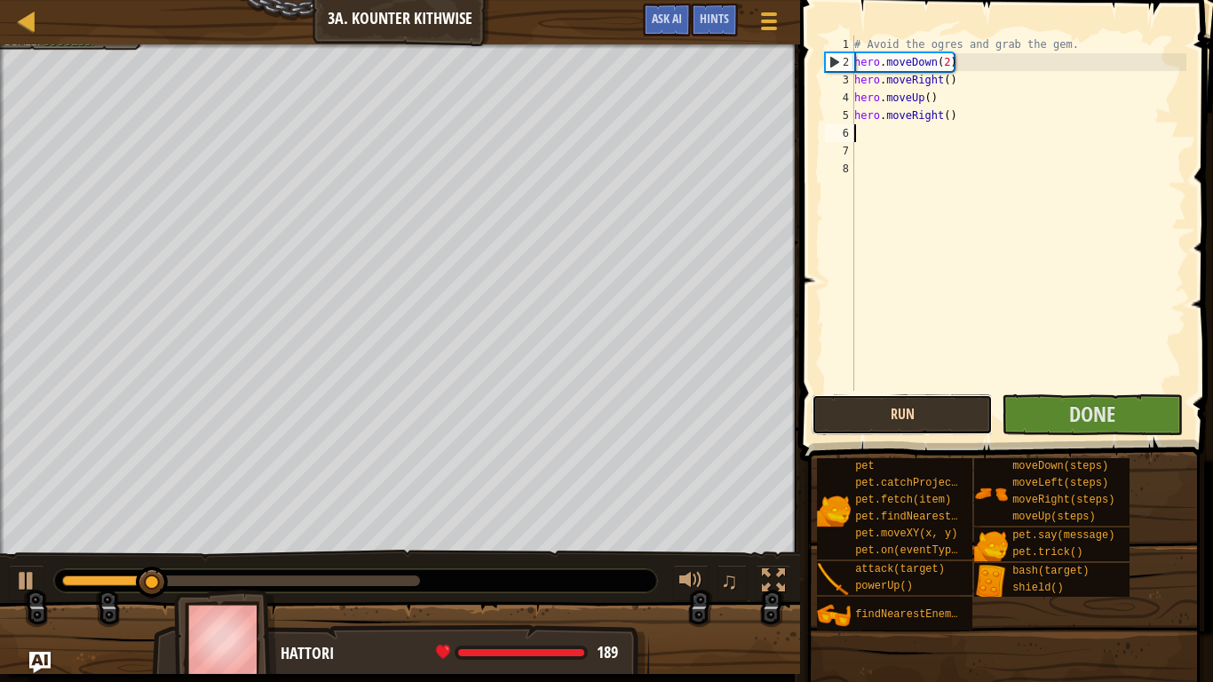
click at [966, 411] on button "Run" at bounding box center [902, 414] width 181 height 41
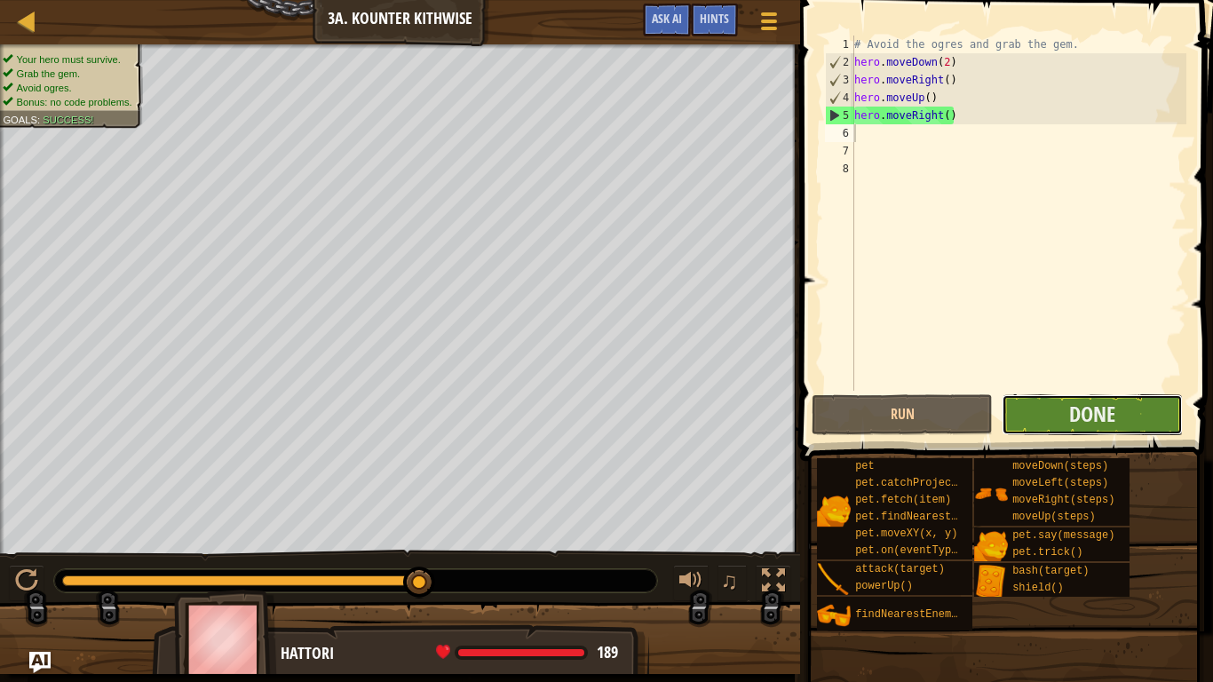
click at [1050, 401] on button "Done" at bounding box center [1092, 414] width 181 height 41
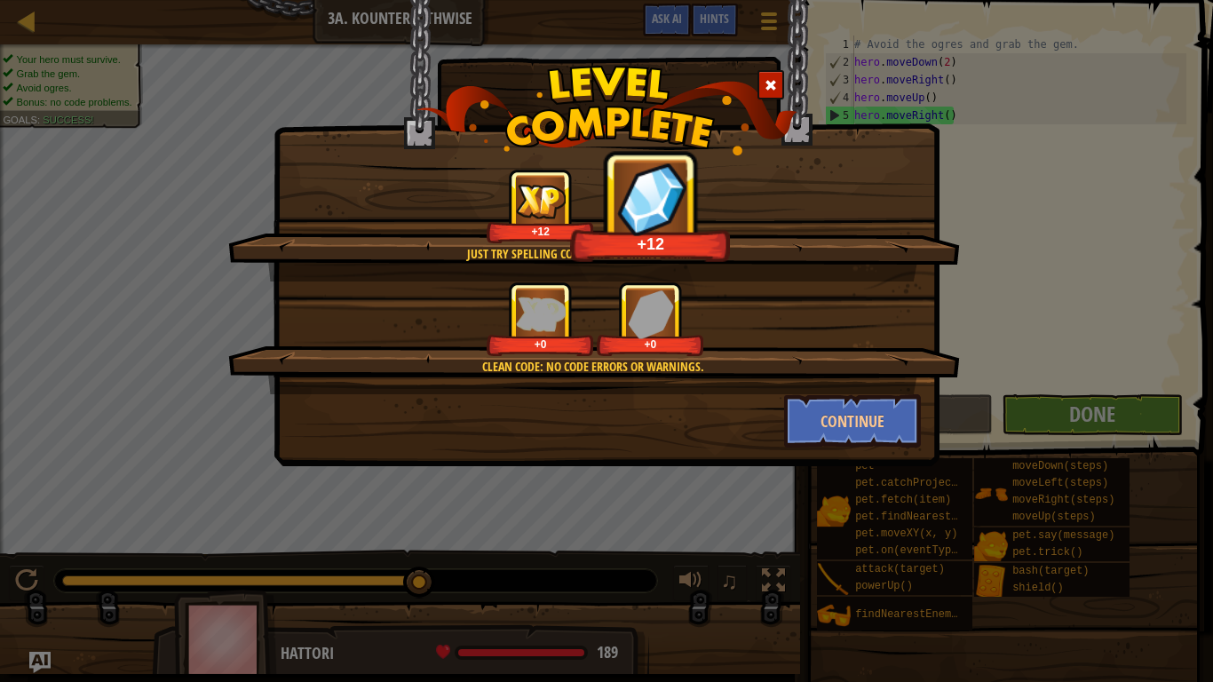
click at [783, 83] on div at bounding box center [771, 84] width 27 height 29
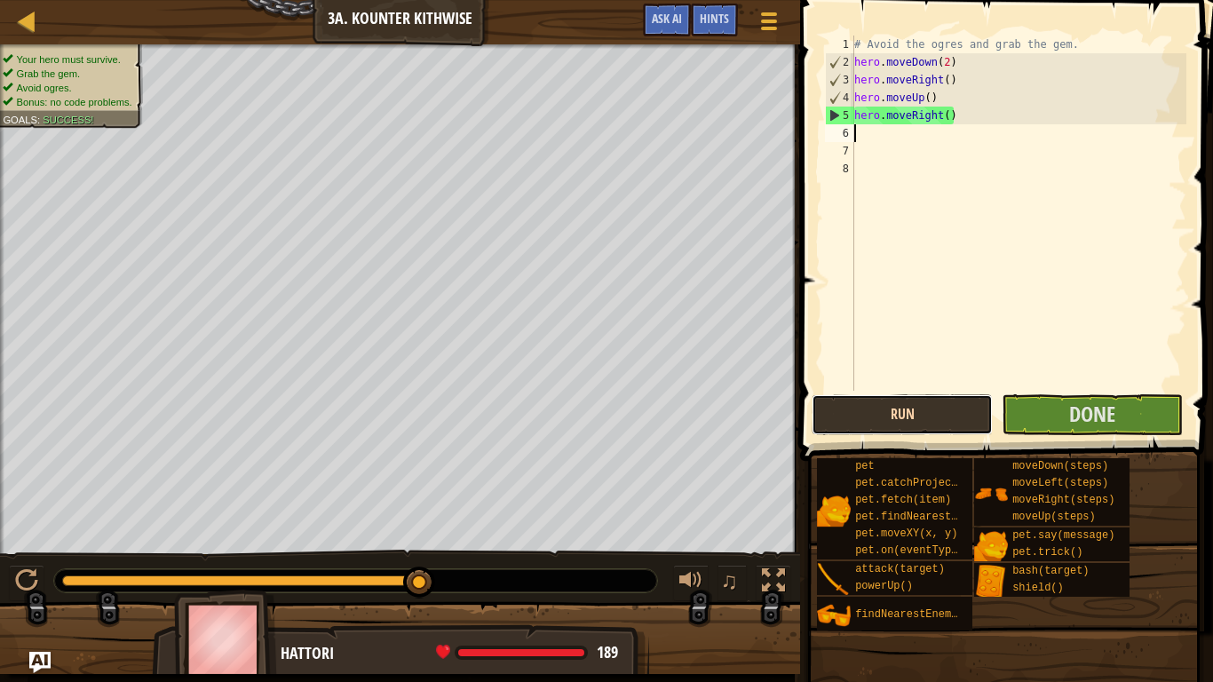
click at [959, 414] on button "Run" at bounding box center [902, 414] width 181 height 41
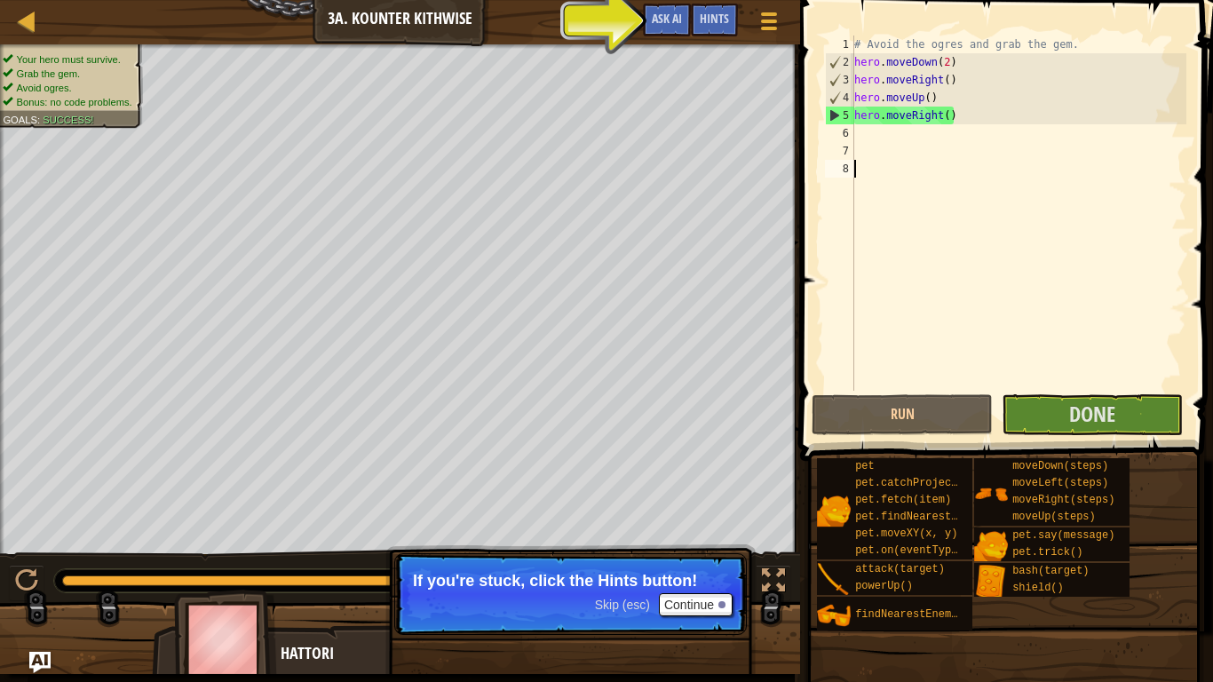
click at [1088, 379] on div "# Avoid the ogres and grab the gem. hero . moveDown ( 2 ) hero . moveRight ( ) …" at bounding box center [1019, 231] width 336 height 391
click at [1092, 408] on span "Done" at bounding box center [1092, 414] width 46 height 28
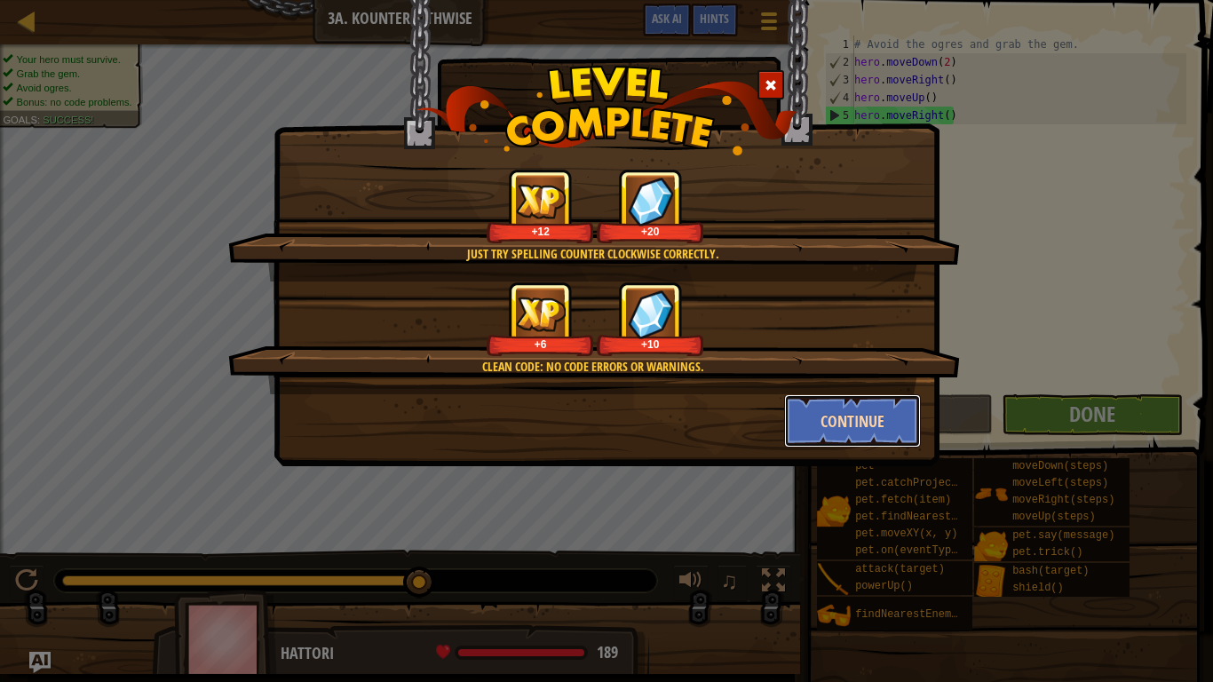
click at [866, 414] on button "Continue" at bounding box center [853, 420] width 138 height 53
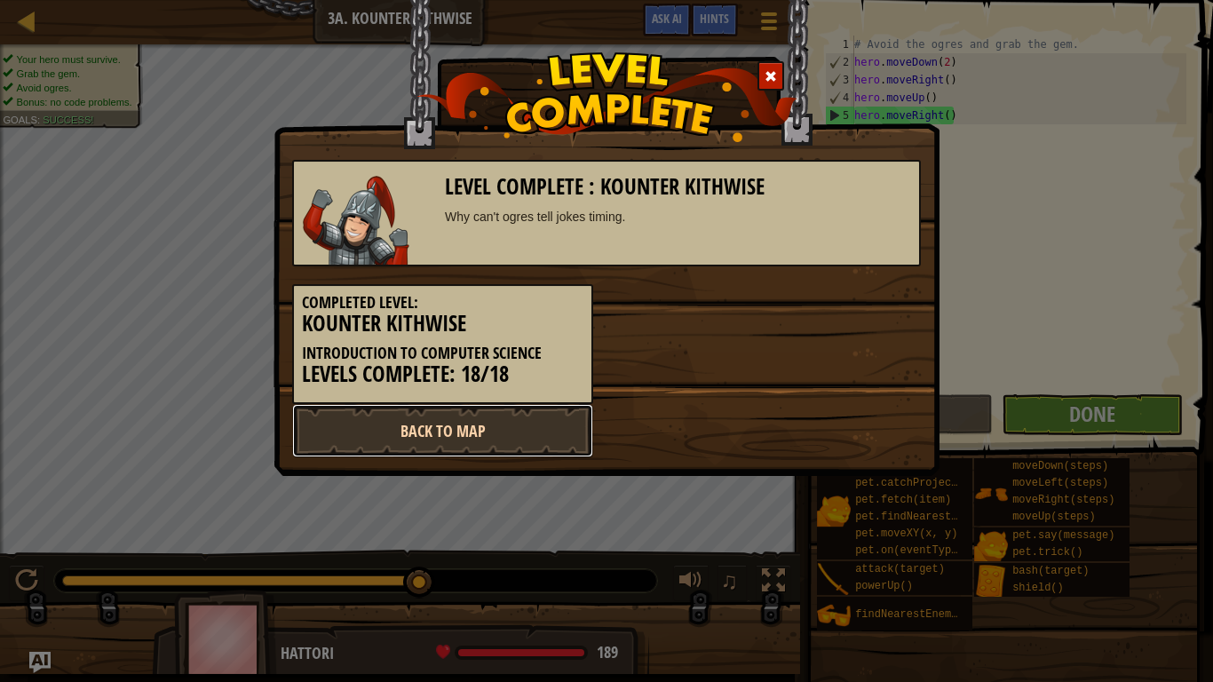
click at [440, 445] on link "Back to Map" at bounding box center [442, 430] width 301 height 53
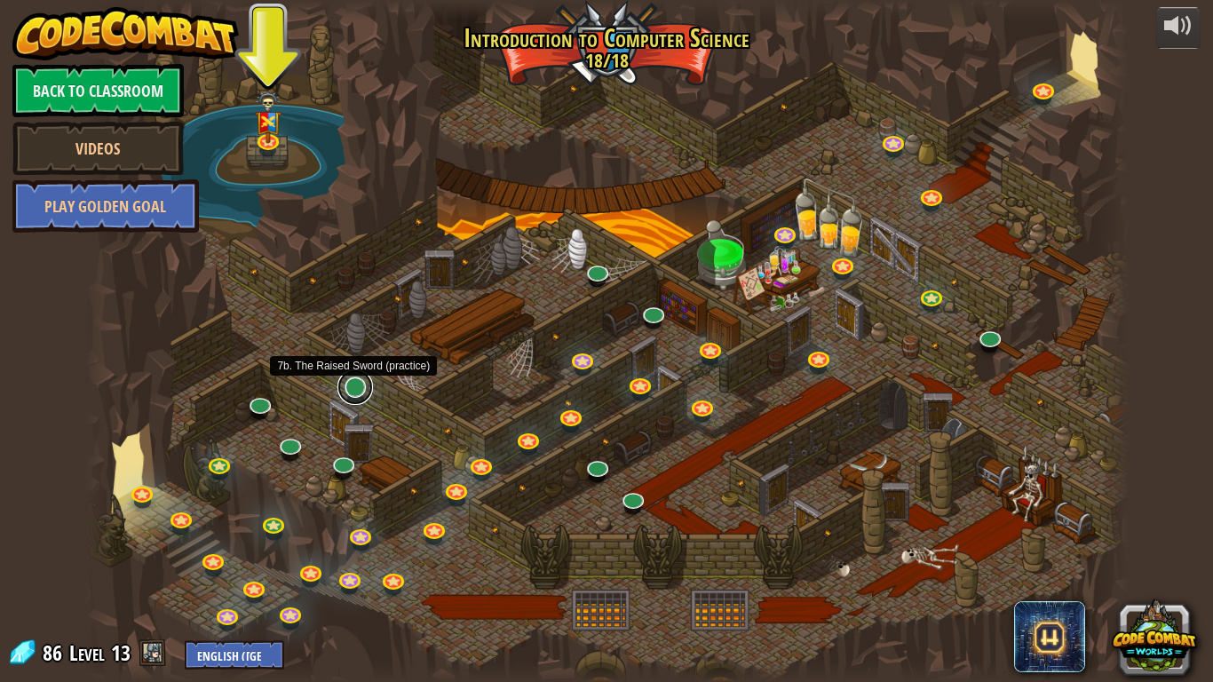
click at [354, 400] on link at bounding box center [356, 388] width 36 height 36
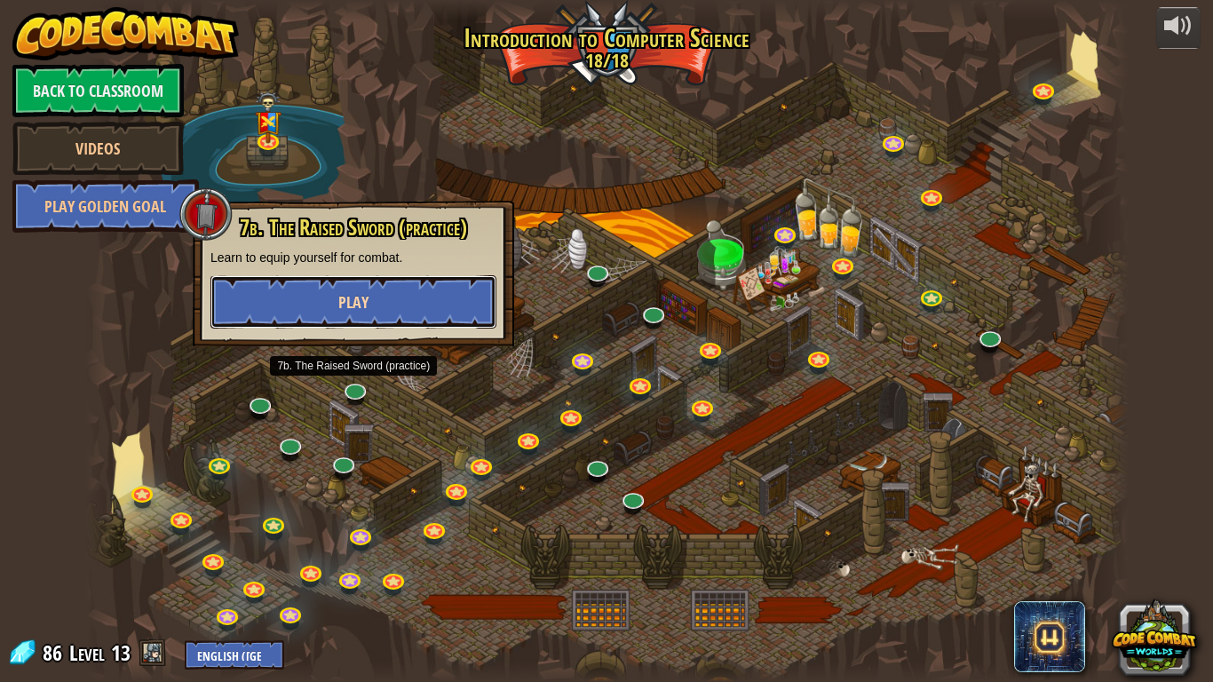
click at [295, 290] on button "Play" at bounding box center [354, 301] width 286 height 53
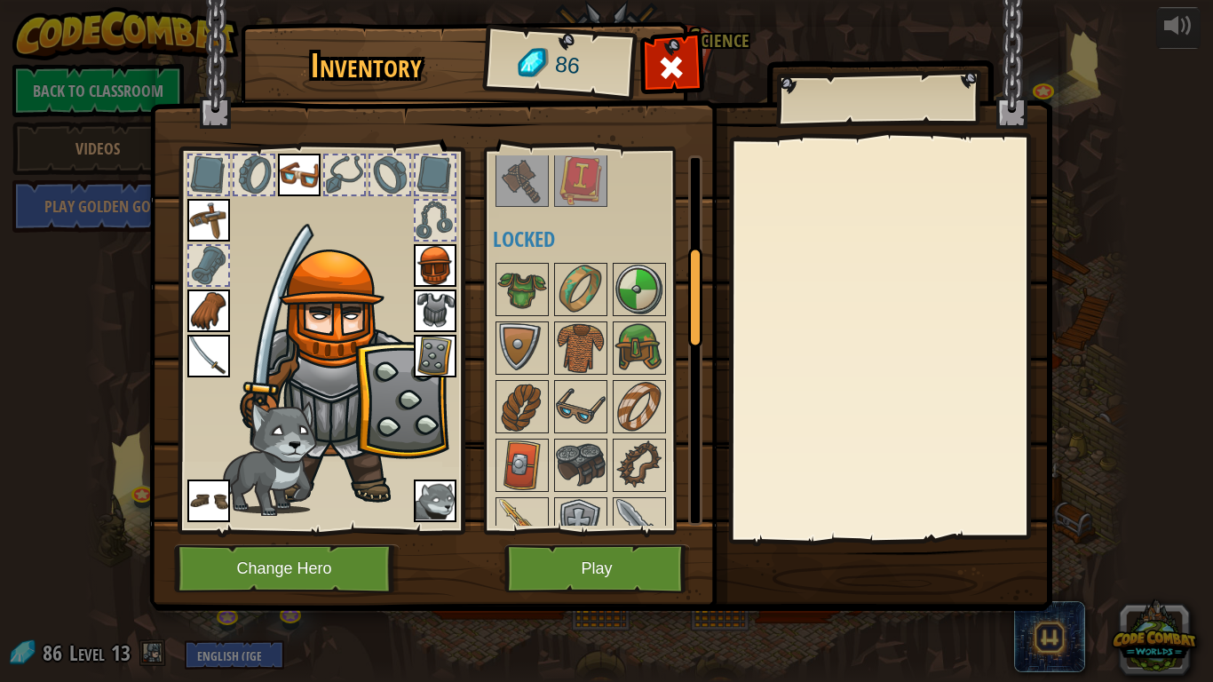
scroll to position [367, 0]
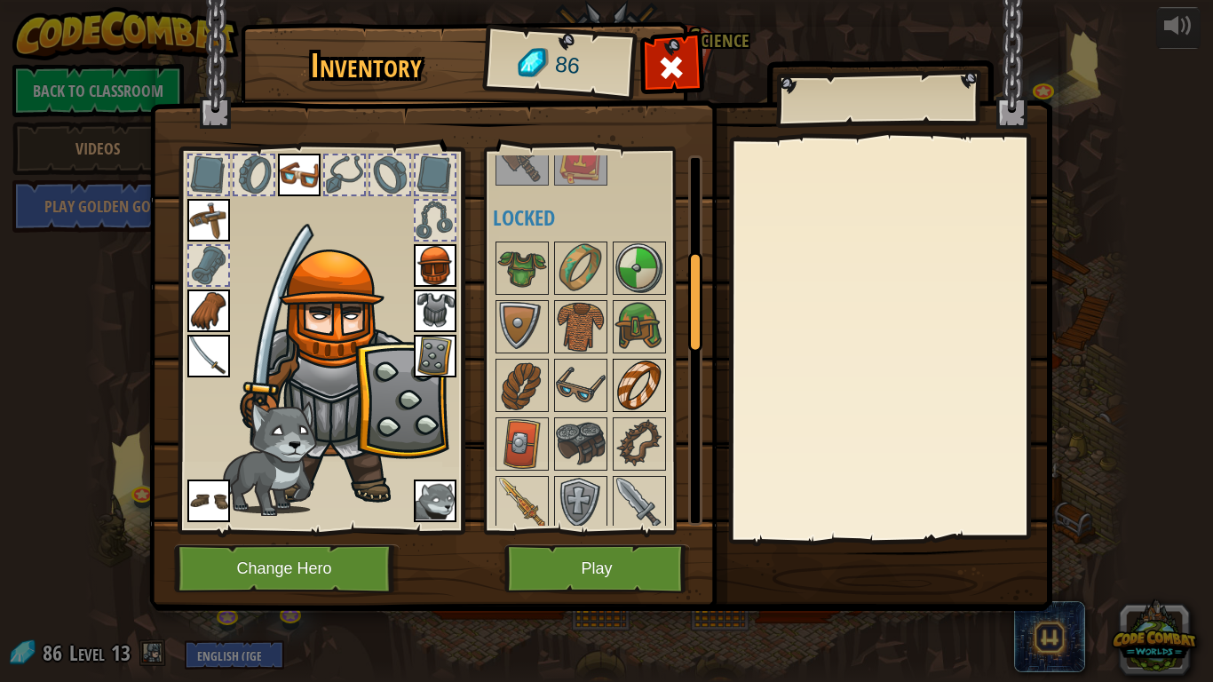
click at [621, 391] on img at bounding box center [640, 386] width 50 height 50
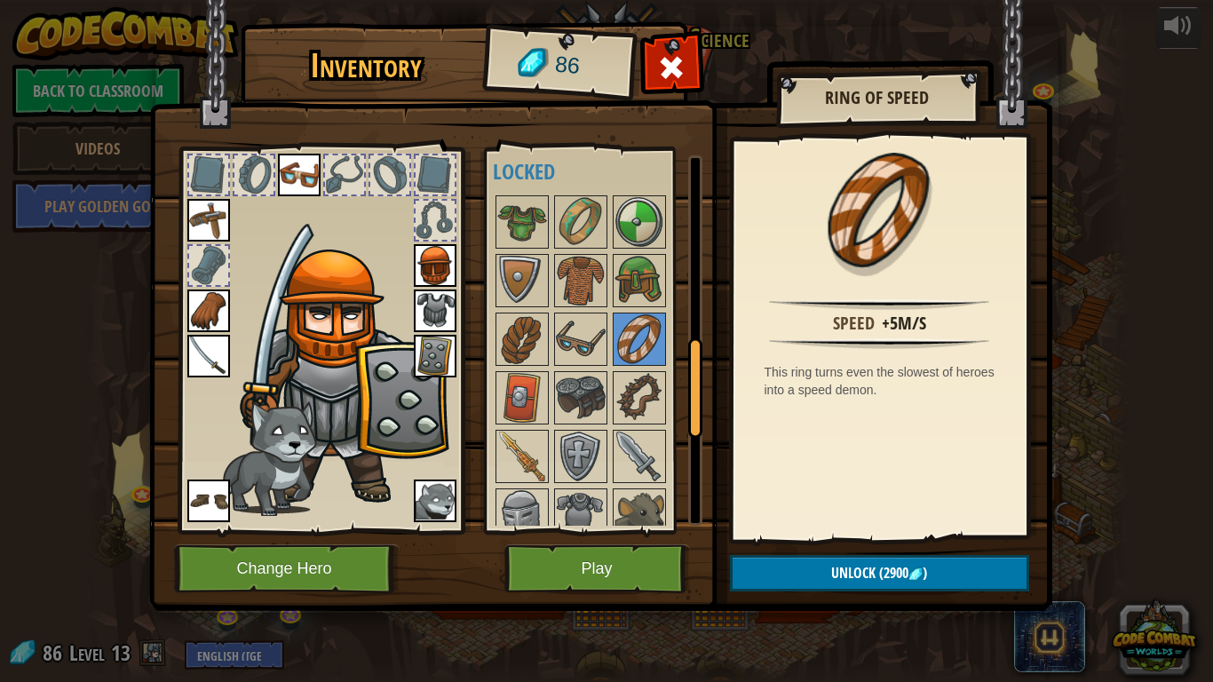
scroll to position [0, 0]
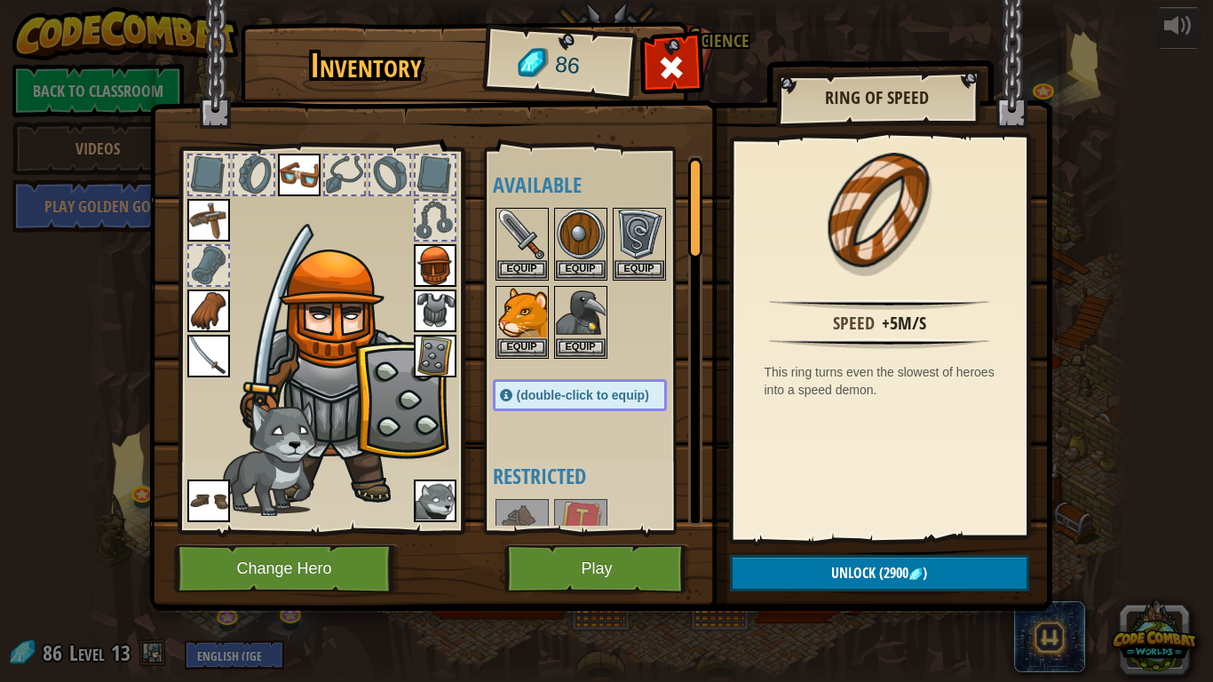
click at [422, 258] on img at bounding box center [435, 265] width 43 height 43
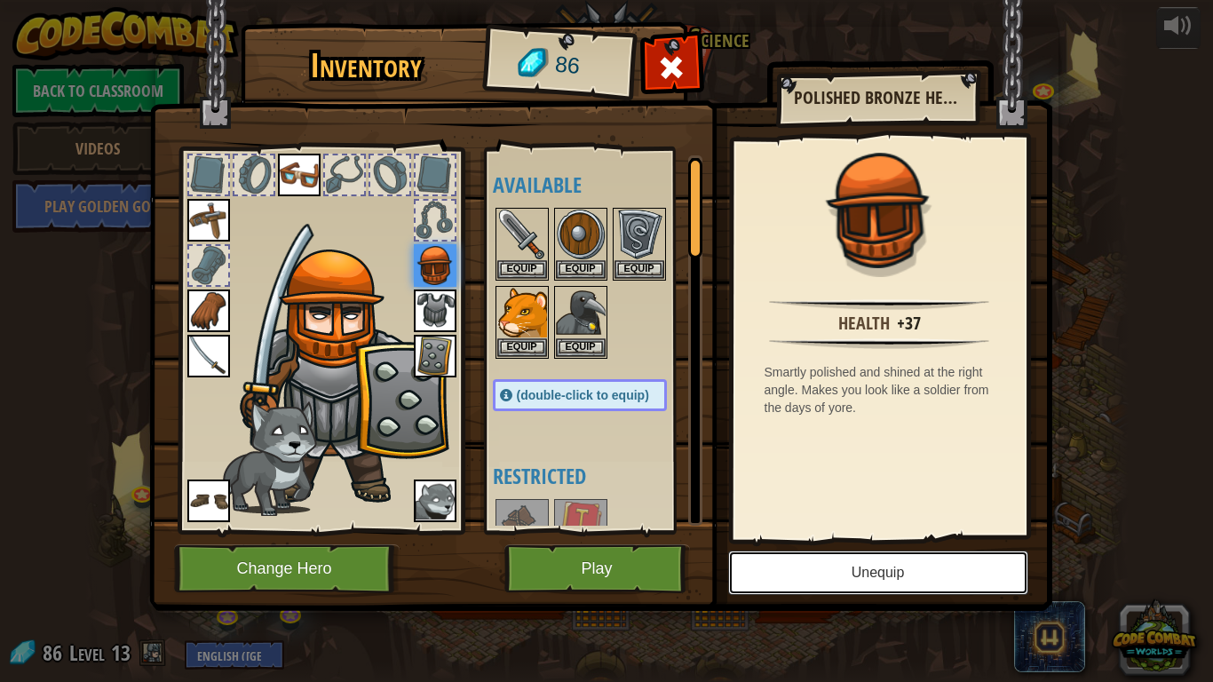
click at [856, 561] on button "Unequip" at bounding box center [878, 573] width 300 height 44
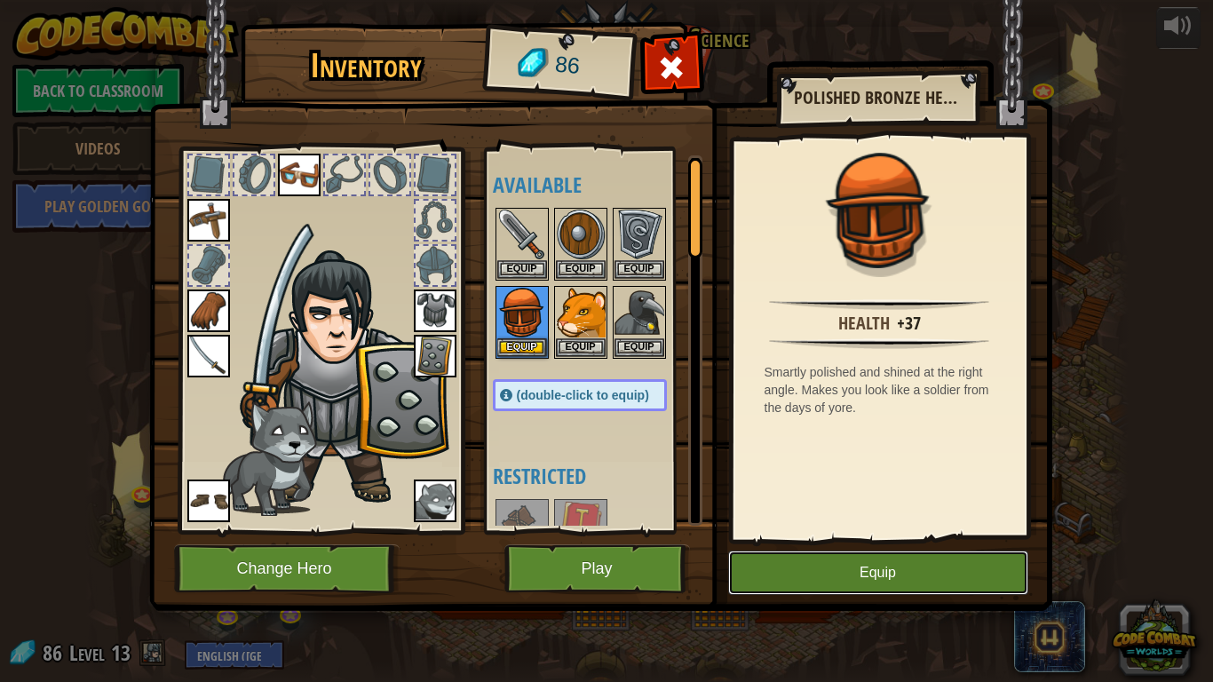
click at [910, 568] on button "Equip" at bounding box center [878, 573] width 300 height 44
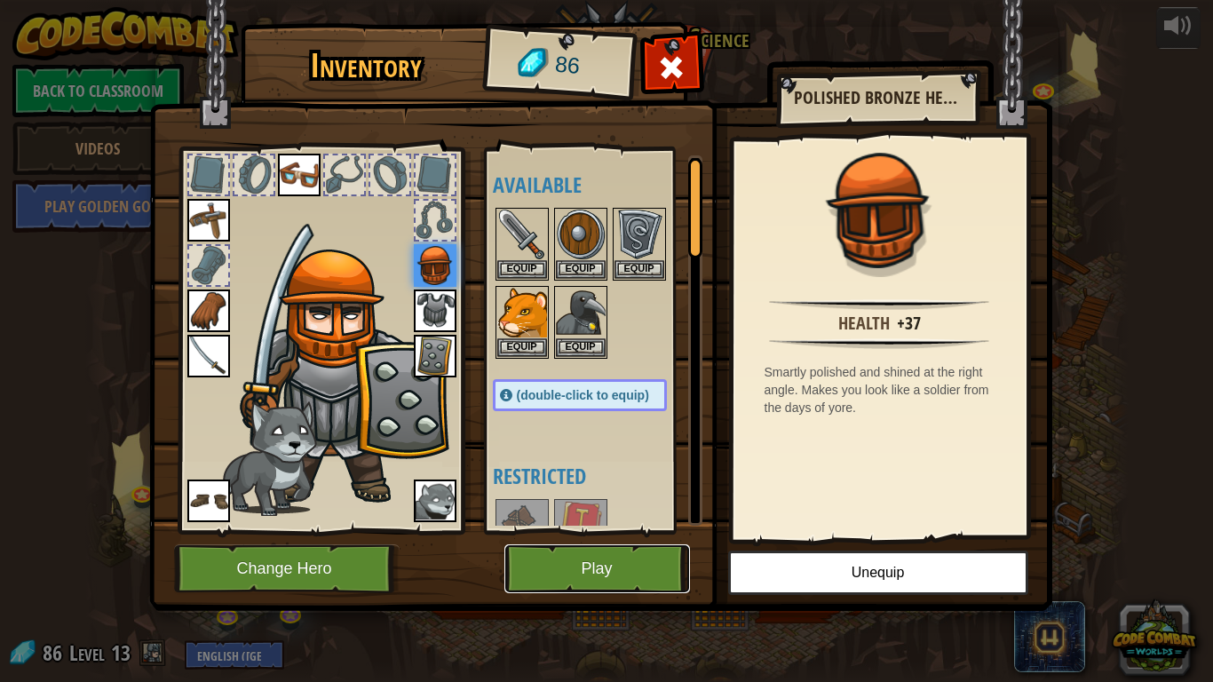
click at [577, 569] on button "Play" at bounding box center [598, 568] width 186 height 49
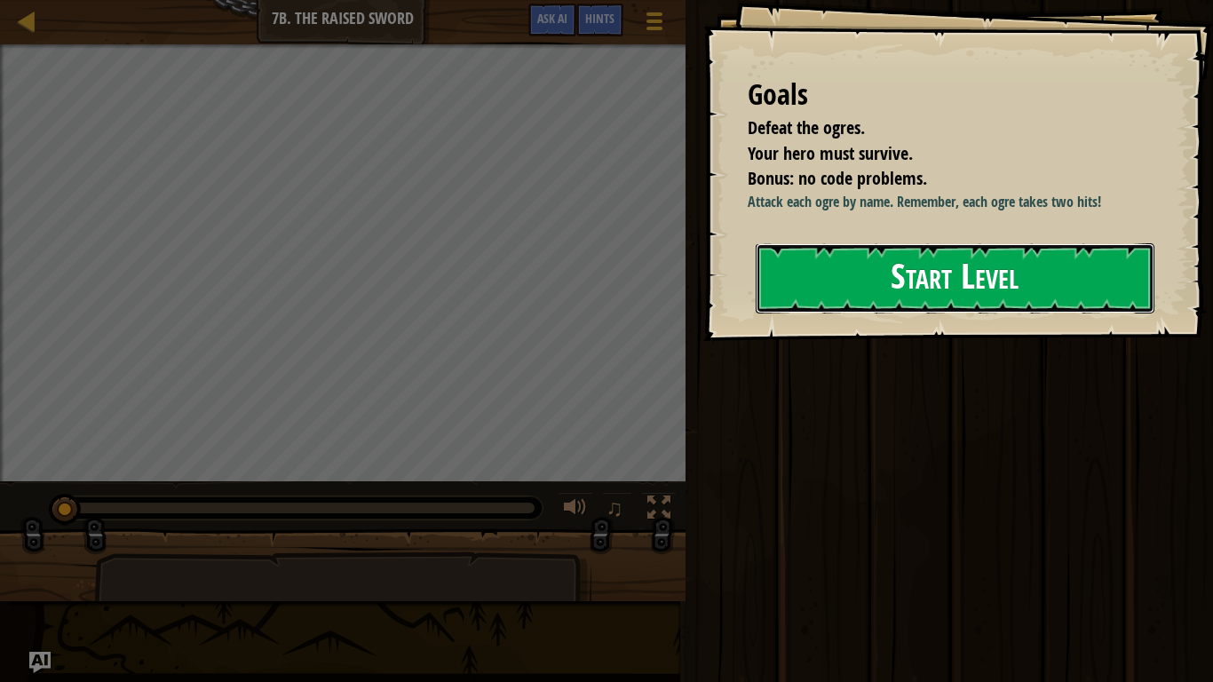
click at [942, 252] on button "Start Level" at bounding box center [955, 278] width 399 height 70
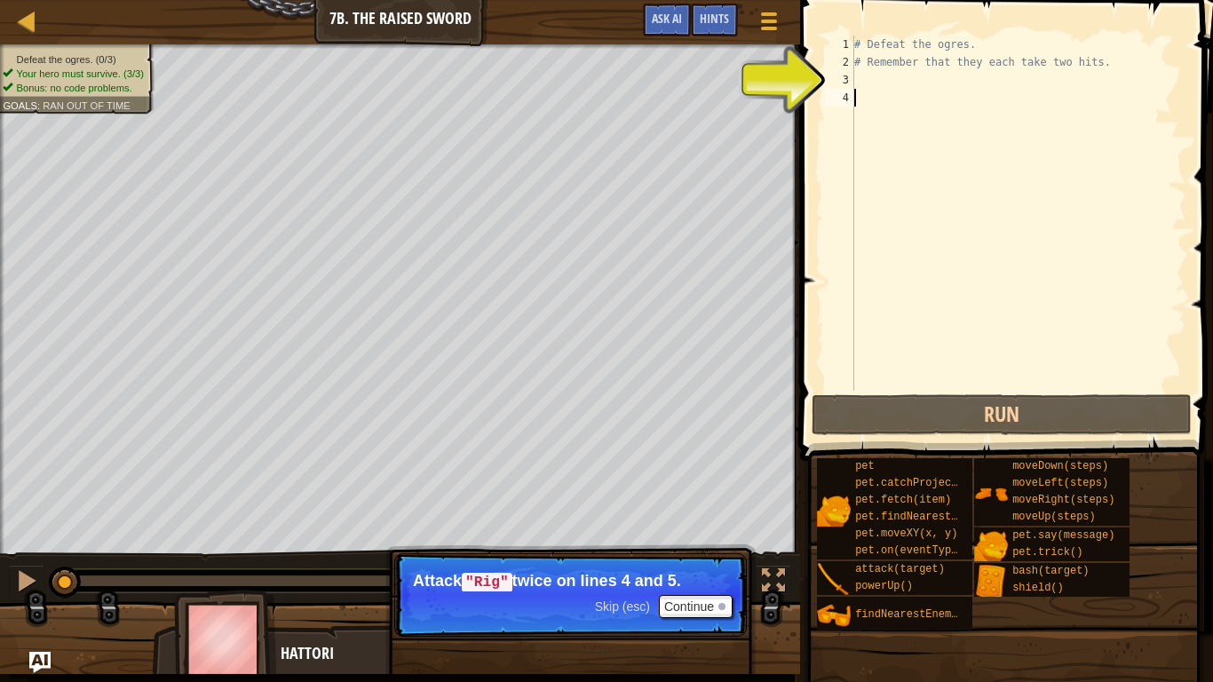
click at [986, 86] on div "# Defeat the ogres. # Remember that they each take two hits." at bounding box center [1019, 231] width 336 height 391
type textarea "h"
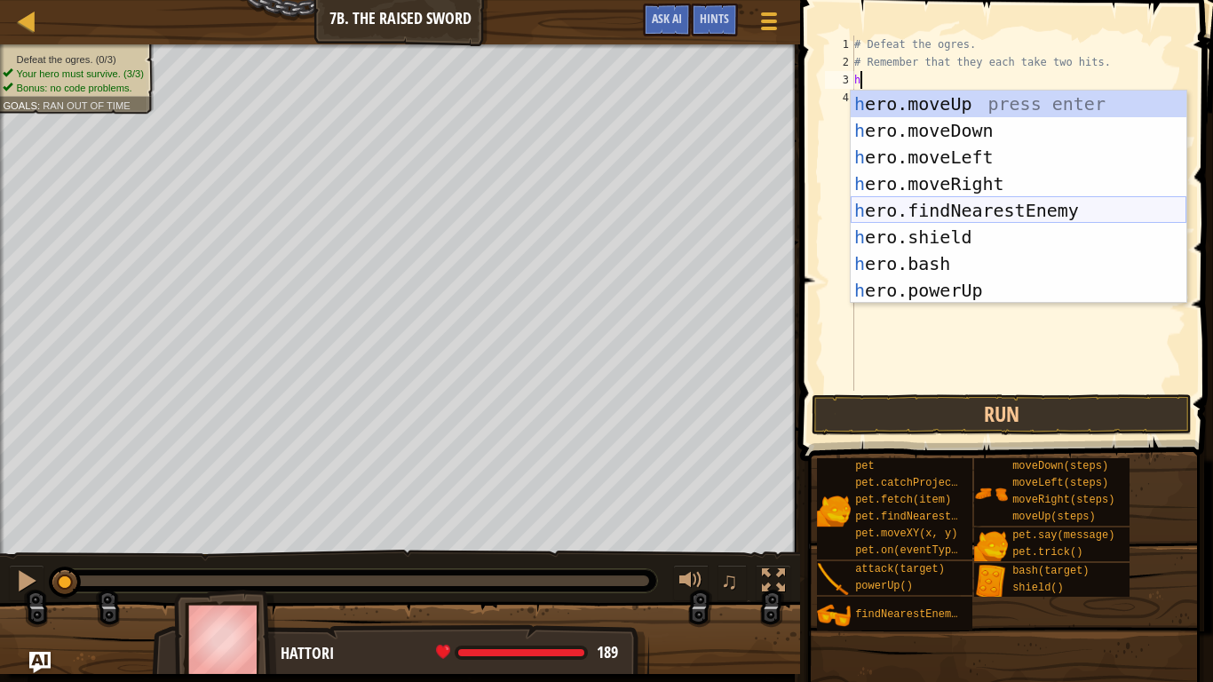
click at [1069, 208] on div "h ero.moveUp press enter h ero.moveDown press enter h ero.moveLeft press enter …" at bounding box center [1019, 224] width 336 height 266
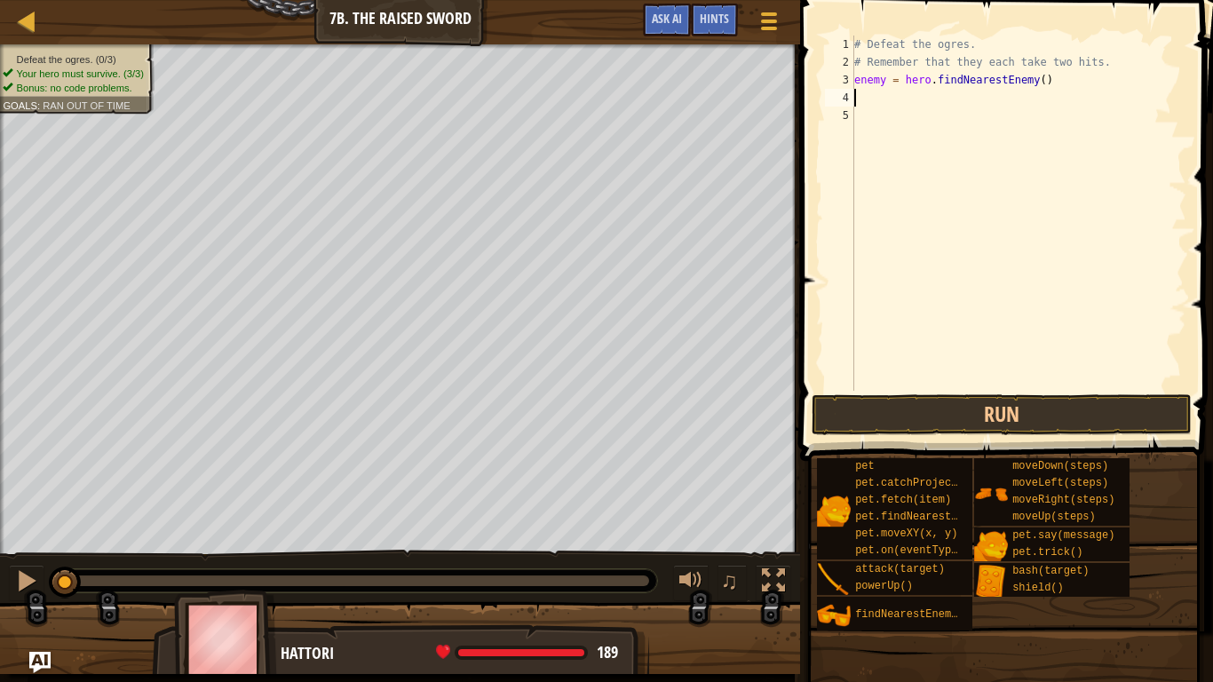
click at [971, 108] on div "# Defeat the ogres. # Remember that they each take two hits. enemy = hero . fin…" at bounding box center [1019, 231] width 336 height 391
click at [958, 99] on div "# Defeat the ogres. # Remember that they each take two hits. enemy = hero . fin…" at bounding box center [1019, 231] width 336 height 391
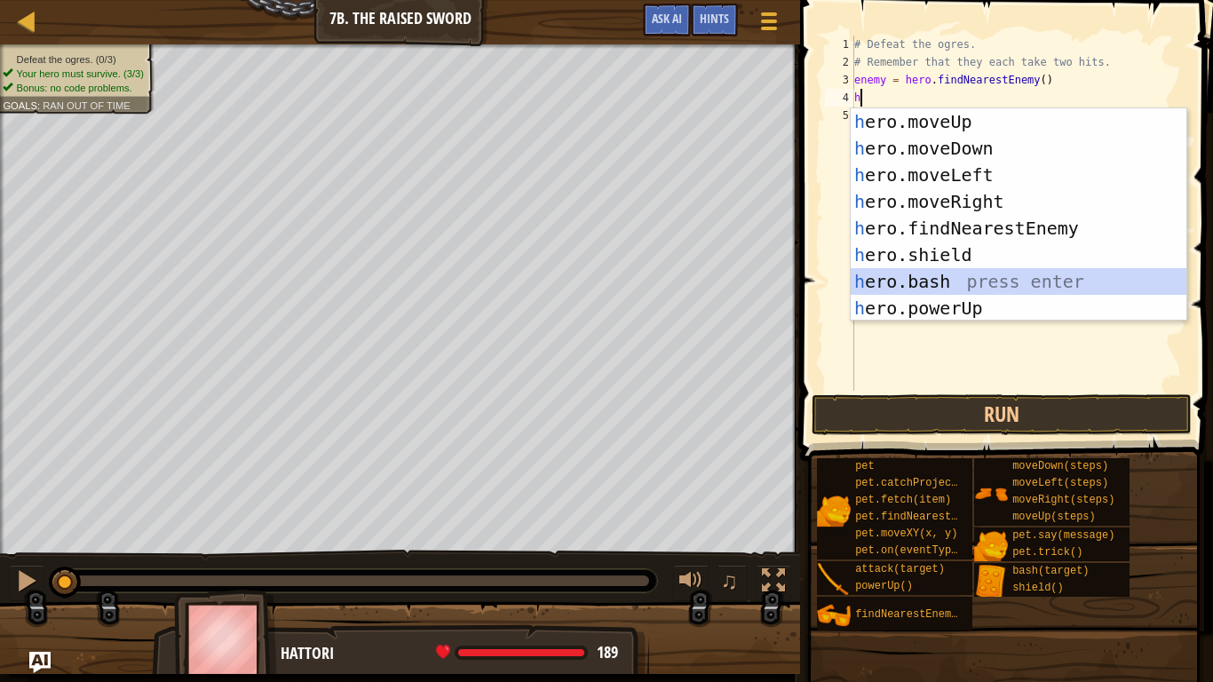
click at [975, 278] on div "h ero.moveUp press enter h ero.moveDown press enter h ero.moveLeft press enter …" at bounding box center [1019, 241] width 336 height 266
type textarea "hero.bash(enemy)"
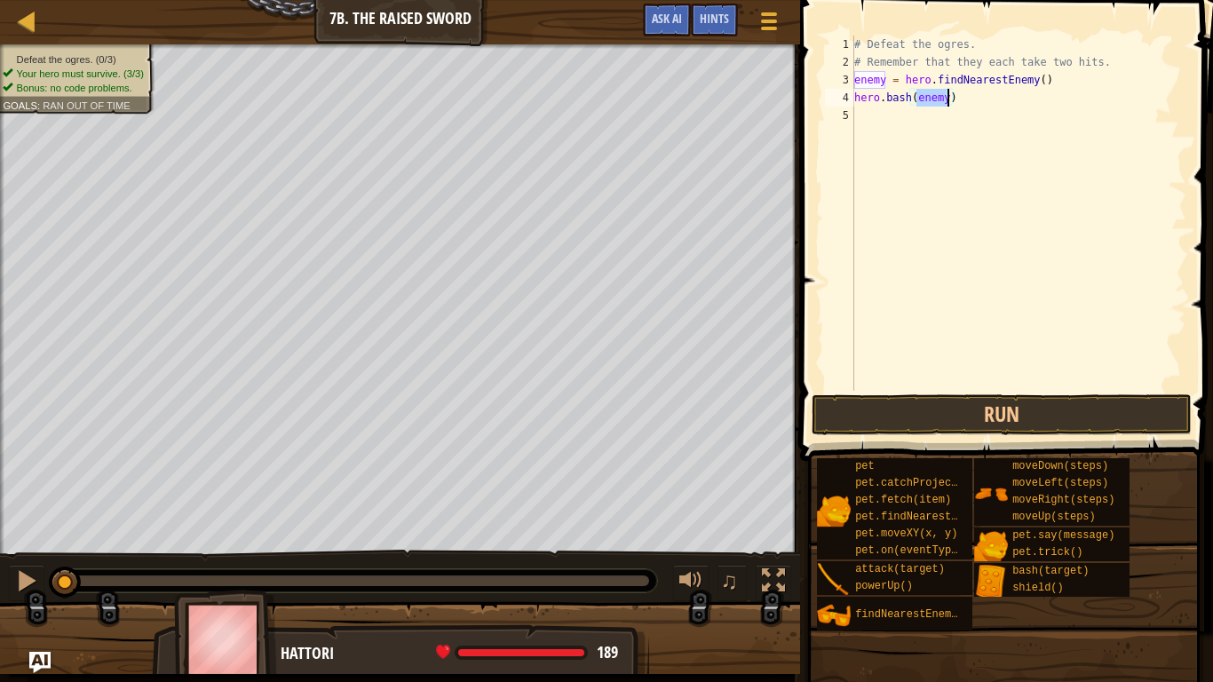
click at [958, 176] on div "# Defeat the ogres. # Remember that they each take two hits. enemy = hero . fin…" at bounding box center [1019, 231] width 336 height 391
type textarea "h"
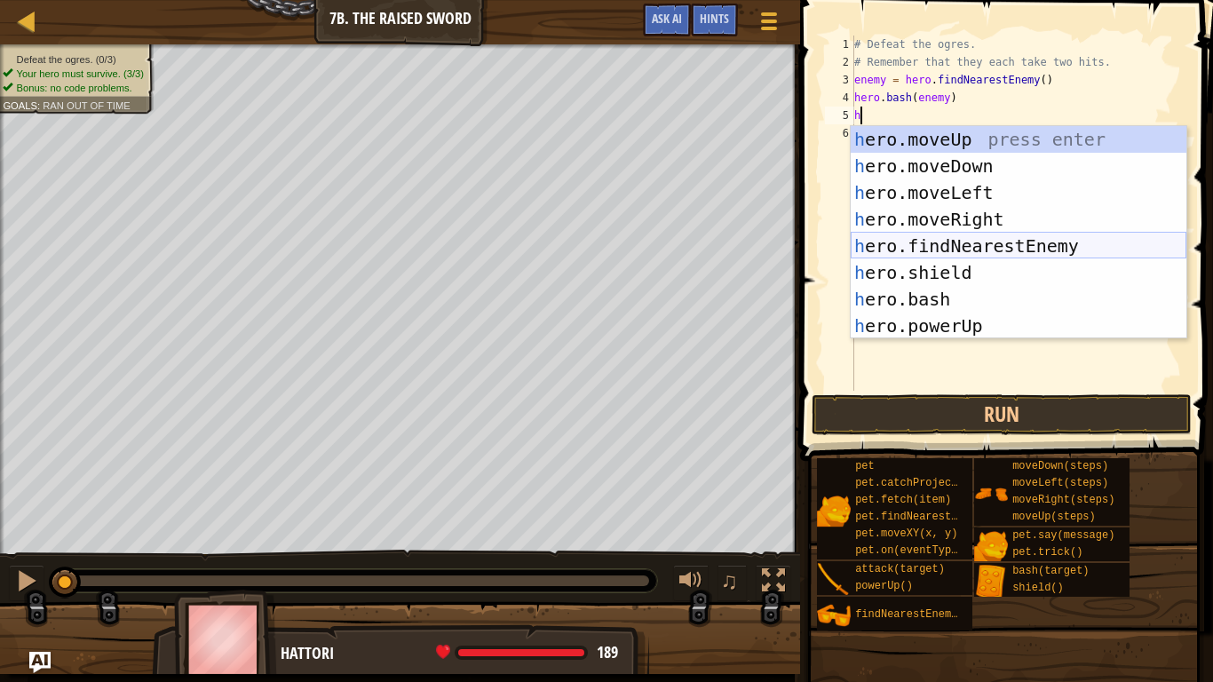
click at [975, 242] on div "h ero.moveUp press enter h ero.moveDown press enter h ero.moveLeft press enter …" at bounding box center [1019, 259] width 336 height 266
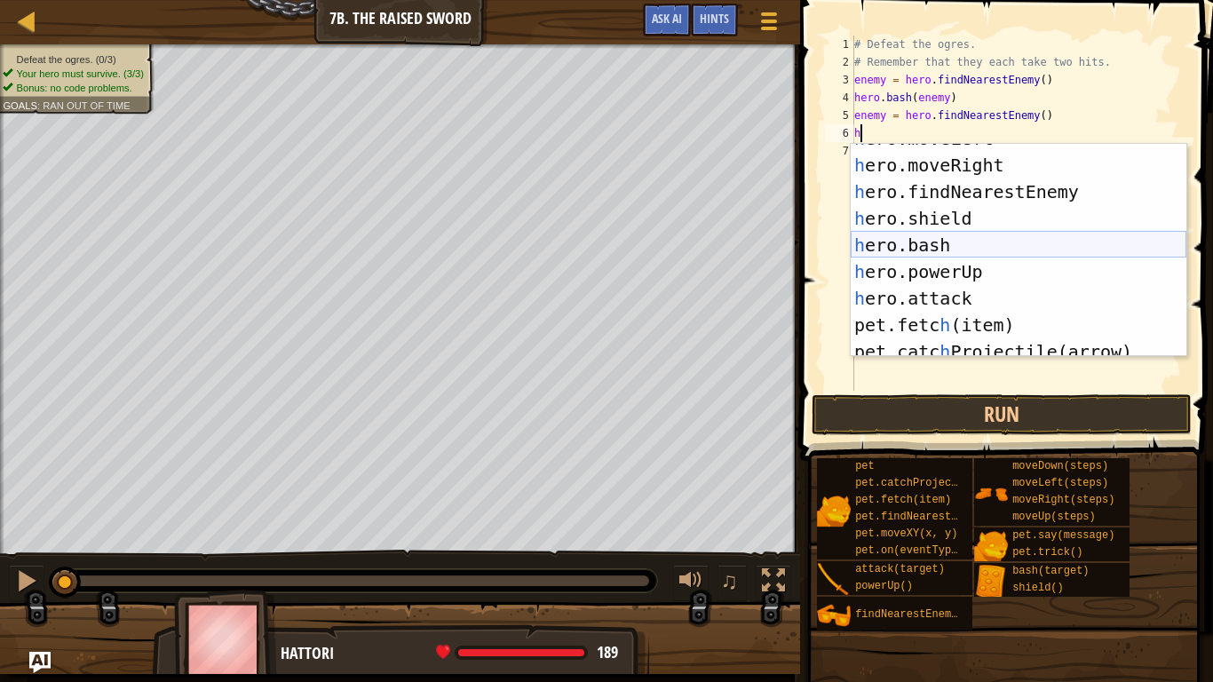
scroll to position [74, 0]
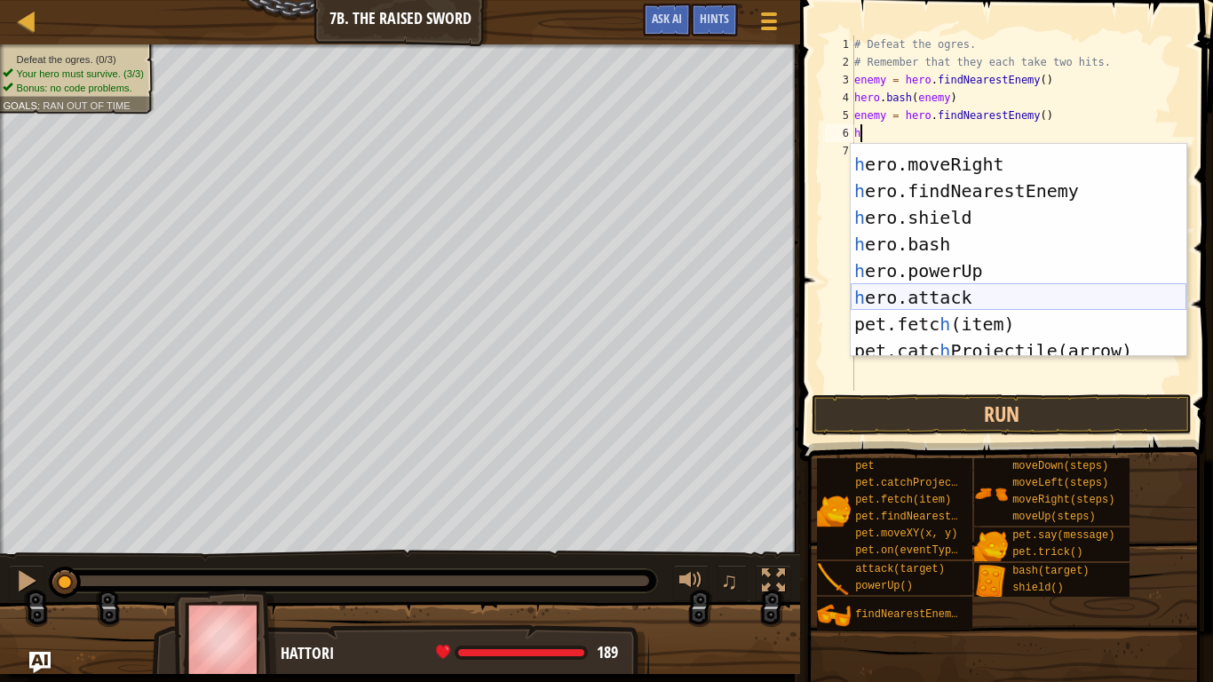
click at [995, 287] on div "h ero.moveLeft press enter h ero.moveRight press enter h ero.findNearestEnemy p…" at bounding box center [1019, 257] width 336 height 266
type textarea "hero.attack(enemy)"
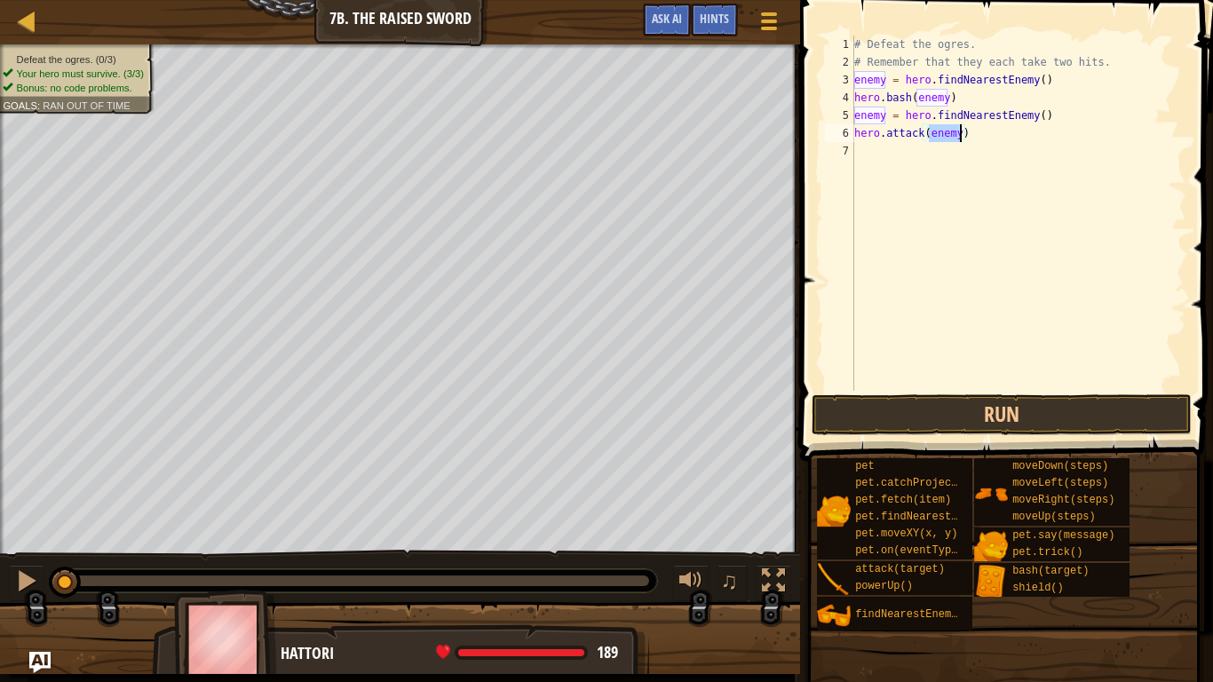
click at [879, 155] on div "# Defeat the ogres. # Remember that they each take two hits. enemy = hero . fin…" at bounding box center [1019, 231] width 336 height 391
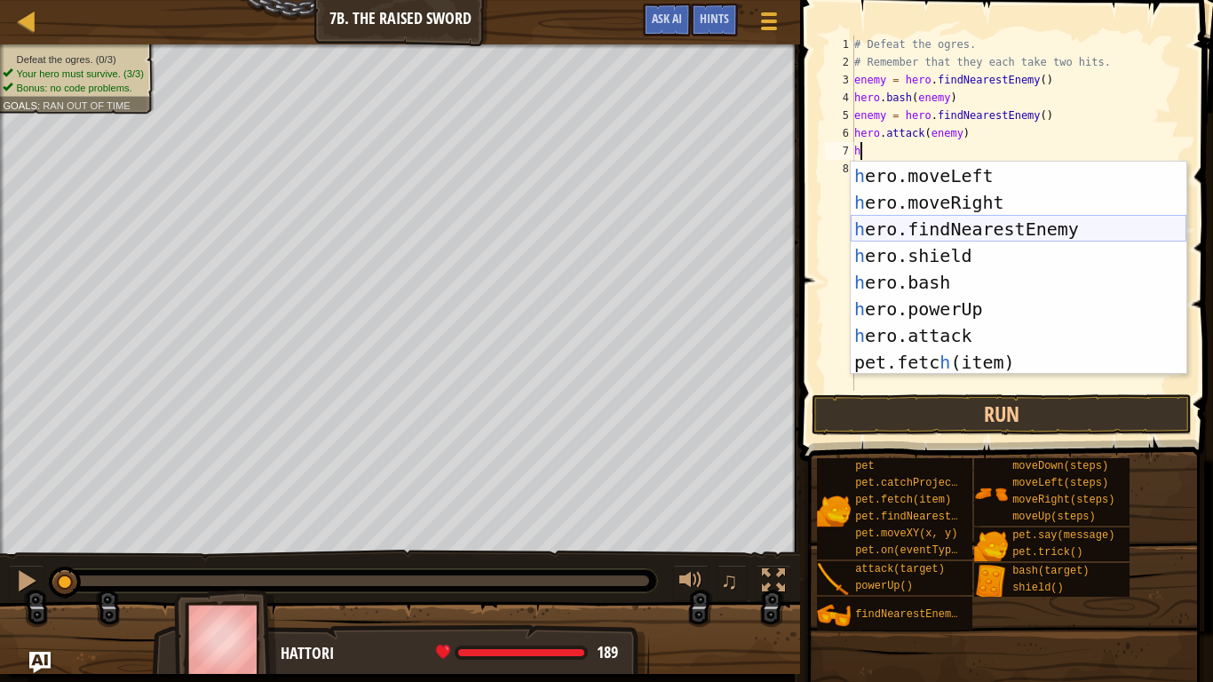
scroll to position [107, 0]
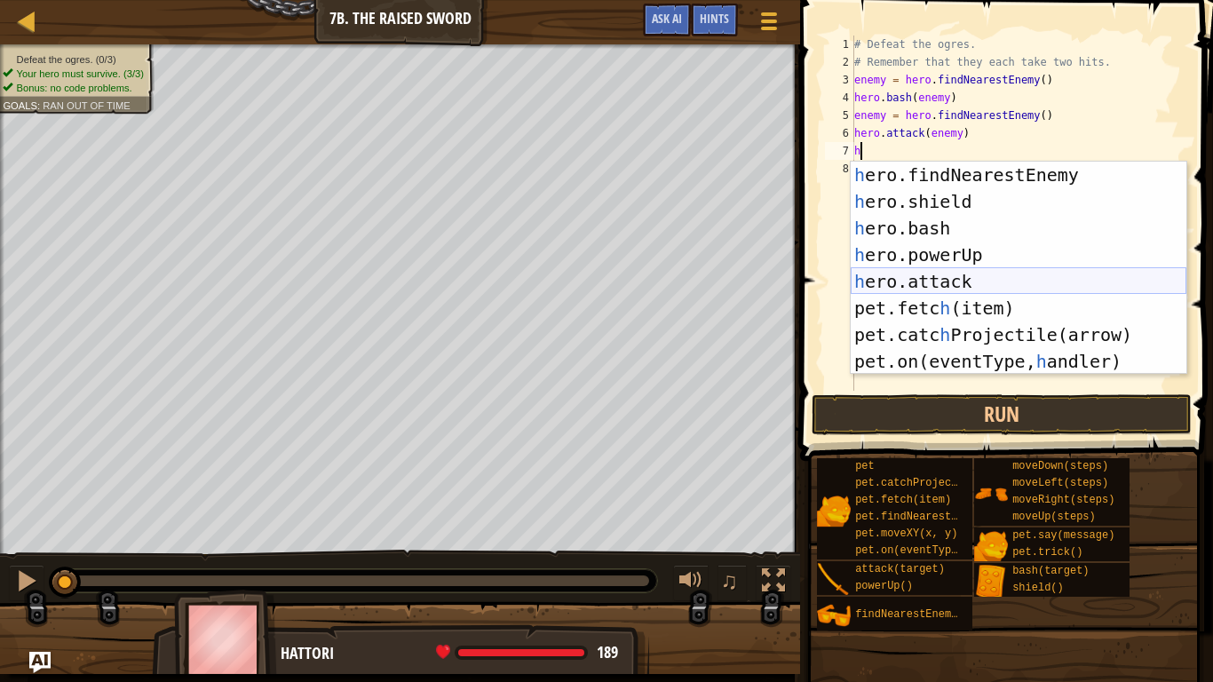
click at [981, 274] on div "h ero.findNearestEnemy press enter h ero.shield press enter h ero.bash press en…" at bounding box center [1019, 295] width 336 height 266
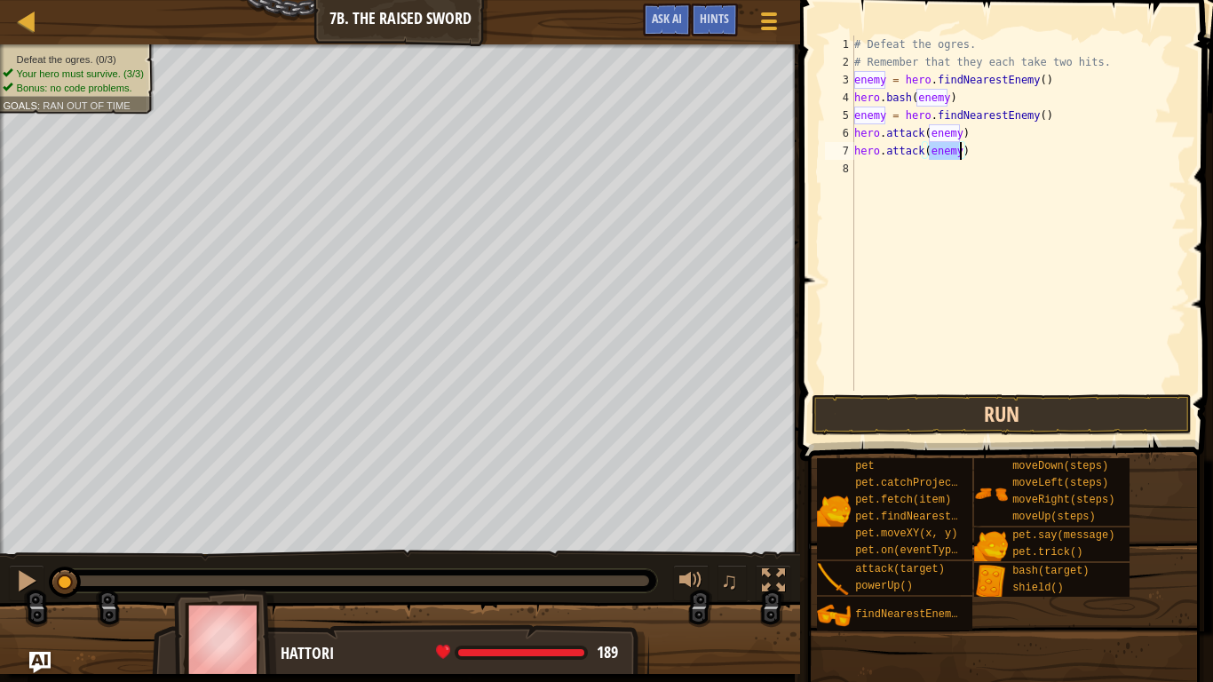
type textarea "hero.attack(enemy)"
click at [1035, 413] on button "Run" at bounding box center [1002, 414] width 380 height 41
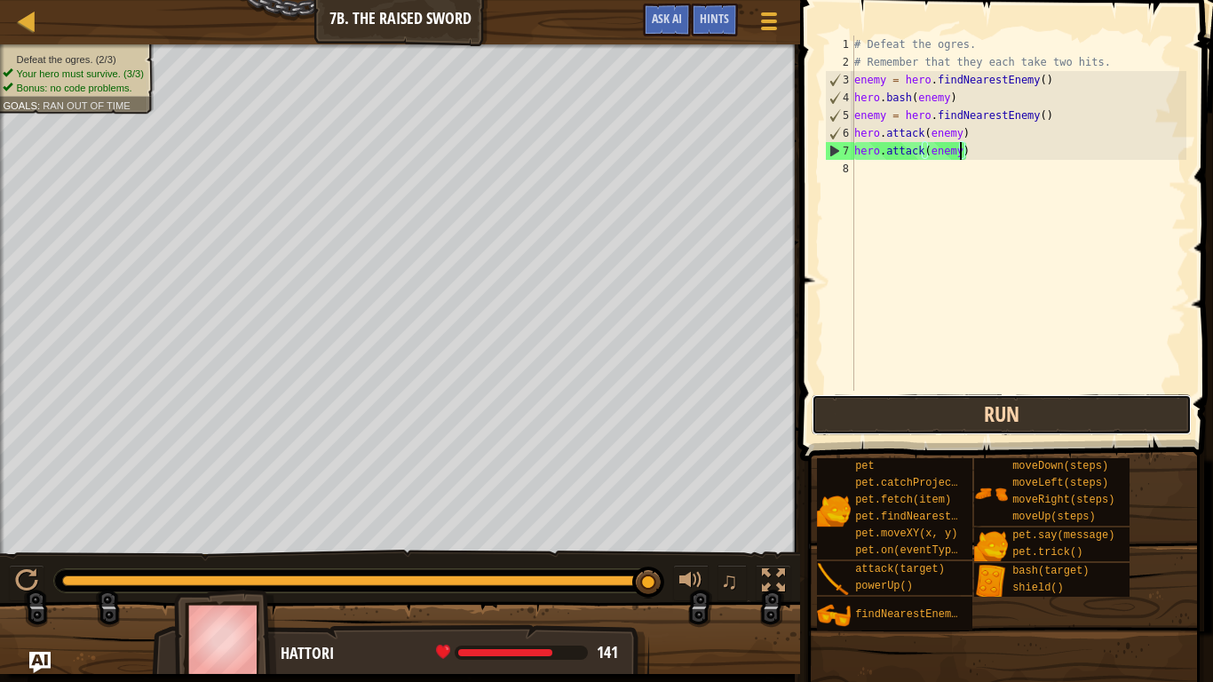
click at [1023, 420] on button "Run" at bounding box center [1002, 414] width 380 height 41
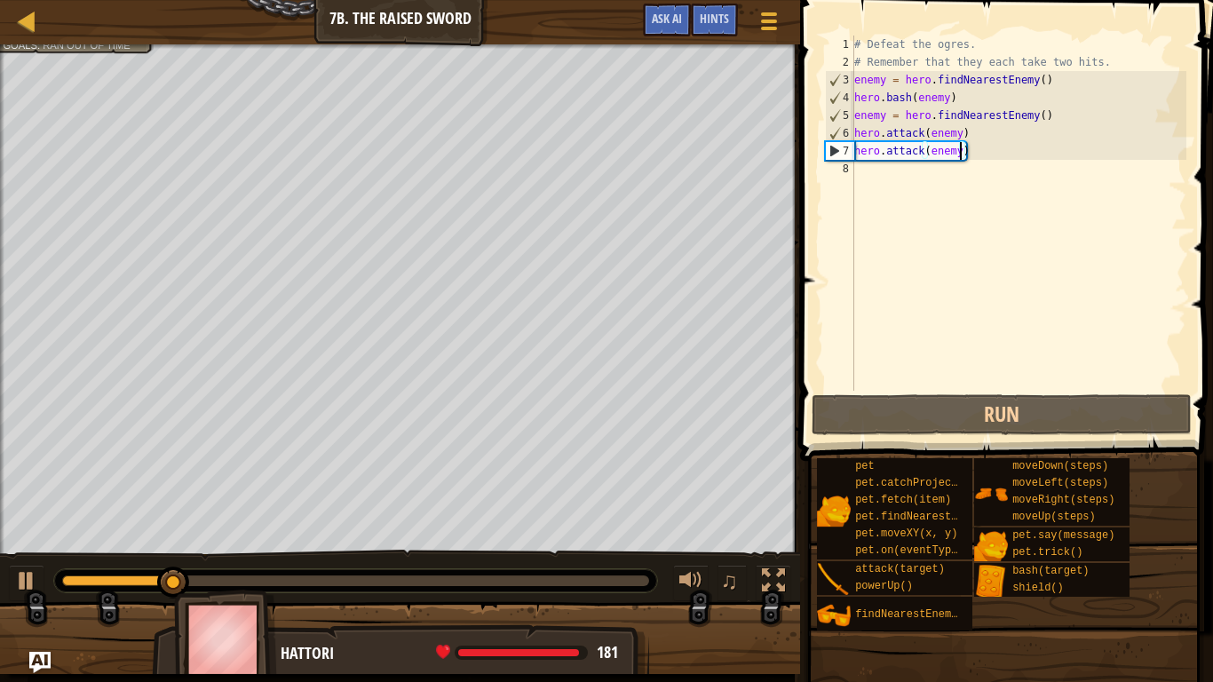
click at [981, 203] on div "# Defeat the ogres. # Remember that they each take two hits. enemy = hero . fin…" at bounding box center [1019, 231] width 336 height 391
type textarea "h"
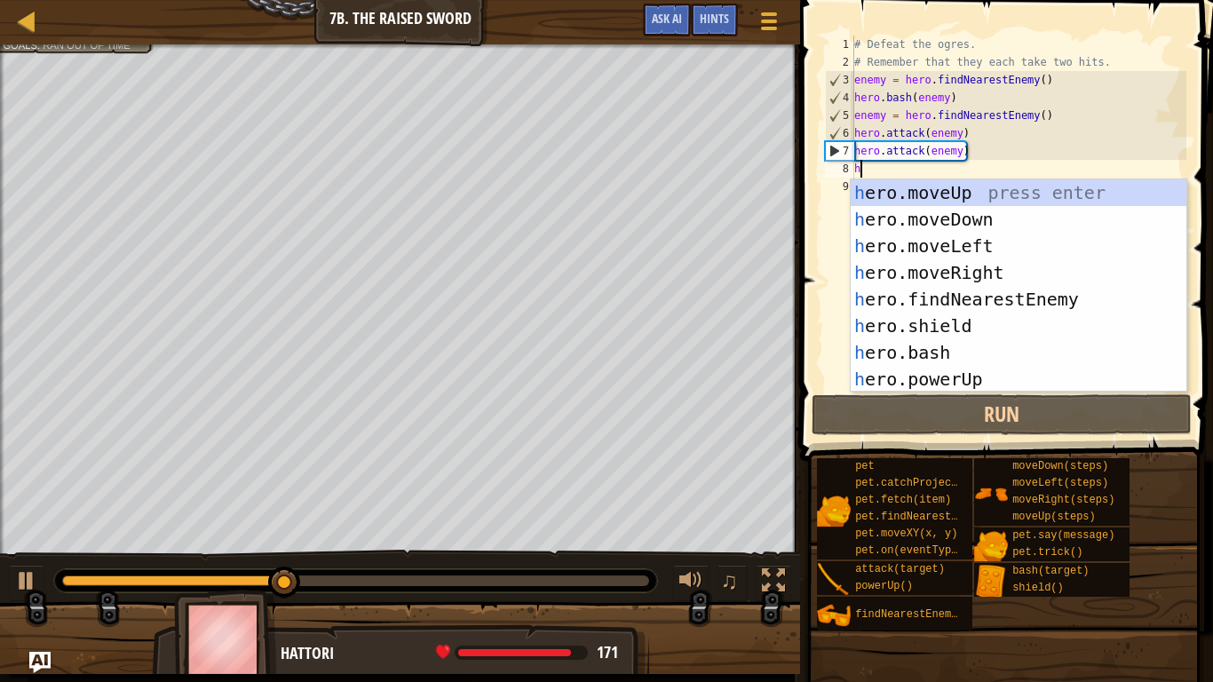
scroll to position [0, 0]
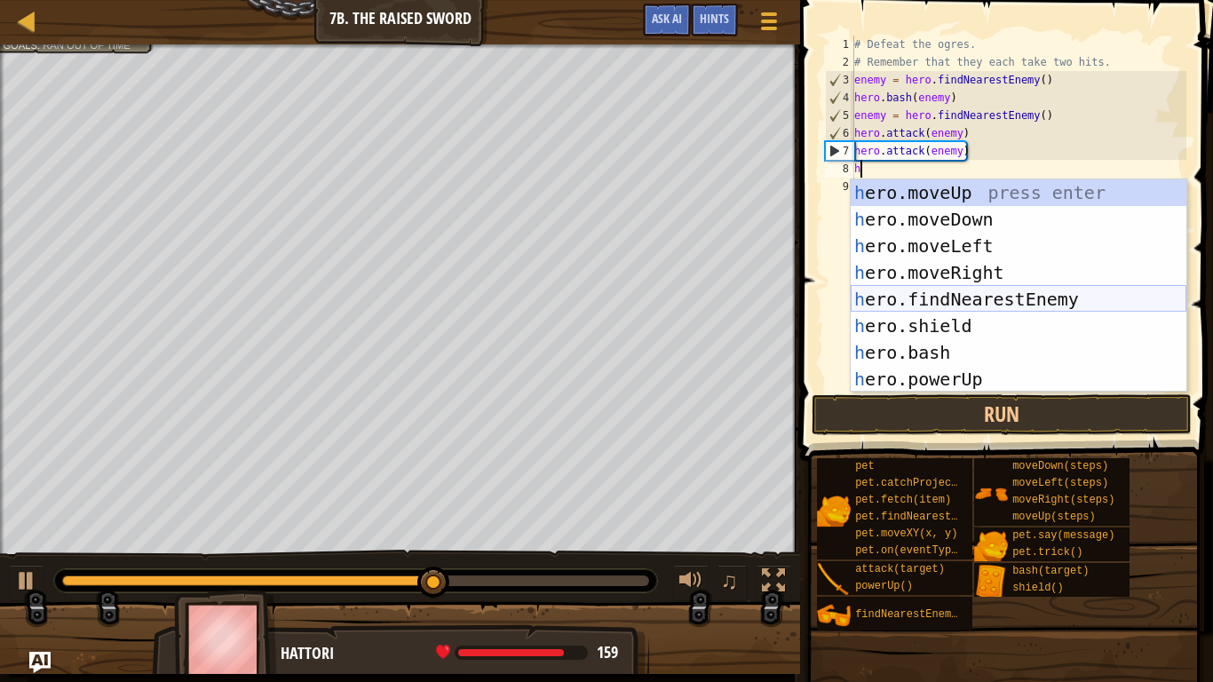
click at [1022, 291] on div "h ero.moveUp press enter h ero.moveDown press enter h ero.moveLeft press enter …" at bounding box center [1019, 312] width 336 height 266
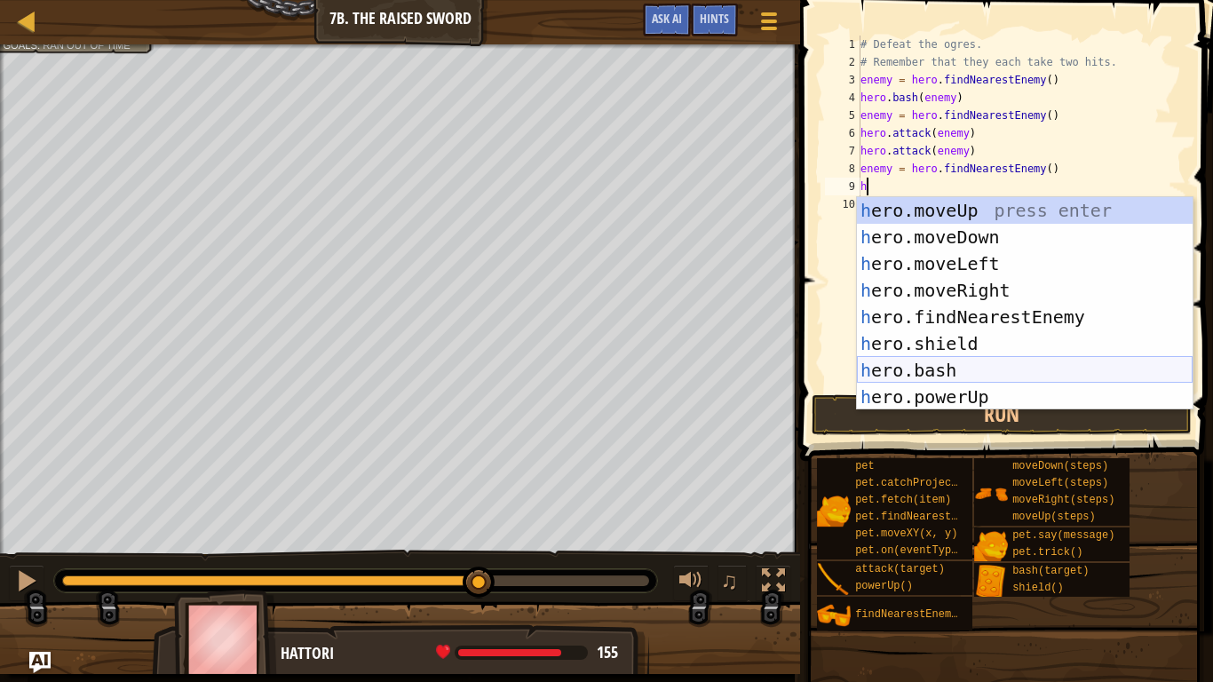
click at [1004, 365] on div "h ero.moveUp press enter h ero.moveDown press enter h ero.moveLeft press enter …" at bounding box center [1025, 330] width 336 height 266
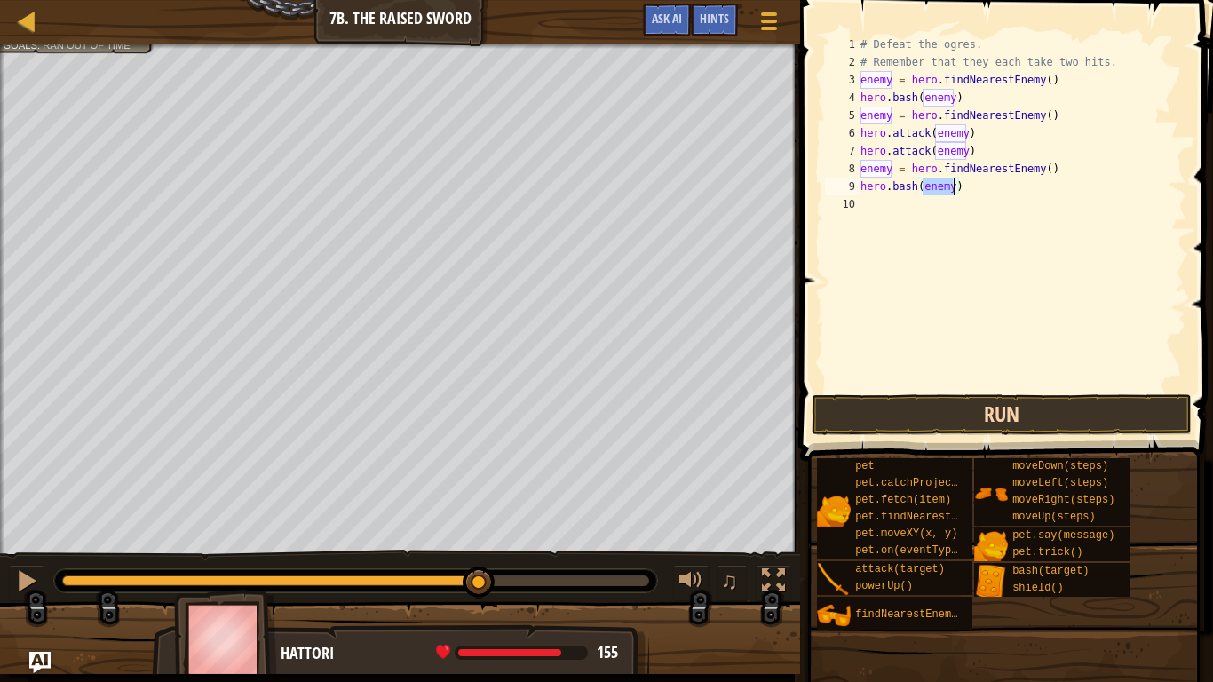
type textarea "hero.bash(enemy)"
click at [1027, 412] on button "Run" at bounding box center [1002, 414] width 380 height 41
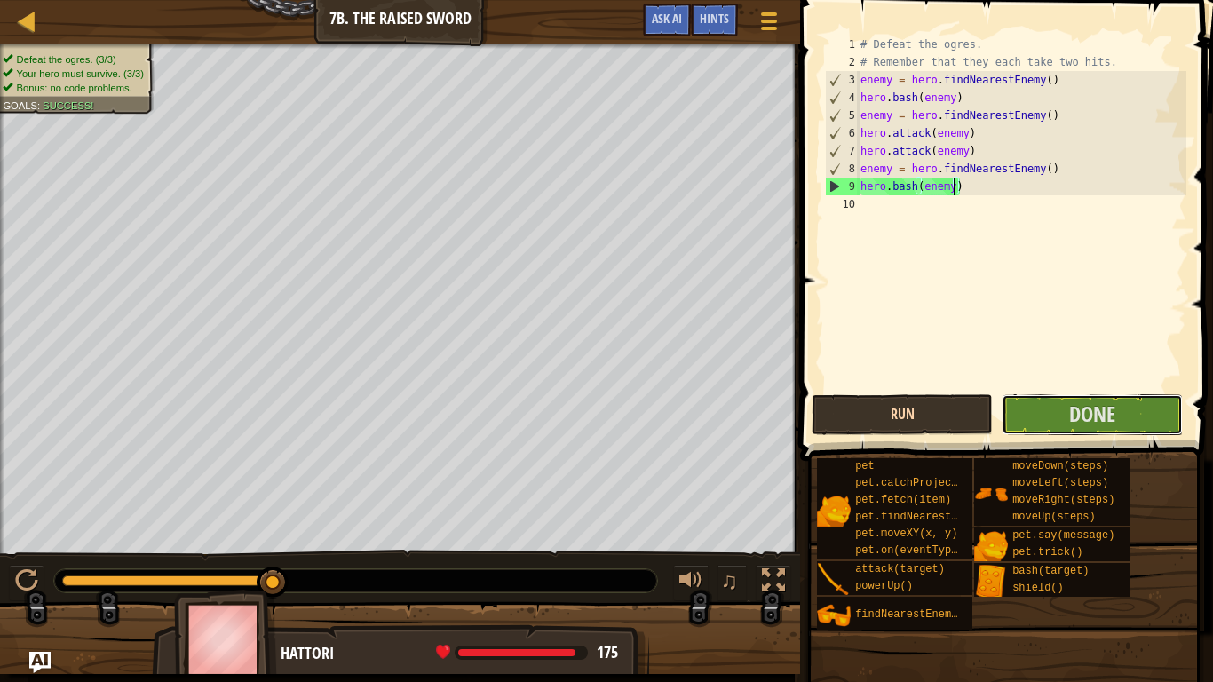
click at [1027, 412] on button "Done" at bounding box center [1092, 414] width 181 height 41
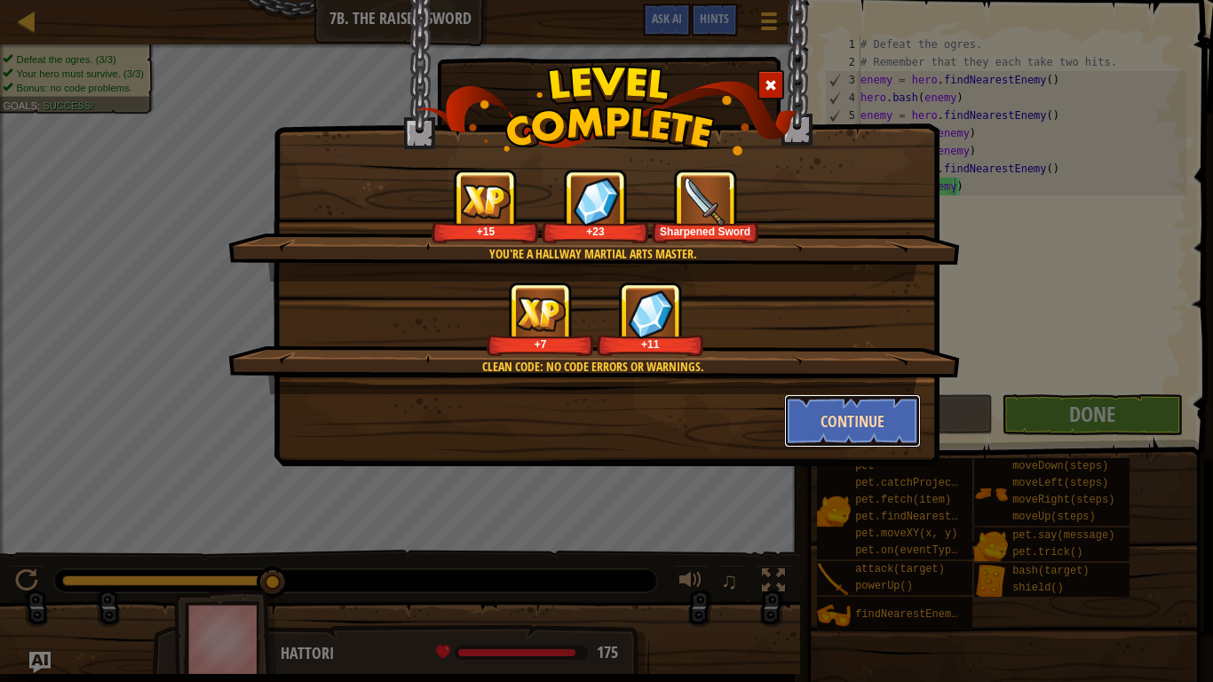
click at [811, 425] on button "Continue" at bounding box center [853, 420] width 138 height 53
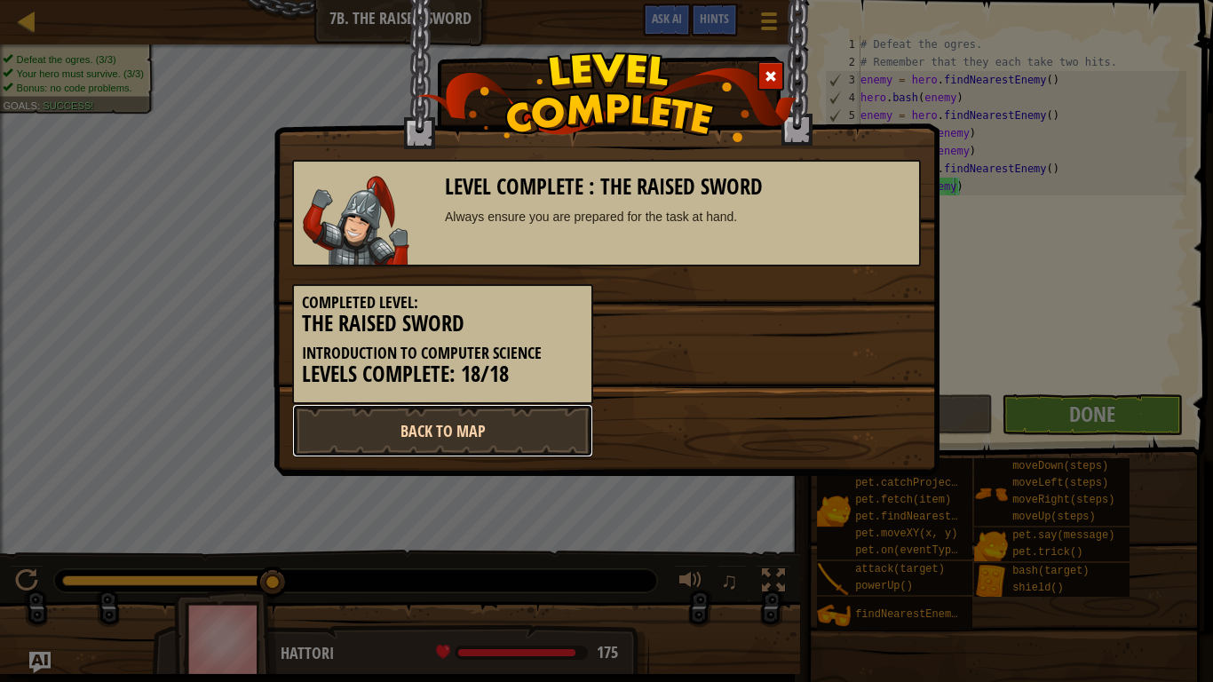
click at [559, 444] on link "Back to Map" at bounding box center [442, 430] width 301 height 53
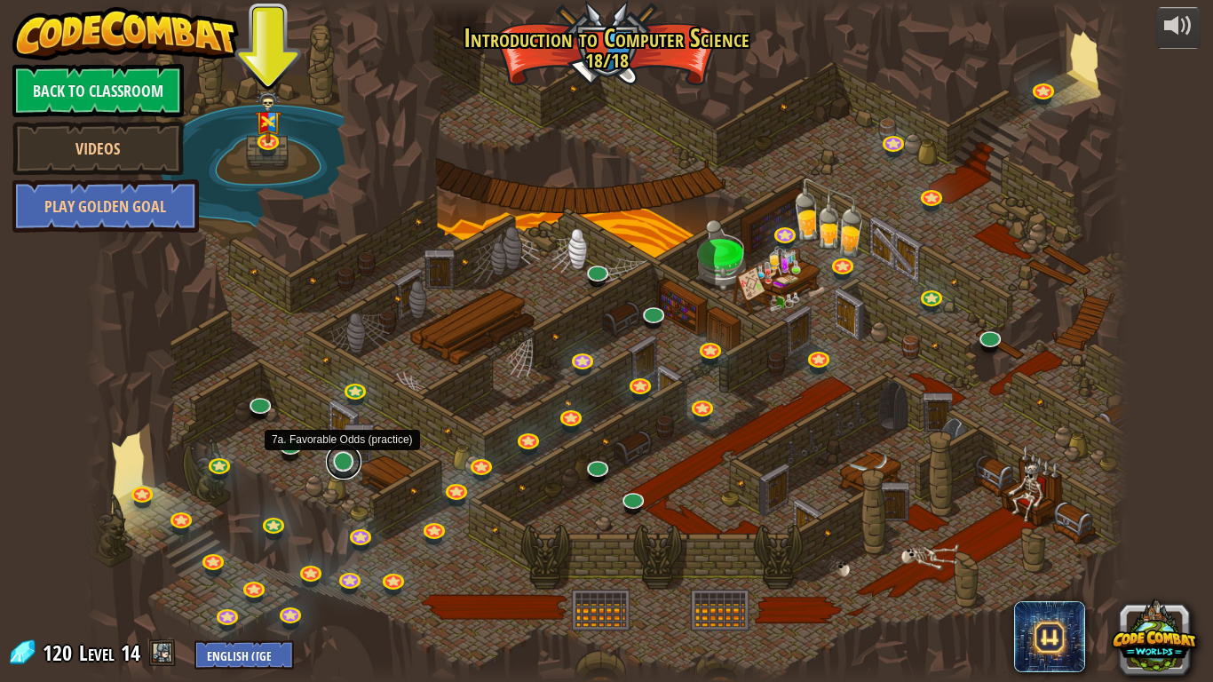
click at [351, 471] on link at bounding box center [344, 462] width 36 height 36
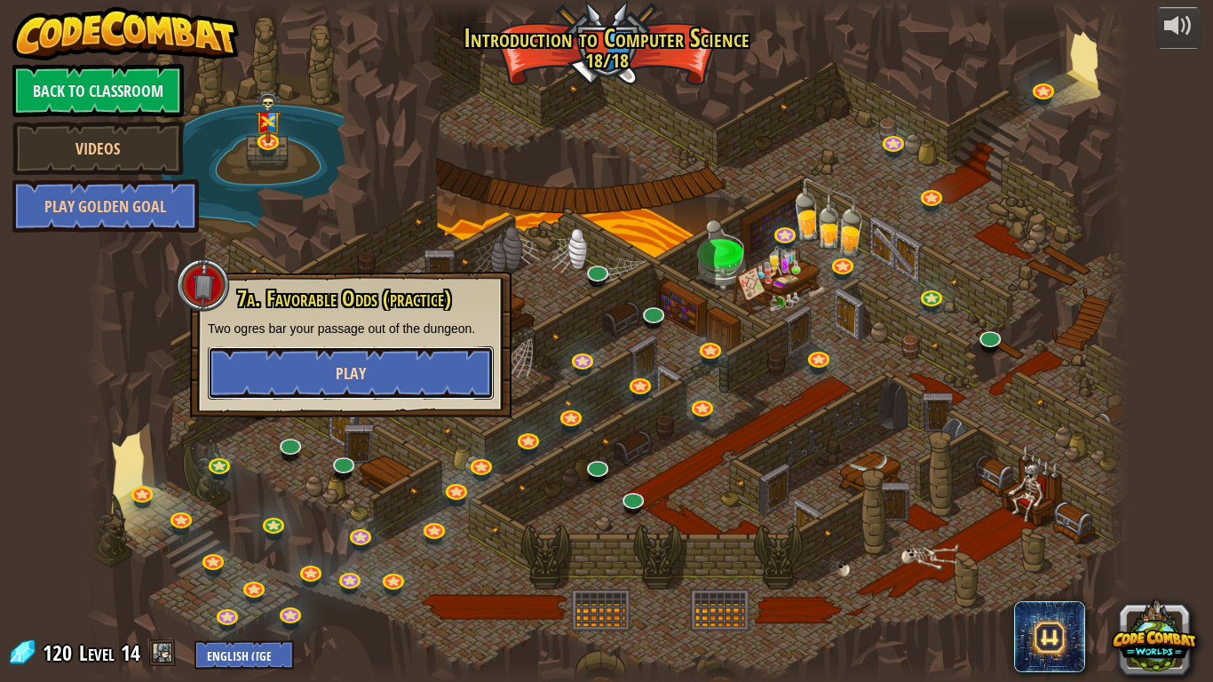
click at [317, 353] on button "Play" at bounding box center [351, 372] width 286 height 53
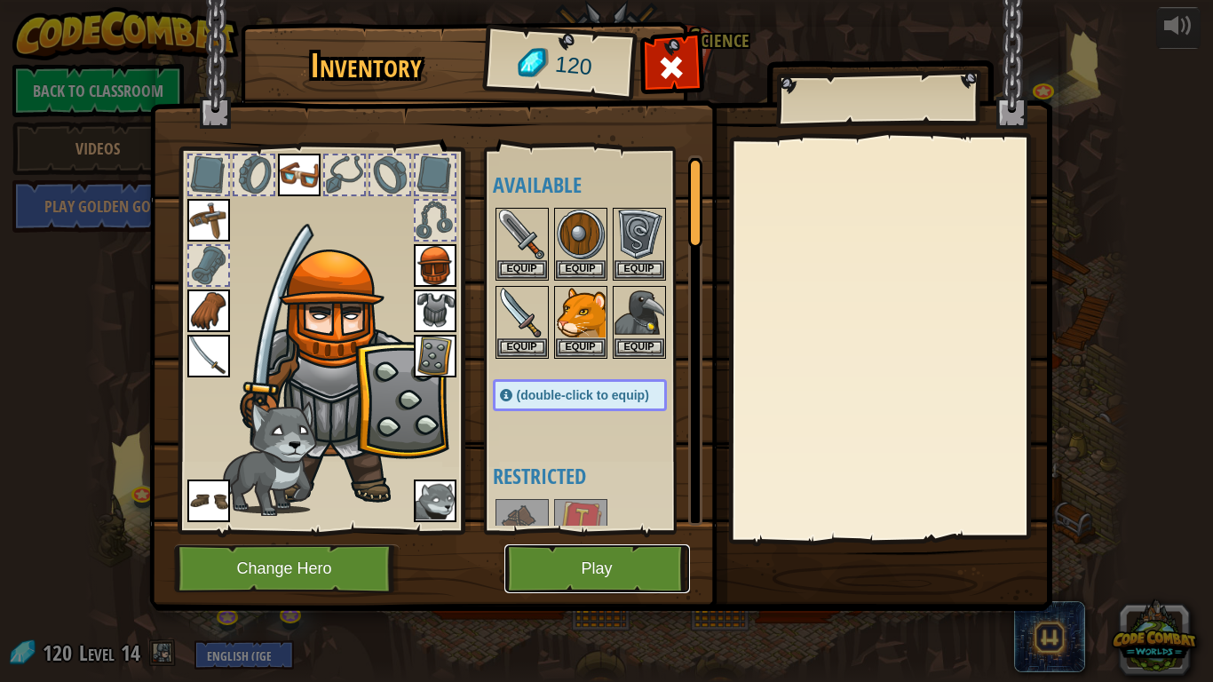
click at [628, 568] on button "Play" at bounding box center [598, 568] width 186 height 49
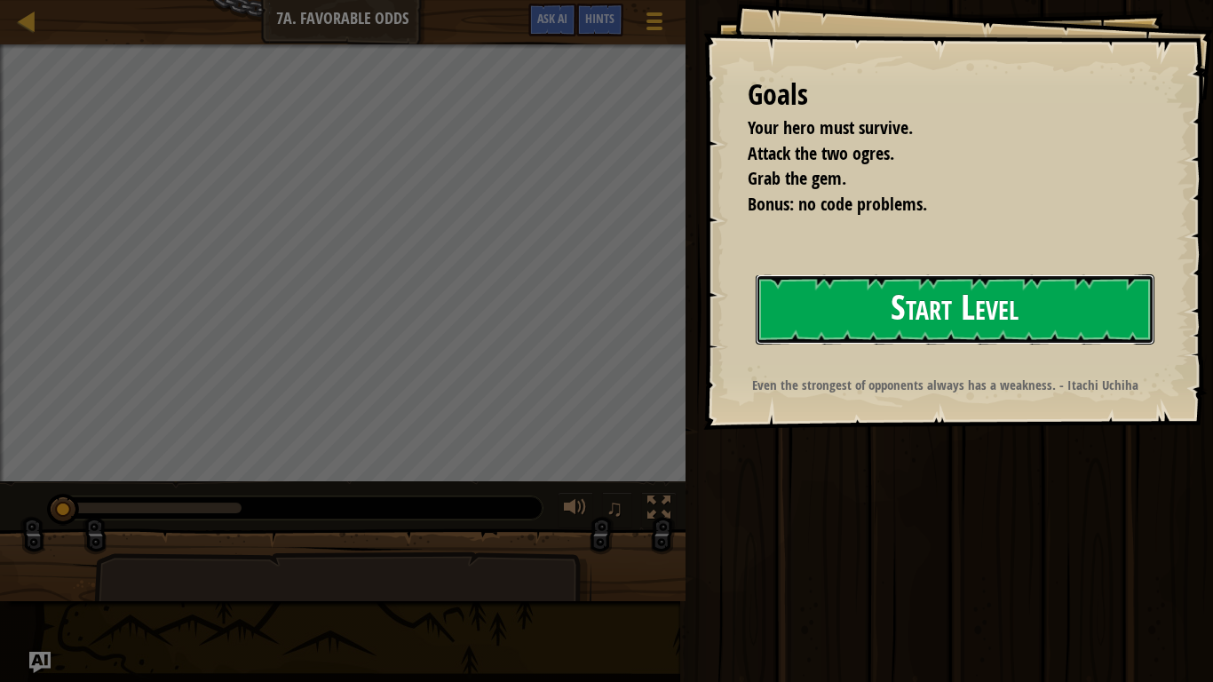
click at [789, 329] on button "Start Level" at bounding box center [955, 309] width 399 height 70
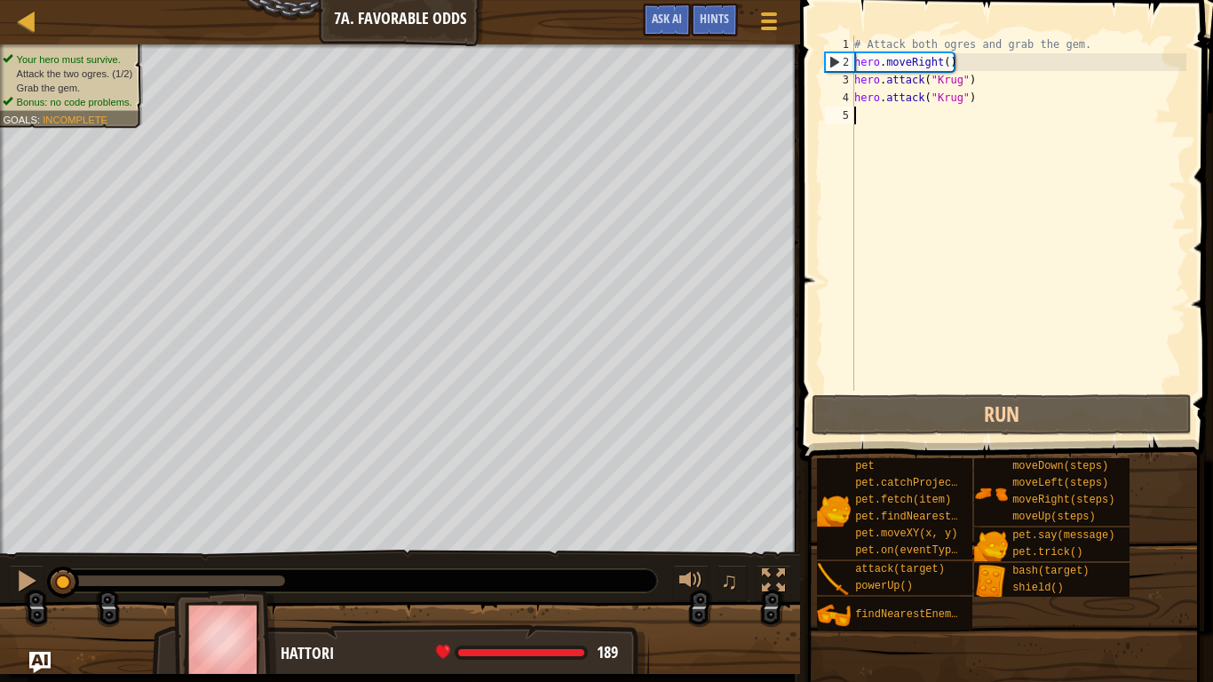
click at [914, 115] on div "# Attack both ogres and grab the gem. hero . moveRight ( ) hero . attack ( "[PE…" at bounding box center [1019, 231] width 336 height 391
type textarea "h"
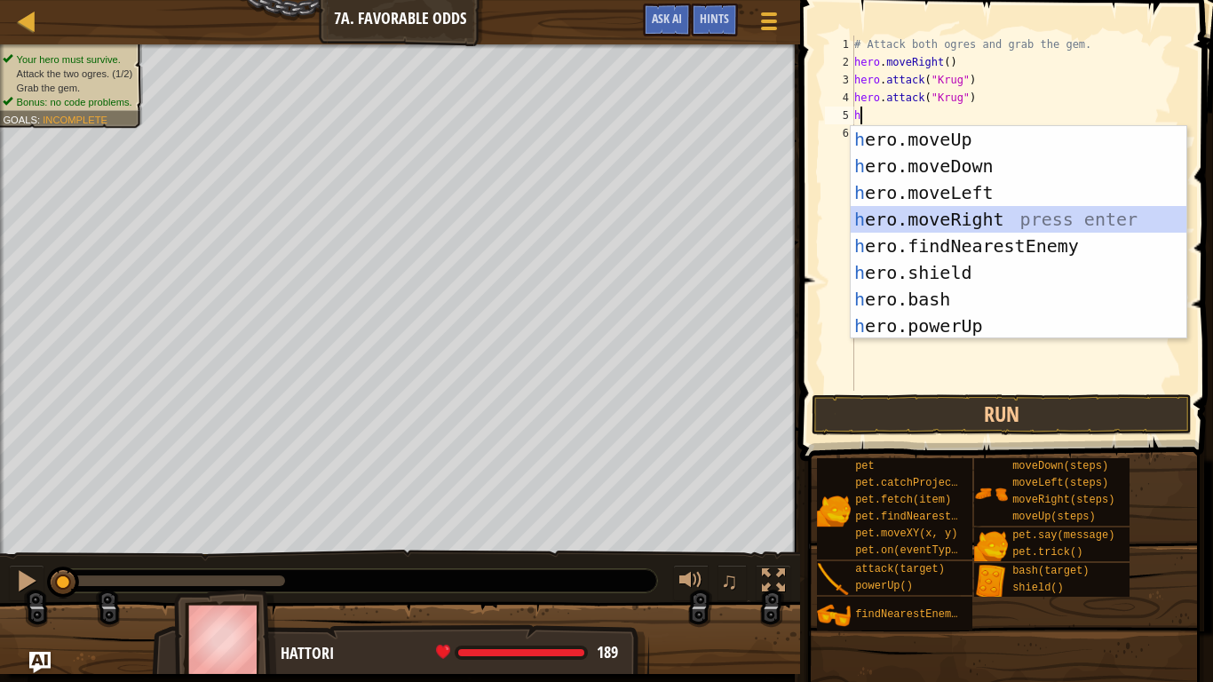
click at [938, 218] on div "h ero.moveUp press enter h ero.moveDown press enter h ero.moveLeft press enter …" at bounding box center [1019, 259] width 336 height 266
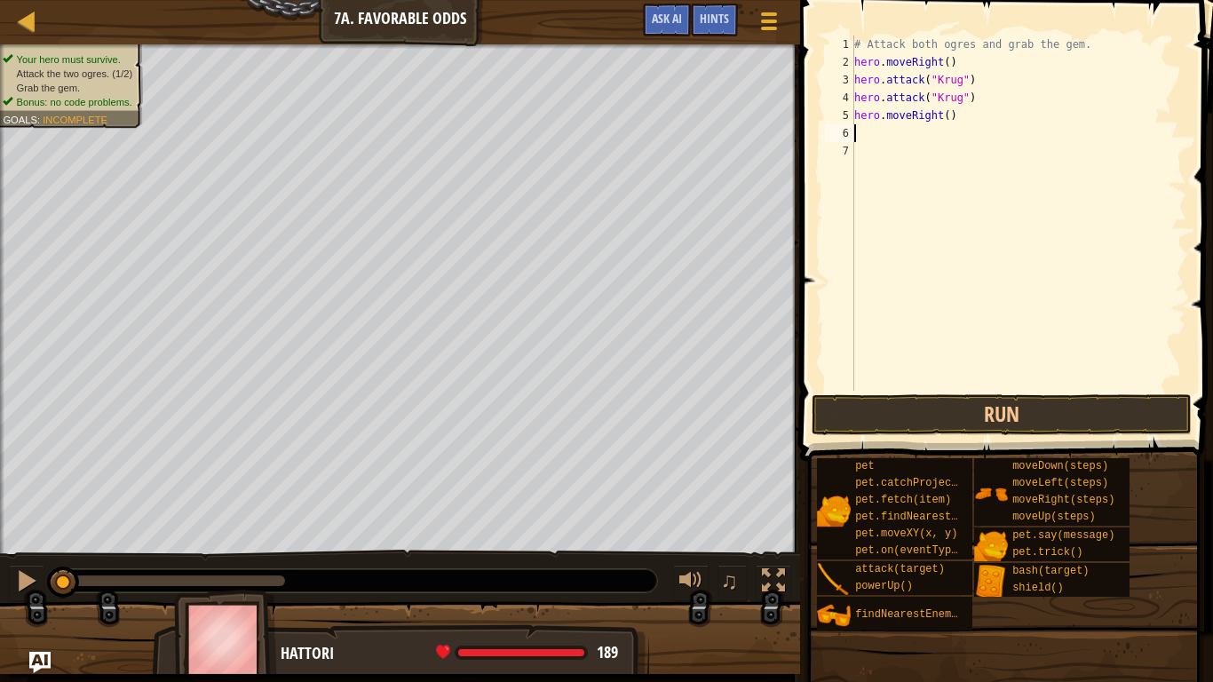
type textarea "h"
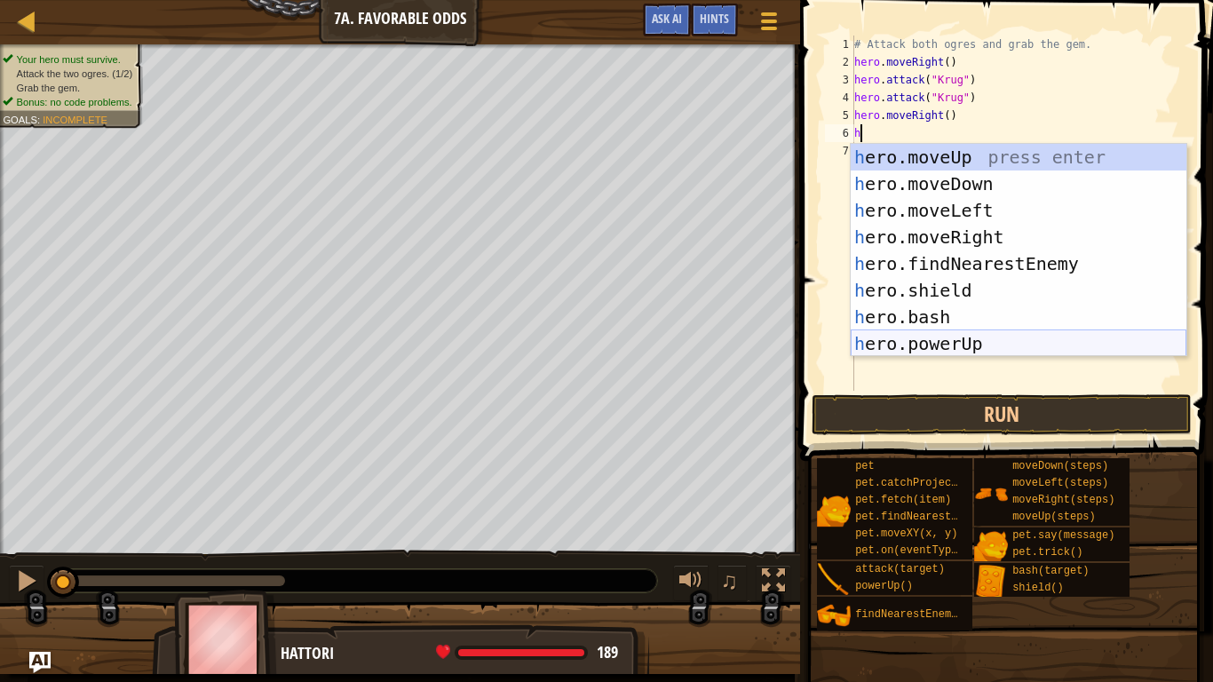
click at [945, 340] on div "h ero.moveUp press enter h ero.moveDown press enter h ero.moveLeft press enter …" at bounding box center [1019, 277] width 336 height 266
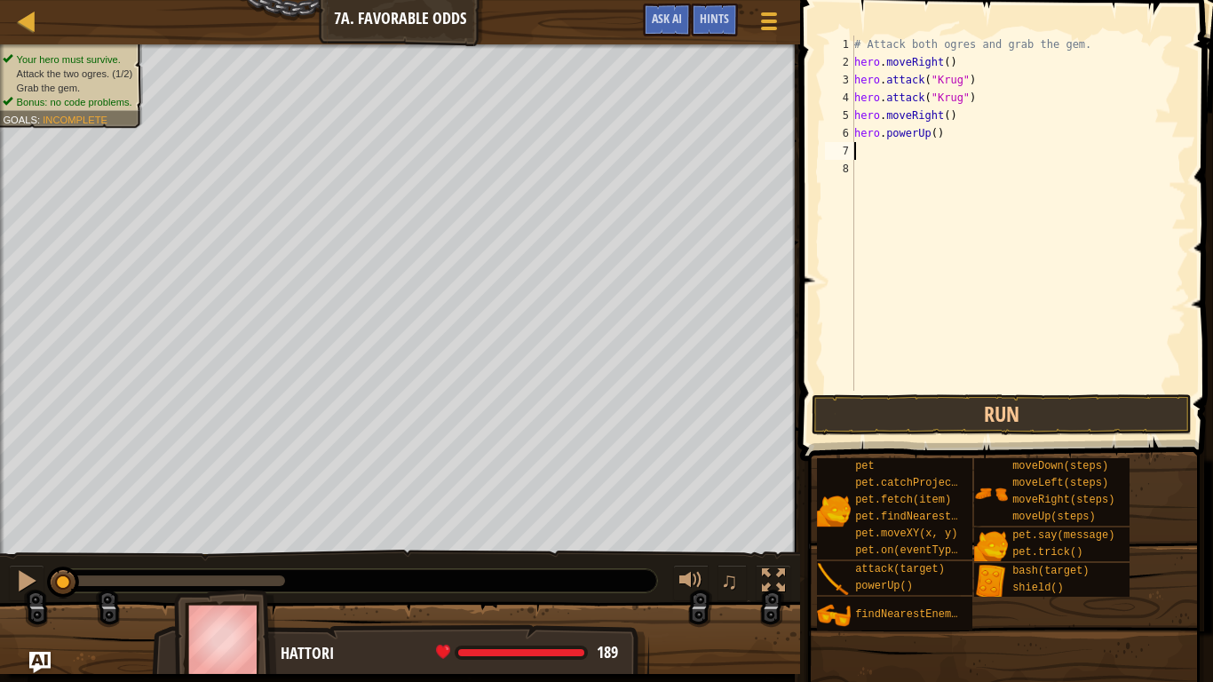
click at [950, 154] on div "# Attack both ogres and grab the gem. hero . moveRight ( ) hero . attack ( "[PE…" at bounding box center [1019, 231] width 336 height 391
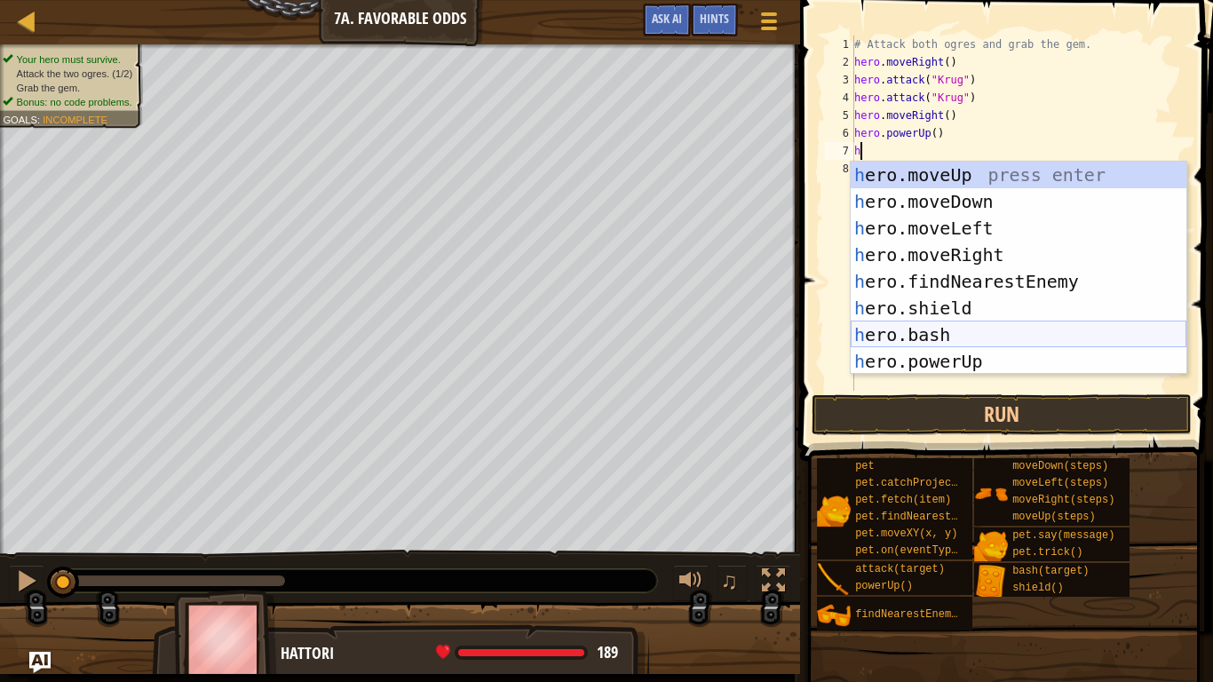
click at [1009, 338] on div "h ero.moveUp press enter h ero.moveDown press enter h ero.moveLeft press enter …" at bounding box center [1019, 295] width 336 height 266
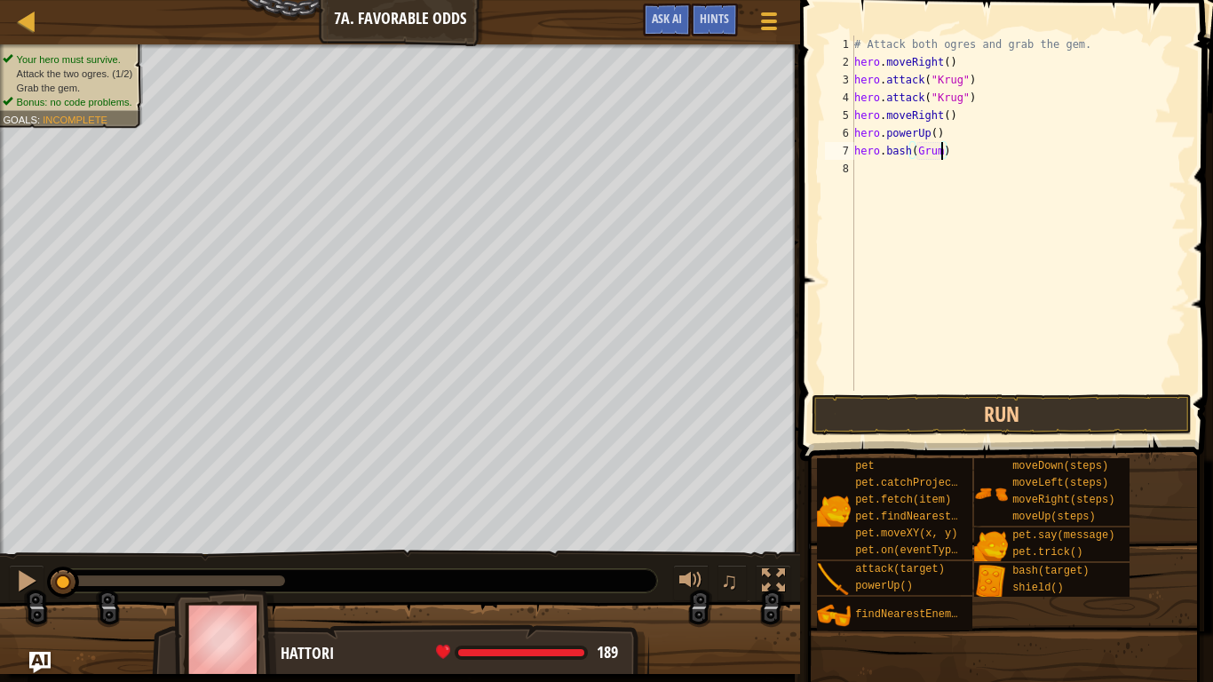
scroll to position [8, 13]
click at [985, 403] on button "Run" at bounding box center [1002, 414] width 380 height 41
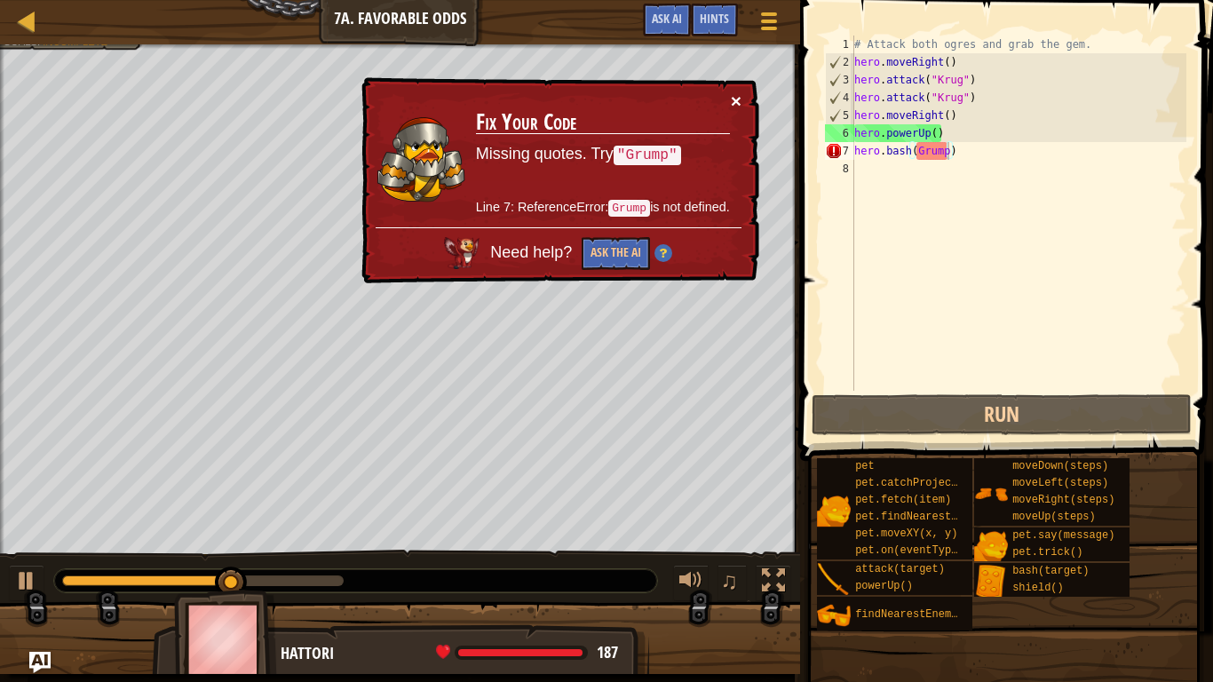
click at [735, 94] on button "×" at bounding box center [736, 100] width 11 height 19
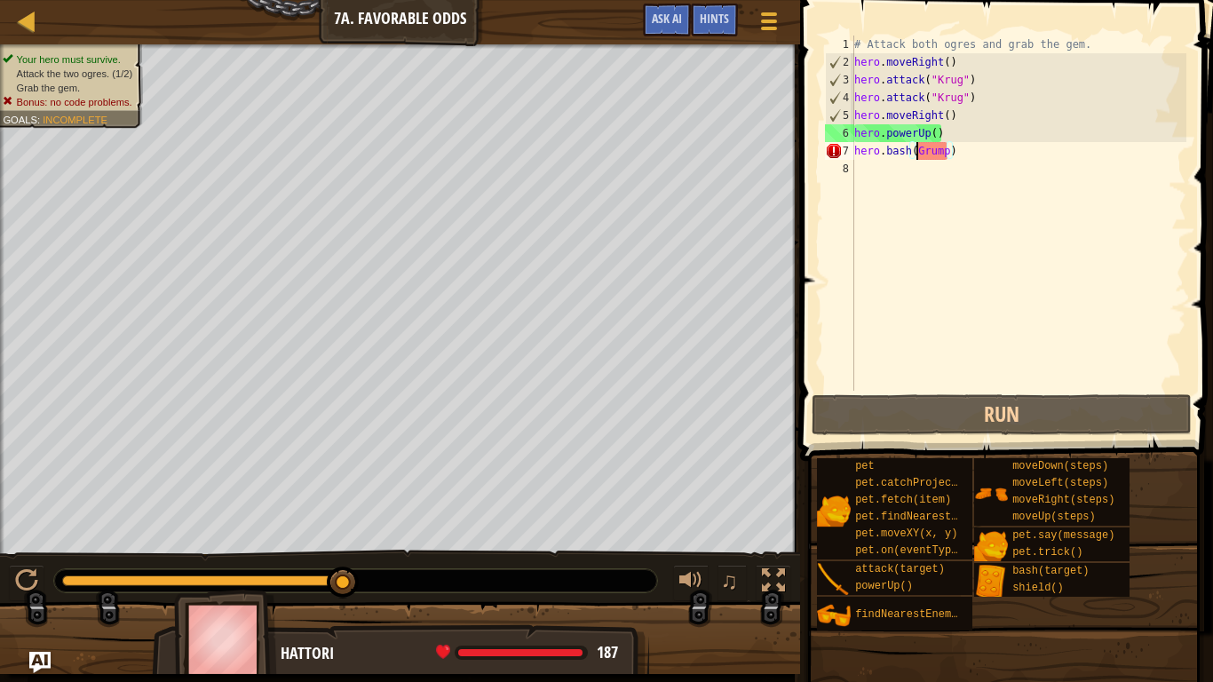
click at [916, 152] on div "# Attack both ogres and grab the gem. hero . moveRight ( ) hero . attack ( "[PE…" at bounding box center [1019, 231] width 336 height 391
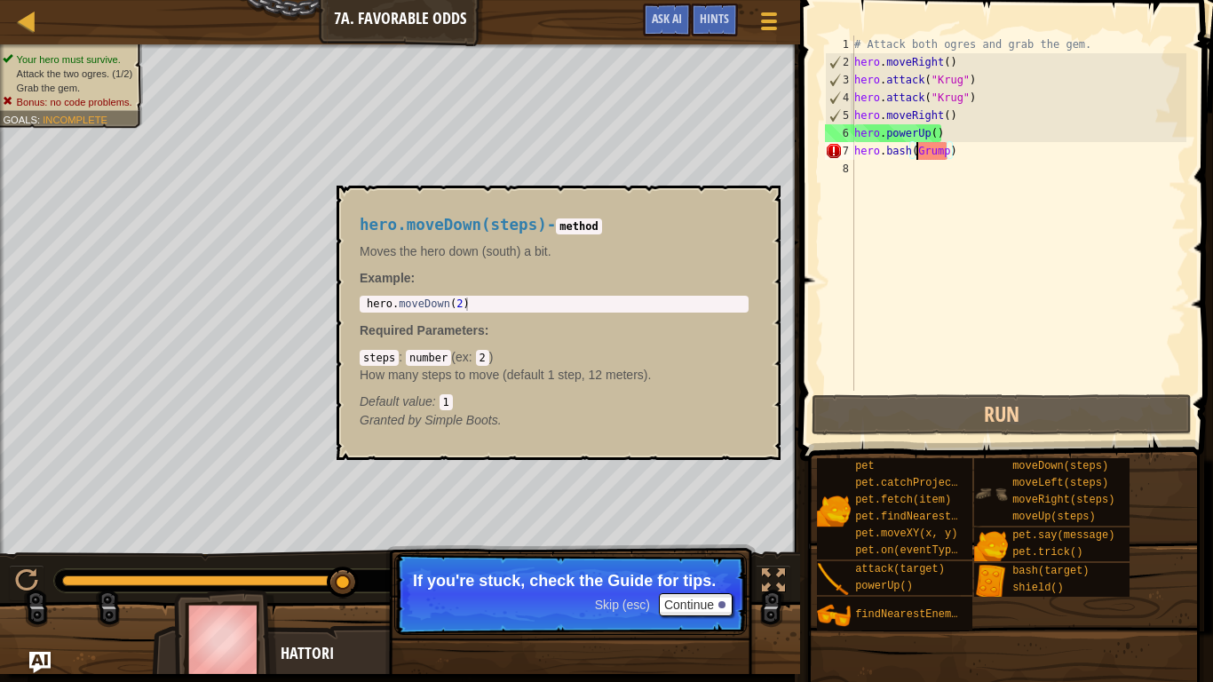
scroll to position [8, 11]
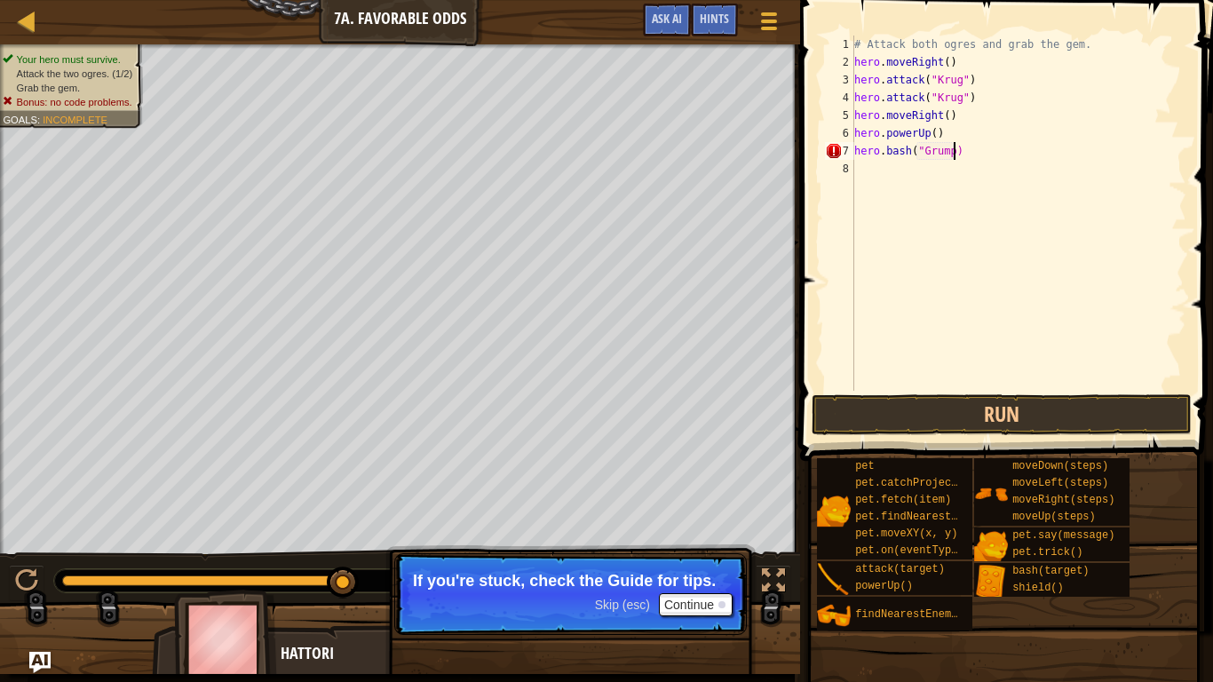
click at [954, 159] on div "# Attack both ogres and grab the gem. hero . moveRight ( ) hero . attack ( "[PE…" at bounding box center [1019, 231] width 336 height 391
type textarea "hero.bash("Grump")"
click at [1102, 421] on button "Run" at bounding box center [1002, 414] width 380 height 41
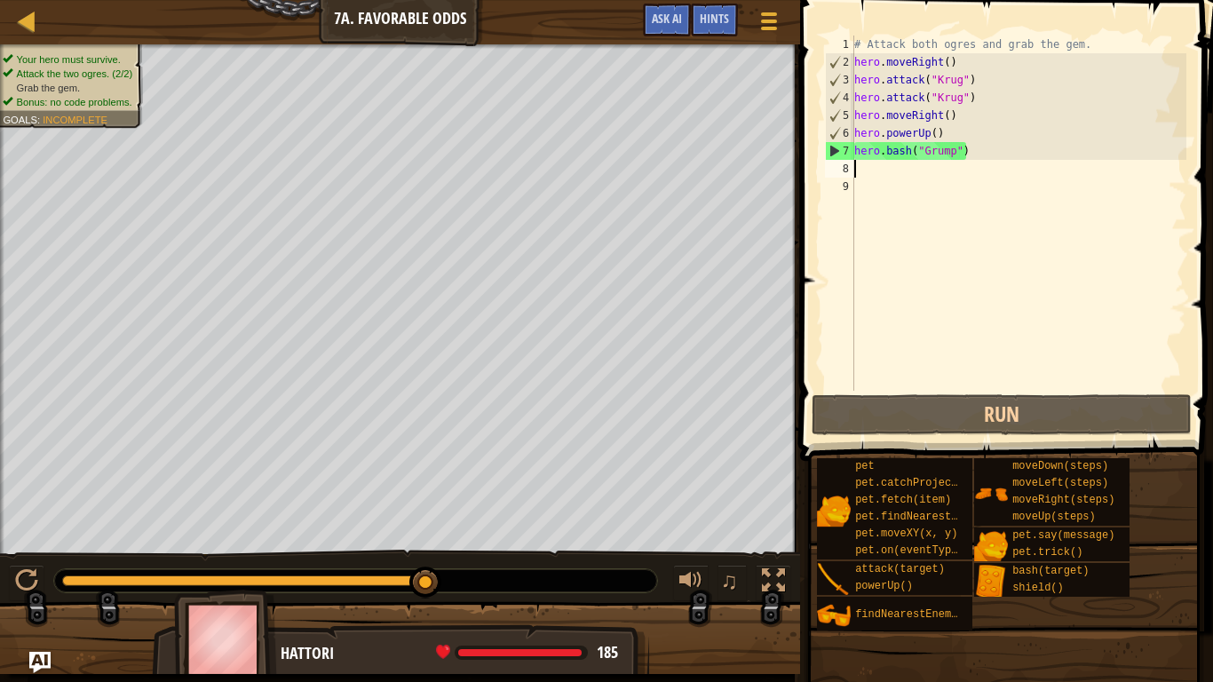
click at [939, 130] on div "# Attack both ogres and grab the gem. hero . moveRight ( ) hero . attack ( "[PE…" at bounding box center [1019, 231] width 336 height 391
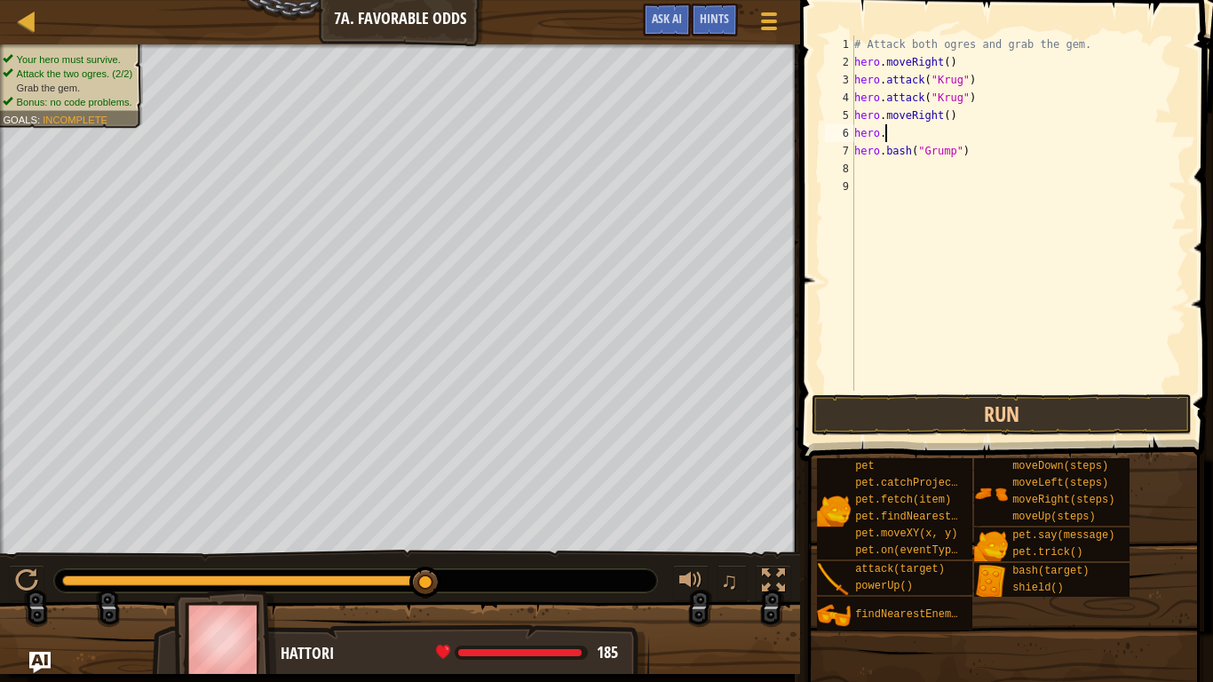
type textarea "hero.m"
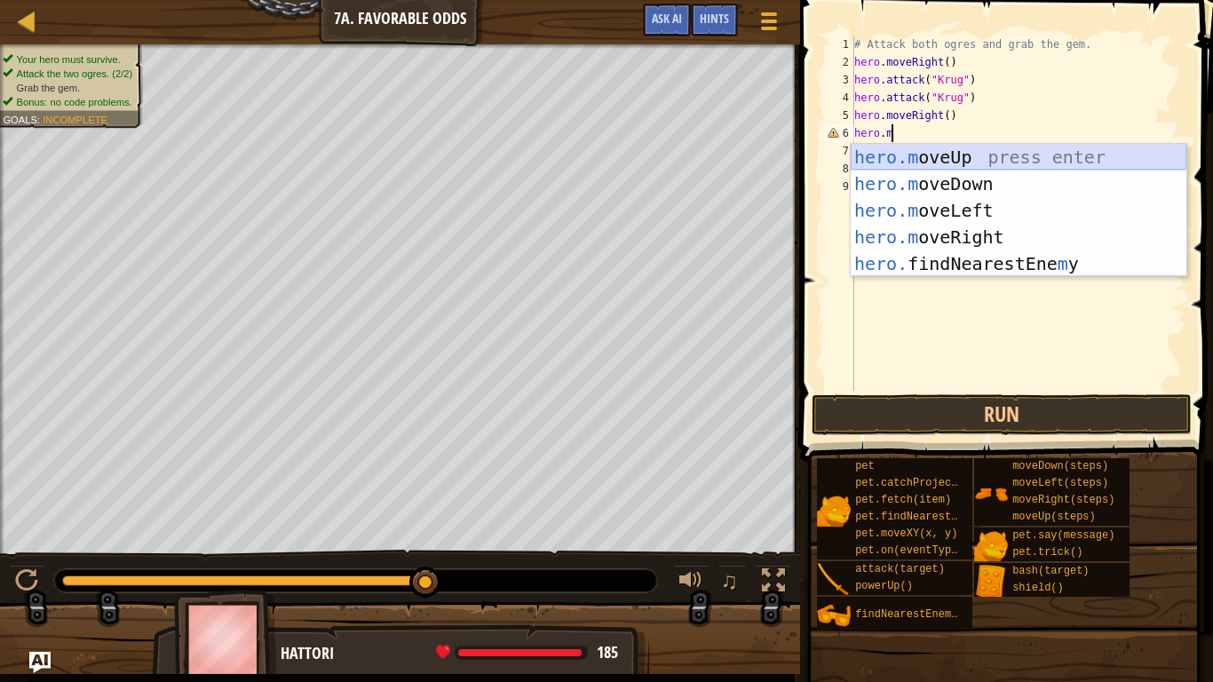
click at [1026, 148] on div "hero.m oveUp press enter hero.m oveDown press enter hero.m oveLeft press enter …" at bounding box center [1019, 237] width 336 height 187
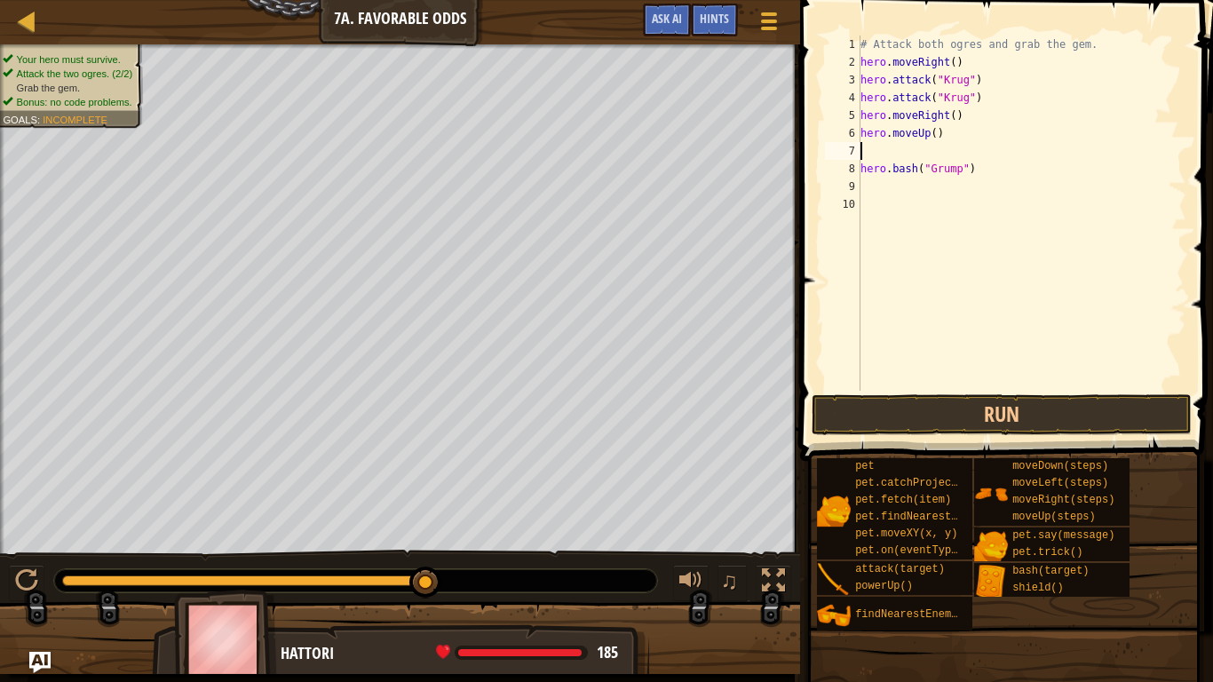
scroll to position [8, 0]
click at [909, 187] on div "# Attack both ogres and grab the gem. hero . moveRight ( ) hero . attack ( "[PE…" at bounding box center [1022, 231] width 330 height 391
type textarea "h"
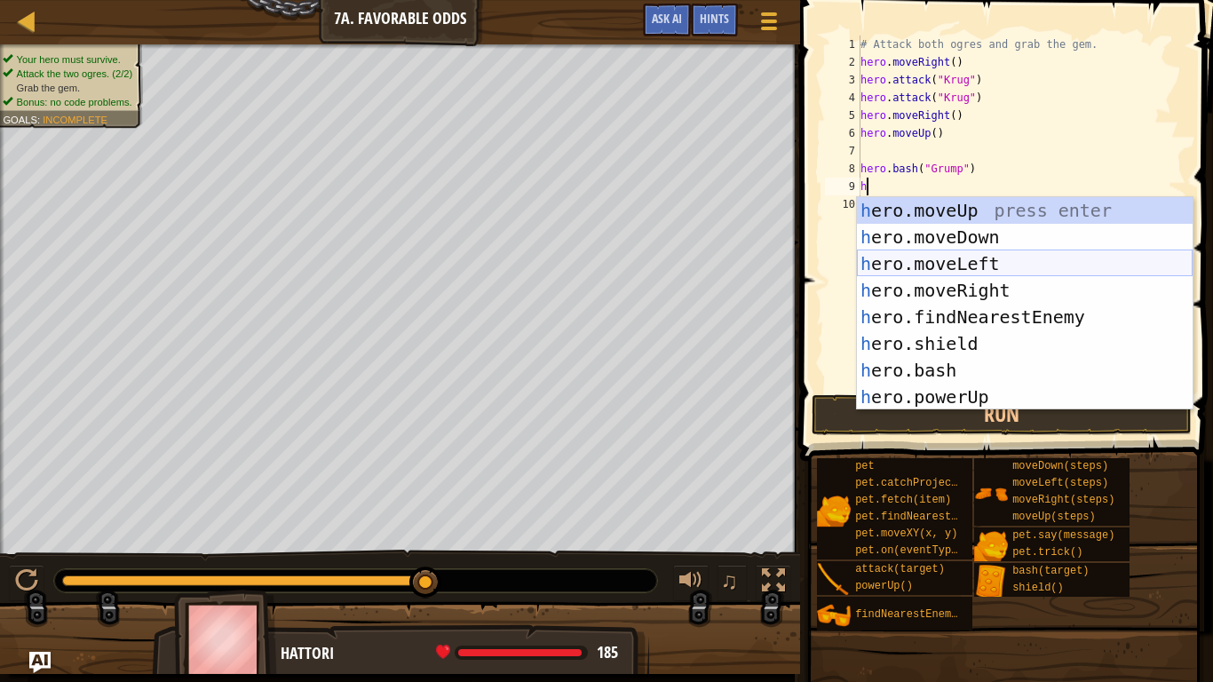
click at [997, 256] on div "h ero.moveUp press enter h ero.moveDown press enter h ero.moveLeft press enter …" at bounding box center [1025, 330] width 336 height 266
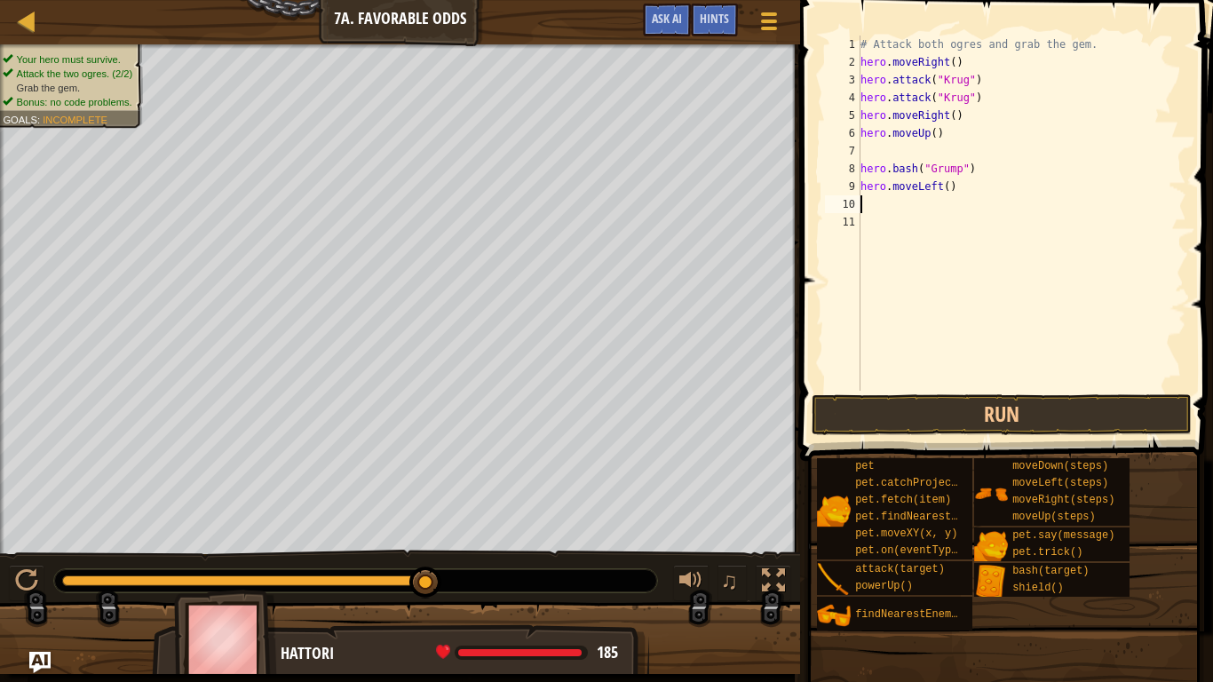
click at [946, 189] on div "# Attack both ogres and grab the gem. hero . moveRight ( ) hero . attack ( "[PE…" at bounding box center [1022, 231] width 330 height 391
type textarea "hero.moveLeft(2)"
click at [997, 418] on button "Run" at bounding box center [1002, 414] width 380 height 41
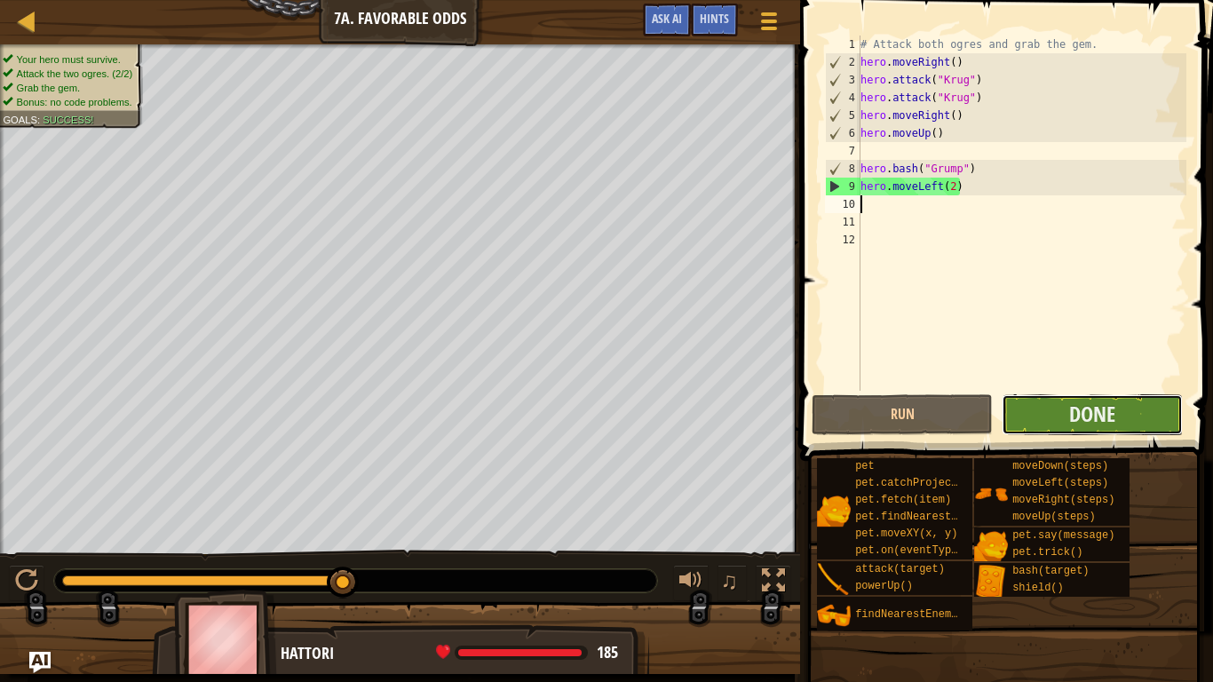
click at [1068, 421] on button "Done" at bounding box center [1092, 414] width 181 height 41
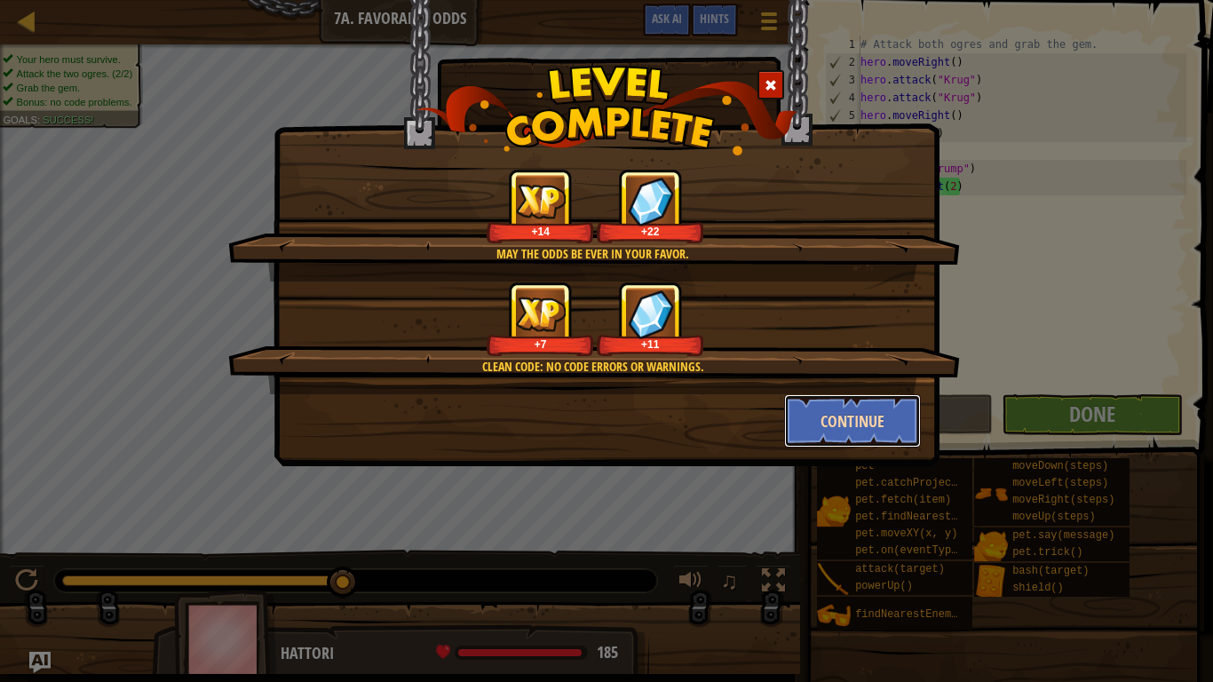
click at [835, 406] on button "Continue" at bounding box center [853, 420] width 138 height 53
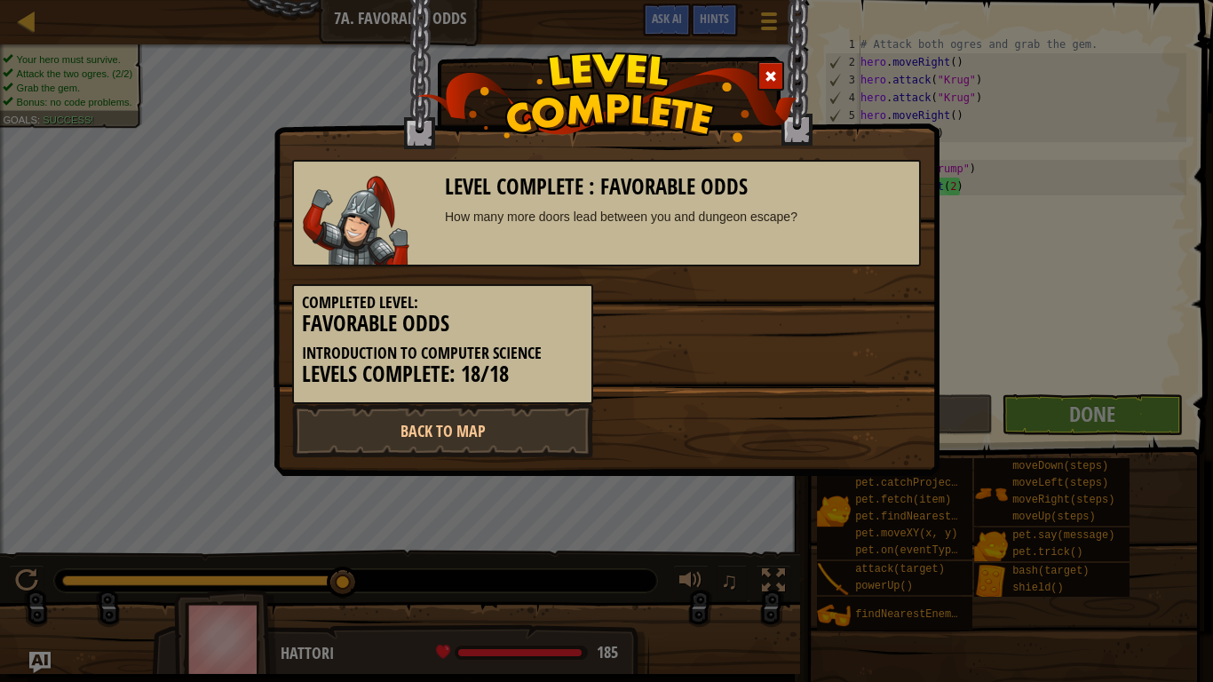
click at [835, 406] on div "Back to Map" at bounding box center [607, 430] width 656 height 53
click at [576, 409] on link "Back to Map" at bounding box center [442, 430] width 301 height 53
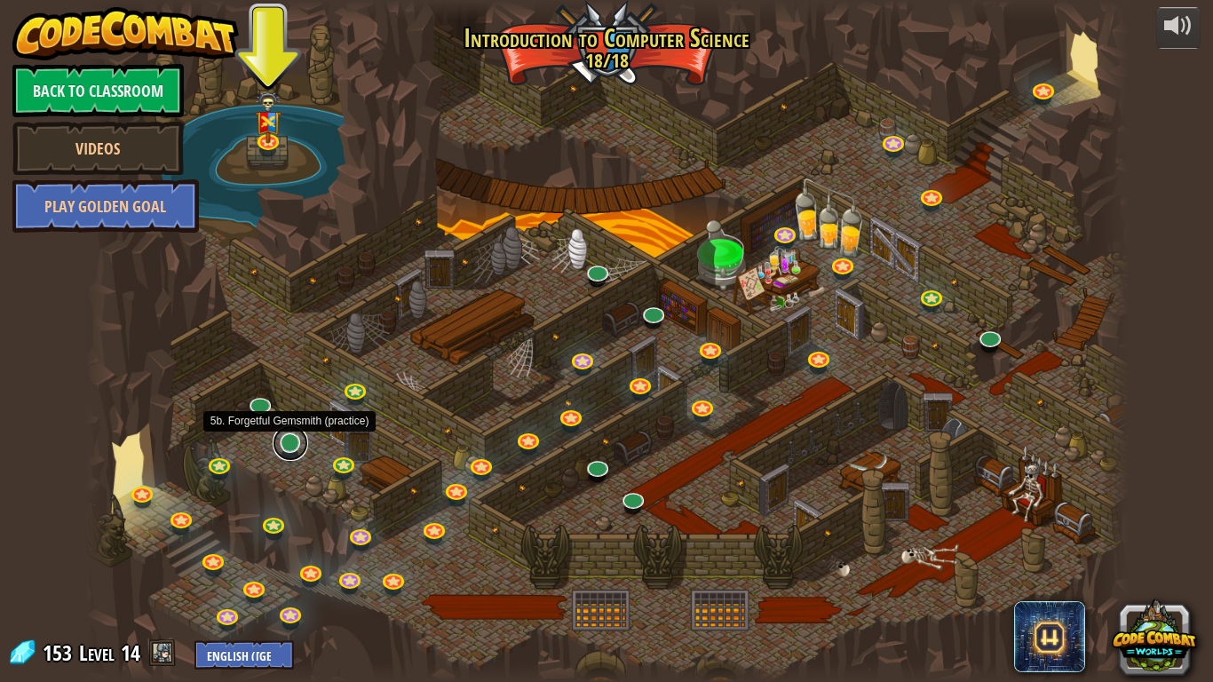
click at [298, 444] on link at bounding box center [291, 443] width 36 height 36
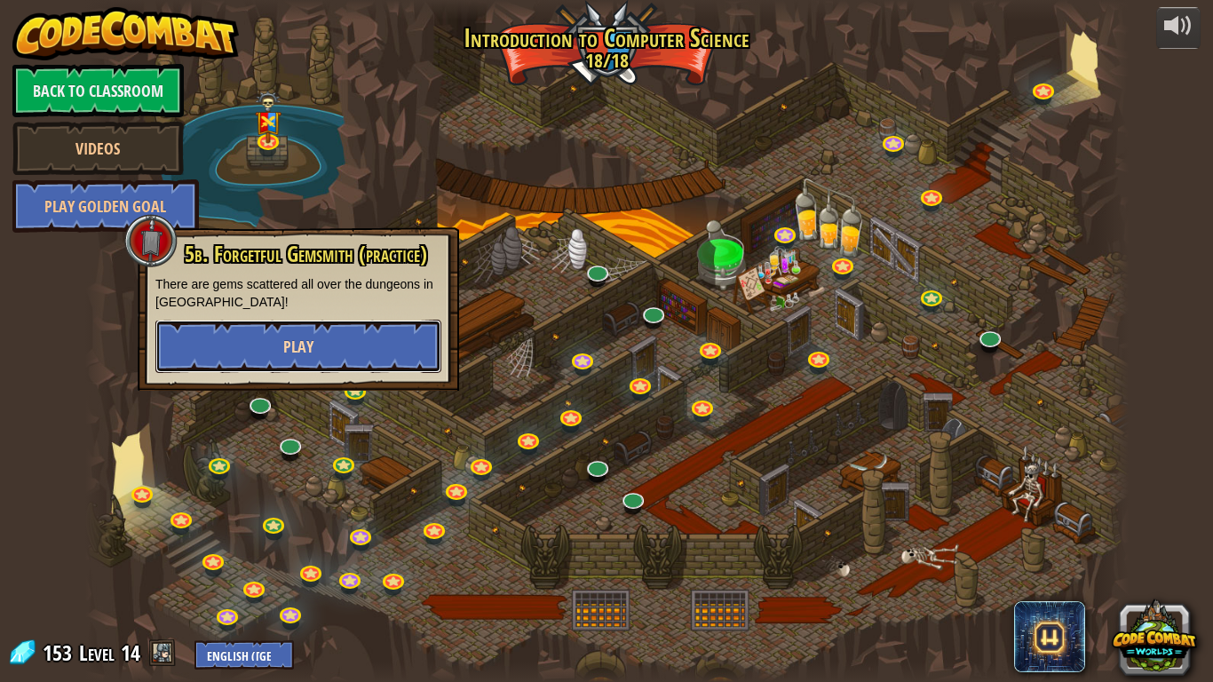
click at [281, 354] on button "Play" at bounding box center [298, 346] width 286 height 53
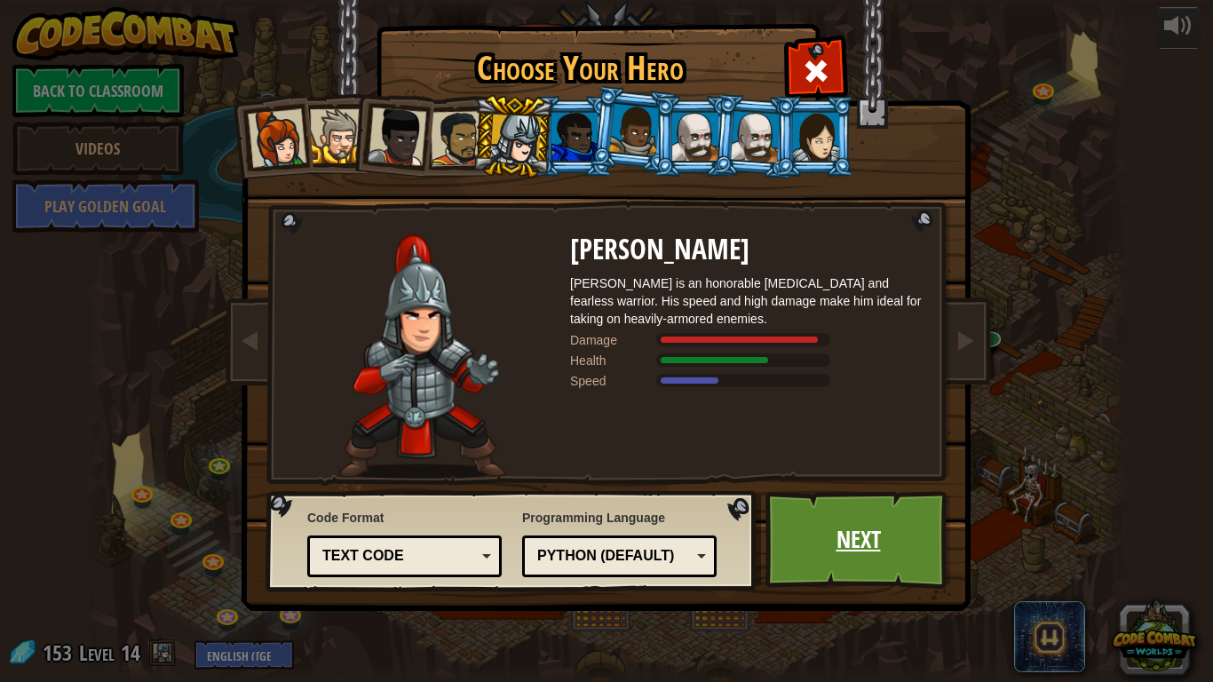
click at [927, 527] on link "Next" at bounding box center [859, 540] width 186 height 98
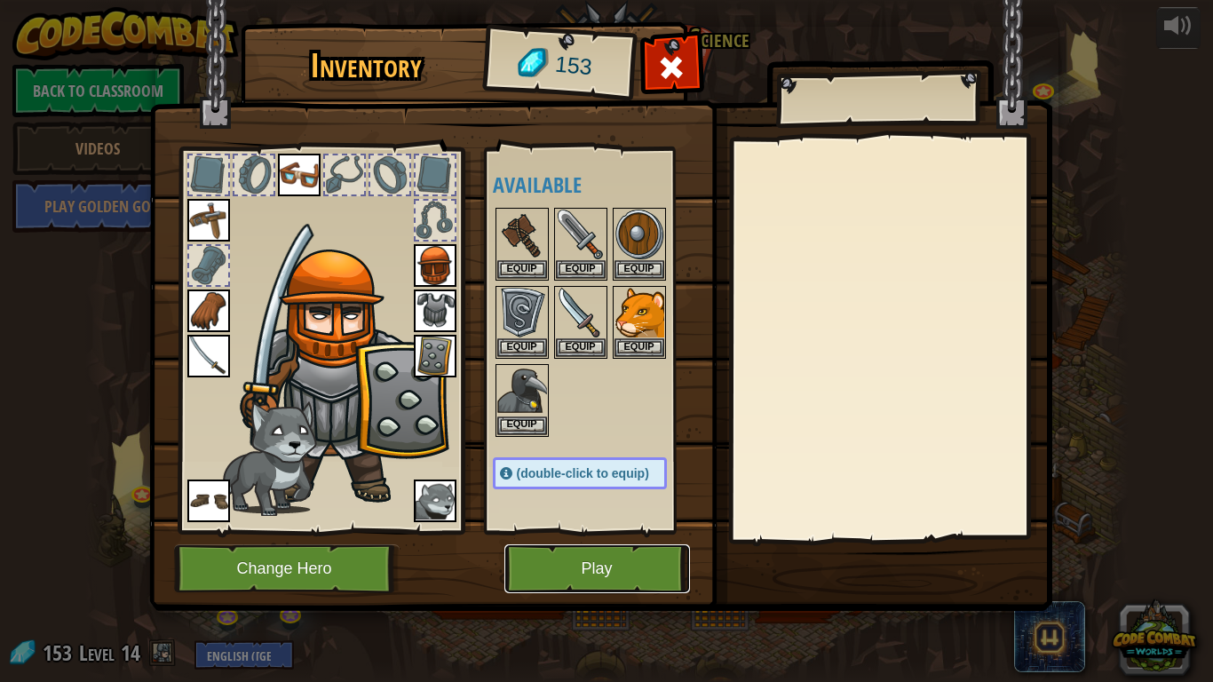
click at [616, 548] on button "Play" at bounding box center [598, 568] width 186 height 49
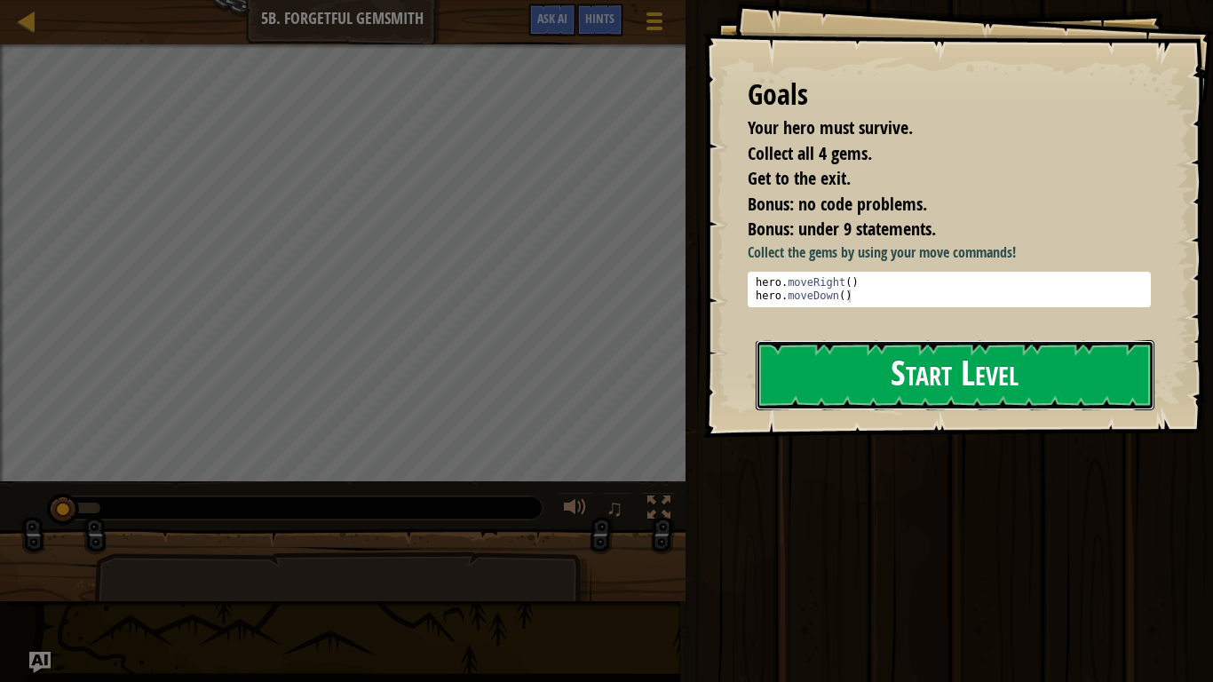
click at [915, 353] on button "Start Level" at bounding box center [955, 375] width 399 height 70
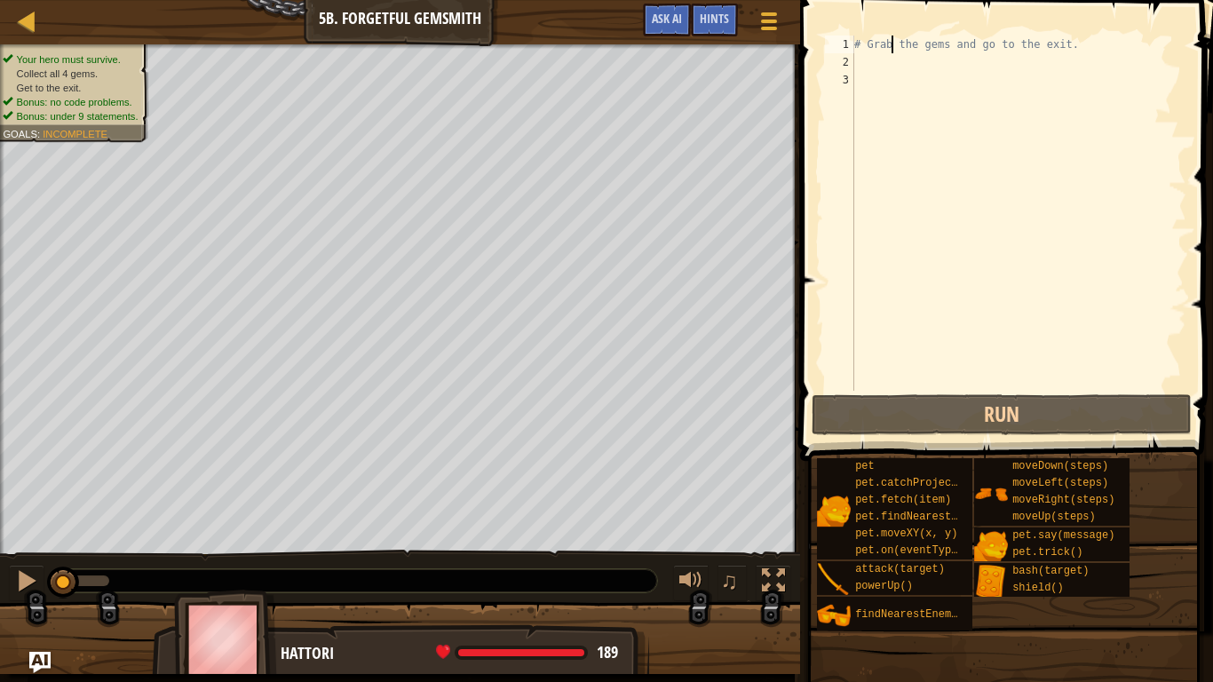
click at [894, 44] on div "# Grab the gems and go to the exit." at bounding box center [1019, 231] width 336 height 391
type textarea "# Grab the gems and go to the exit."
click at [890, 69] on div "# Grab the gems and go to the exit." at bounding box center [1019, 231] width 336 height 391
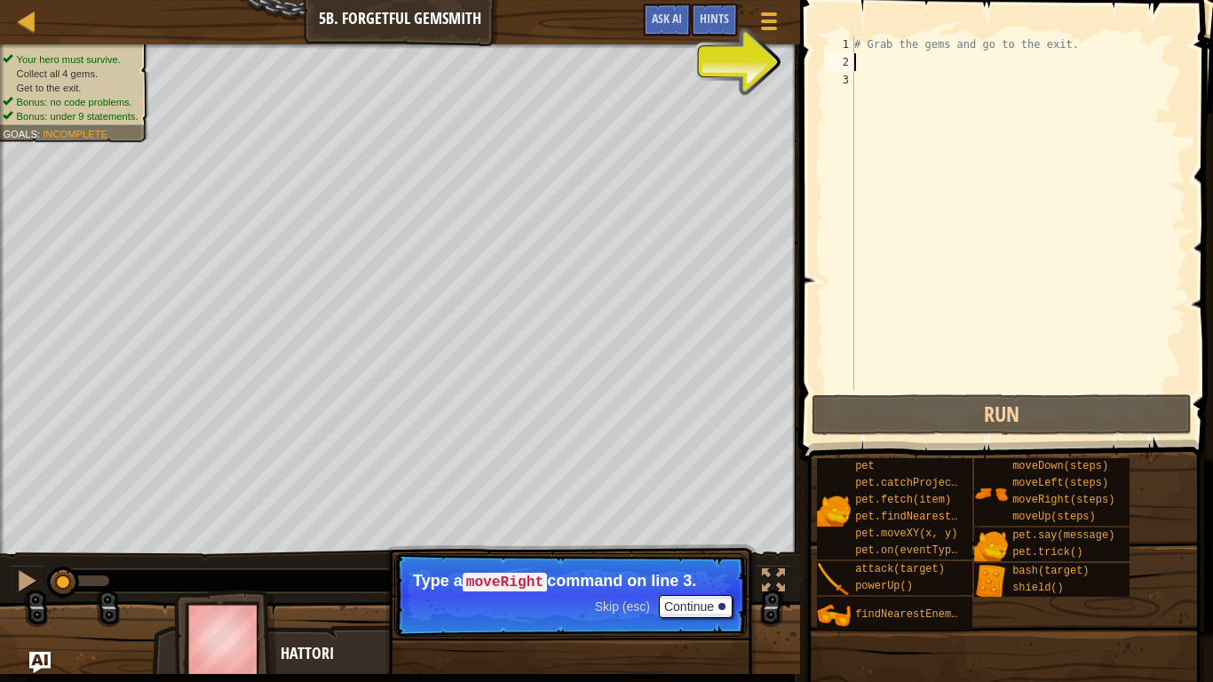
type textarea "h"
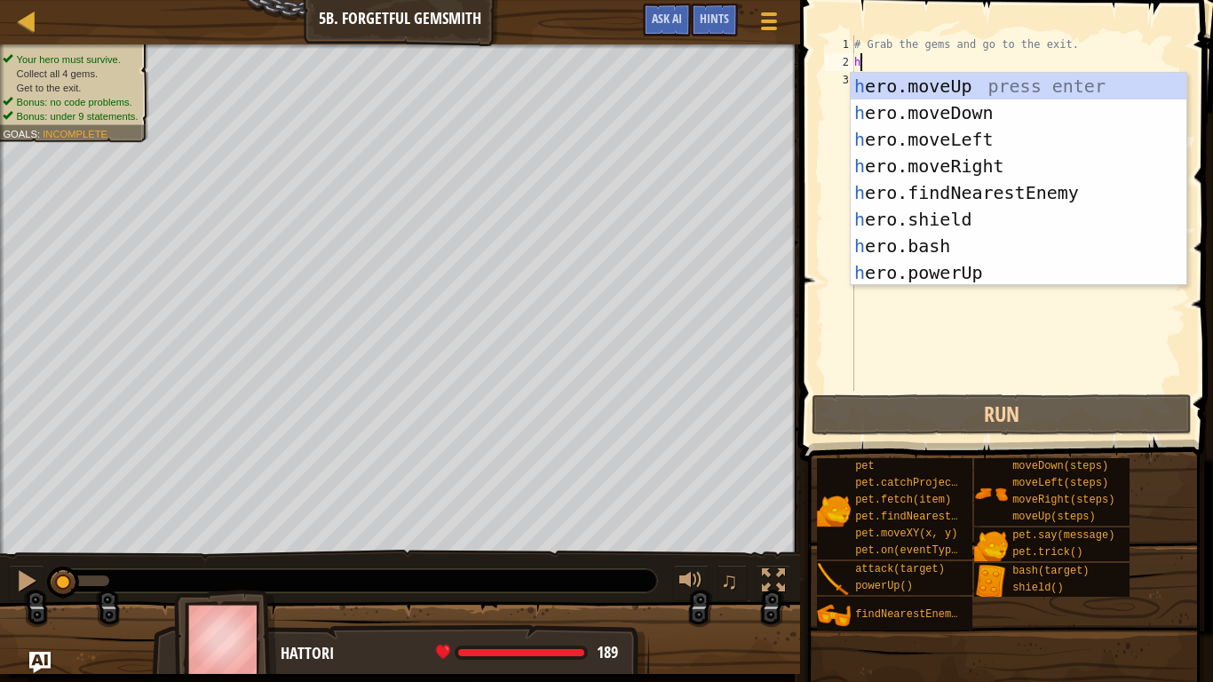
scroll to position [8, 0]
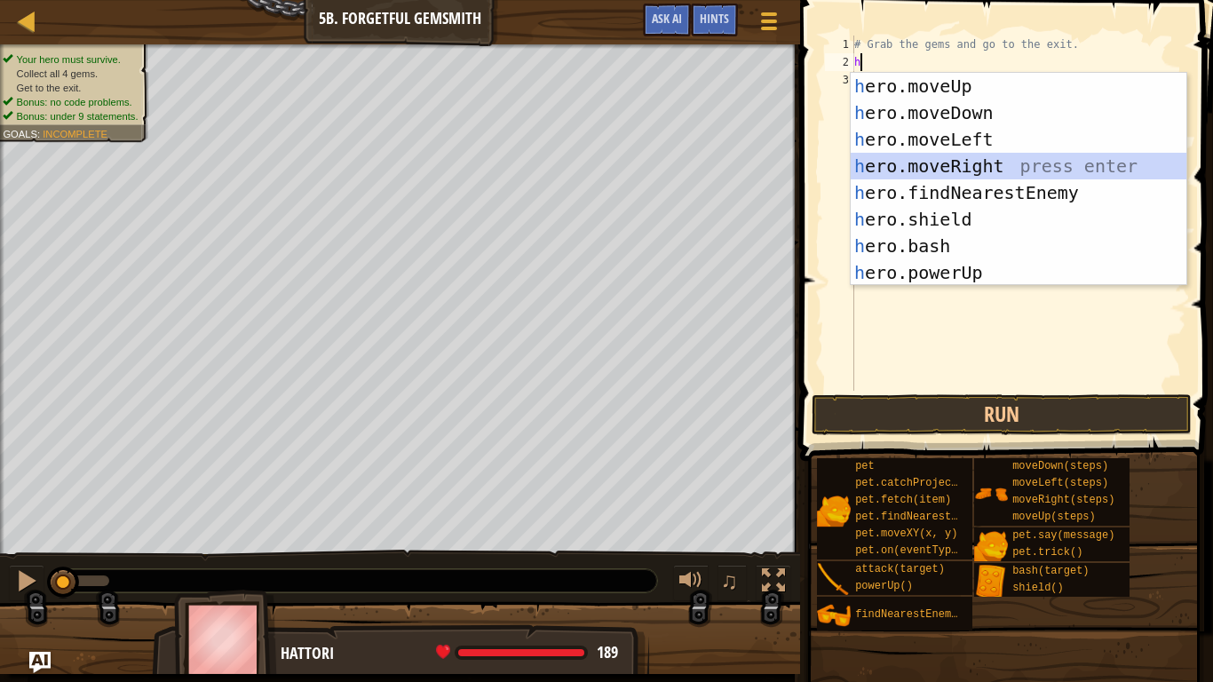
click at [994, 159] on div "h ero.moveUp press enter h ero.moveDown press enter h ero.moveLeft press enter …" at bounding box center [1019, 206] width 336 height 266
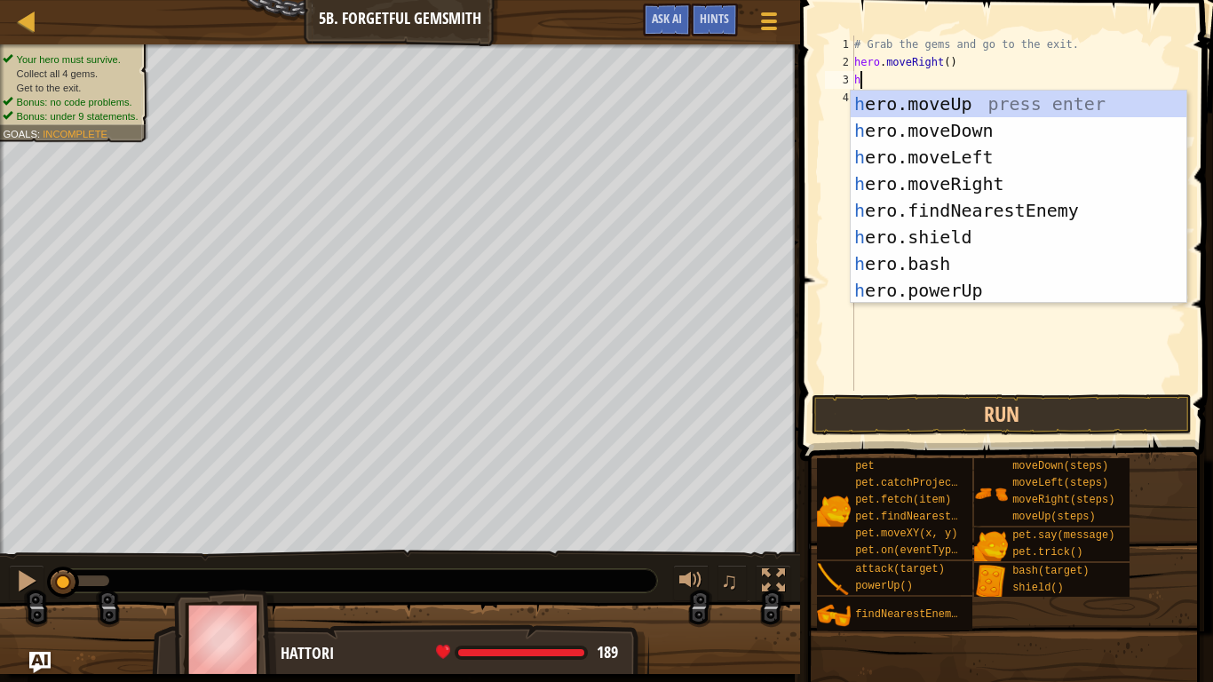
type textarea "h"
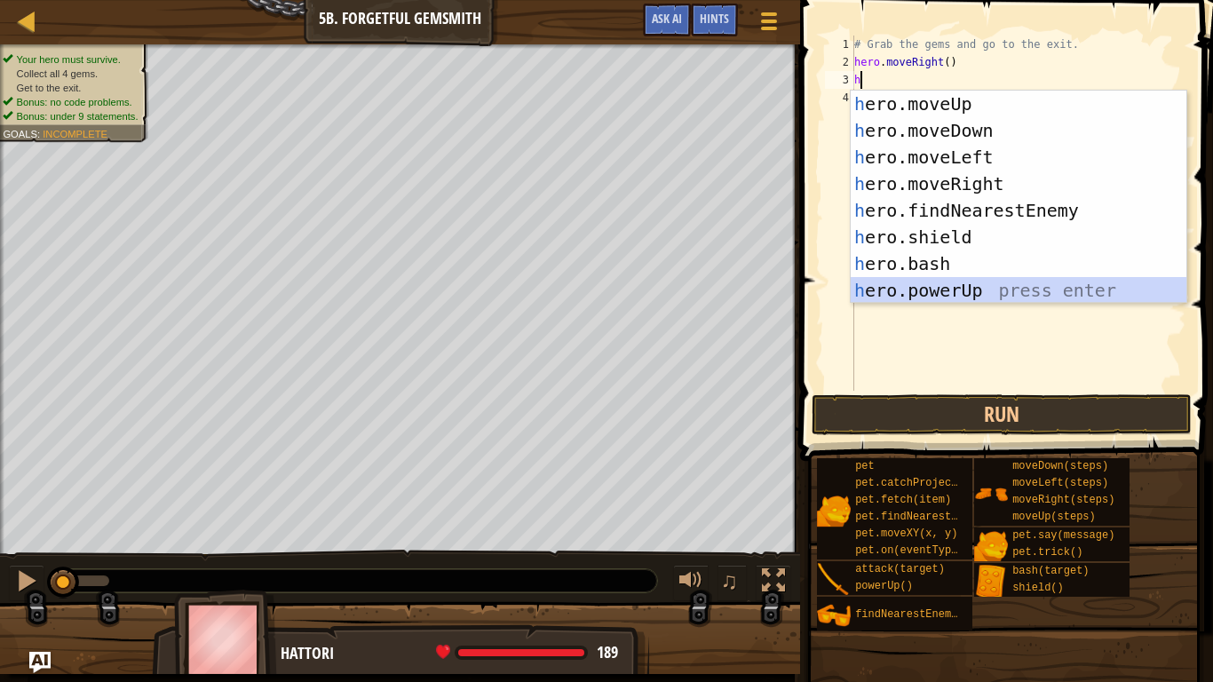
click at [948, 290] on div "h ero.moveUp press enter h ero.moveDown press enter h ero.moveLeft press enter …" at bounding box center [1019, 224] width 336 height 266
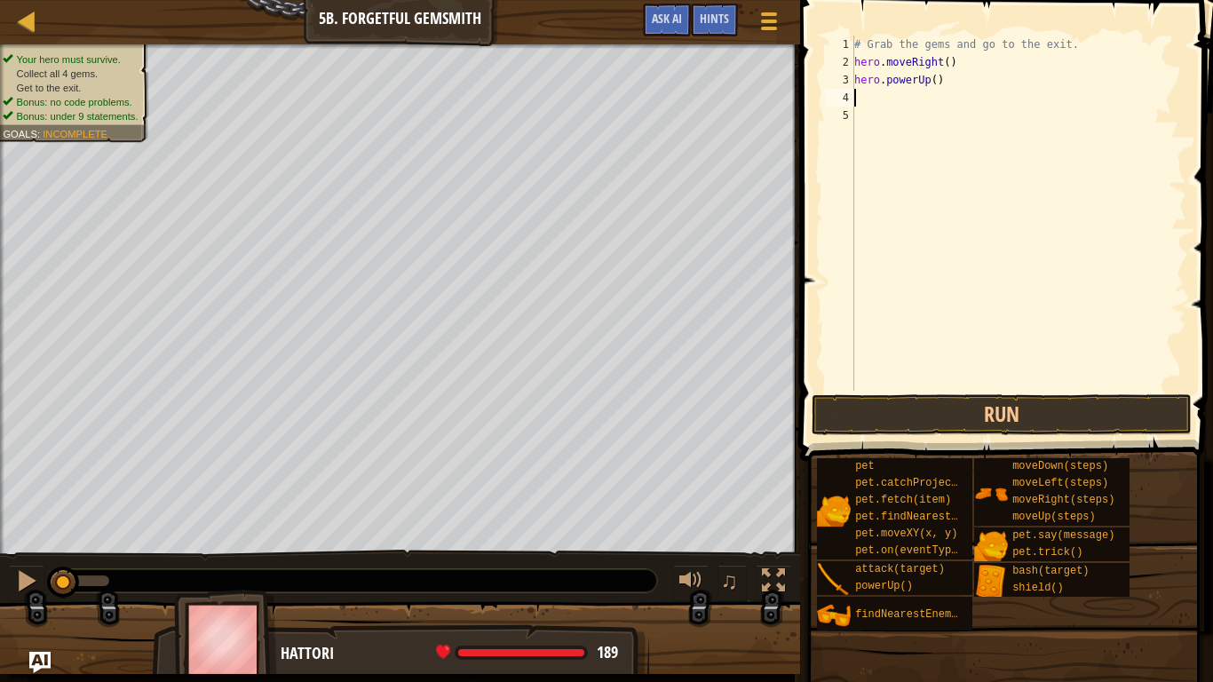
click at [926, 80] on div "# Grab the gems and go to the exit. hero . moveRight ( ) hero . powerUp ( )" at bounding box center [1019, 231] width 336 height 391
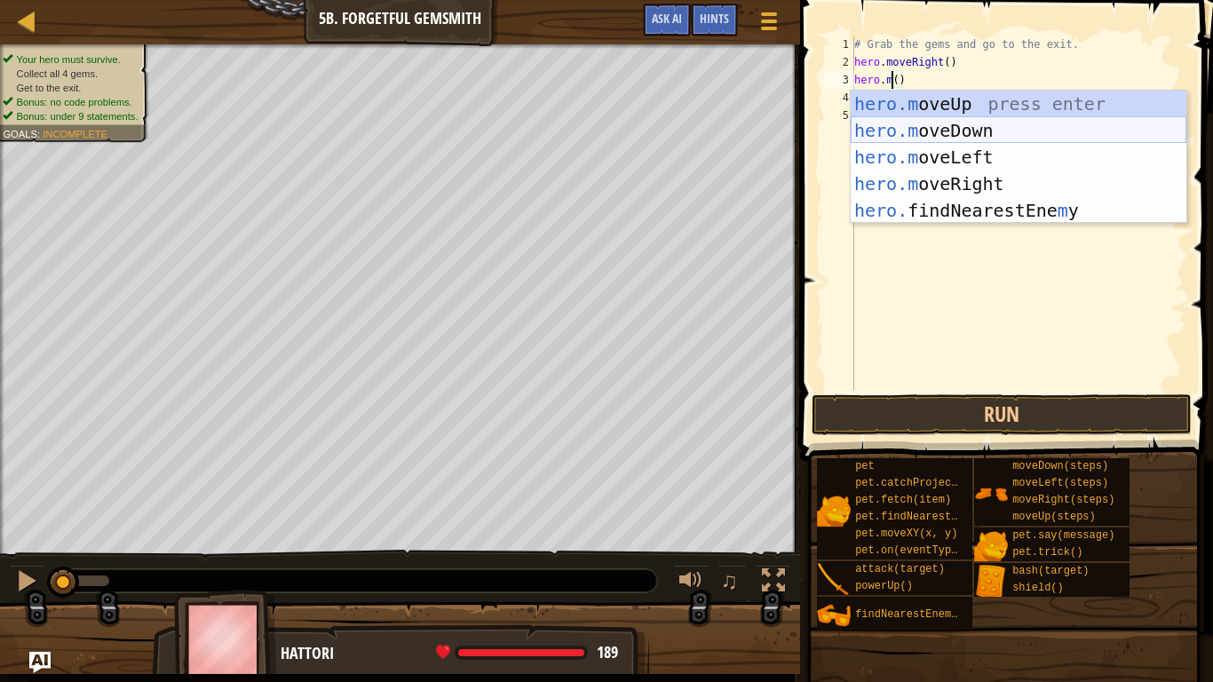
click at [917, 126] on div "hero.m oveUp press enter hero.m oveDown press enter hero.m oveLeft press enter …" at bounding box center [1019, 184] width 336 height 187
type textarea "hero.moveDown"
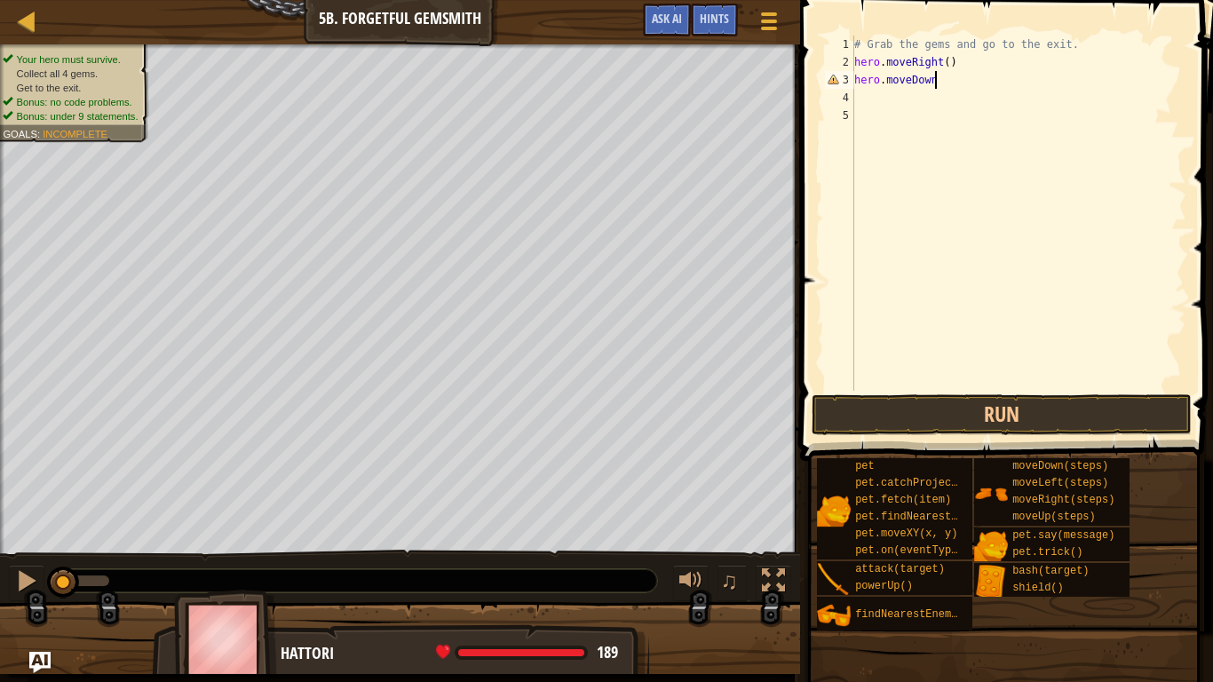
click at [905, 116] on div "# Grab the gems and go to the exit. hero . moveRight ( ) hero . [GEOGRAPHIC_DAT…" at bounding box center [1019, 231] width 336 height 391
click at [897, 101] on div "# Grab the gems and go to the exit. hero . moveRight ( ) hero . [GEOGRAPHIC_DAT…" at bounding box center [1019, 231] width 336 height 391
click at [961, 88] on div "# Grab the gems and go to the exit. hero . moveRight ( ) hero . [GEOGRAPHIC_DAT…" at bounding box center [1019, 231] width 336 height 391
type textarea "hero.moveDown()"
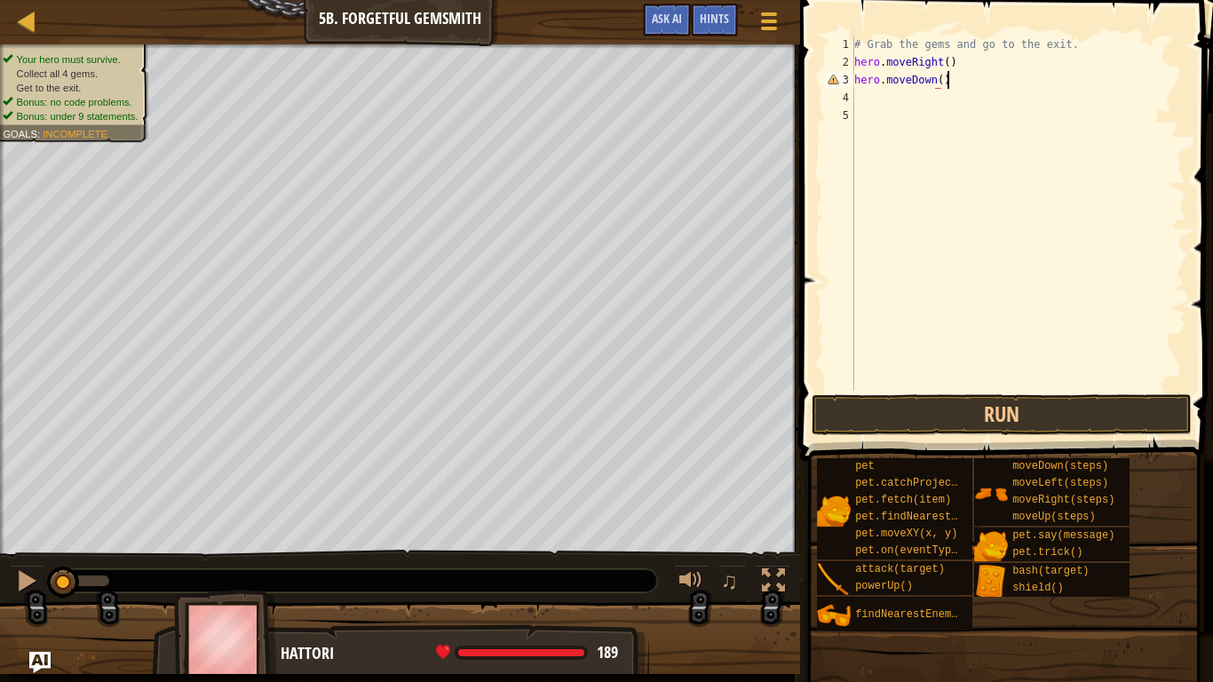
scroll to position [8, 12]
click at [866, 99] on div "# Grab the gems and go to the exit. hero . moveRight ( ) hero . moveDown ( )" at bounding box center [1019, 231] width 336 height 391
type textarea "h"
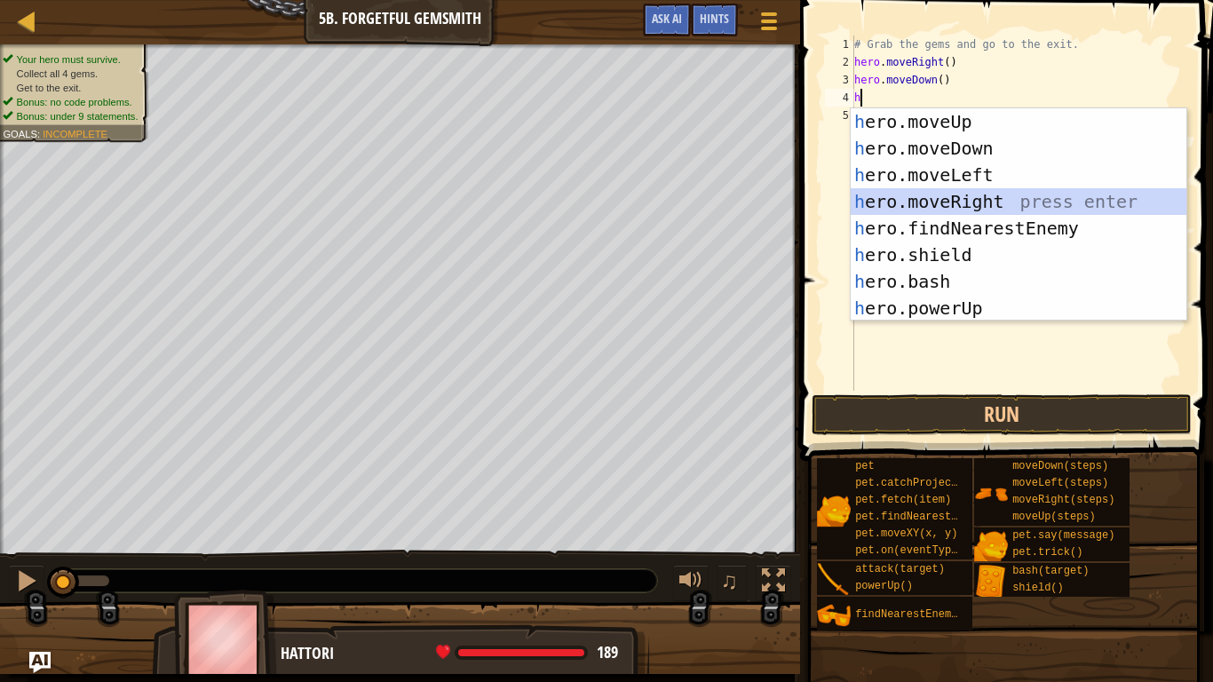
click at [993, 197] on div "h ero.moveUp press enter h ero.moveDown press enter h ero.moveLeft press enter …" at bounding box center [1019, 241] width 336 height 266
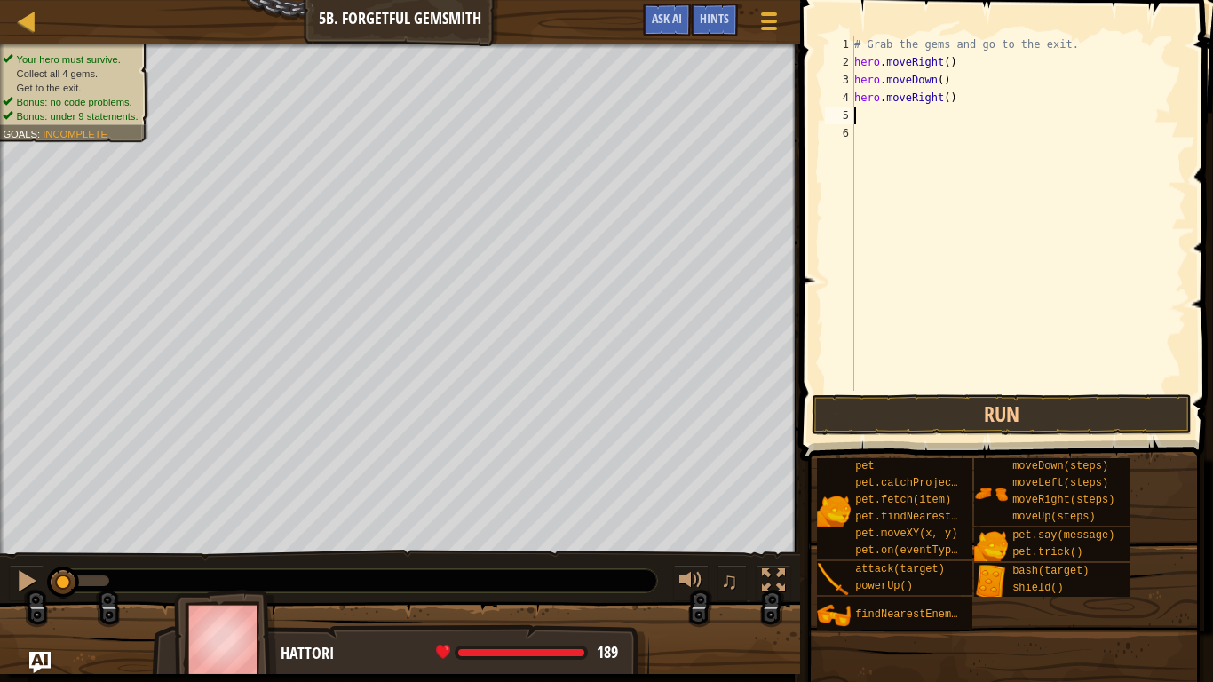
click at [946, 99] on div "# Grab the gems and go to the exit. hero . moveRight ( ) hero . moveDown ( ) he…" at bounding box center [1019, 231] width 336 height 391
type textarea "hero.moveRight(2)"
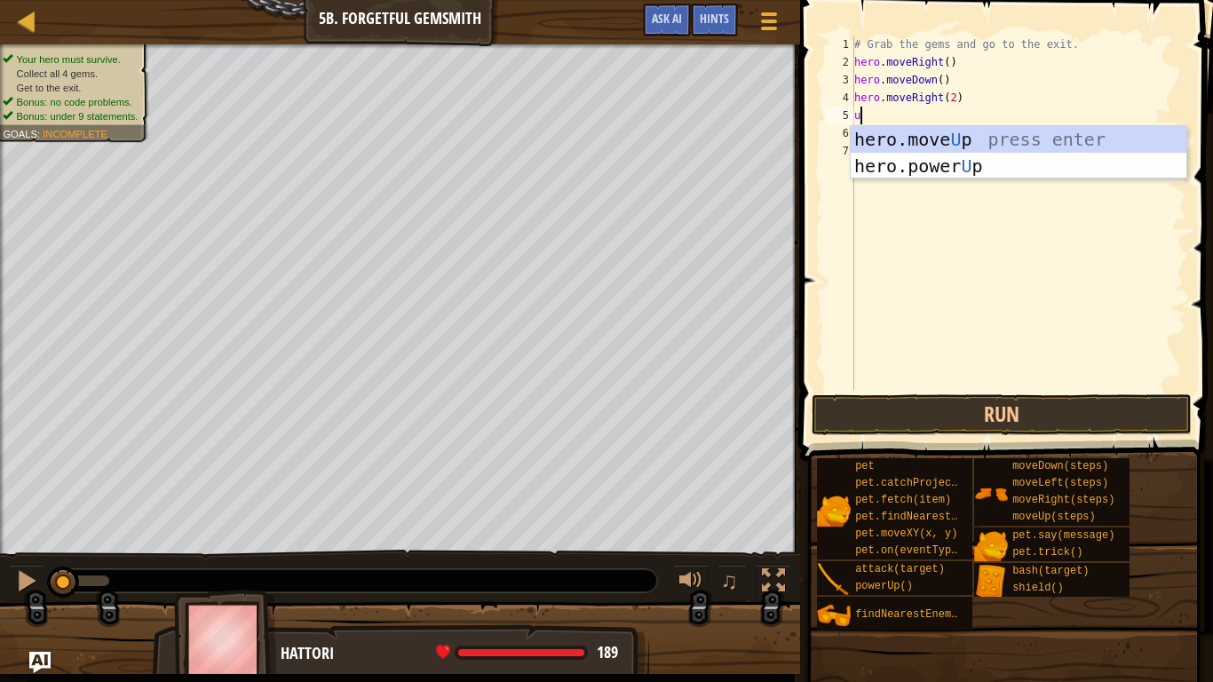
type textarea "up"
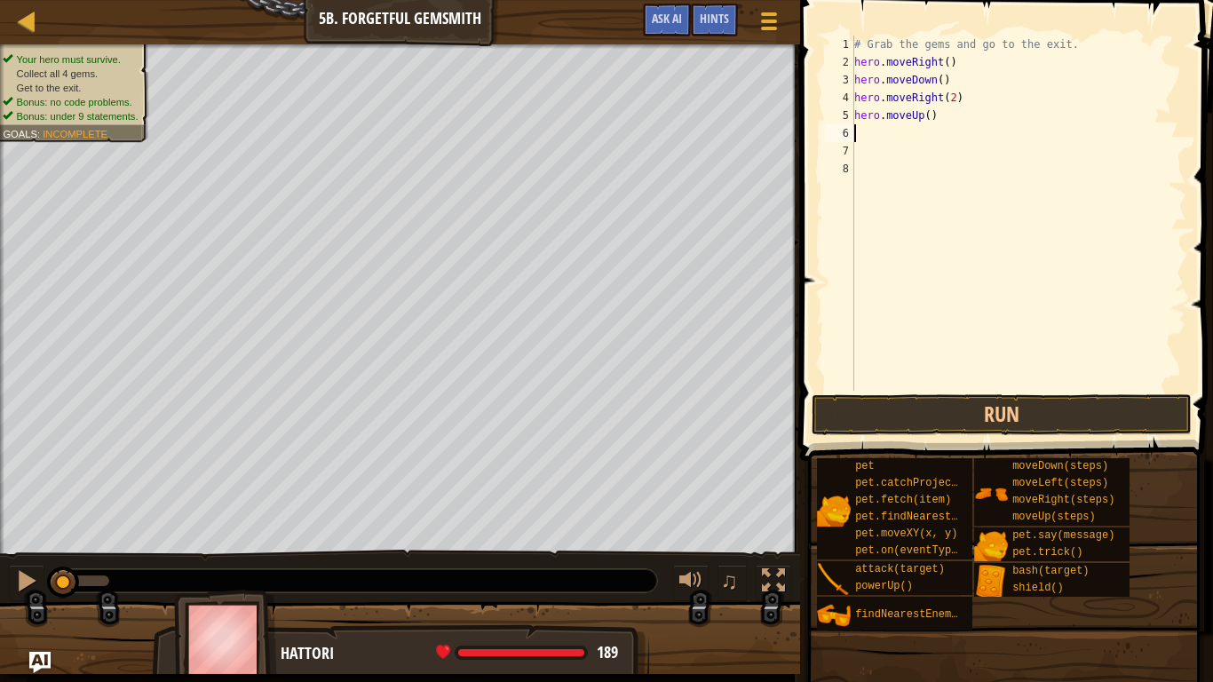
type textarea "h"
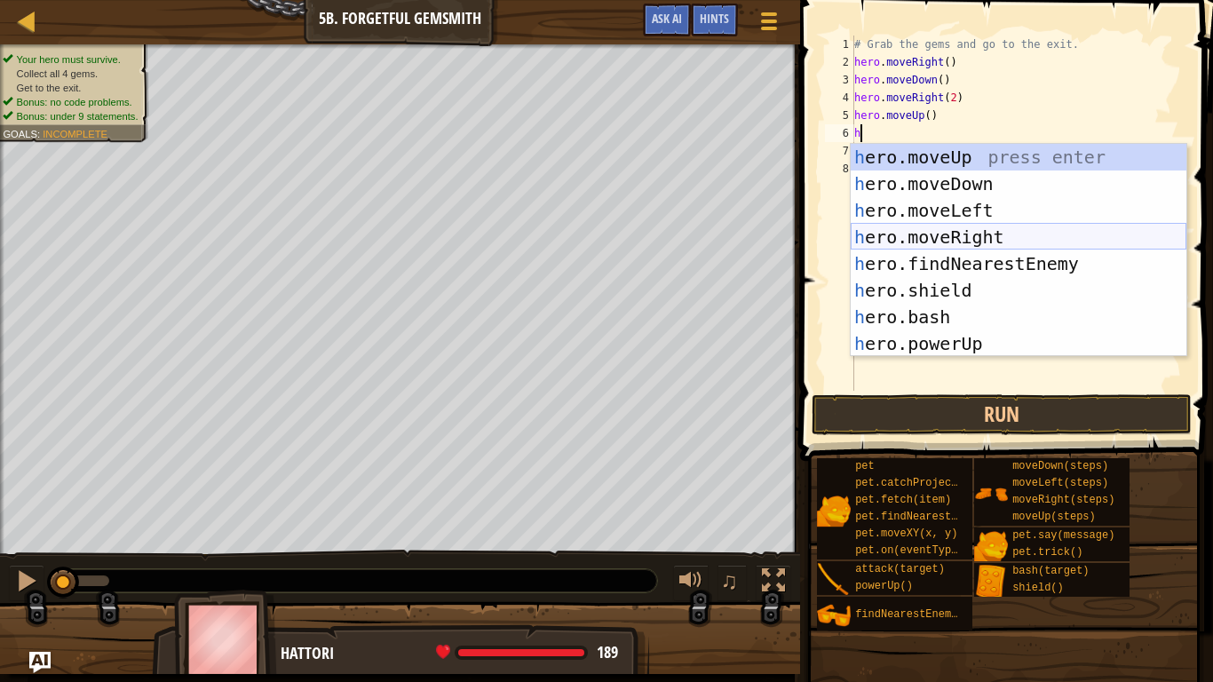
click at [1062, 234] on div "h ero.moveUp press enter h ero.moveDown press enter h ero.moveLeft press enter …" at bounding box center [1019, 277] width 336 height 266
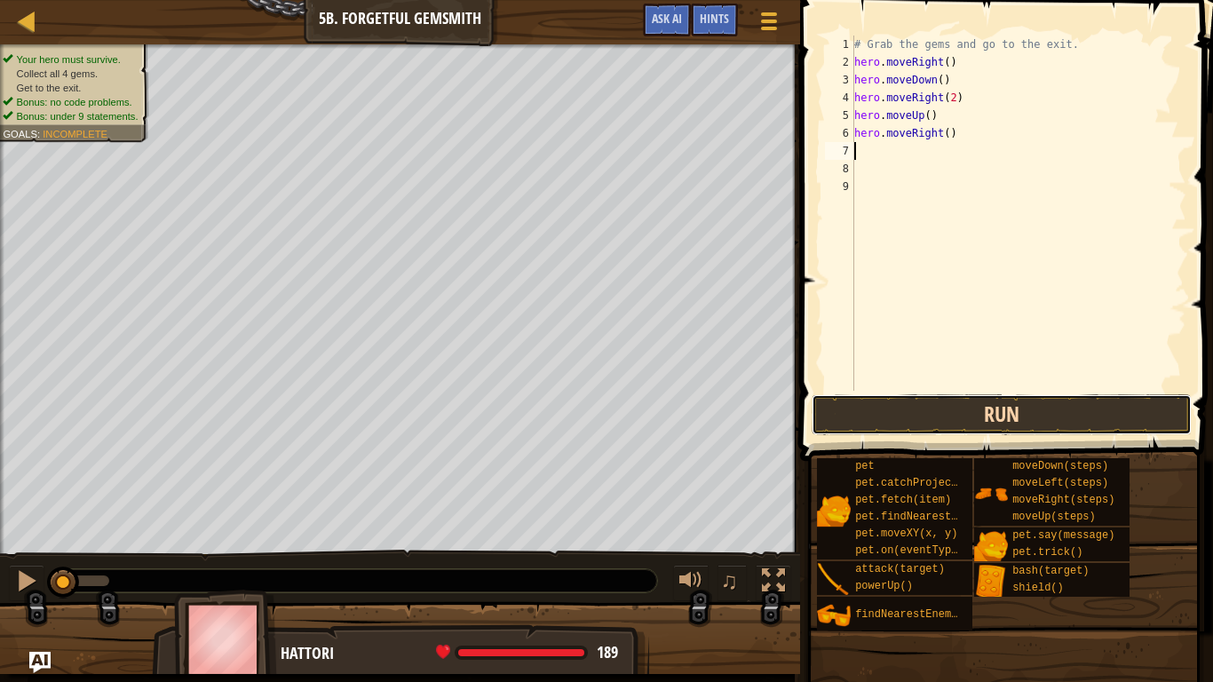
click at [995, 419] on button "Run" at bounding box center [1002, 414] width 380 height 41
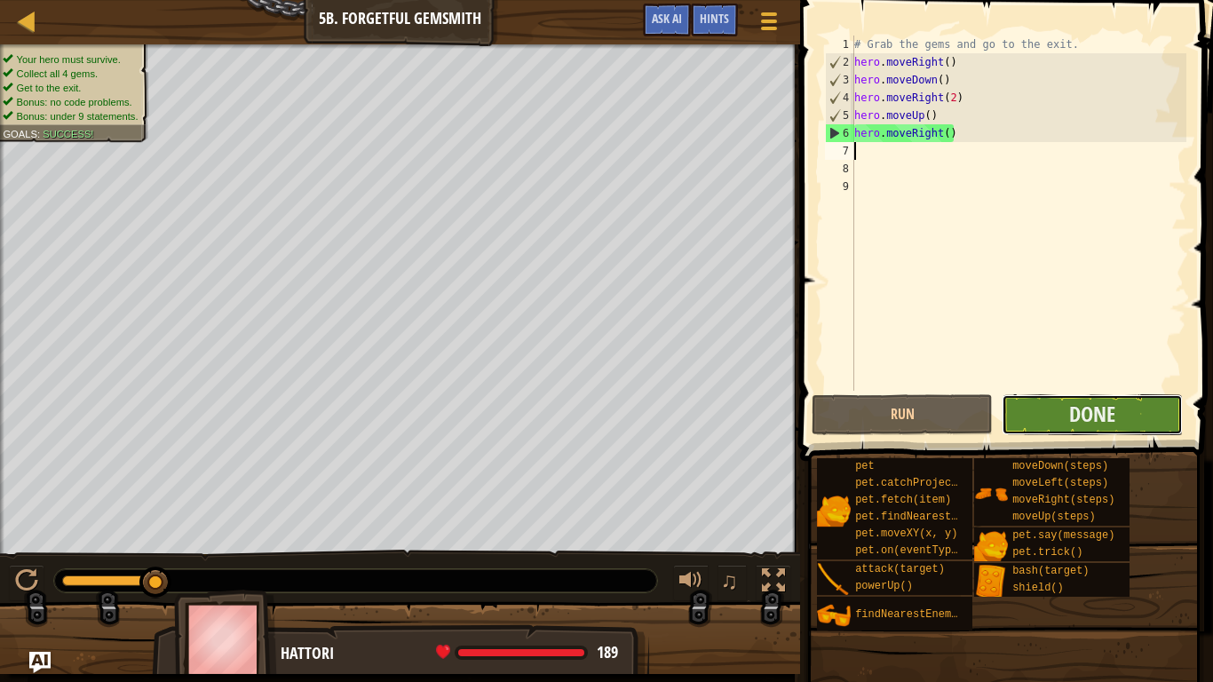
click at [1117, 423] on button "Done" at bounding box center [1092, 414] width 181 height 41
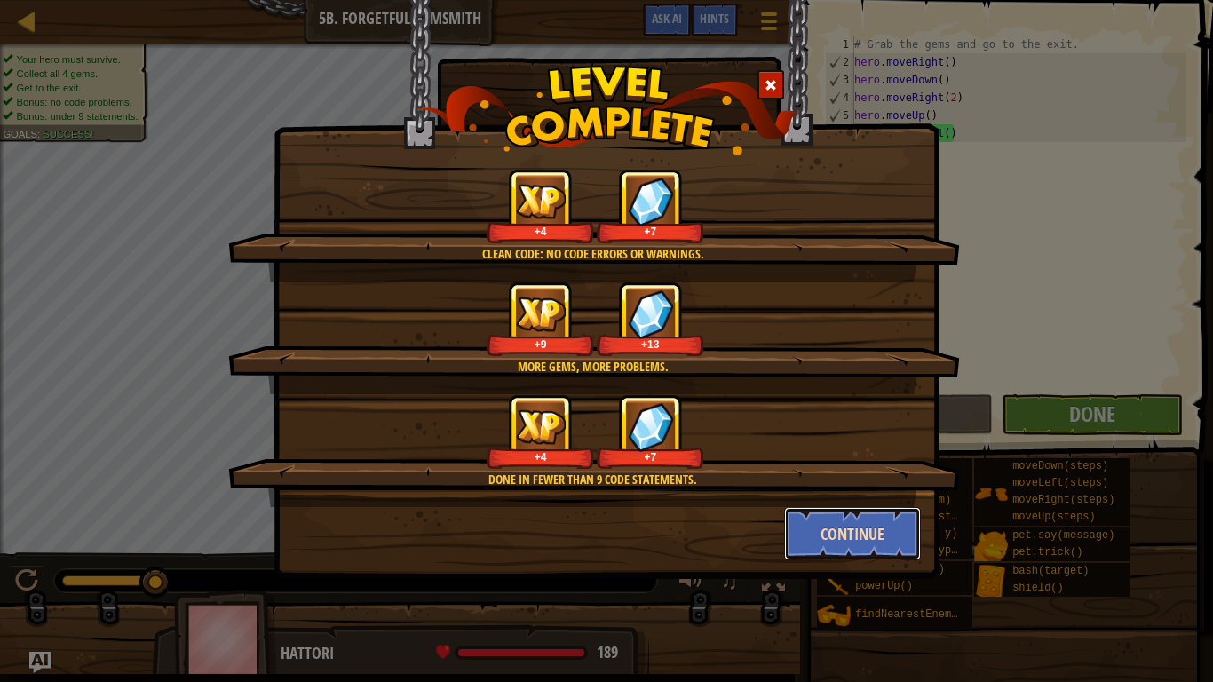
click at [840, 531] on button "Continue" at bounding box center [853, 533] width 138 height 53
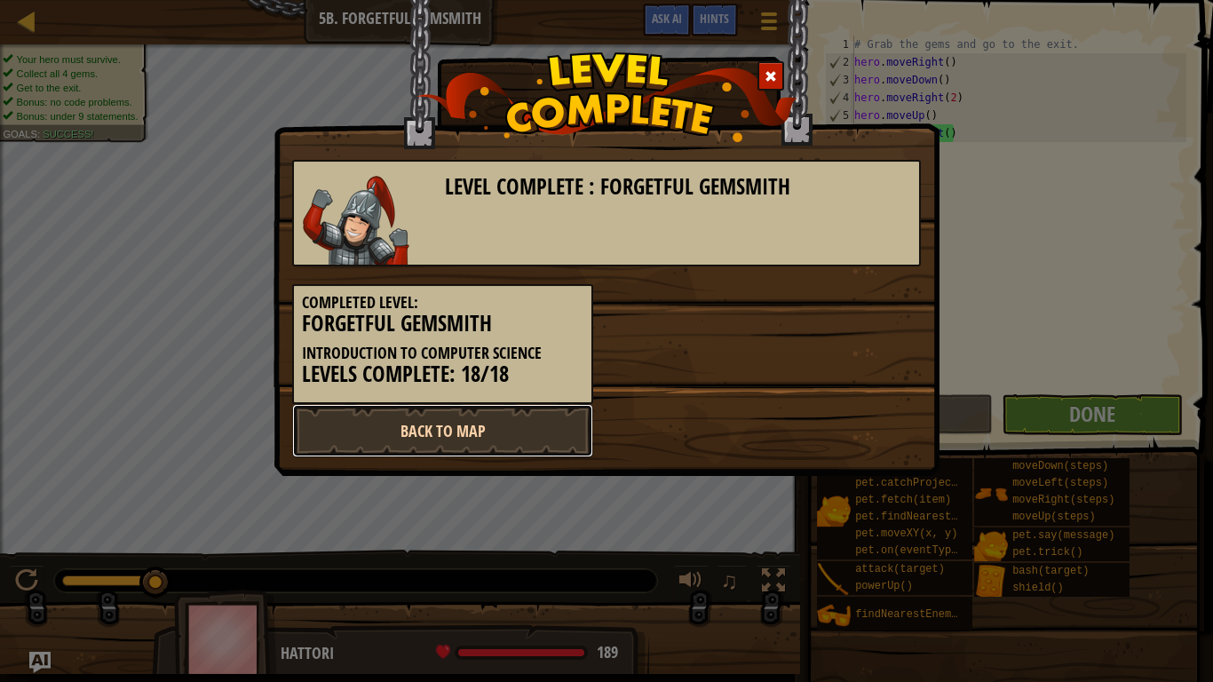
click at [385, 417] on link "Back to Map" at bounding box center [442, 430] width 301 height 53
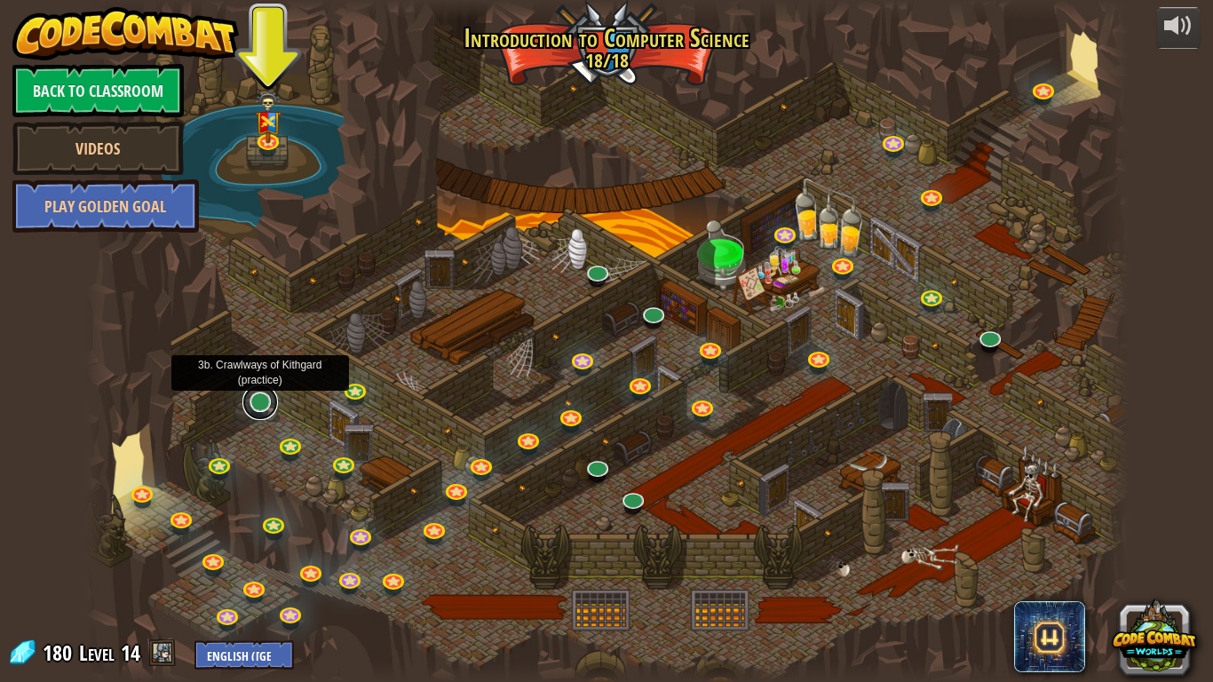
click at [266, 410] on link at bounding box center [260, 403] width 36 height 36
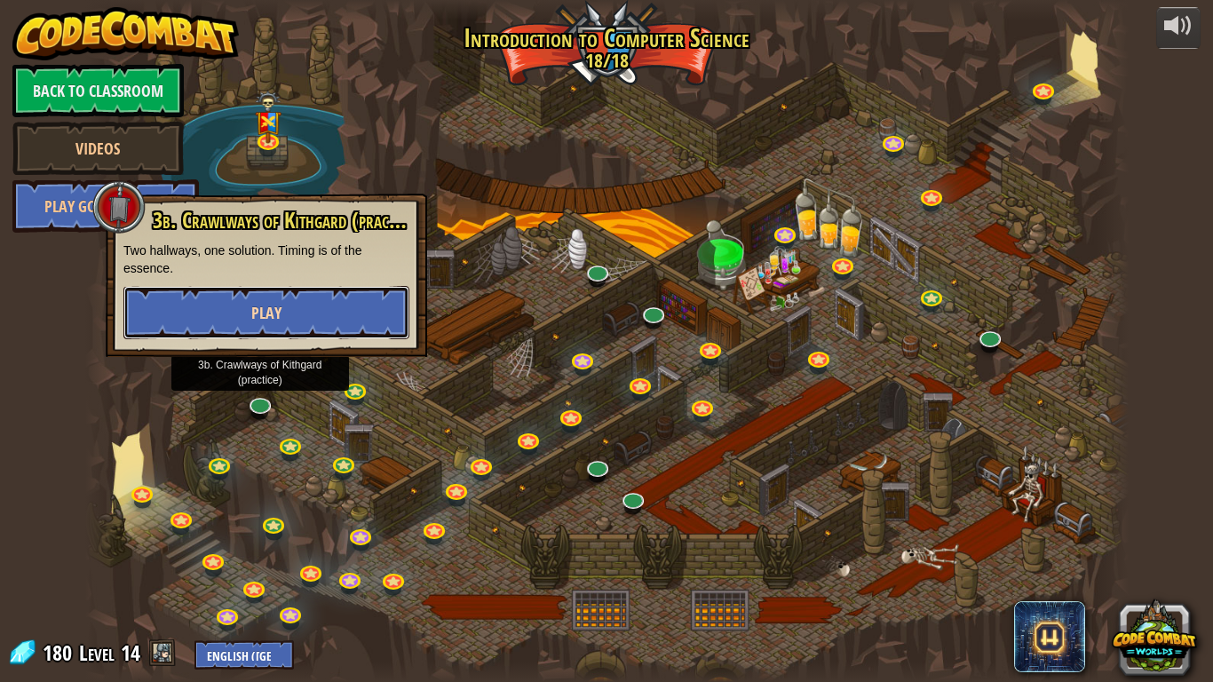
click at [326, 306] on button "Play" at bounding box center [266, 312] width 286 height 53
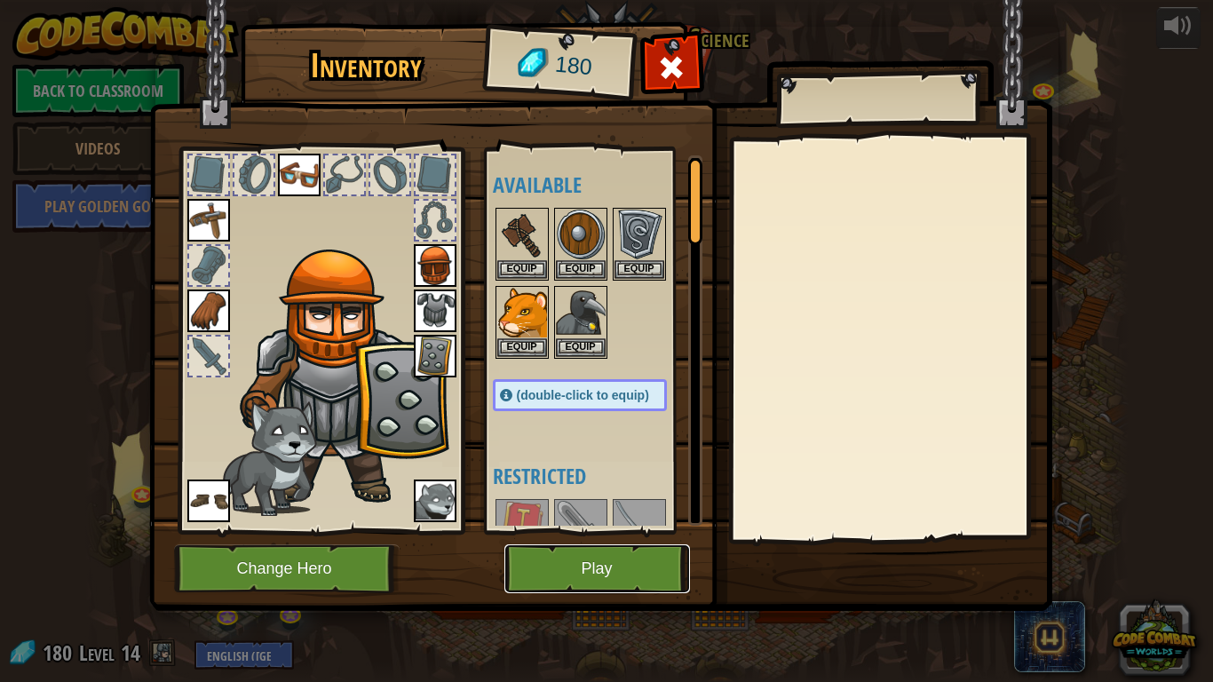
click at [628, 584] on button "Play" at bounding box center [598, 568] width 186 height 49
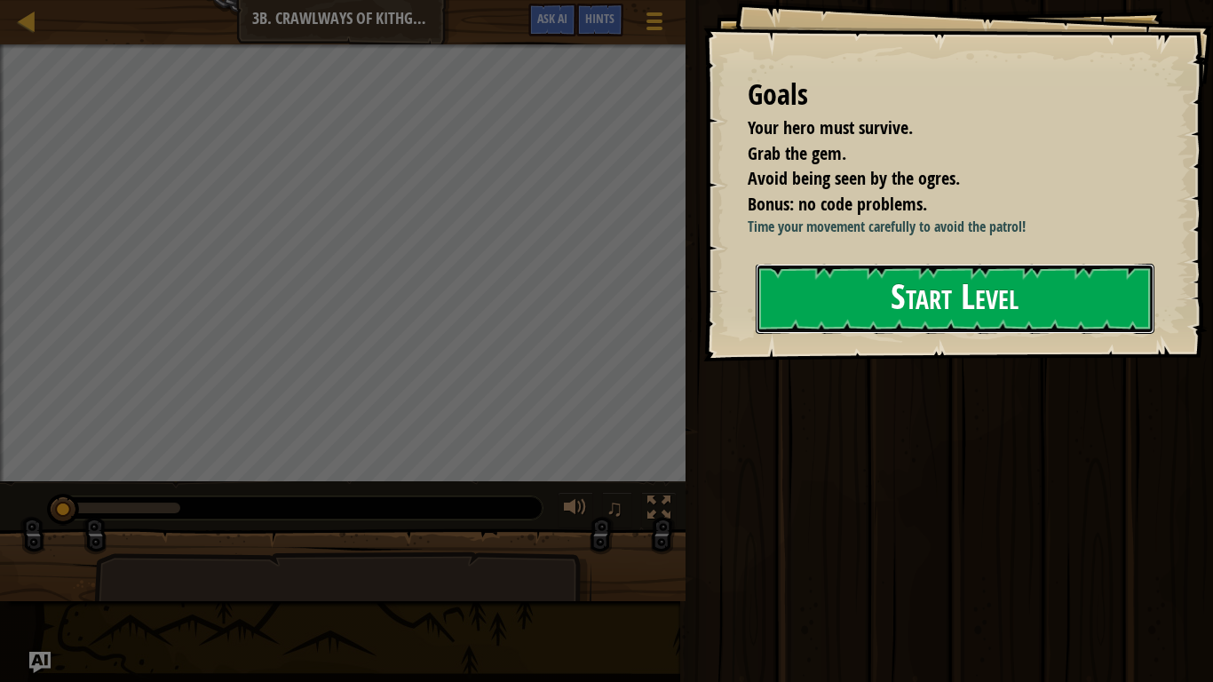
click at [862, 301] on button "Start Level" at bounding box center [955, 299] width 399 height 70
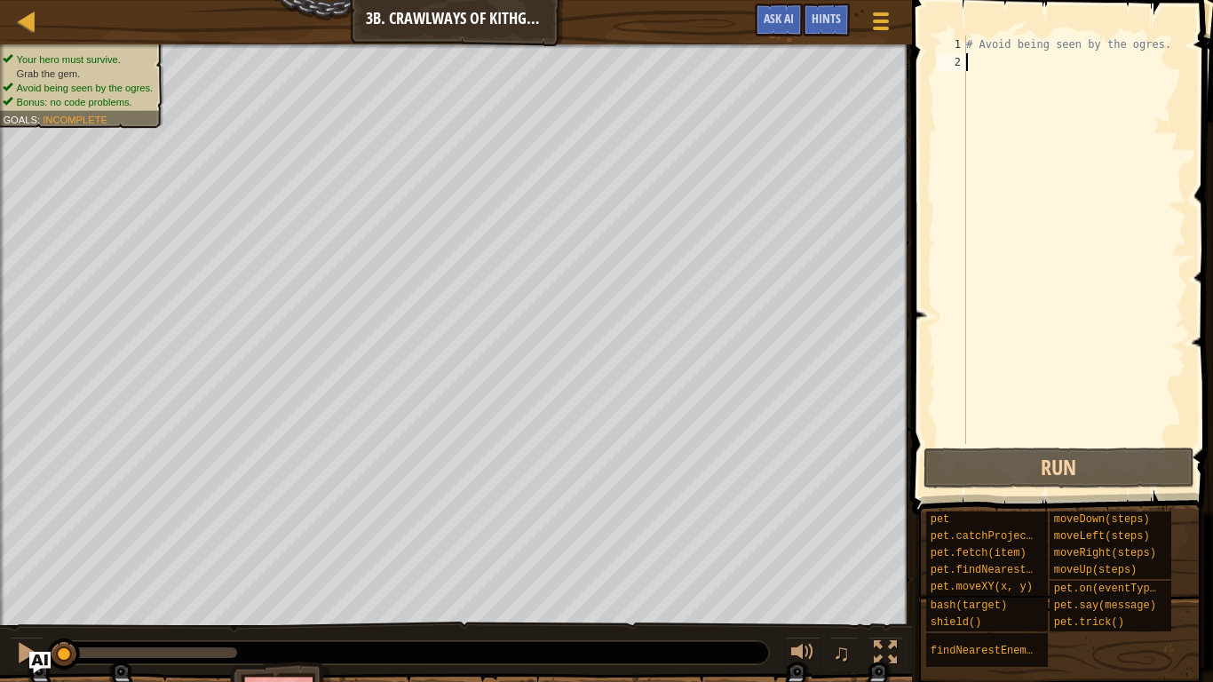
type textarea "h"
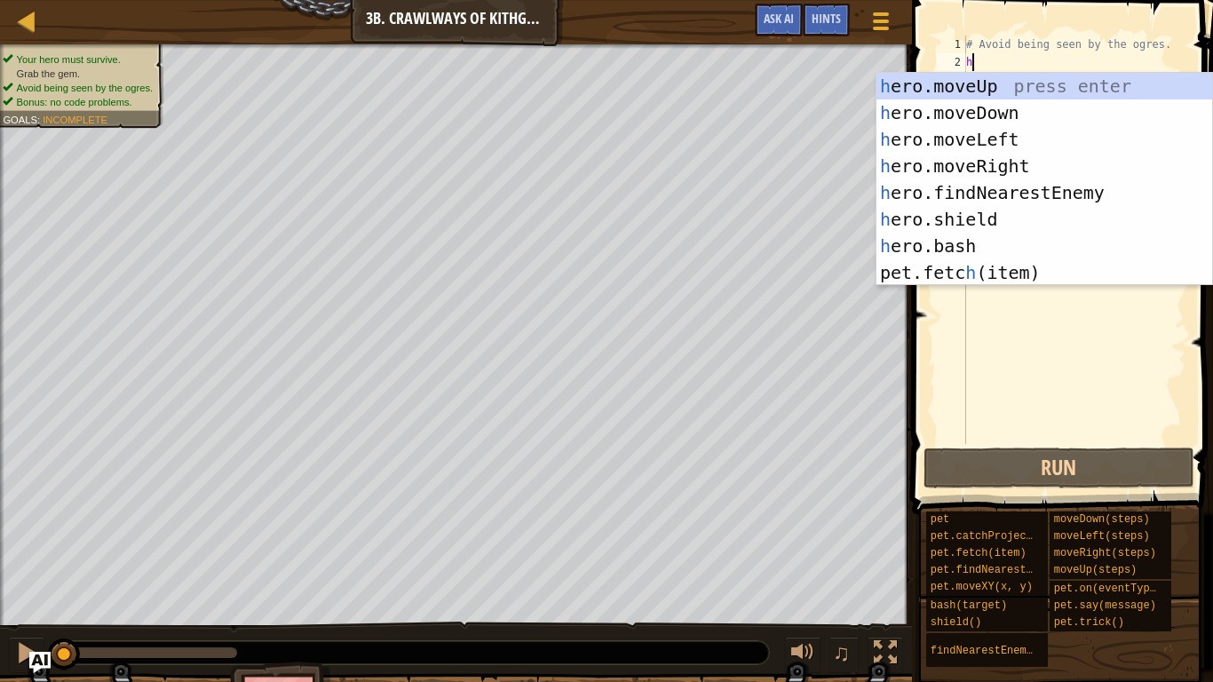
scroll to position [8, 0]
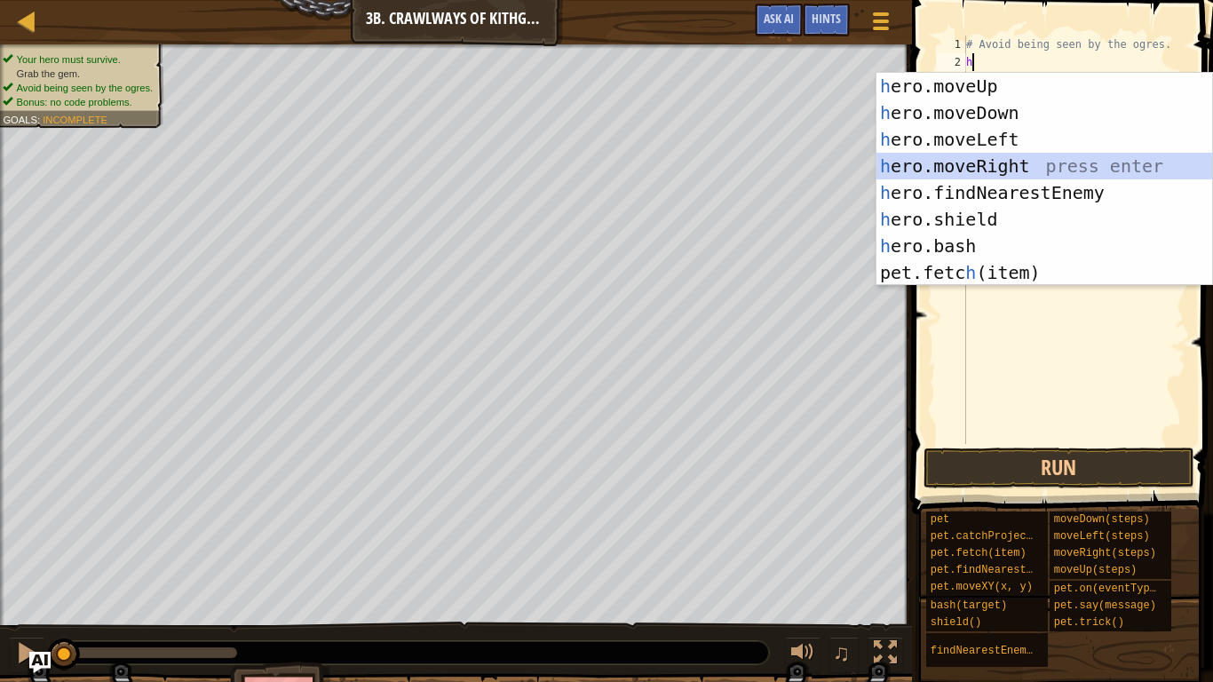
click at [953, 164] on div "h ero.moveUp press enter h ero.moveDown press enter h ero.moveLeft press enter …" at bounding box center [1045, 206] width 336 height 266
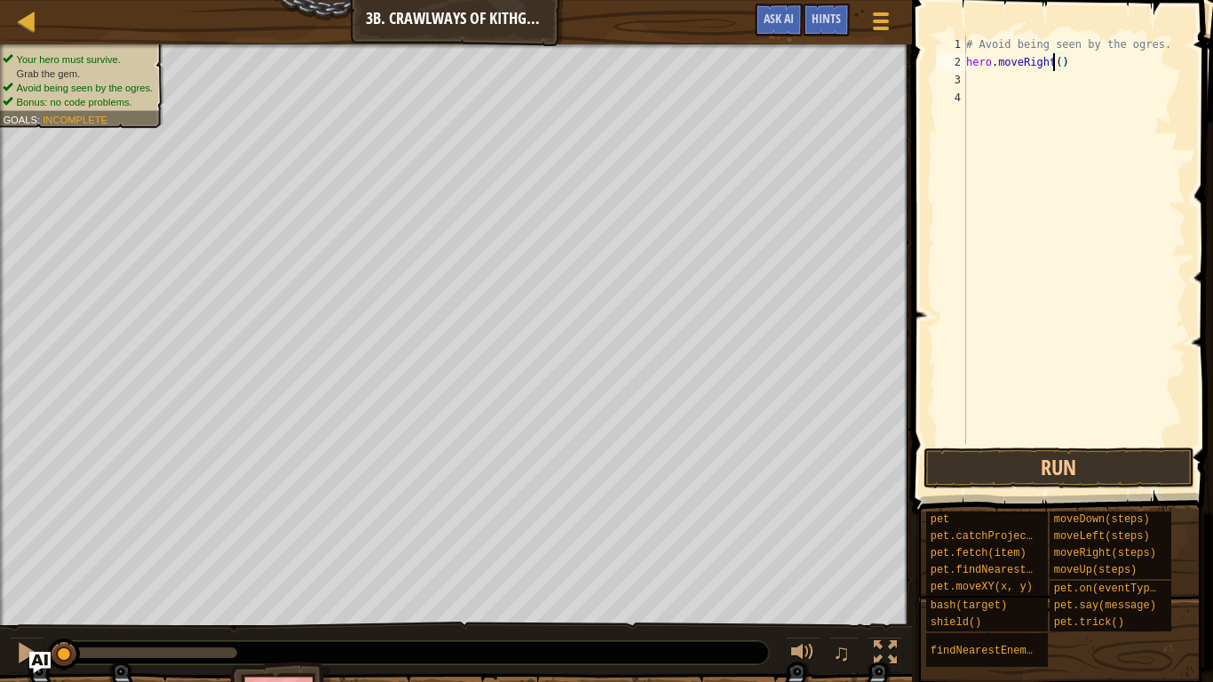
click at [1055, 59] on div "# Avoid being seen by the ogres. hero . moveRight ( )" at bounding box center [1075, 258] width 224 height 444
click at [1062, 68] on div "# Avoid being seen by the ogres. hero . moveRight ( )" at bounding box center [1075, 258] width 224 height 444
click at [1057, 62] on div "# Avoid being seen by the ogres. hero . moveRight ( )" at bounding box center [1075, 258] width 224 height 444
type textarea "hero.moveRight(2)"
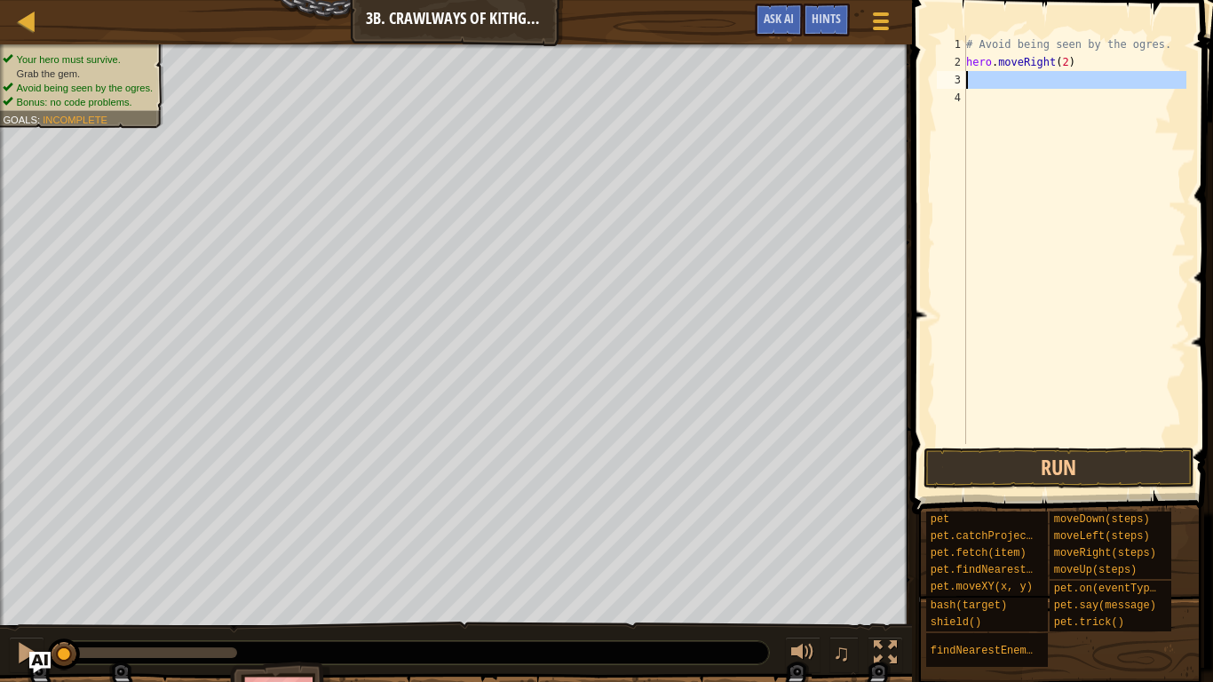
click at [965, 85] on div "3" at bounding box center [951, 80] width 29 height 18
type textarea "h"
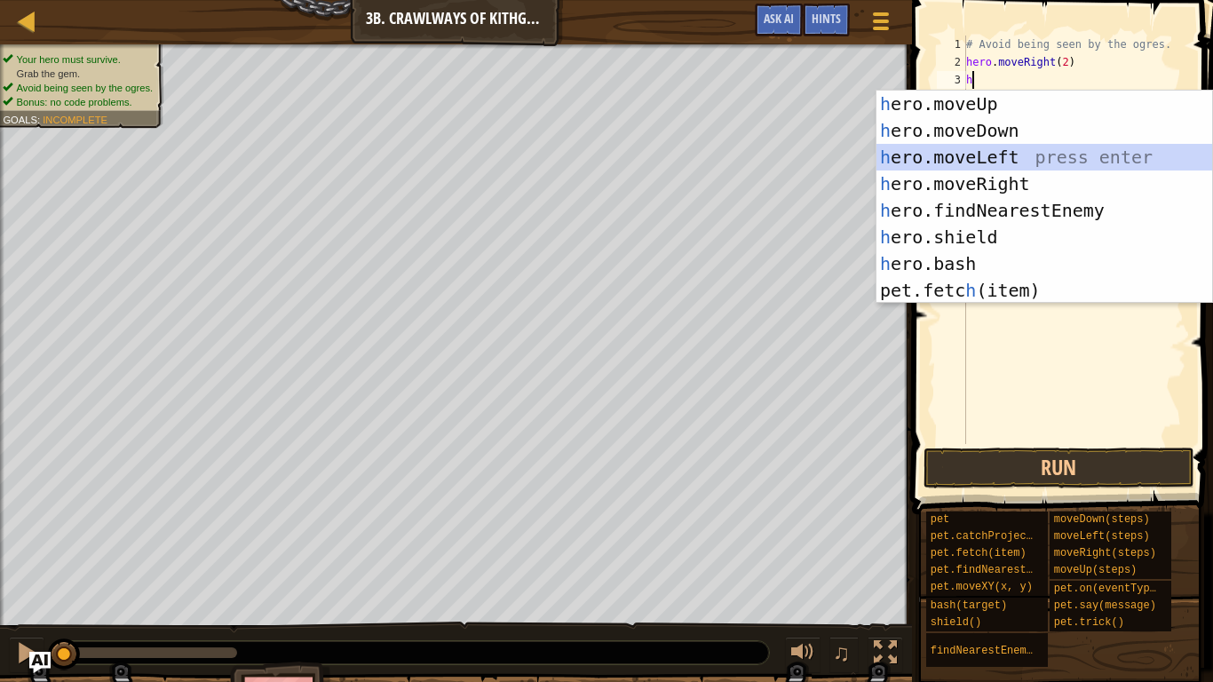
click at [991, 162] on div "h ero.moveUp press enter h ero.moveDown press enter h ero.moveLeft press enter …" at bounding box center [1045, 224] width 336 height 266
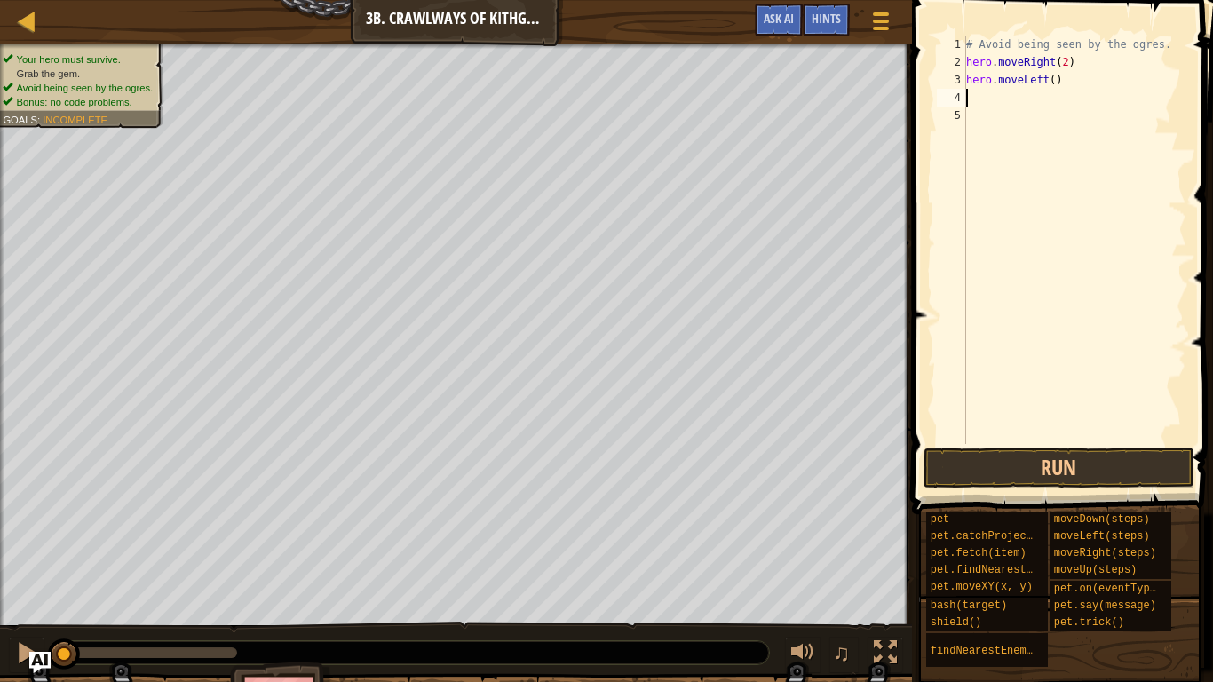
click at [1057, 96] on div "# Avoid being seen by the ogres. hero . moveRight ( 2 ) hero . moveLeft ( )" at bounding box center [1075, 258] width 224 height 444
type textarea "h"
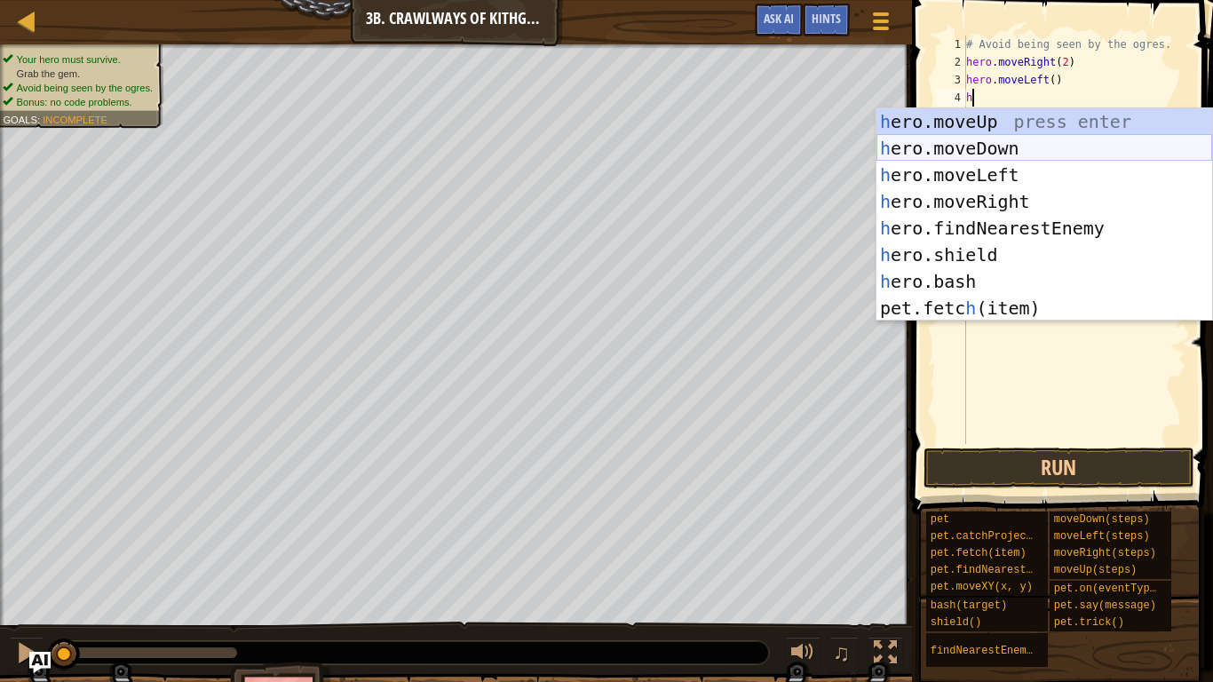
click at [1103, 144] on div "h ero.moveUp press enter h ero.moveDown press enter h ero.moveLeft press enter …" at bounding box center [1045, 241] width 336 height 266
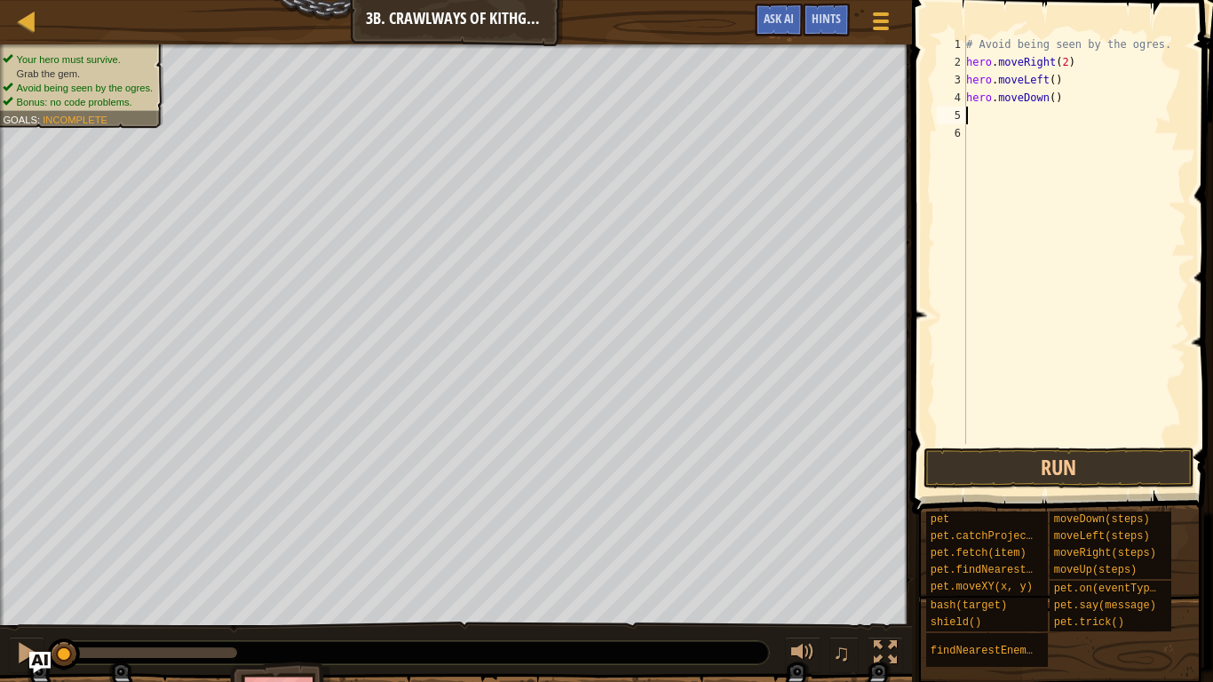
click at [1069, 99] on div "# Avoid being seen by the ogres. hero . moveRight ( 2 ) hero . moveLeft ( ) her…" at bounding box center [1075, 258] width 224 height 444
type textarea "h"
type textarea "hero.moveLeft()"
click at [1100, 471] on button "Run" at bounding box center [1059, 468] width 271 height 41
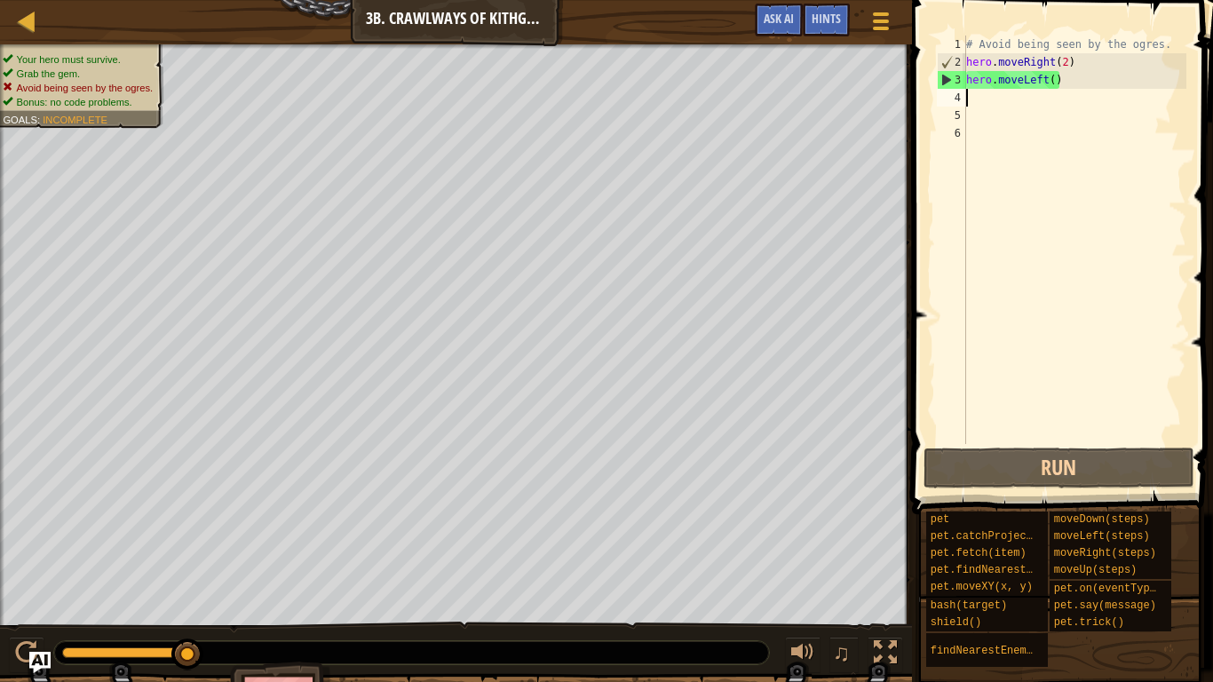
click at [1077, 434] on div "# Avoid being seen by the ogres. hero . moveRight ( 2 ) hero . moveLeft ( )" at bounding box center [1075, 258] width 224 height 444
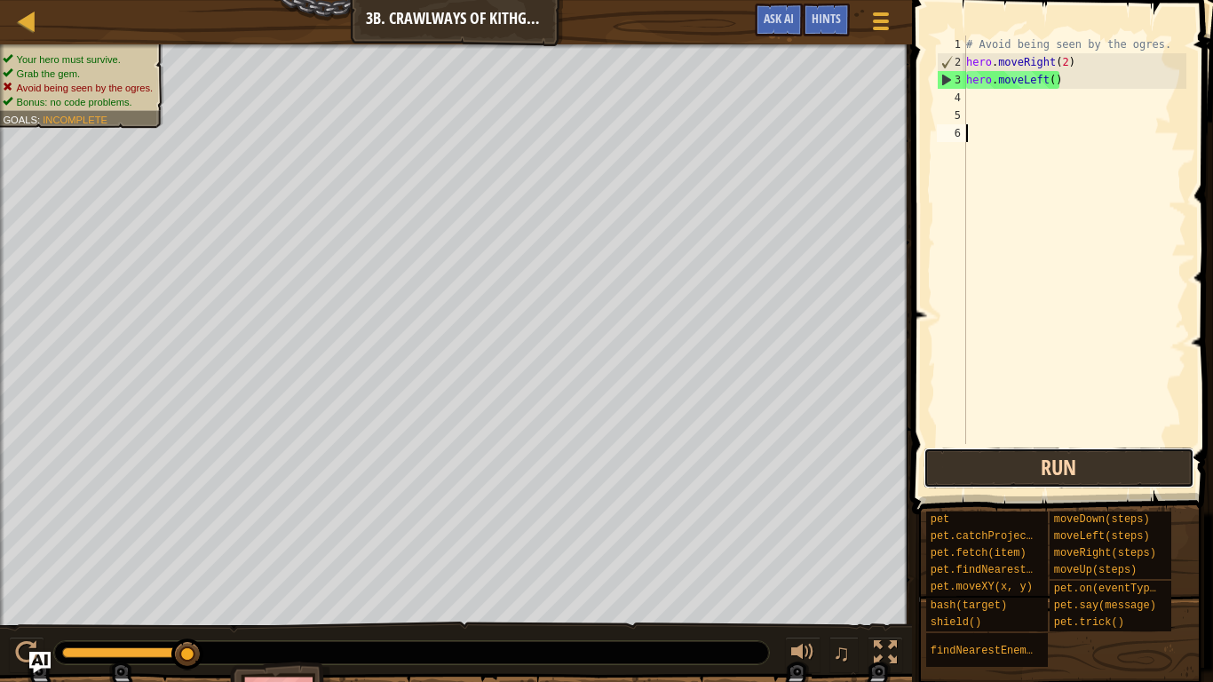
click at [1081, 458] on button "Run" at bounding box center [1059, 468] width 271 height 41
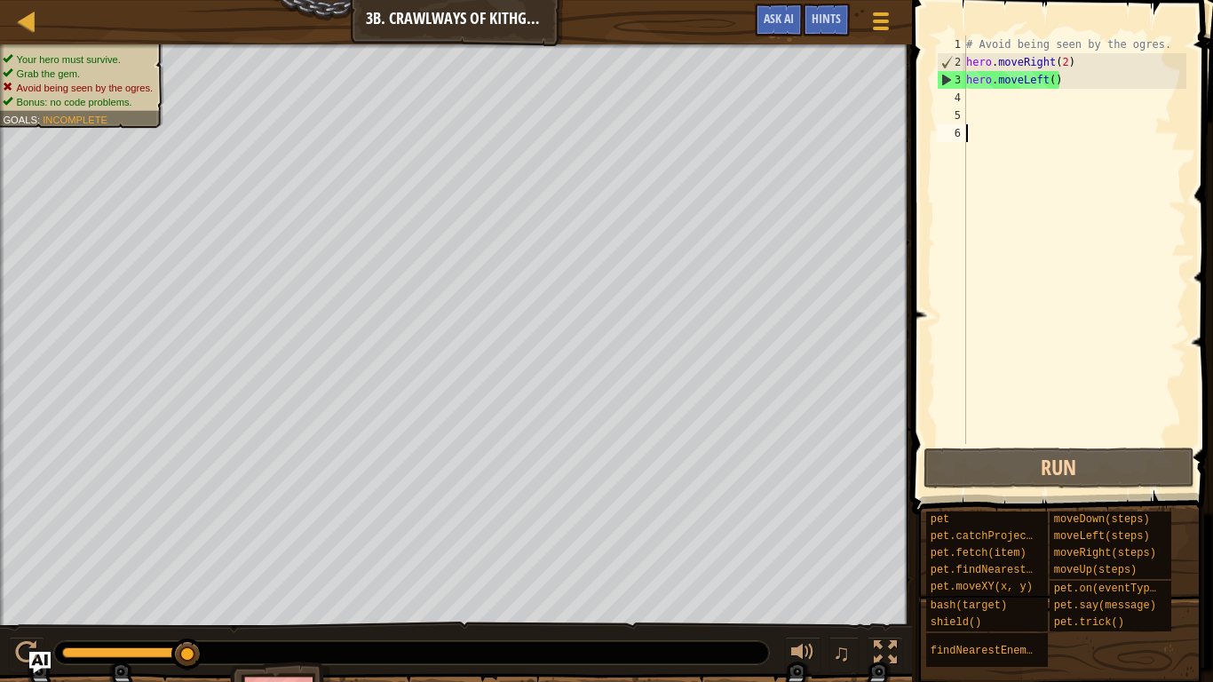
click at [359, 639] on div "♫" at bounding box center [456, 648] width 912 height 53
click at [370, 647] on div at bounding box center [411, 652] width 715 height 23
drag, startPoint x: 184, startPoint y: 651, endPoint x: 316, endPoint y: 657, distance: 132.5
drag, startPoint x: 182, startPoint y: 658, endPoint x: 415, endPoint y: 663, distance: 232.8
click at [415, 663] on div at bounding box center [411, 652] width 715 height 23
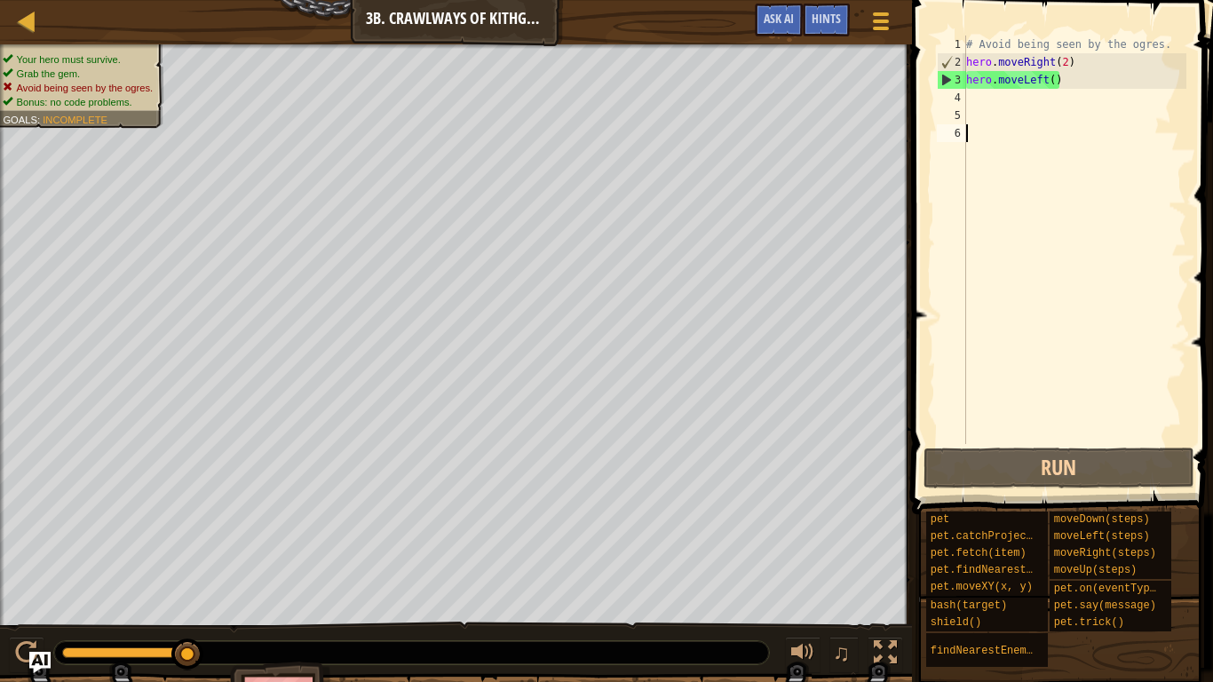
click at [1093, 77] on div "# Avoid being seen by the ogres. hero . moveRight ( 2 ) hero . moveLeft ( )" at bounding box center [1075, 258] width 224 height 444
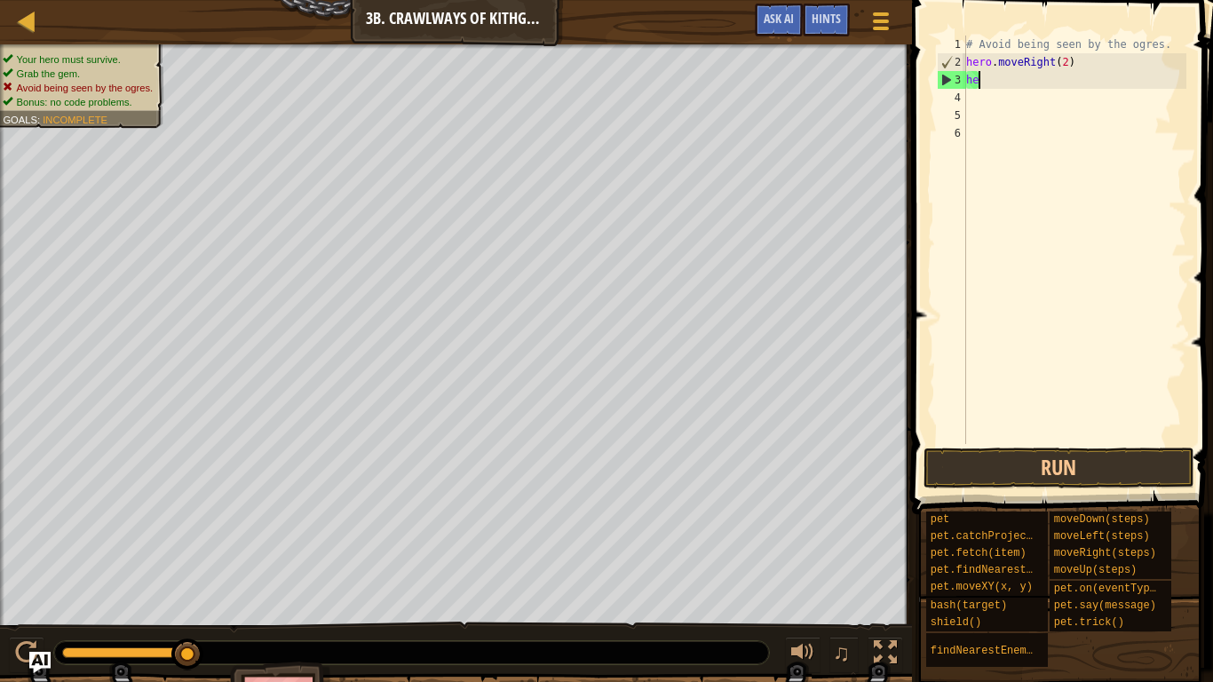
type textarea "h"
type textarea "hero.moveRight(2)"
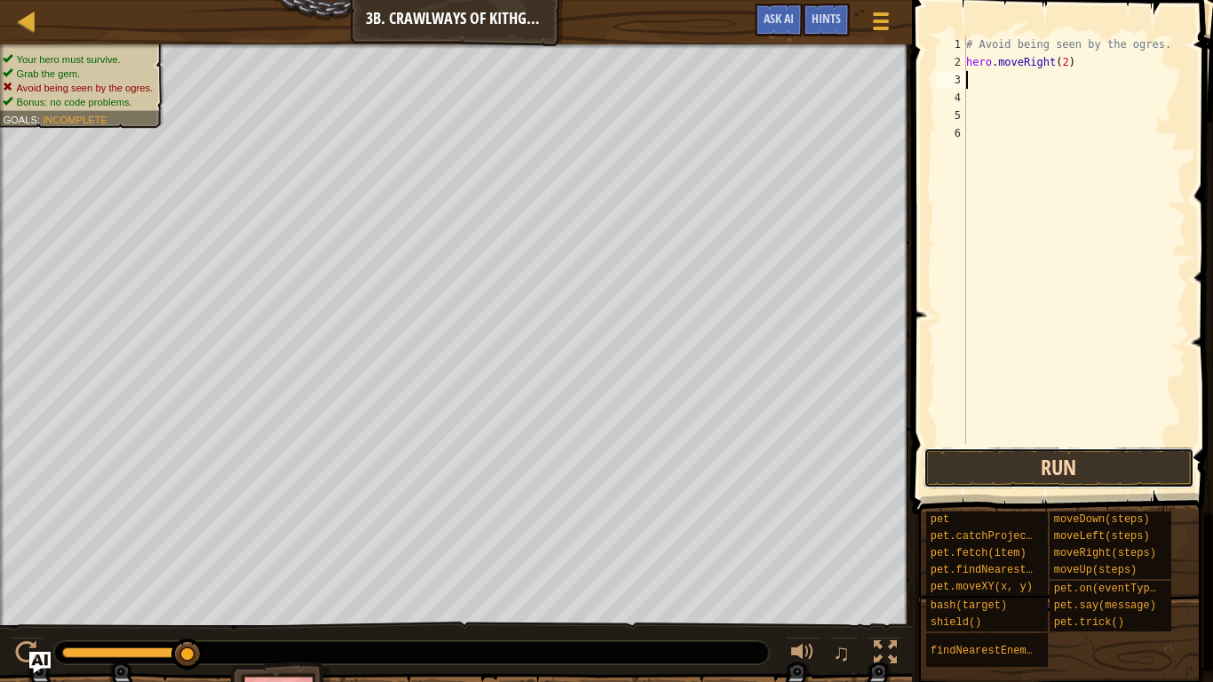
click at [1063, 457] on button "Run" at bounding box center [1059, 468] width 271 height 41
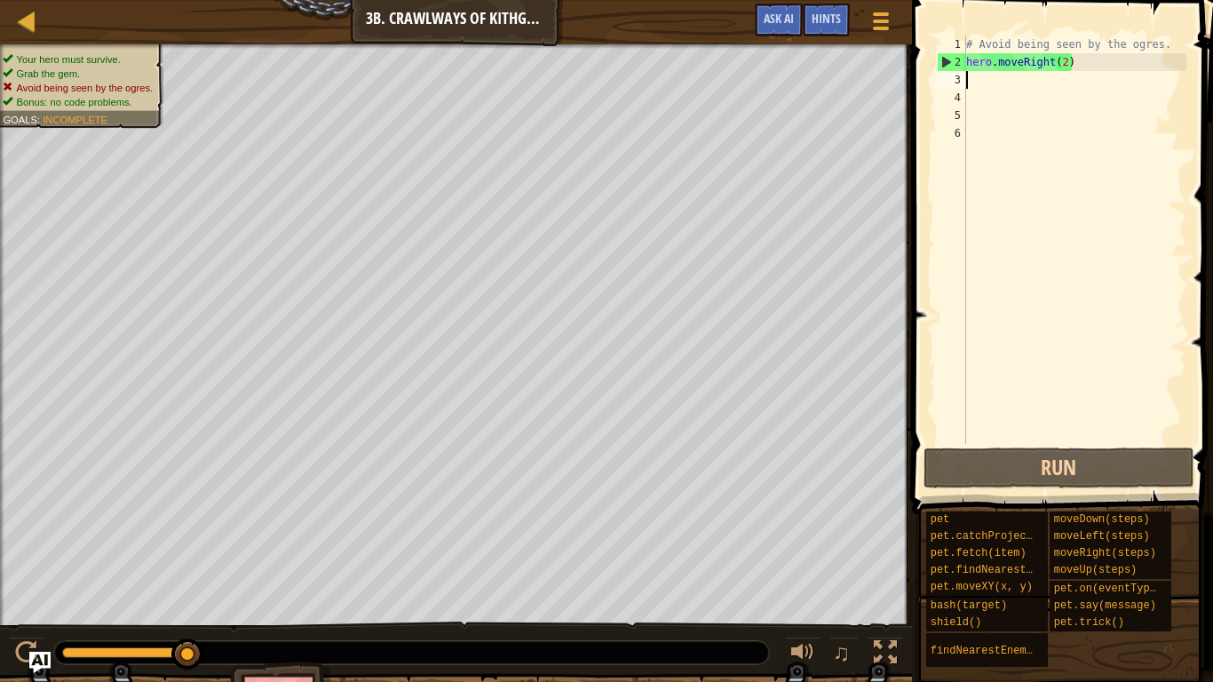
type textarea "h"
click at [1073, 68] on div "# Avoid being seen by the ogres. hero . moveRight ( 2 )" at bounding box center [1075, 258] width 224 height 444
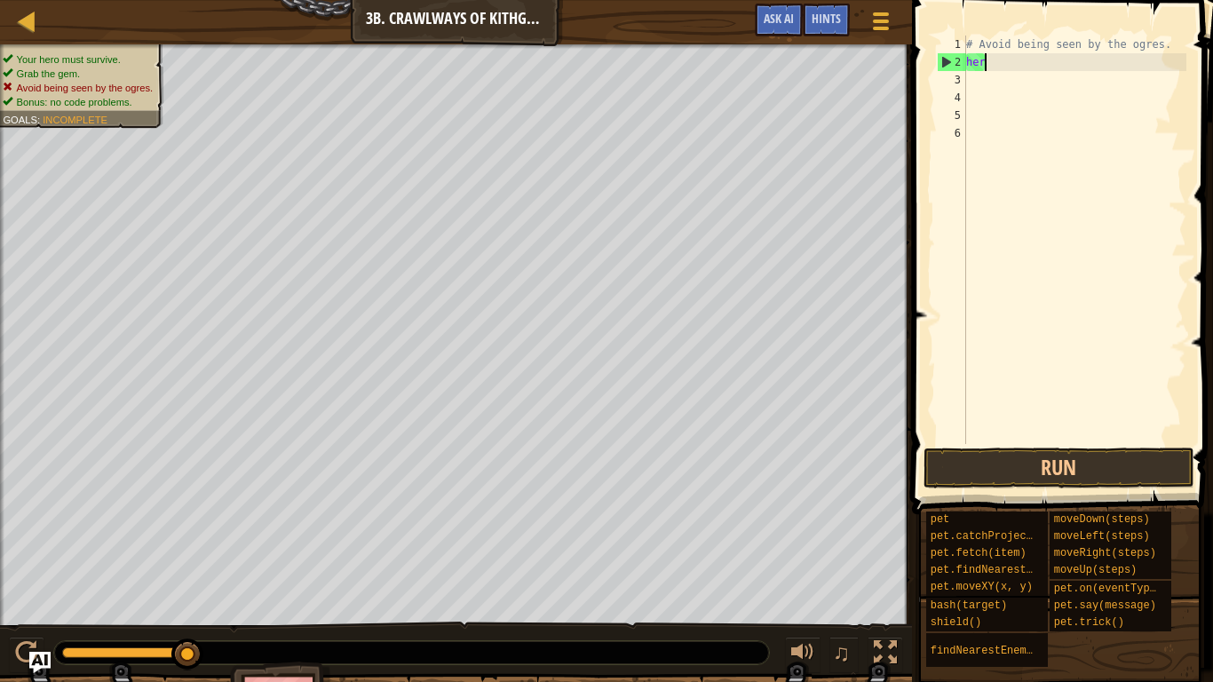
type textarea "h"
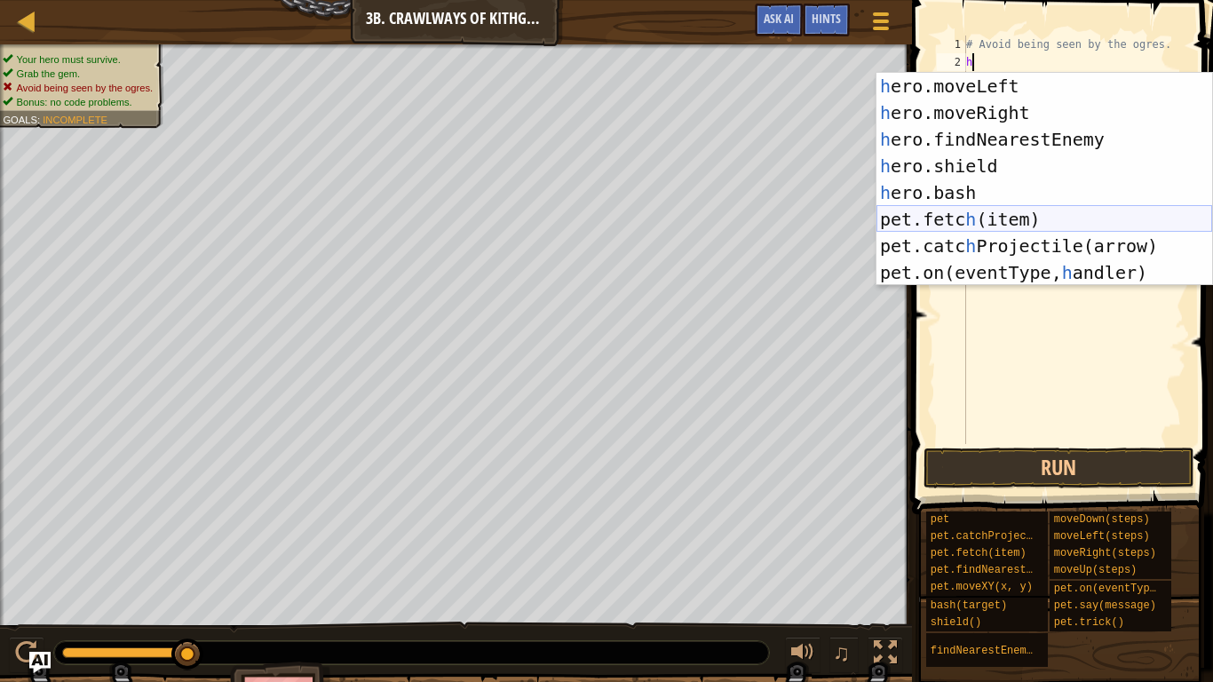
scroll to position [53, 0]
click at [1101, 221] on div "h ero.moveLeft press enter h ero.moveRight press enter h ero.findNearestEnemy p…" at bounding box center [1045, 206] width 336 height 266
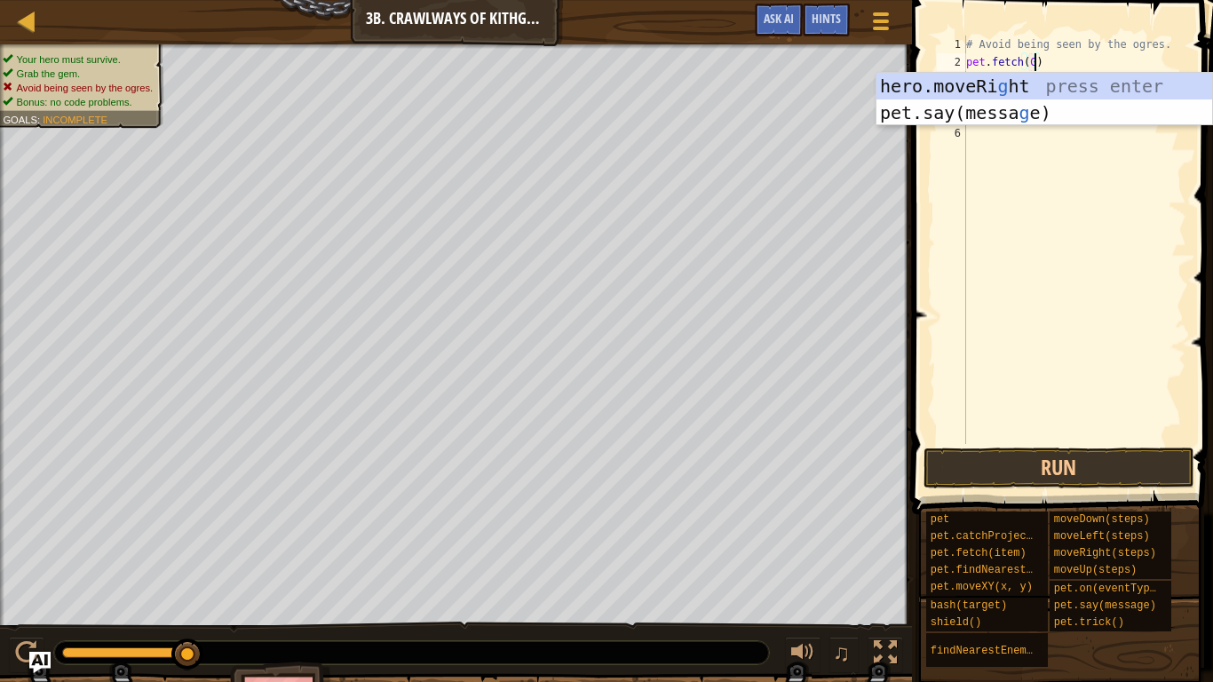
scroll to position [8, 11]
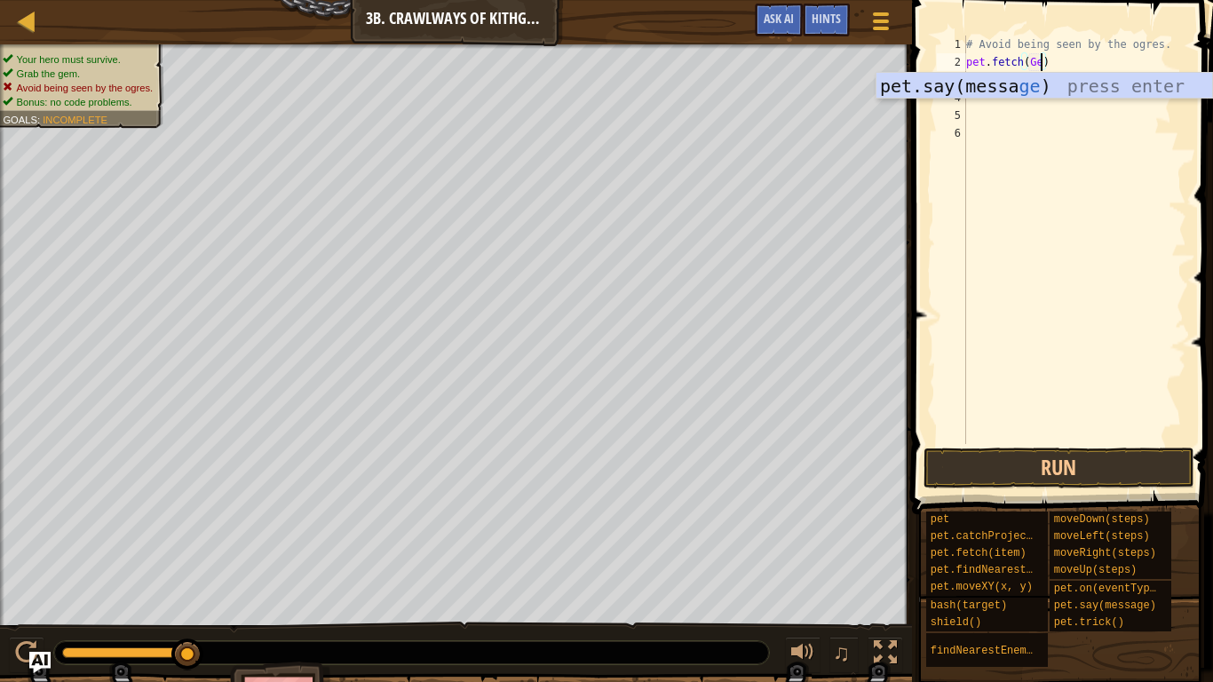
type textarea "pet.fetch(Gem)"
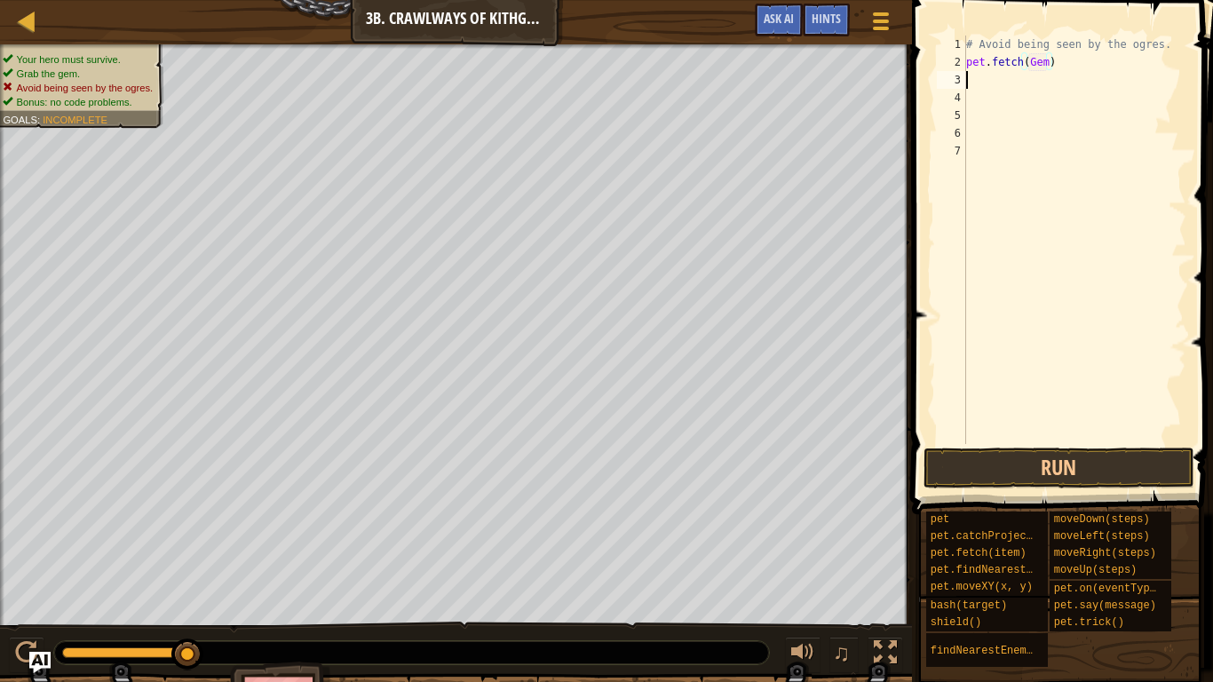
scroll to position [8, 0]
click at [1091, 475] on button "Run" at bounding box center [1059, 468] width 271 height 41
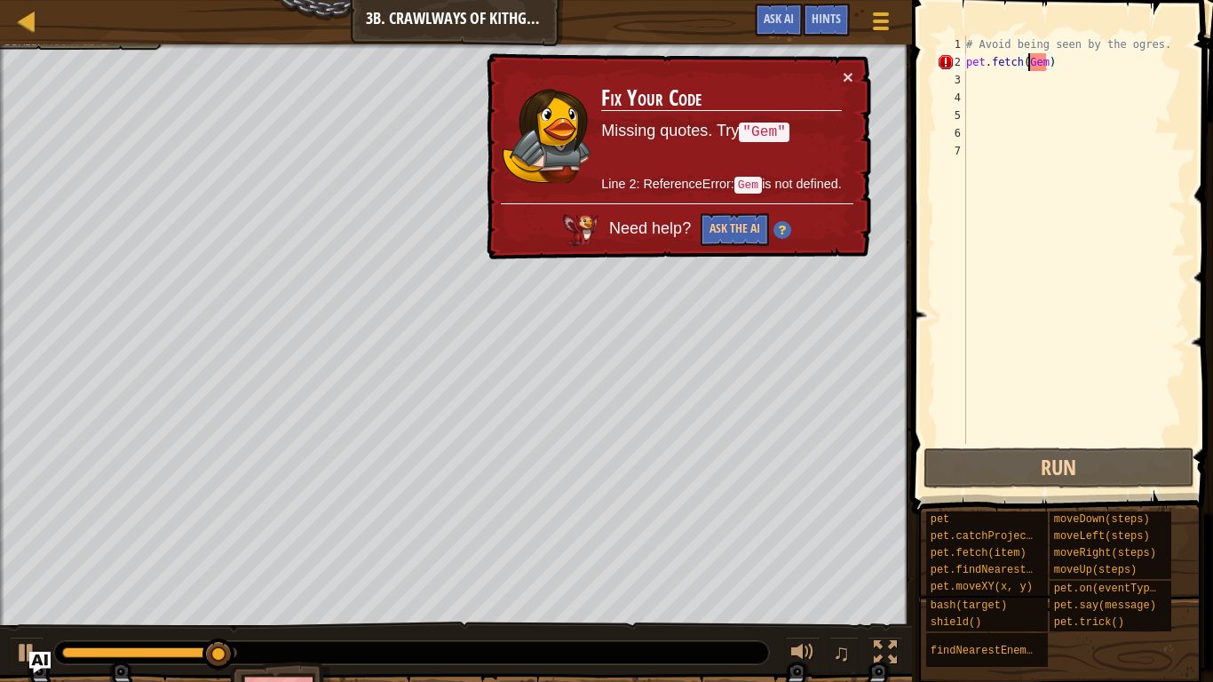
click at [1028, 67] on div "# Avoid being seen by the ogres. pet . fetch ( Gem )" at bounding box center [1075, 258] width 224 height 444
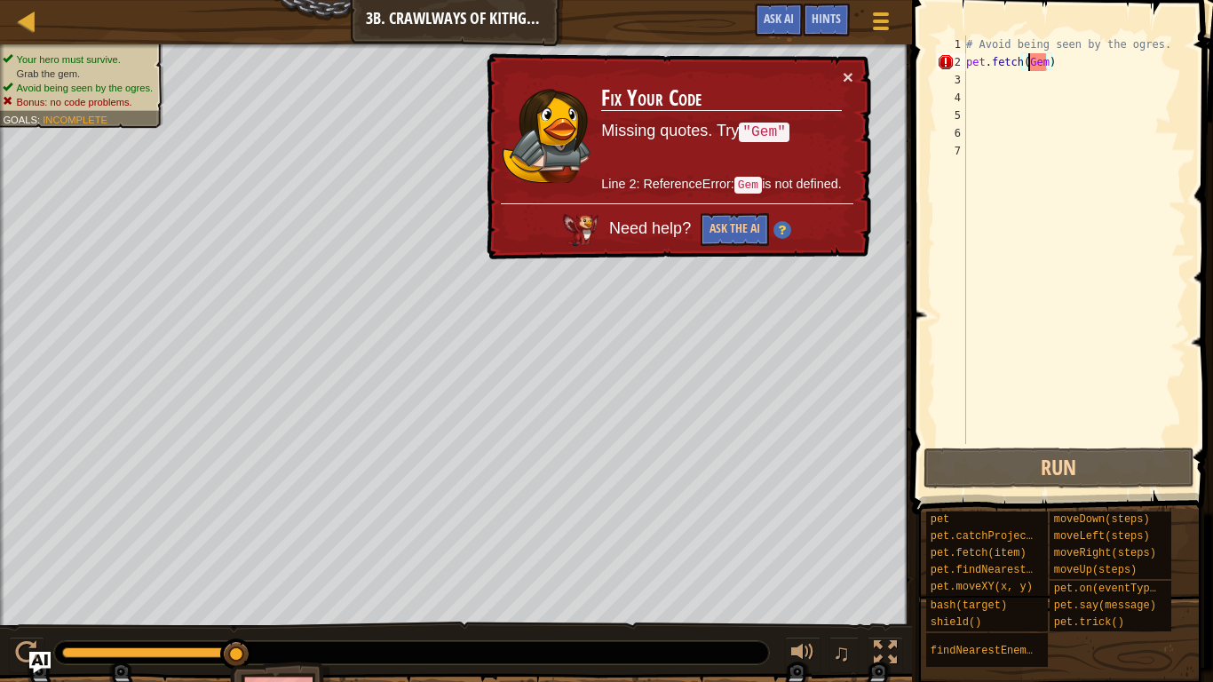
scroll to position [8, 11]
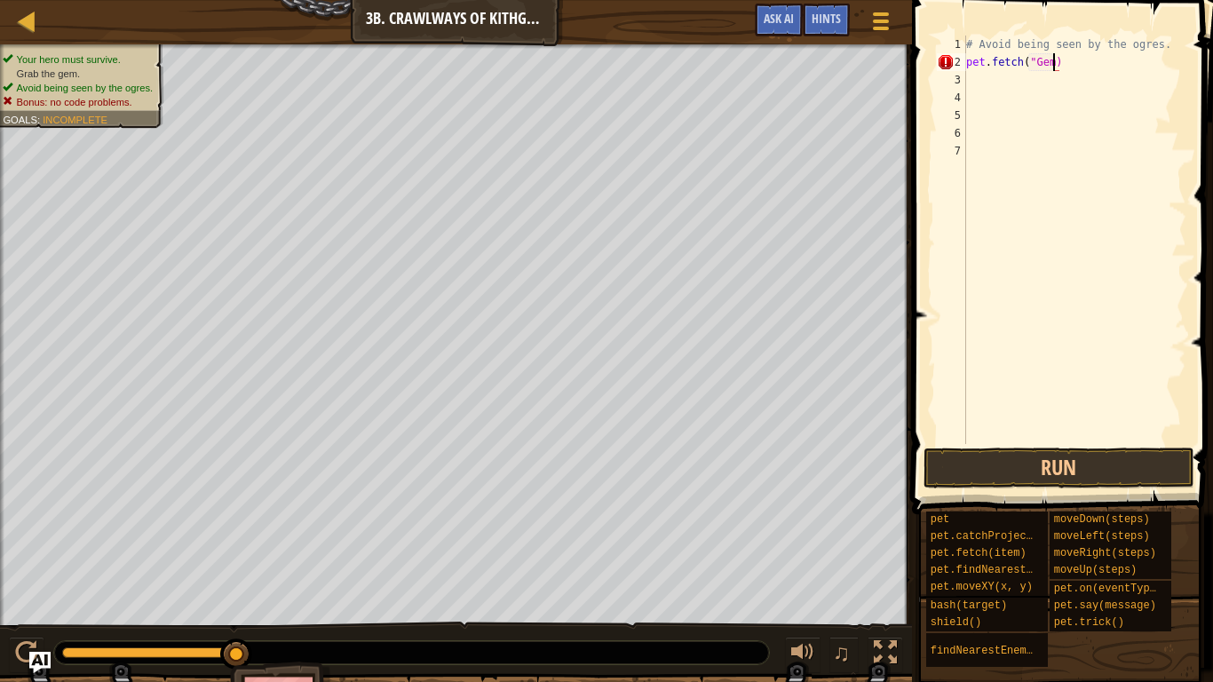
click at [1052, 62] on div "# Avoid being seen by the ogres. pet . fetch ( "Gem)" at bounding box center [1075, 258] width 224 height 444
type textarea "pet.fetch("Gem")"
click at [1035, 451] on button "Run" at bounding box center [1059, 468] width 271 height 41
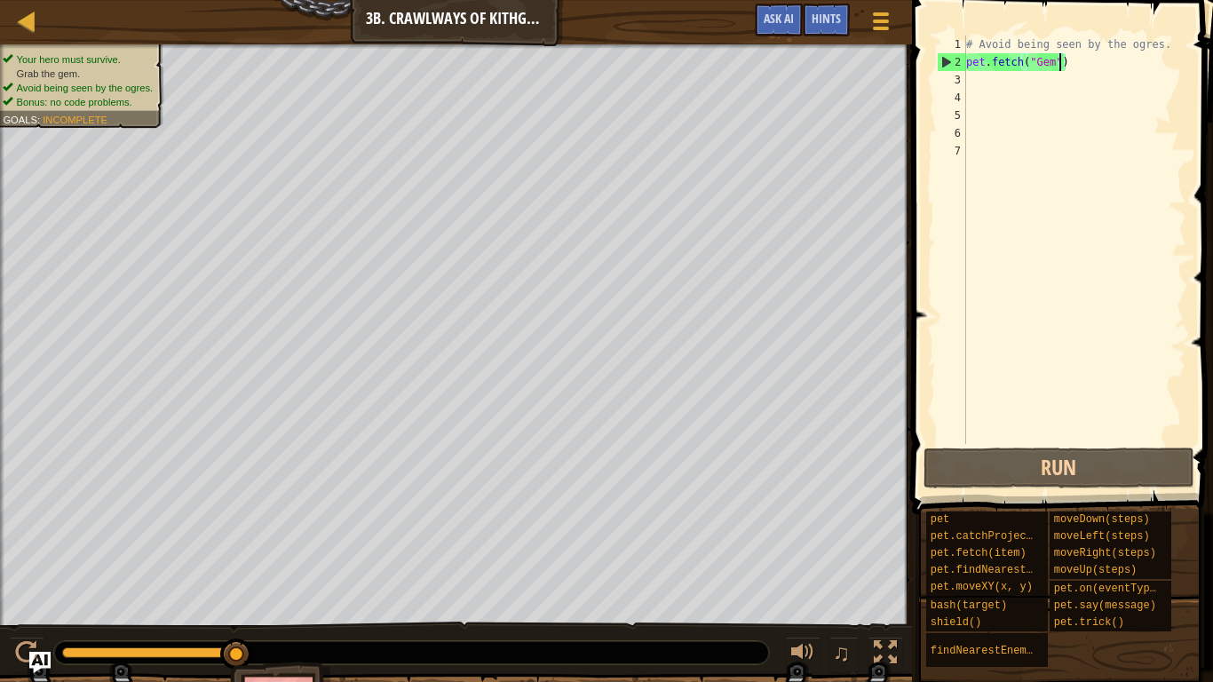
click at [1011, 85] on div "# Avoid being seen by the ogres. pet . fetch ( "Gem" )" at bounding box center [1075, 258] width 224 height 444
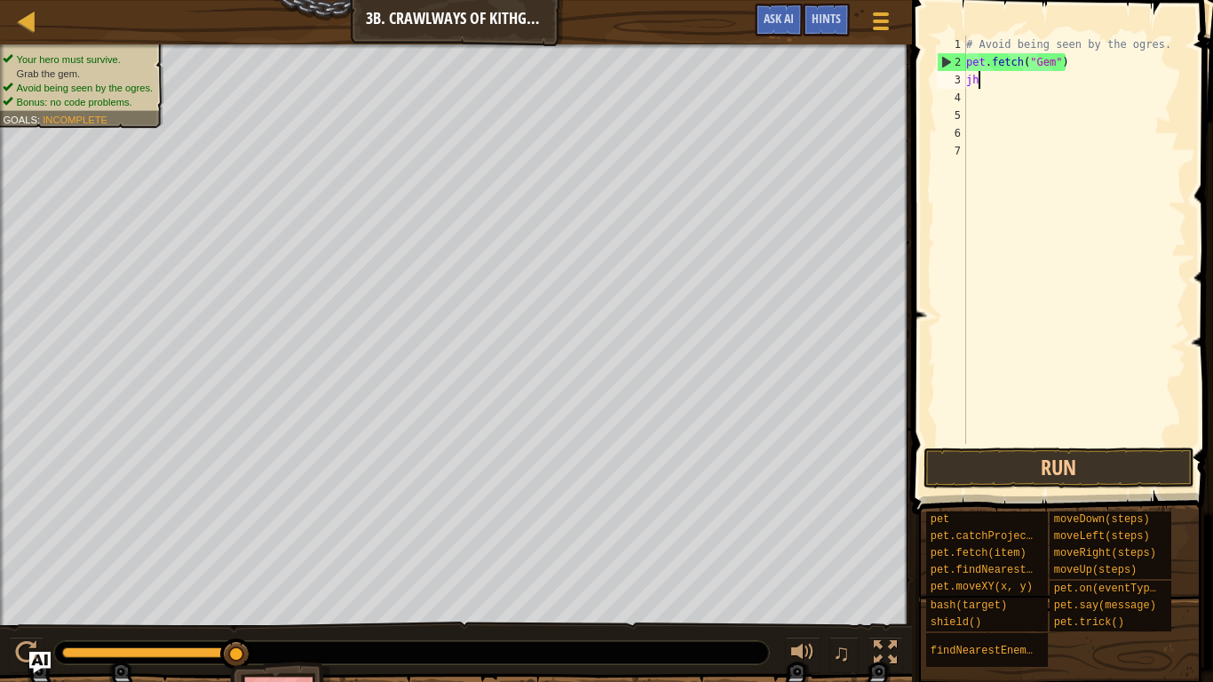
scroll to position [8, 1]
type textarea "j"
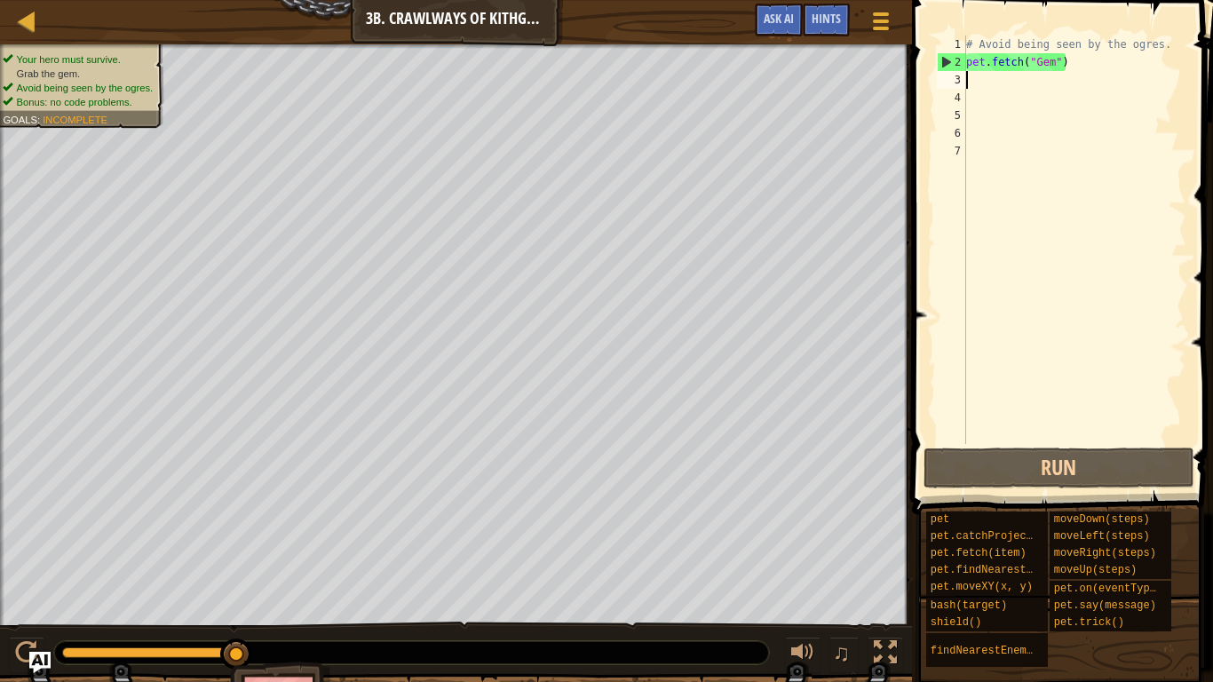
type textarea "h"
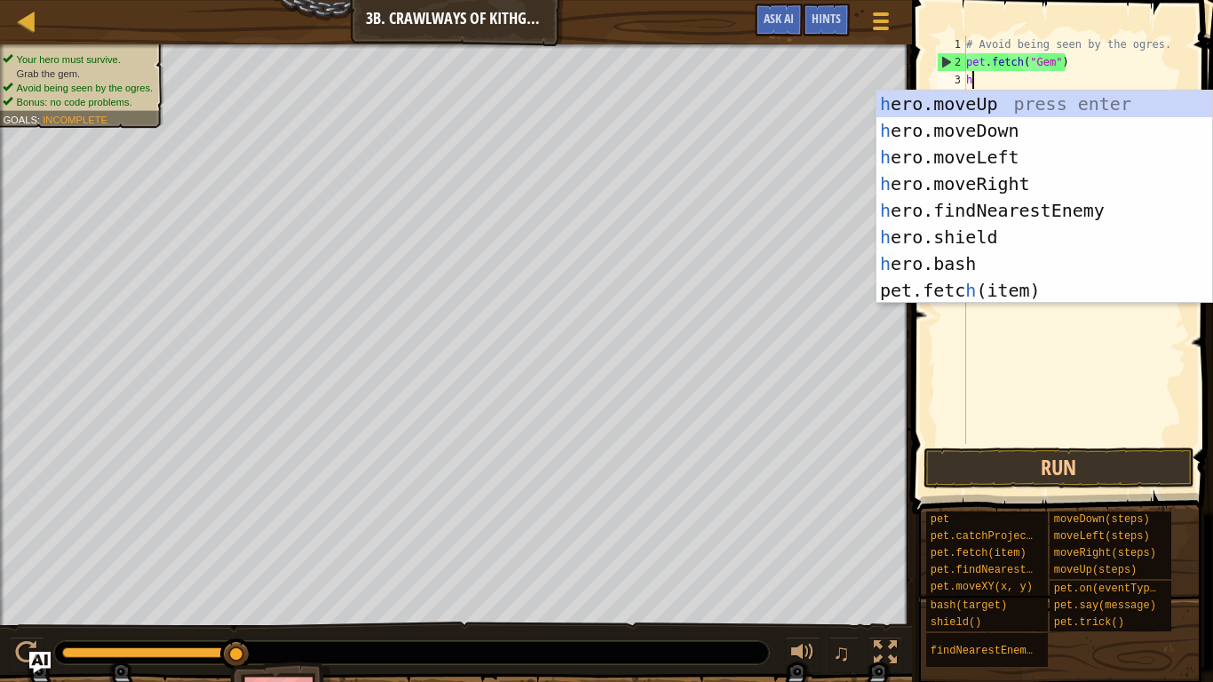
scroll to position [0, 0]
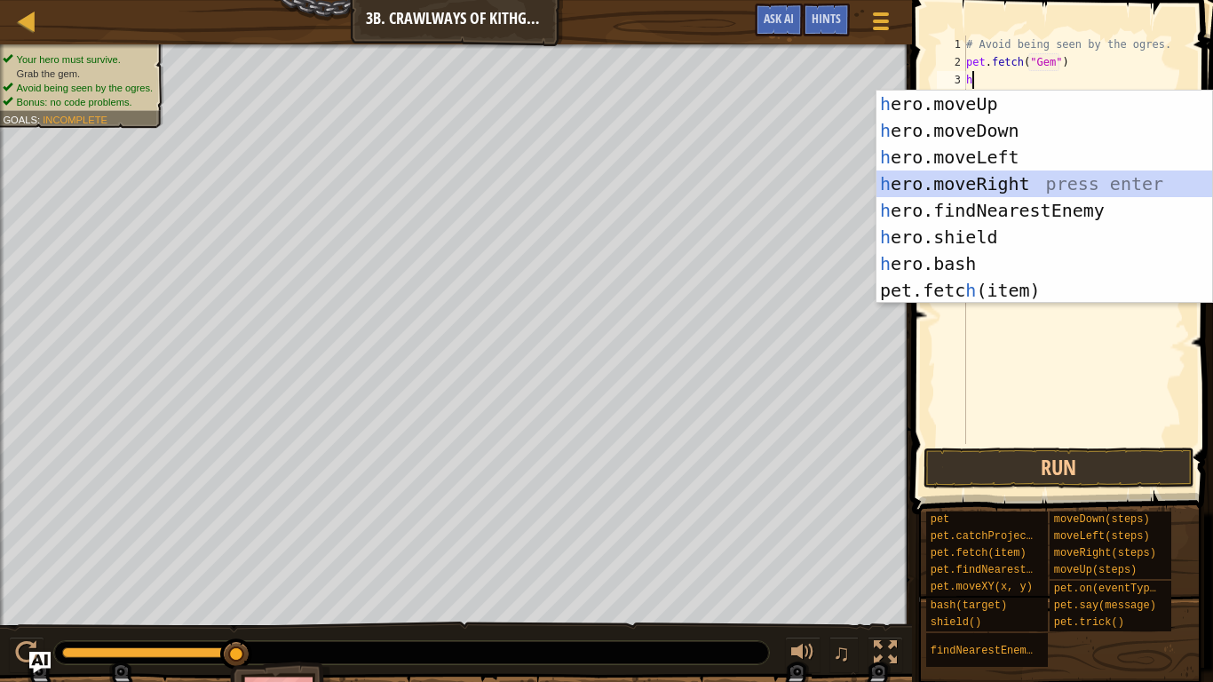
click at [1050, 190] on div "h ero.moveUp press enter h ero.moveDown press enter h ero.moveLeft press enter …" at bounding box center [1045, 224] width 336 height 266
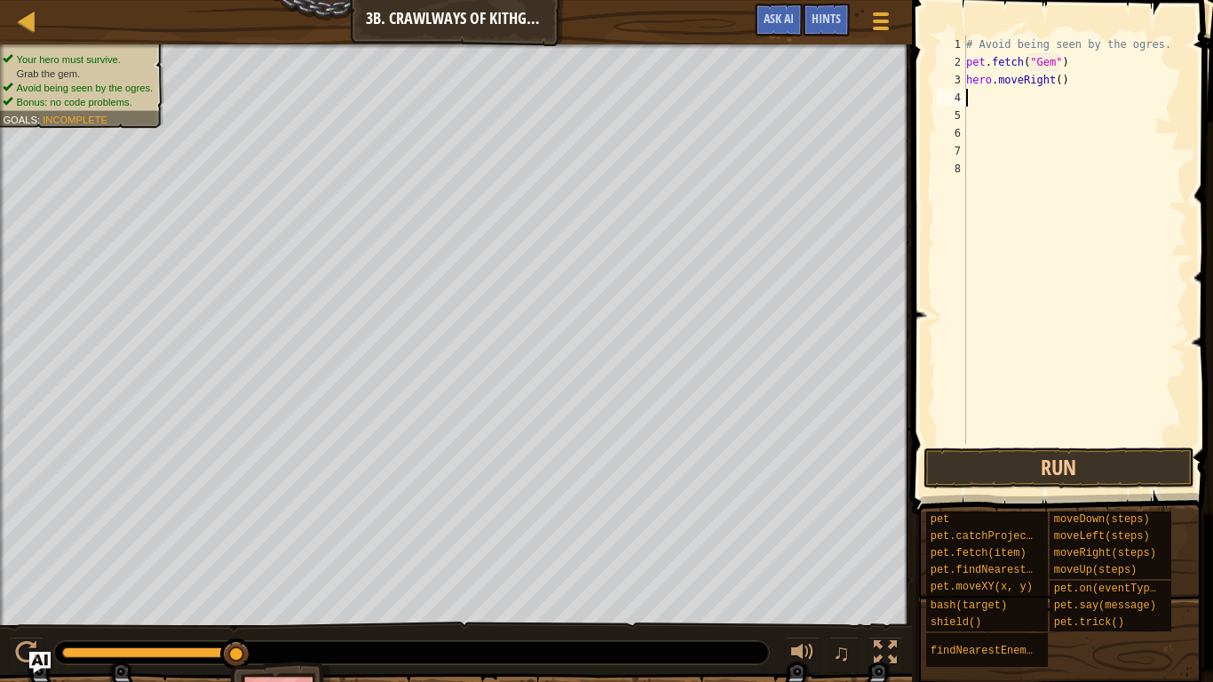
click at [1061, 87] on div "# Avoid being seen by the ogres. pet . fetch ( "Gem" ) hero . moveRight ( )" at bounding box center [1075, 258] width 224 height 444
type textarea "hero.moveRight(2)"
click at [1084, 472] on button "Run" at bounding box center [1059, 468] width 271 height 41
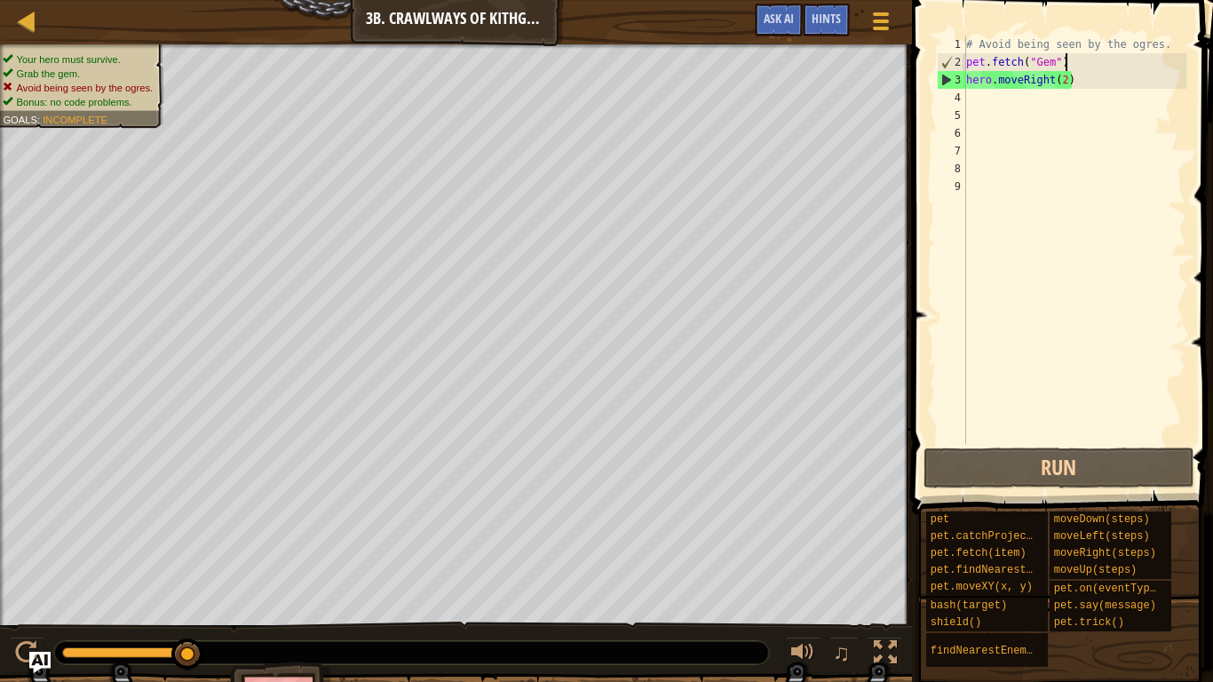
click at [1074, 60] on div "# Avoid being seen by the ogres. pet . fetch ( "Gem" ) hero . moveRight ( 2 )" at bounding box center [1075, 258] width 224 height 444
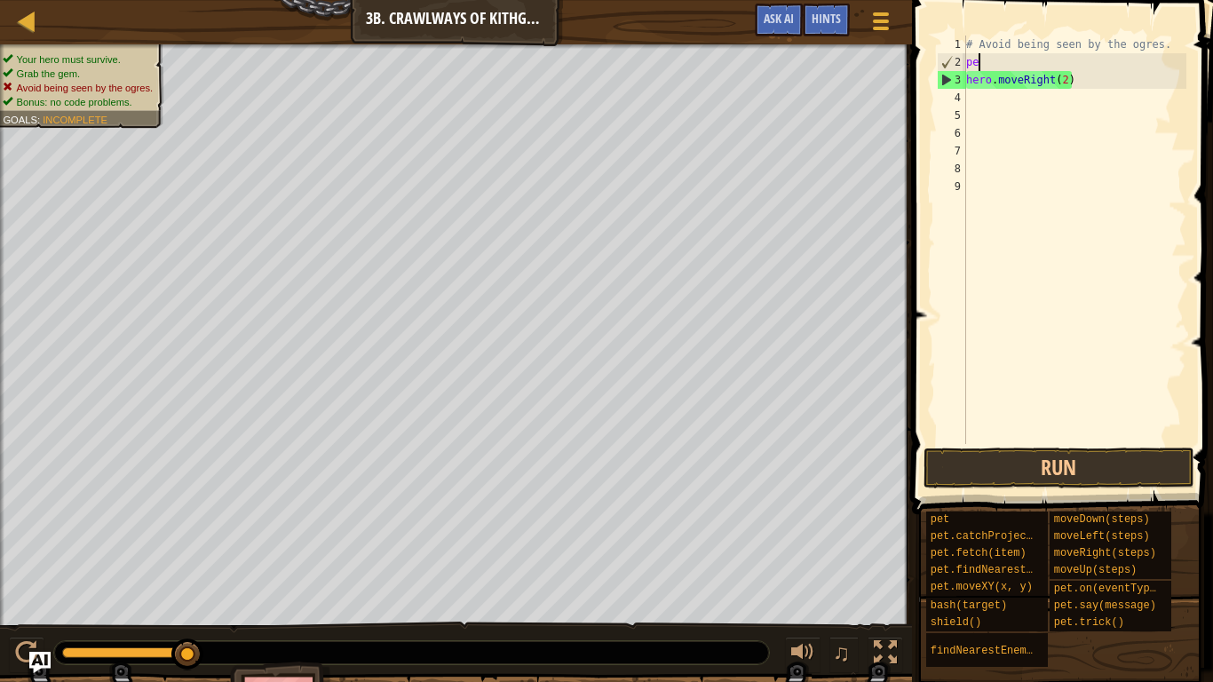
type textarea "p"
type textarea "h"
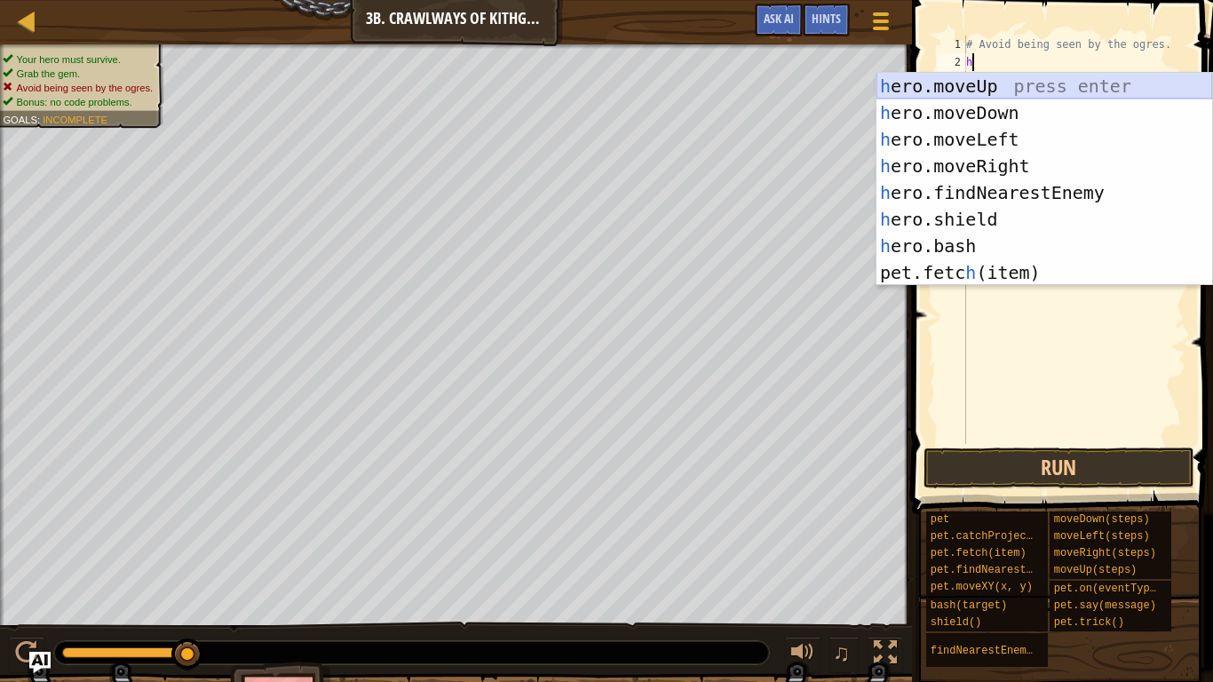
click at [1011, 86] on div "h ero.moveUp press enter h ero.moveDown press enter h ero.moveLeft press enter …" at bounding box center [1045, 206] width 336 height 266
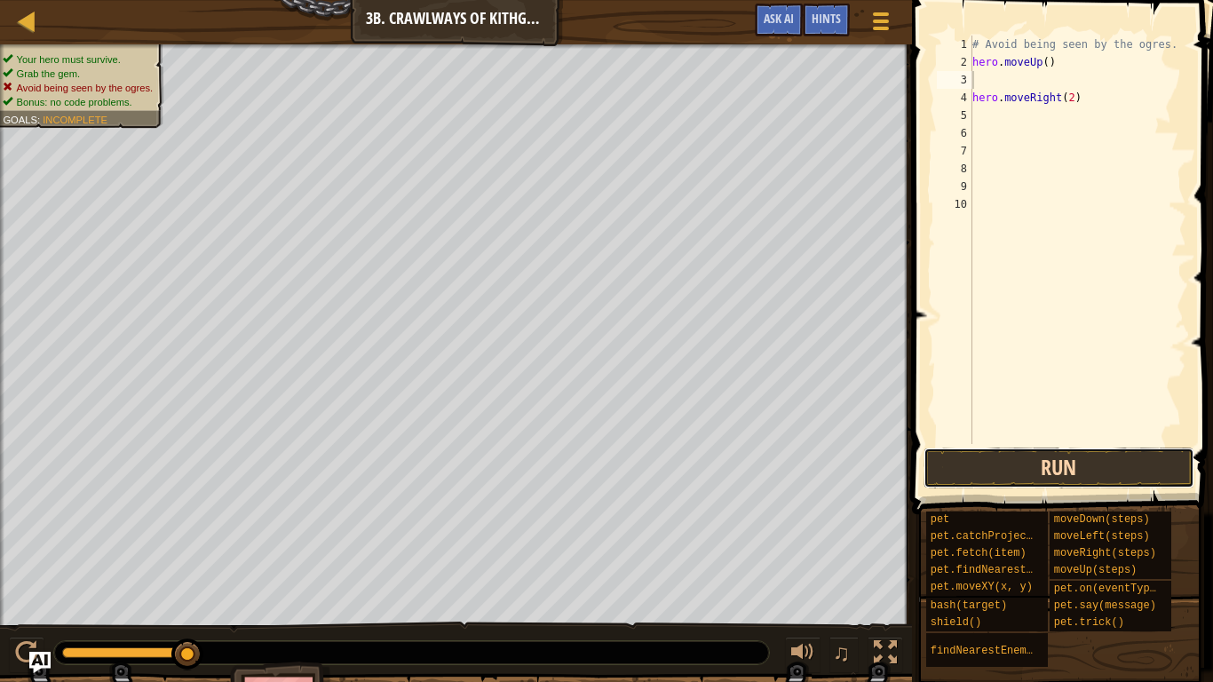
click at [1030, 478] on button "Run" at bounding box center [1059, 468] width 271 height 41
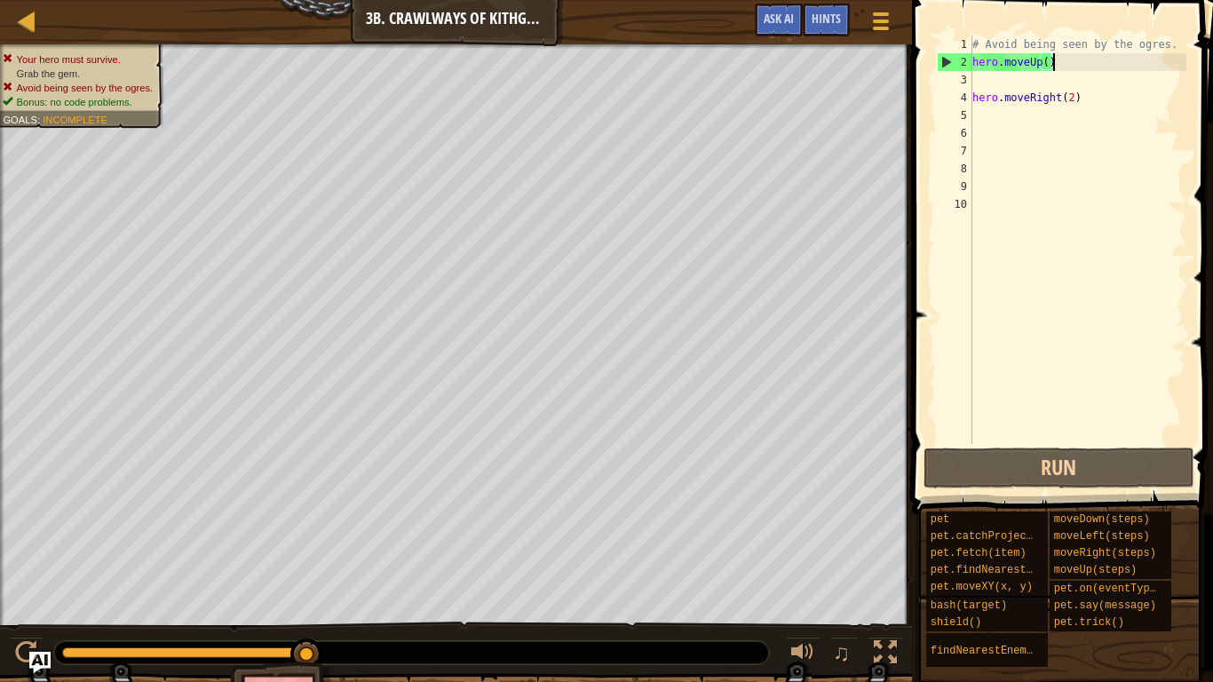
click at [1056, 61] on div "# Avoid being seen by the ogres. hero . moveUp ( ) hero . moveRight ( 2 )" at bounding box center [1078, 258] width 218 height 444
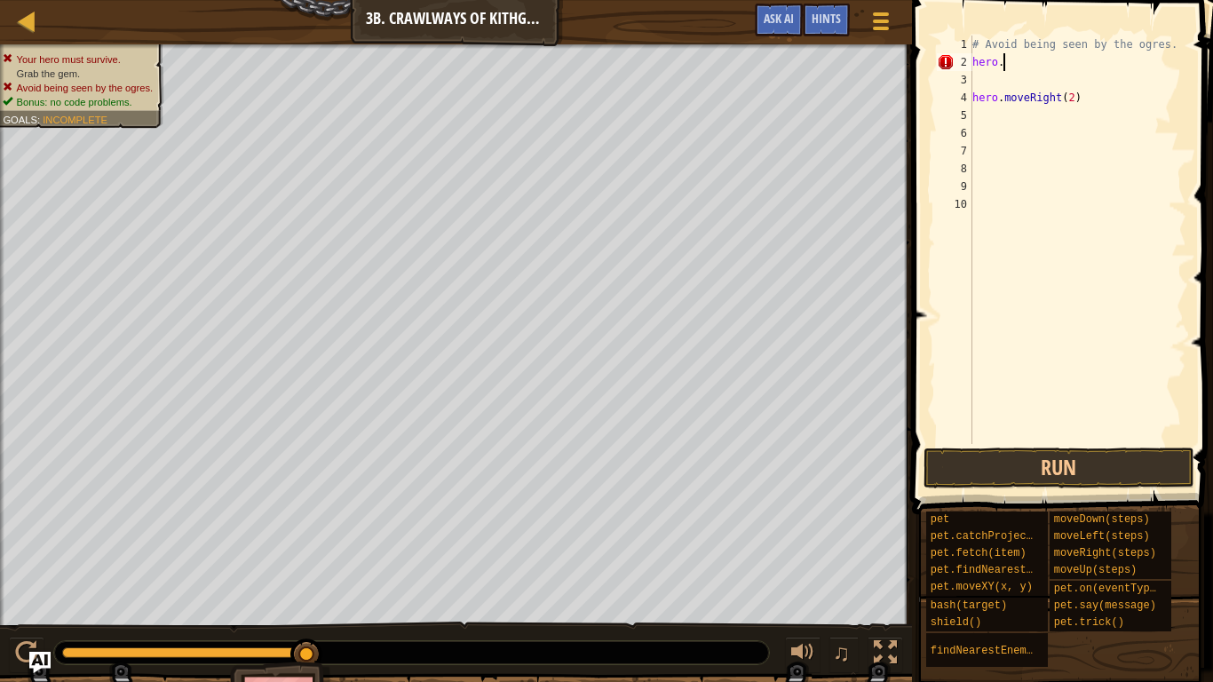
type textarea "hero.m"
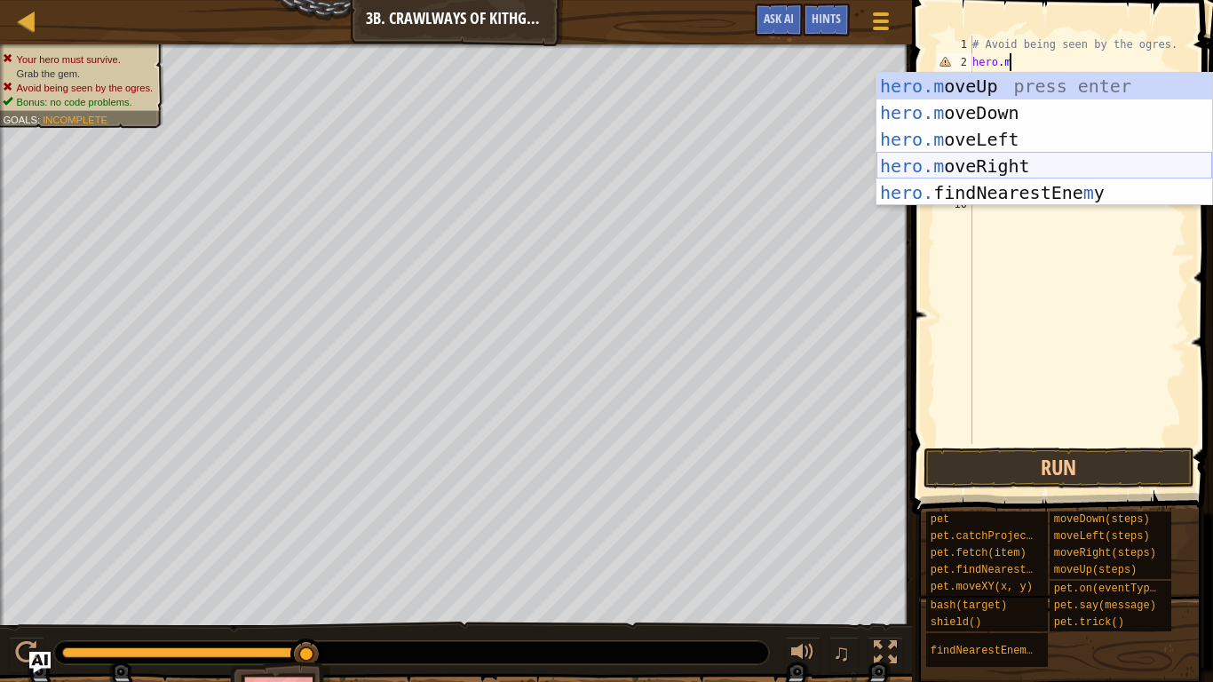
click at [1005, 165] on div "hero.m oveUp press enter hero.m oveDown press enter hero.m oveLeft press enter …" at bounding box center [1045, 166] width 336 height 187
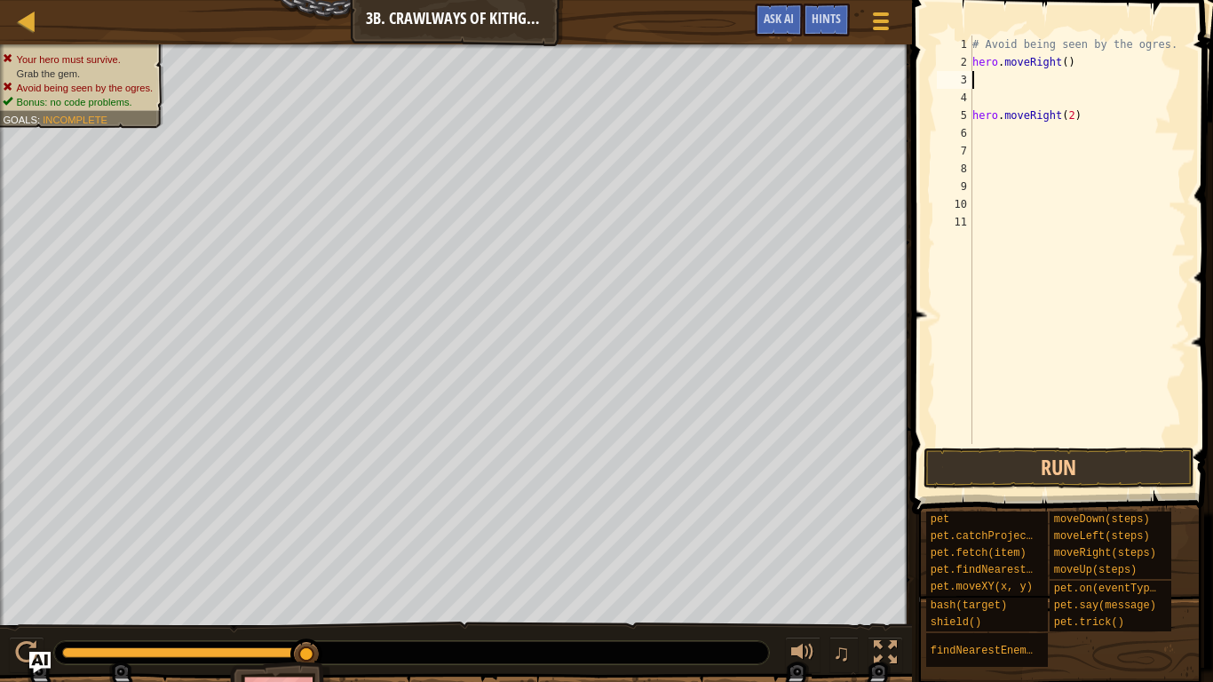
scroll to position [8, 0]
click at [1061, 473] on button "Run" at bounding box center [1059, 468] width 271 height 41
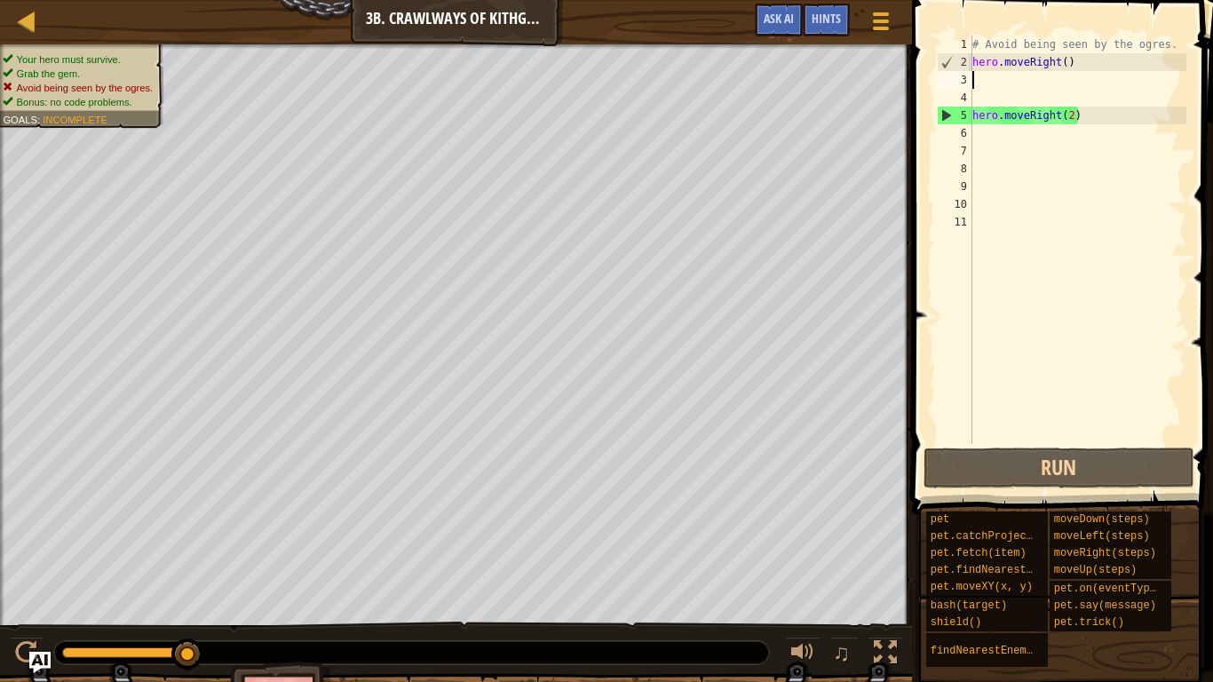
type textarea "h"
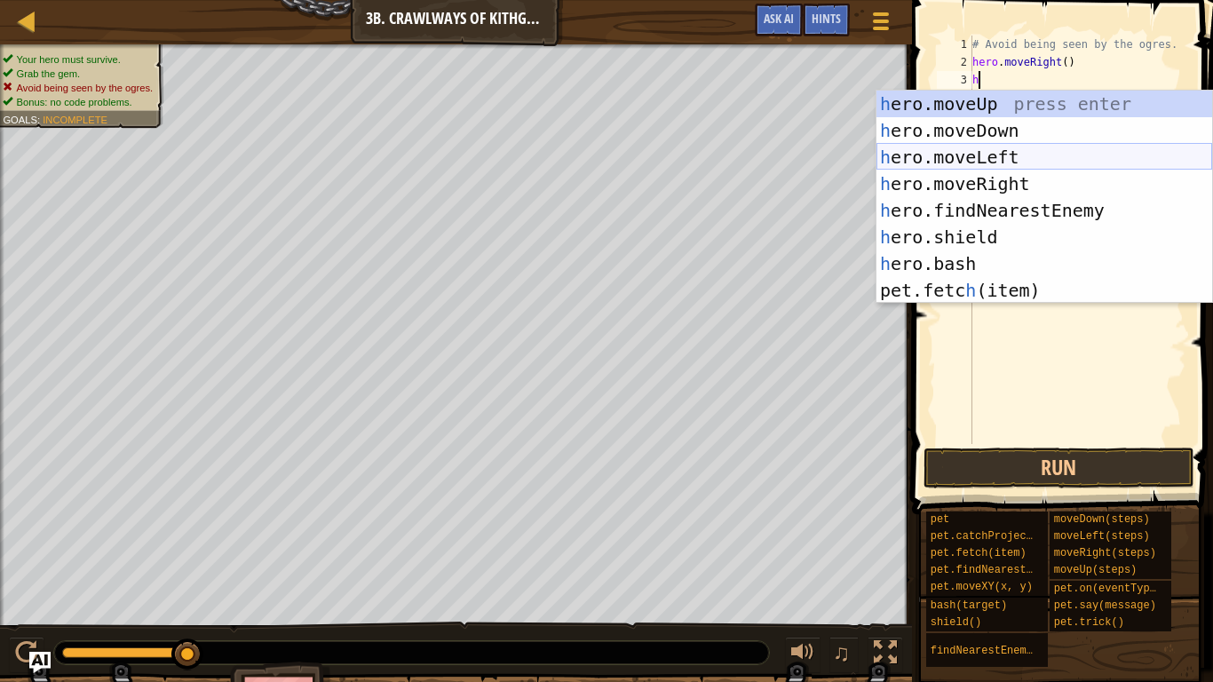
click at [1014, 158] on div "h ero.moveUp press enter h ero.moveDown press enter h ero.moveLeft press enter …" at bounding box center [1045, 224] width 336 height 266
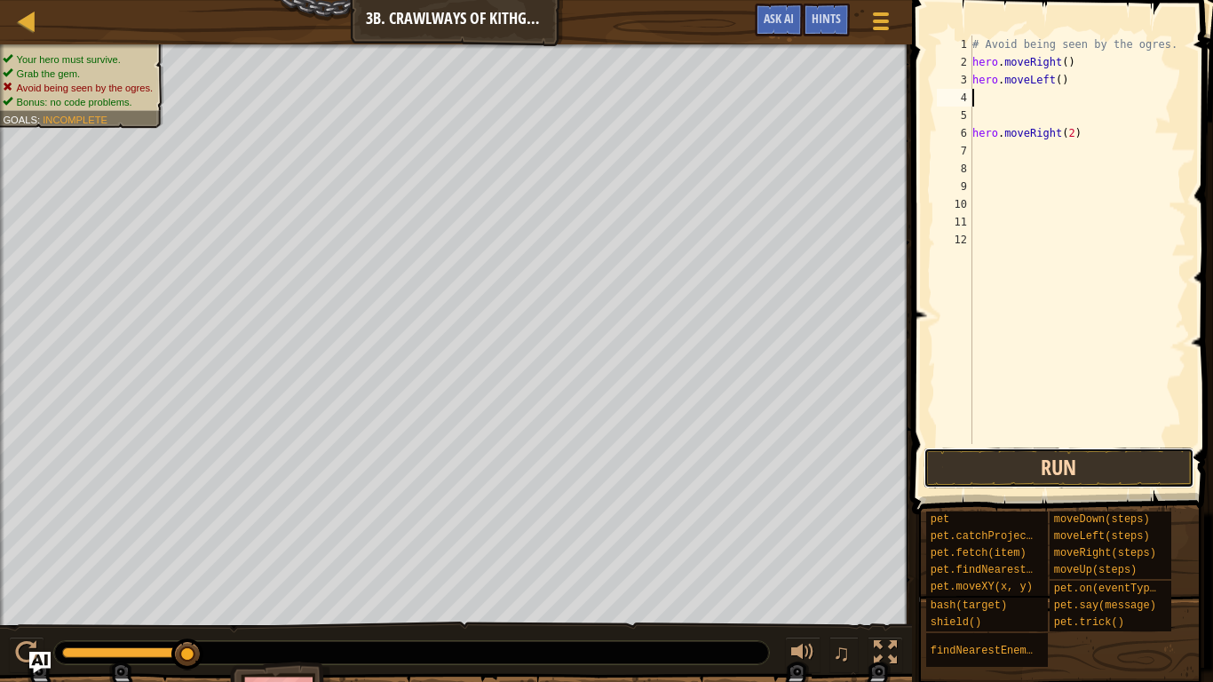
click at [1080, 468] on button "Run" at bounding box center [1059, 468] width 271 height 41
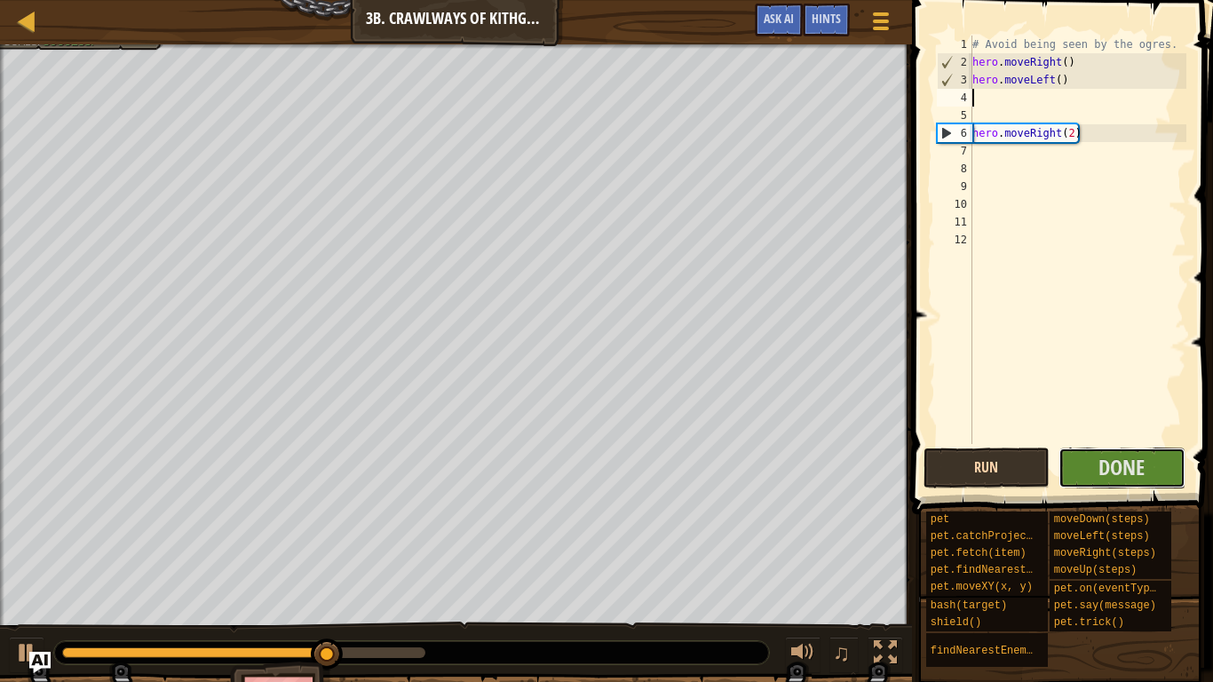
click at [1080, 468] on button "Done" at bounding box center [1122, 468] width 127 height 41
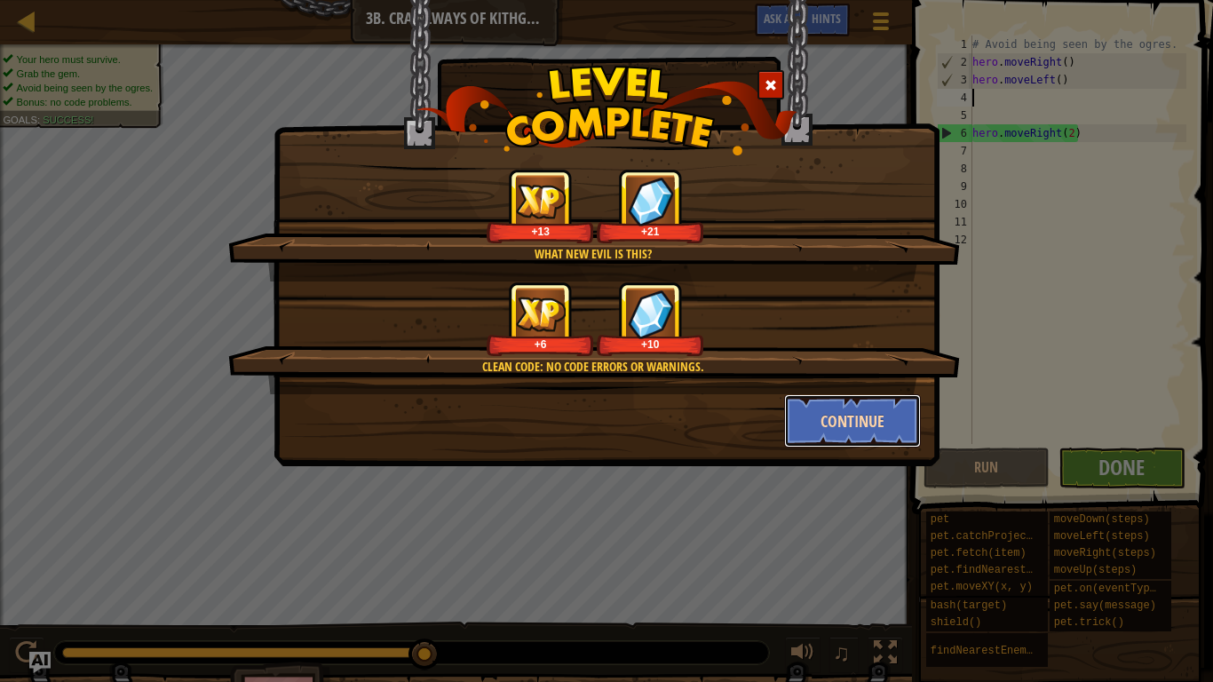
click at [884, 441] on button "Continue" at bounding box center [853, 420] width 138 height 53
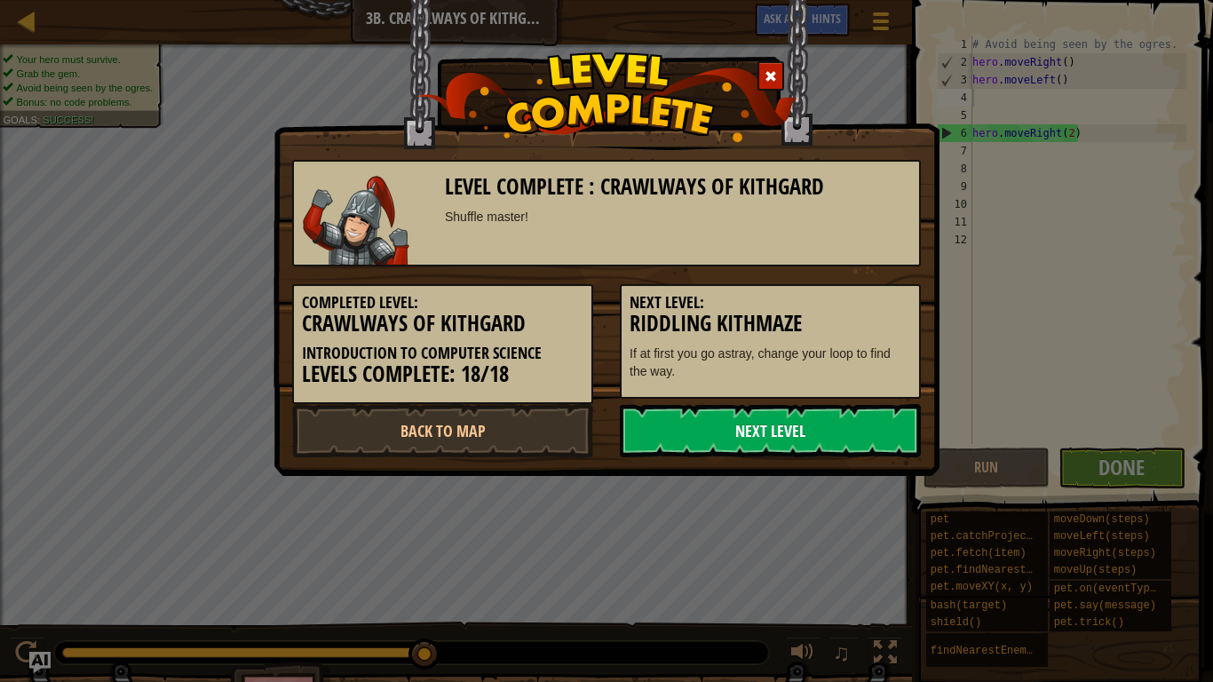
click at [858, 422] on link "Next Level" at bounding box center [770, 430] width 301 height 53
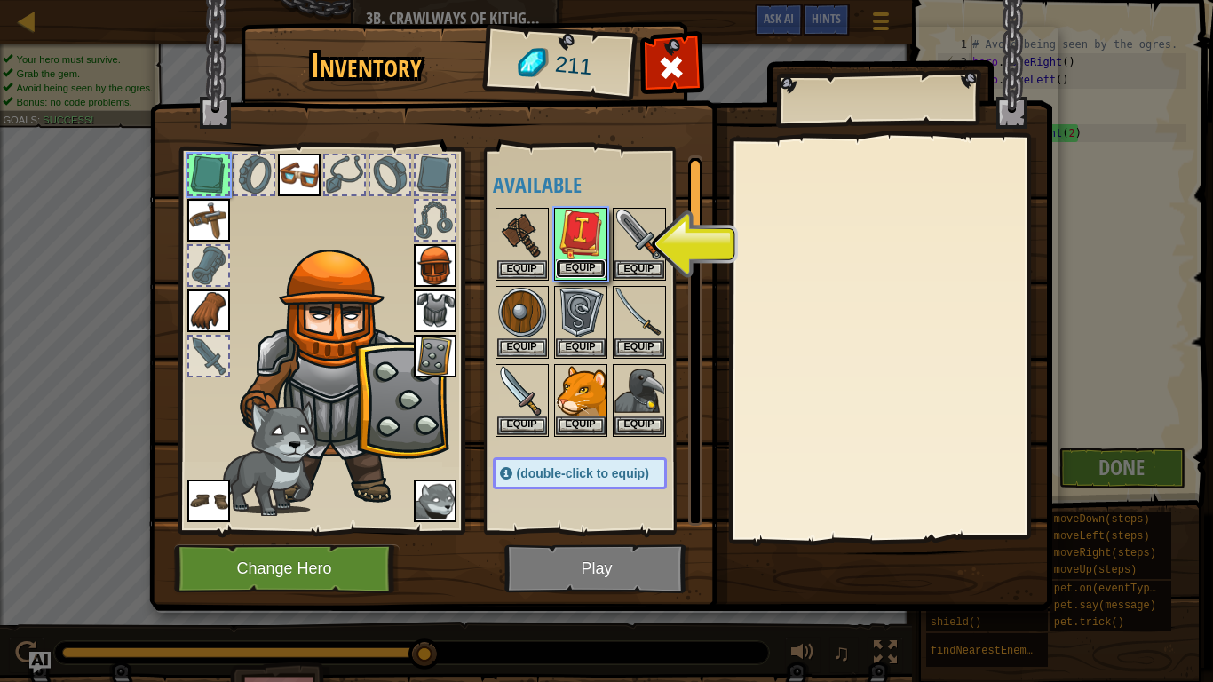
click at [596, 274] on button "Equip" at bounding box center [581, 268] width 50 height 19
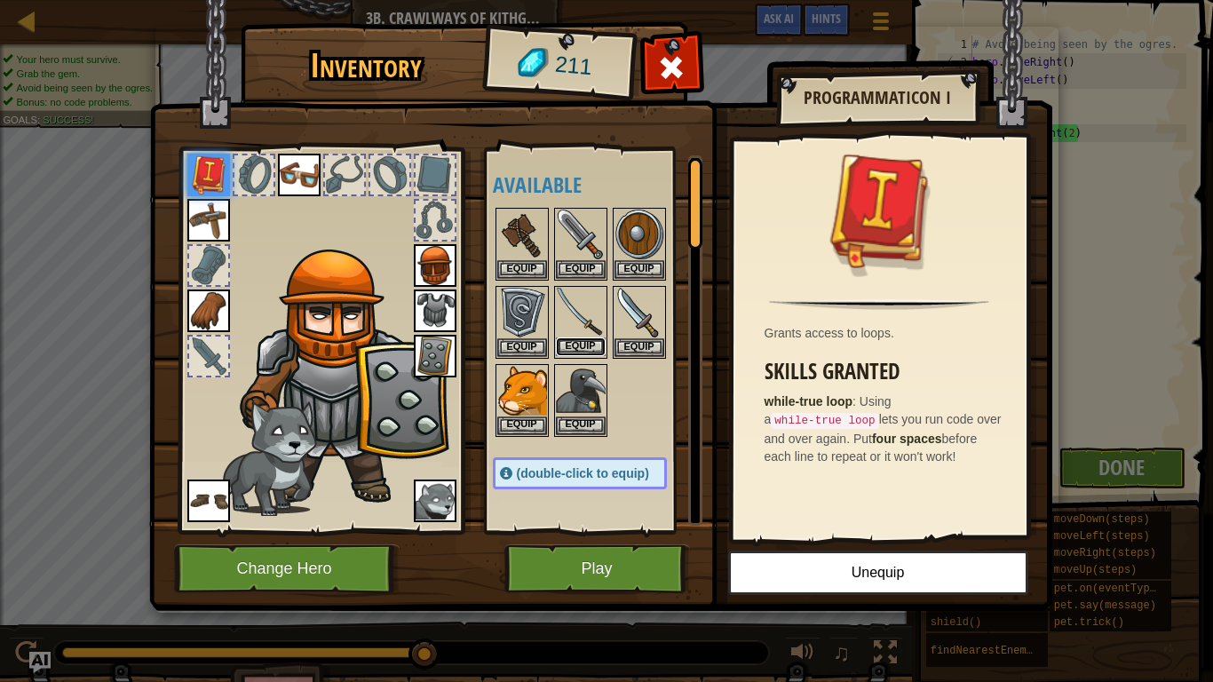
click at [591, 351] on button "Equip" at bounding box center [581, 347] width 50 height 19
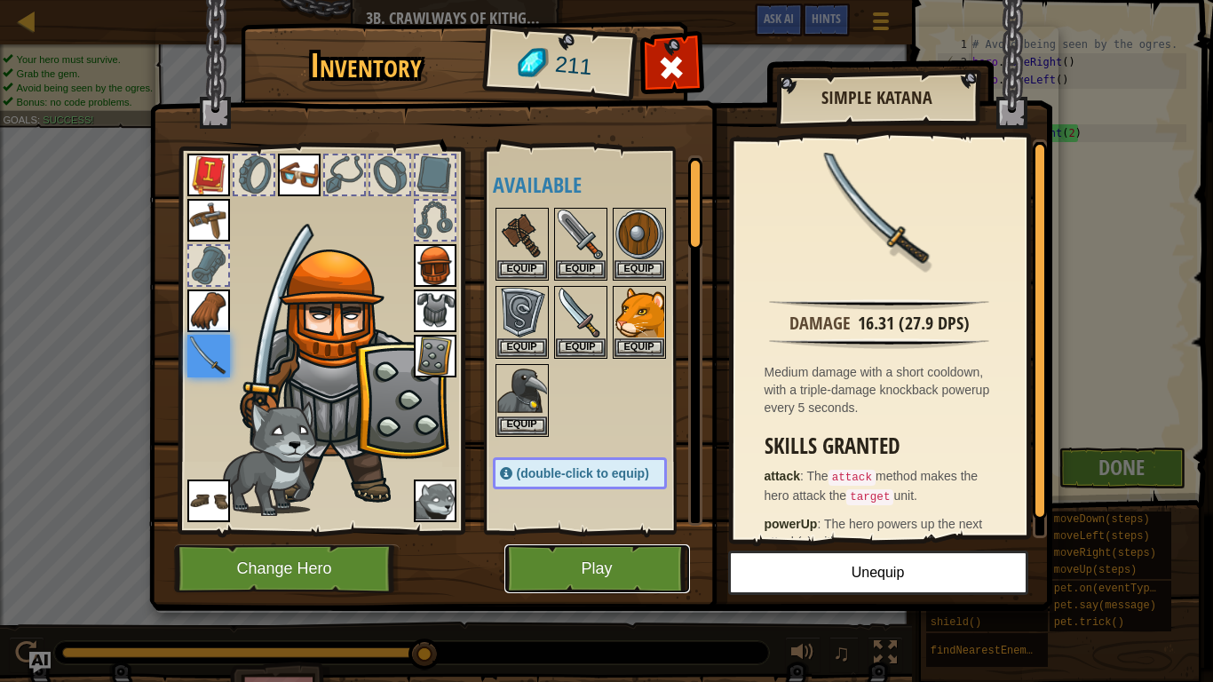
click at [552, 552] on button "Play" at bounding box center [598, 568] width 186 height 49
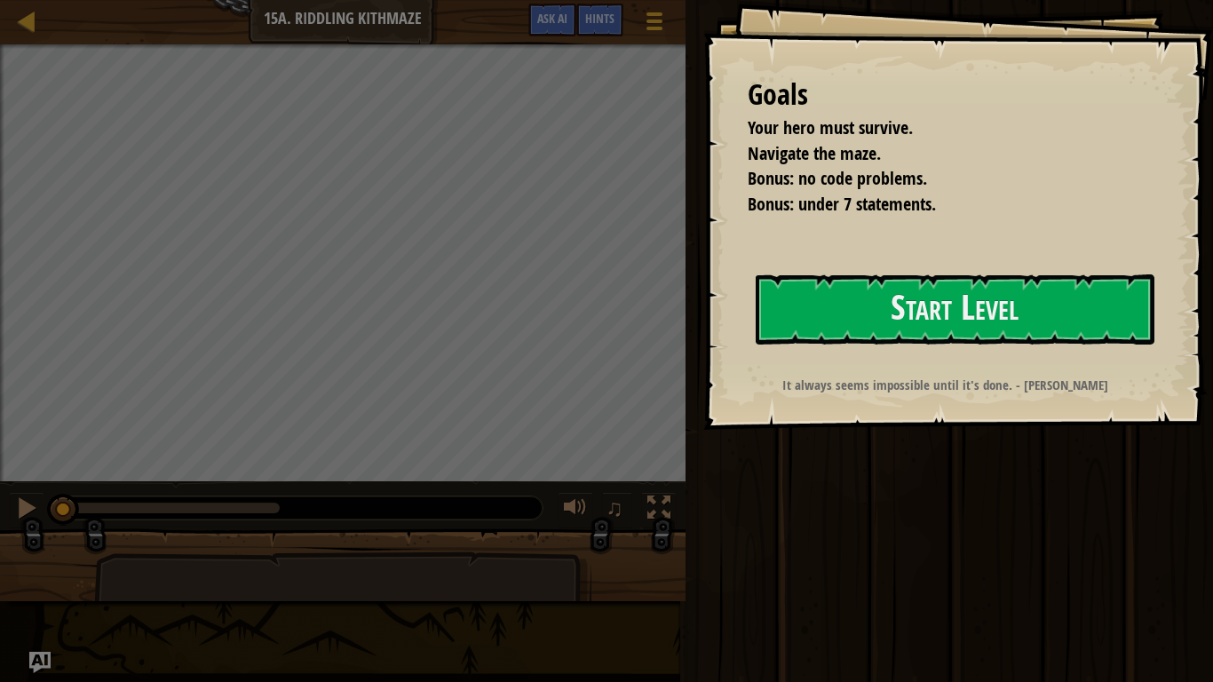
click at [834, 273] on div "Goals Your hero must survive. Navigate the maze. Bonus: no code problems. Bonus…" at bounding box center [958, 215] width 510 height 430
click at [879, 323] on button "Start Level" at bounding box center [955, 309] width 399 height 70
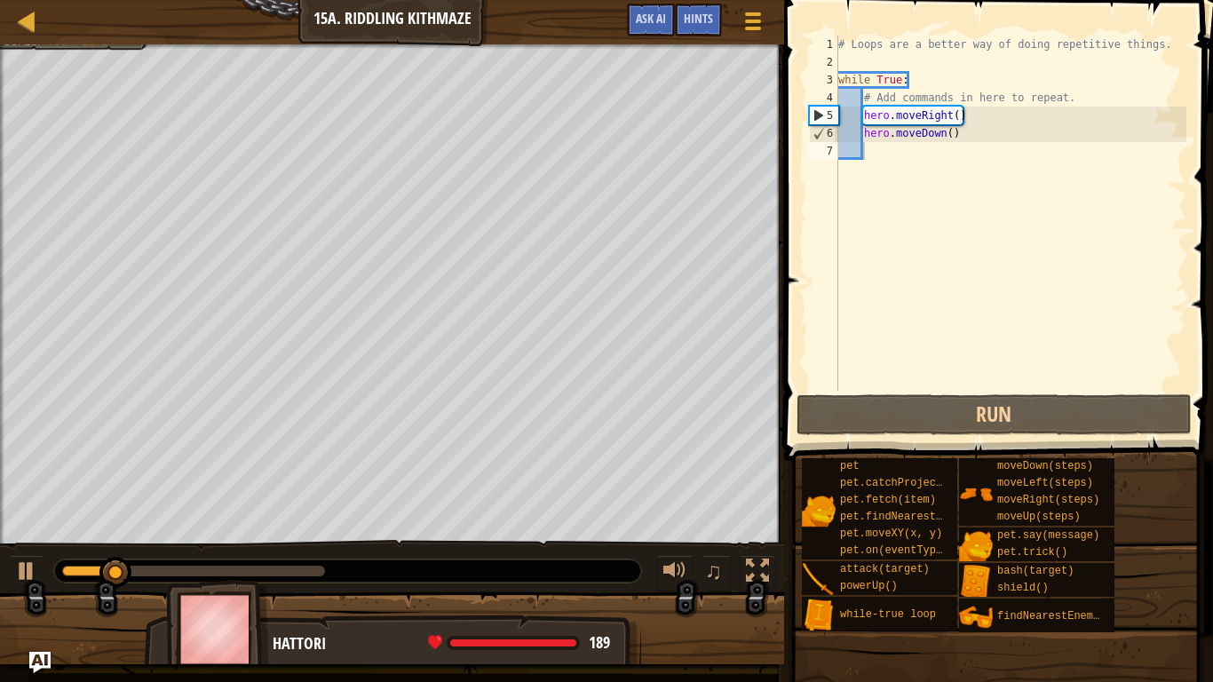
click at [7, 23] on div "Map Introduction to Computer Science 15a. Riddling Kithmaze Game Menu Done Hint…" at bounding box center [392, 22] width 784 height 44
click at [12, 17] on div "Map Introduction to Computer Science 15a. Riddling Kithmaze Game Menu Done Hint…" at bounding box center [392, 22] width 784 height 44
click at [19, 15] on div at bounding box center [27, 21] width 22 height 22
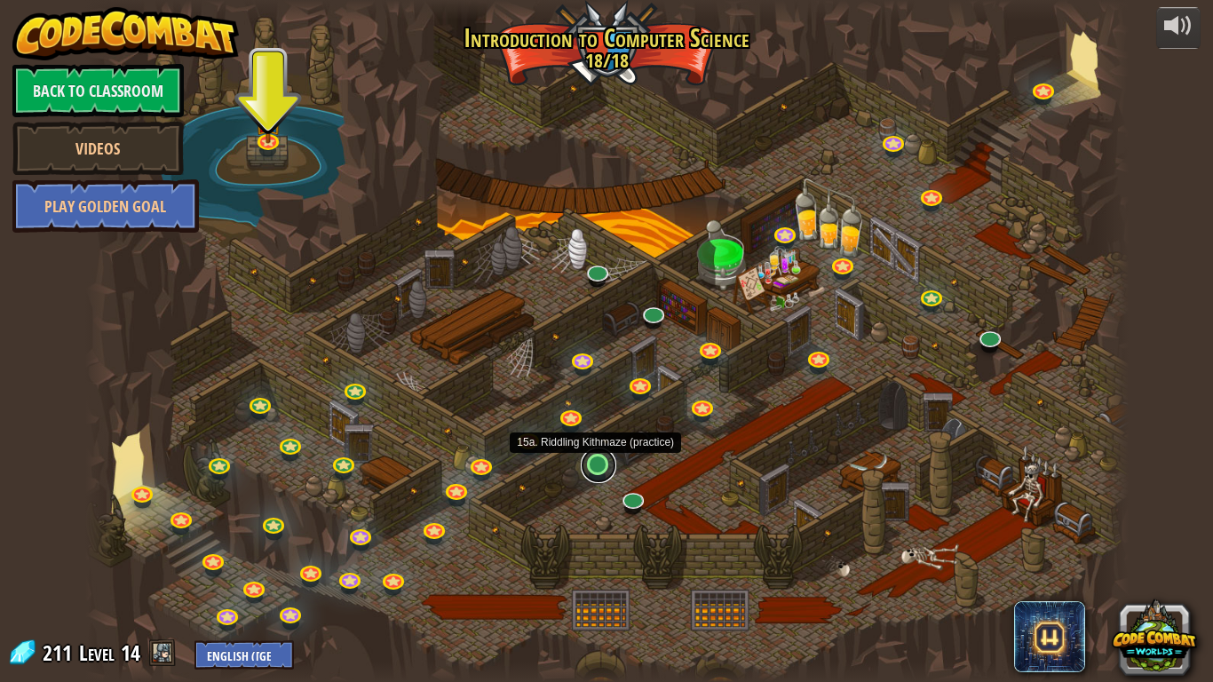
click at [607, 466] on link at bounding box center [599, 466] width 36 height 36
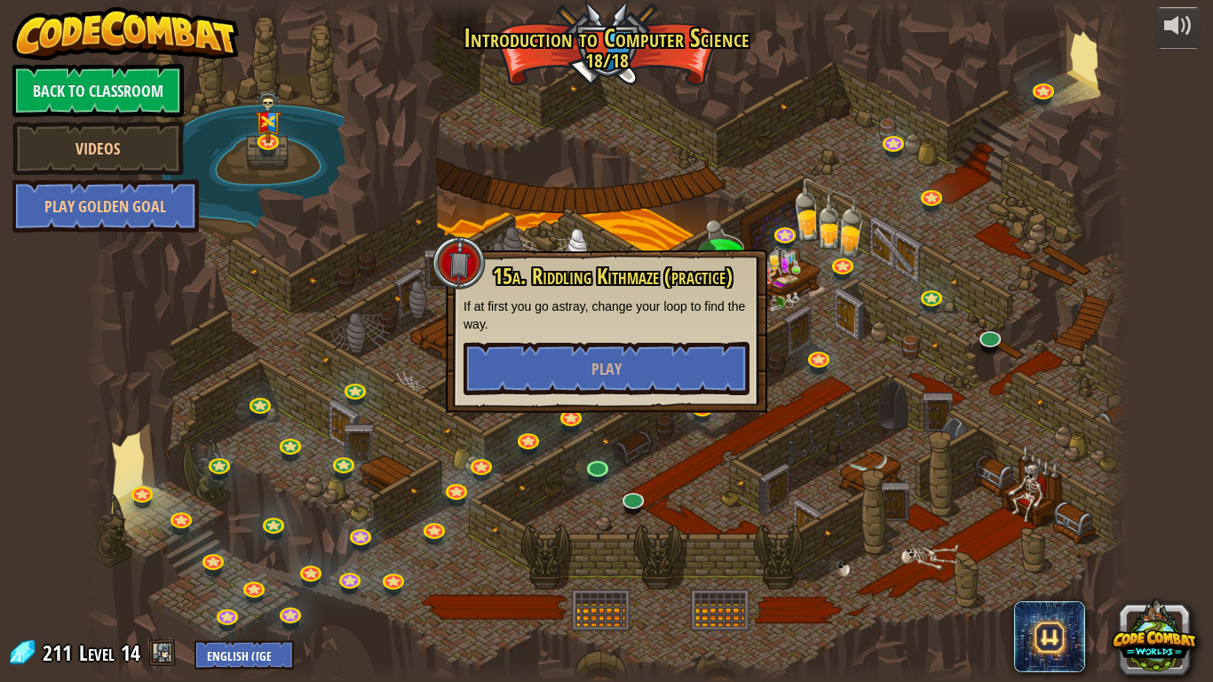
click at [681, 654] on div at bounding box center [607, 341] width 1044 height 682
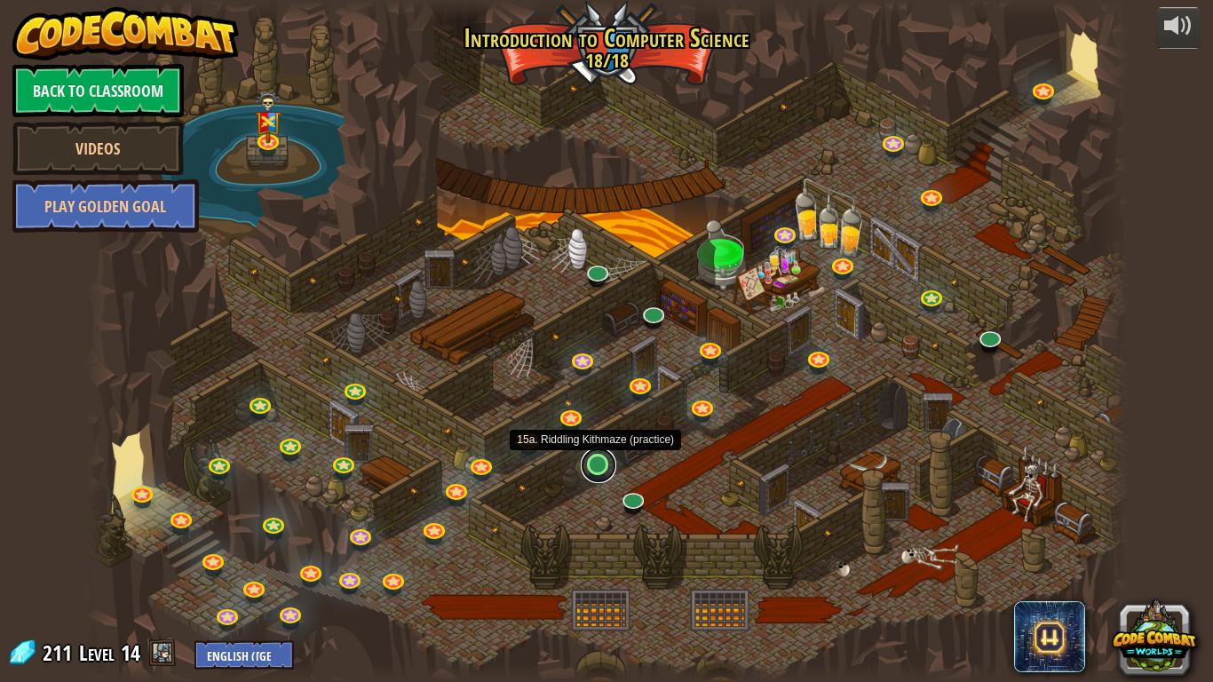
click at [591, 477] on link at bounding box center [599, 466] width 36 height 36
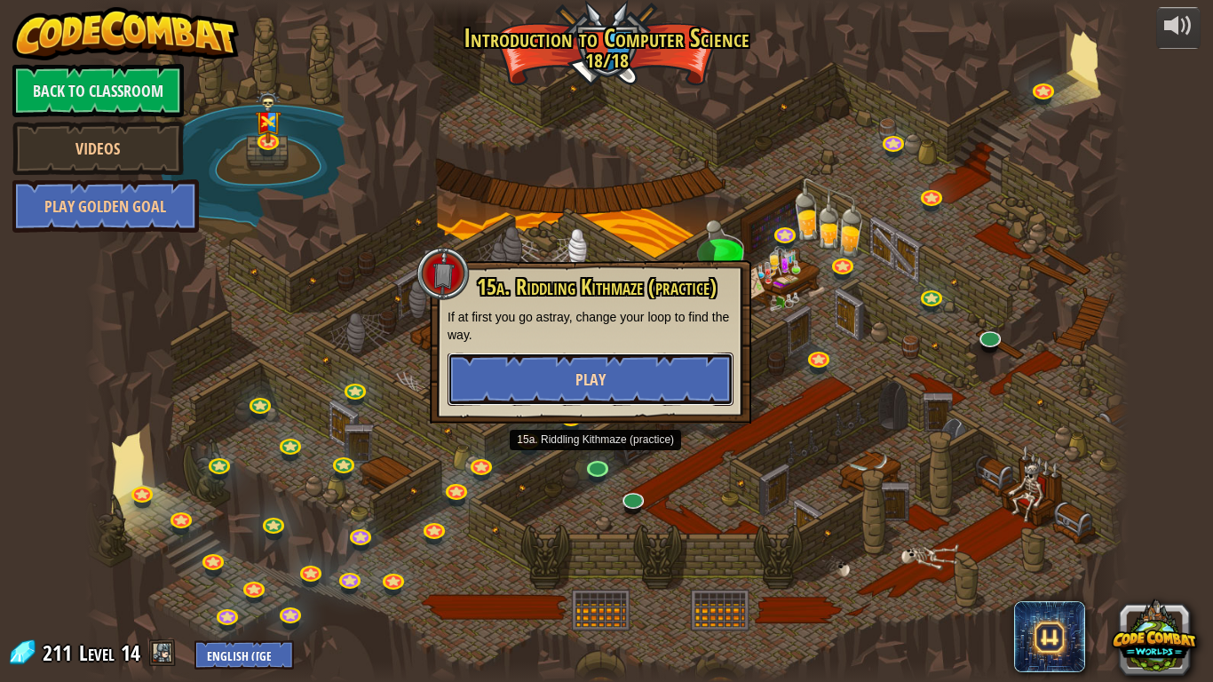
click at [572, 389] on button "Play" at bounding box center [591, 379] width 286 height 53
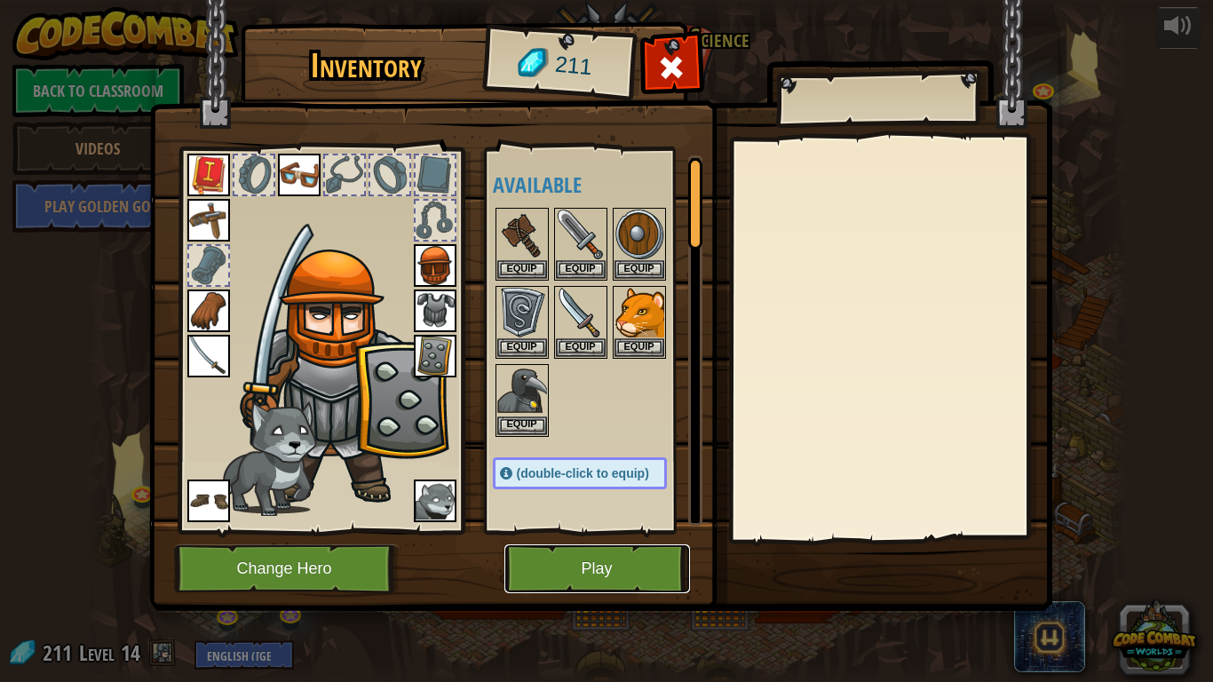
click at [577, 584] on button "Play" at bounding box center [598, 568] width 186 height 49
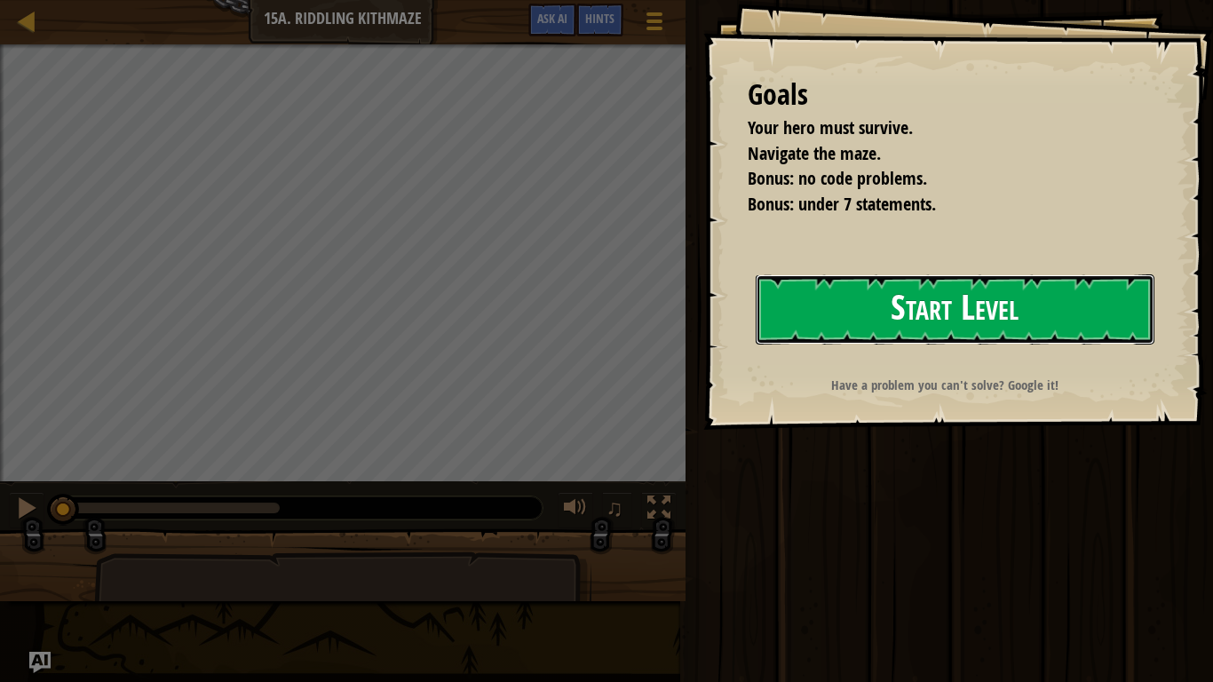
click at [878, 307] on button "Start Level" at bounding box center [955, 309] width 399 height 70
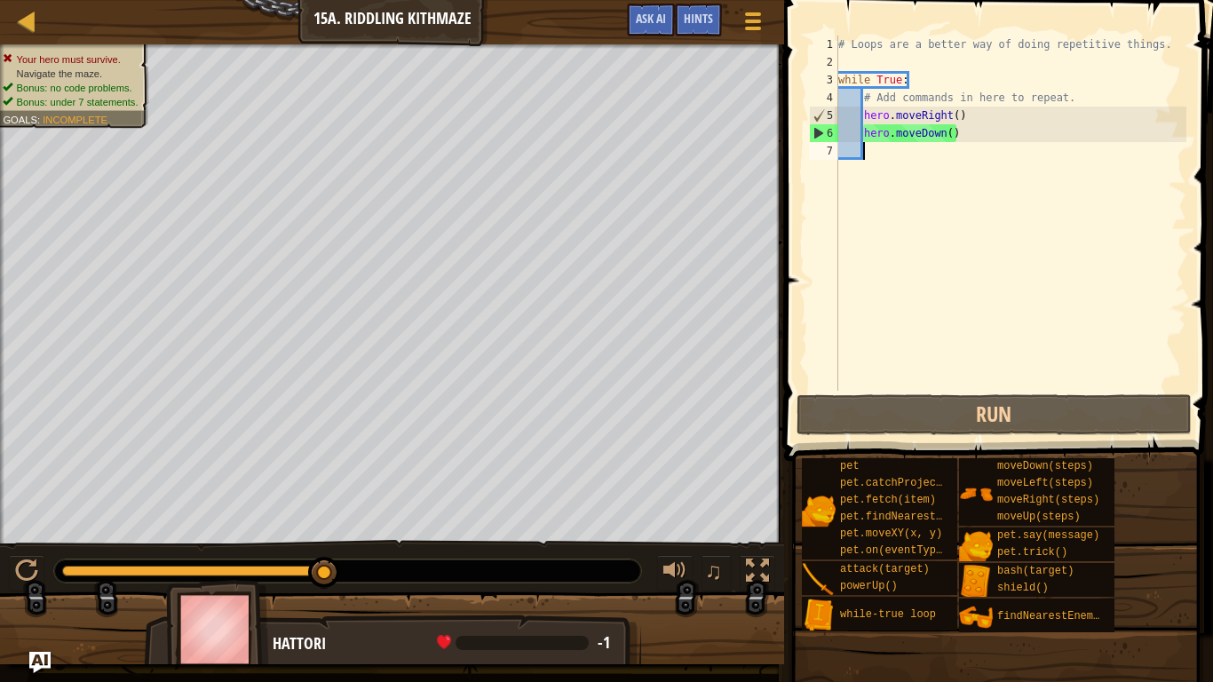
click at [955, 111] on div "# Loops are a better way of doing repetitive things. while True : # Add command…" at bounding box center [1011, 231] width 352 height 391
type textarea "hero.moveRight()"
click at [960, 152] on div "# Loops are a better way of doing repetitive things. while True : # Add command…" at bounding box center [1011, 231] width 352 height 391
type textarea "h"
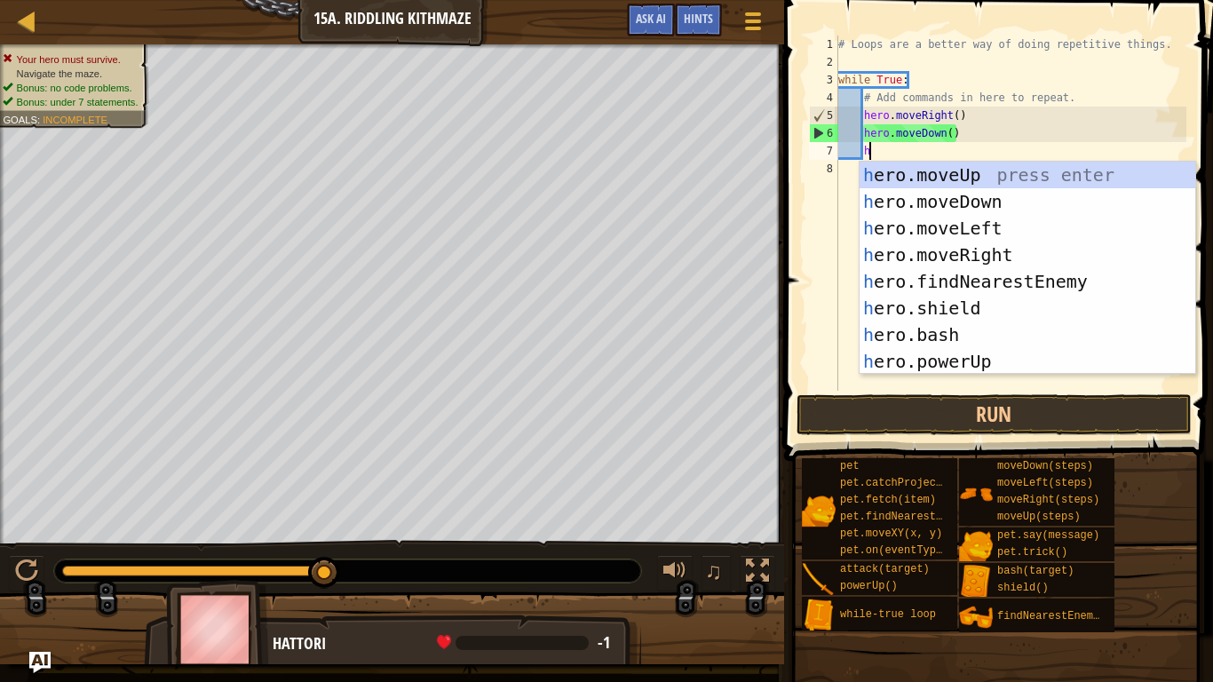
scroll to position [8, 4]
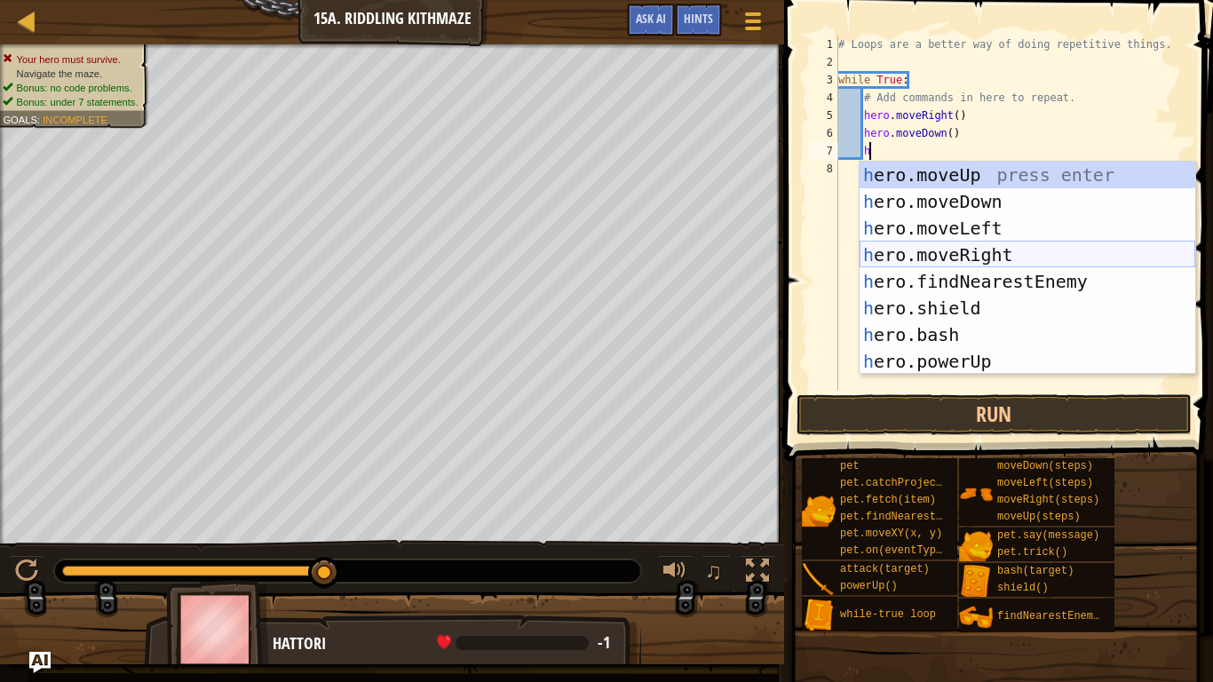
click at [993, 251] on div "h ero.moveUp press enter h ero.moveDown press enter h ero.moveLeft press enter …" at bounding box center [1028, 295] width 336 height 266
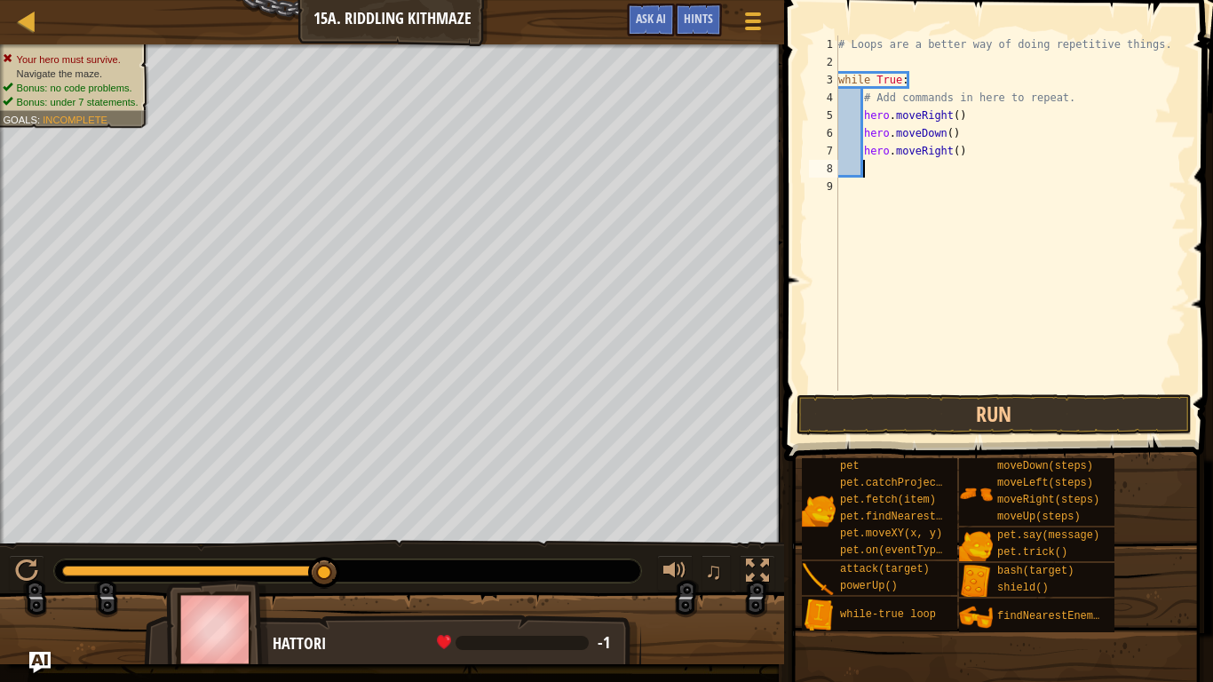
scroll to position [8, 3]
